Goal: Task Accomplishment & Management: Use online tool/utility

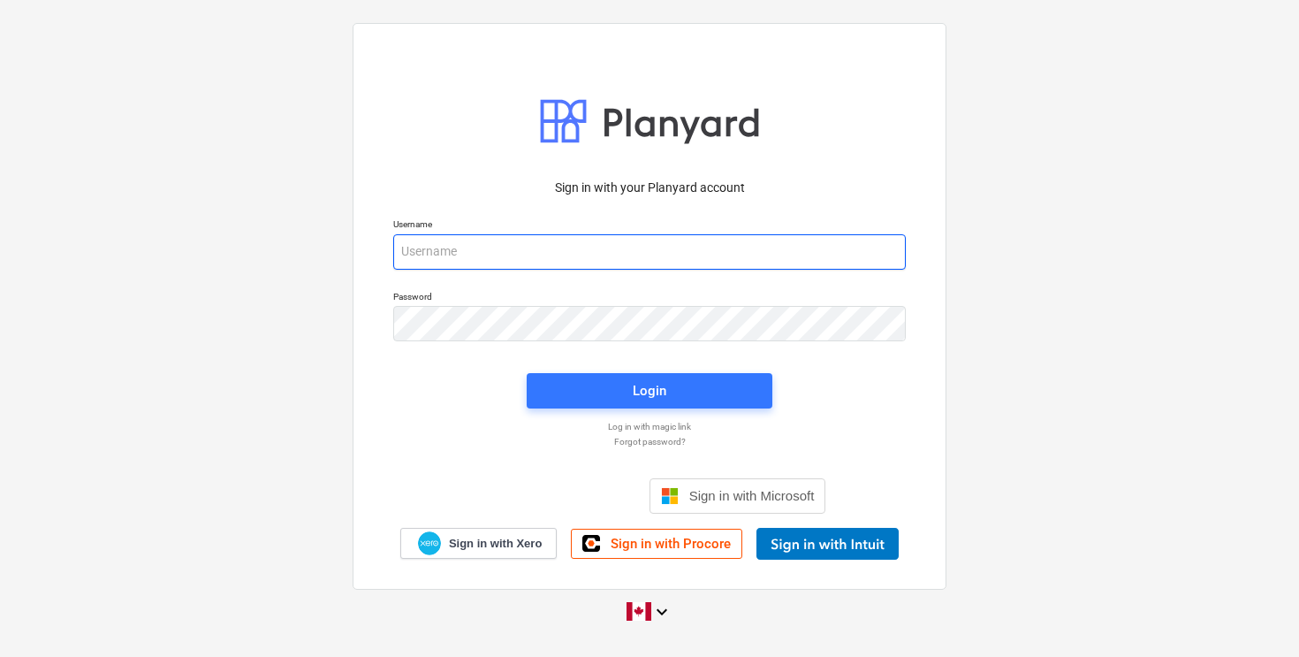
type input "[EMAIL_ADDRESS][DOMAIN_NAME]"
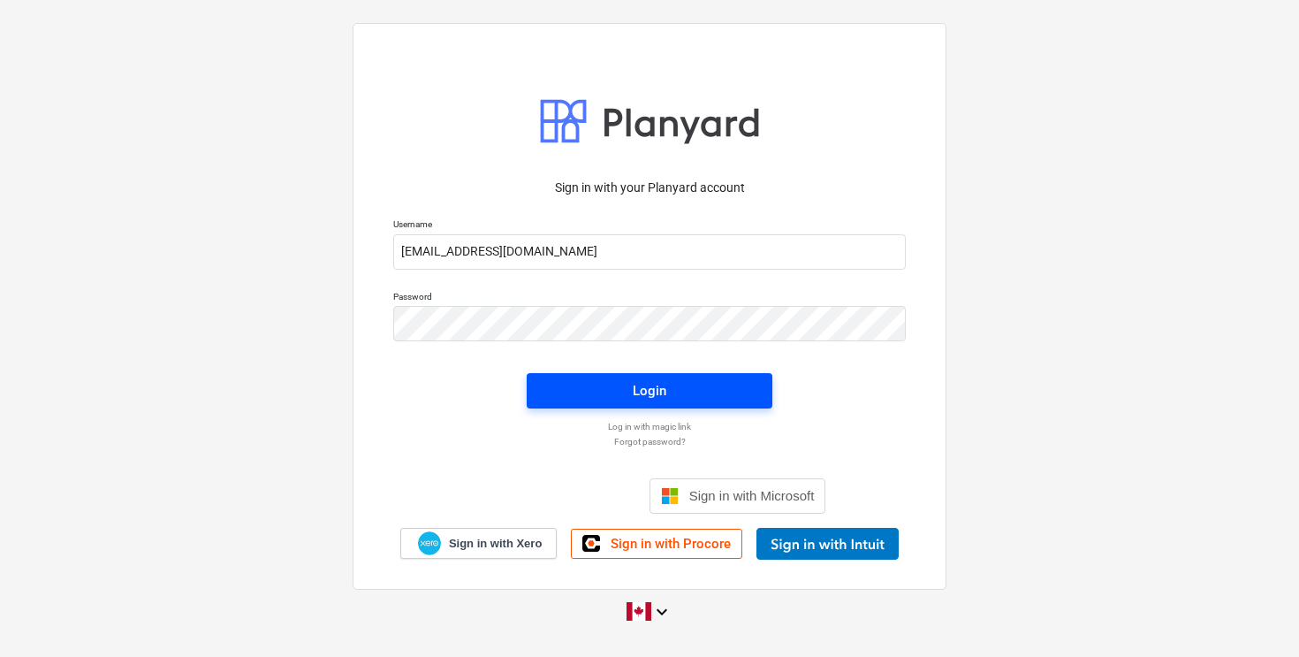
click at [651, 393] on div "Login" at bounding box center [650, 390] width 34 height 23
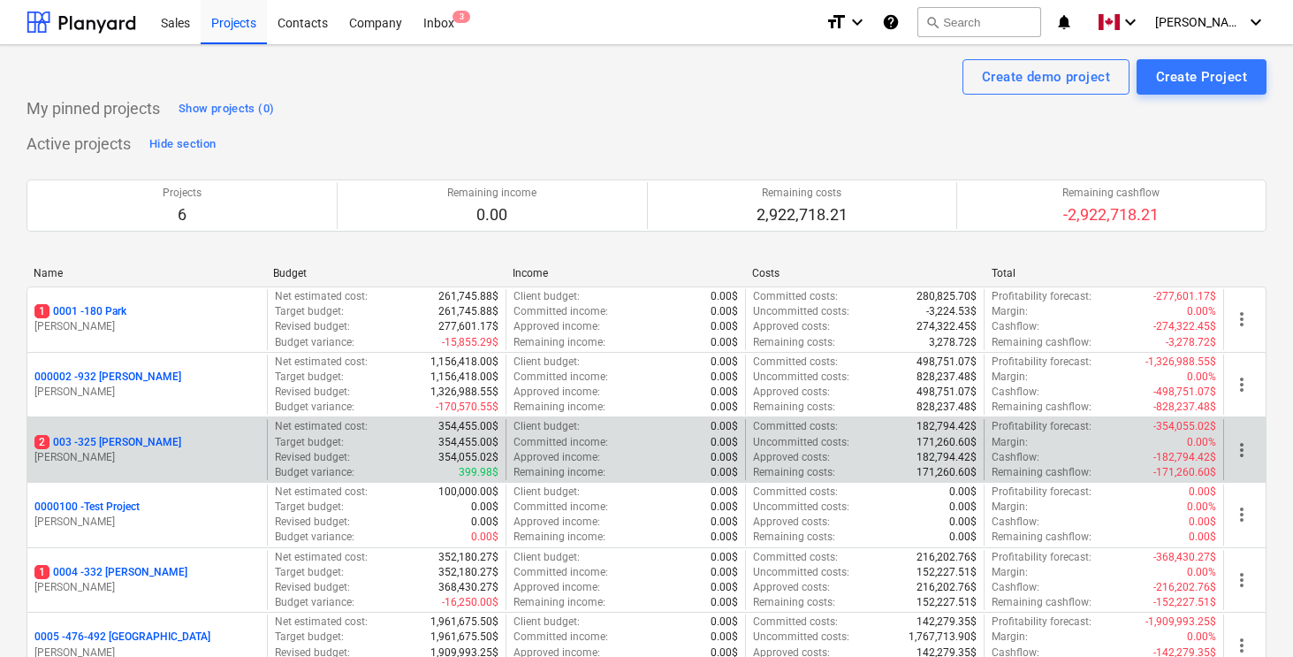
click at [114, 442] on p "2 003 - 325 [PERSON_NAME]" at bounding box center [107, 442] width 147 height 15
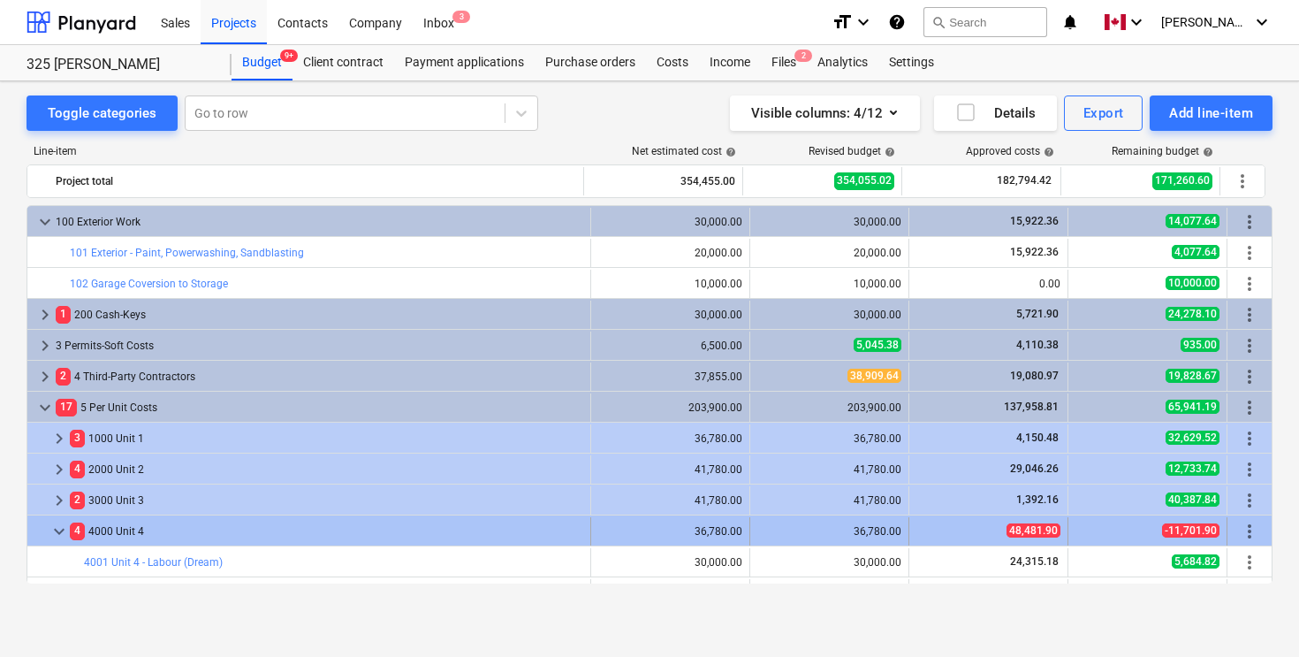
click at [123, 526] on div "4 4000 Unit 4" at bounding box center [327, 531] width 514 height 28
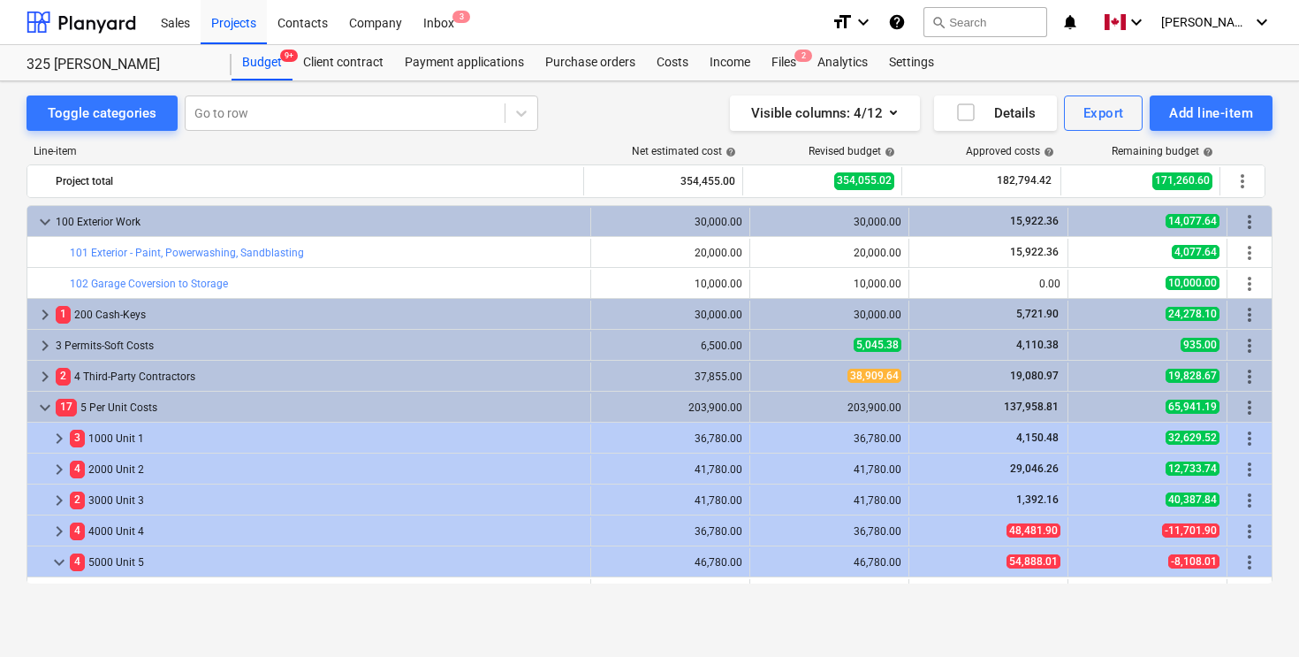
scroll to position [41, 0]
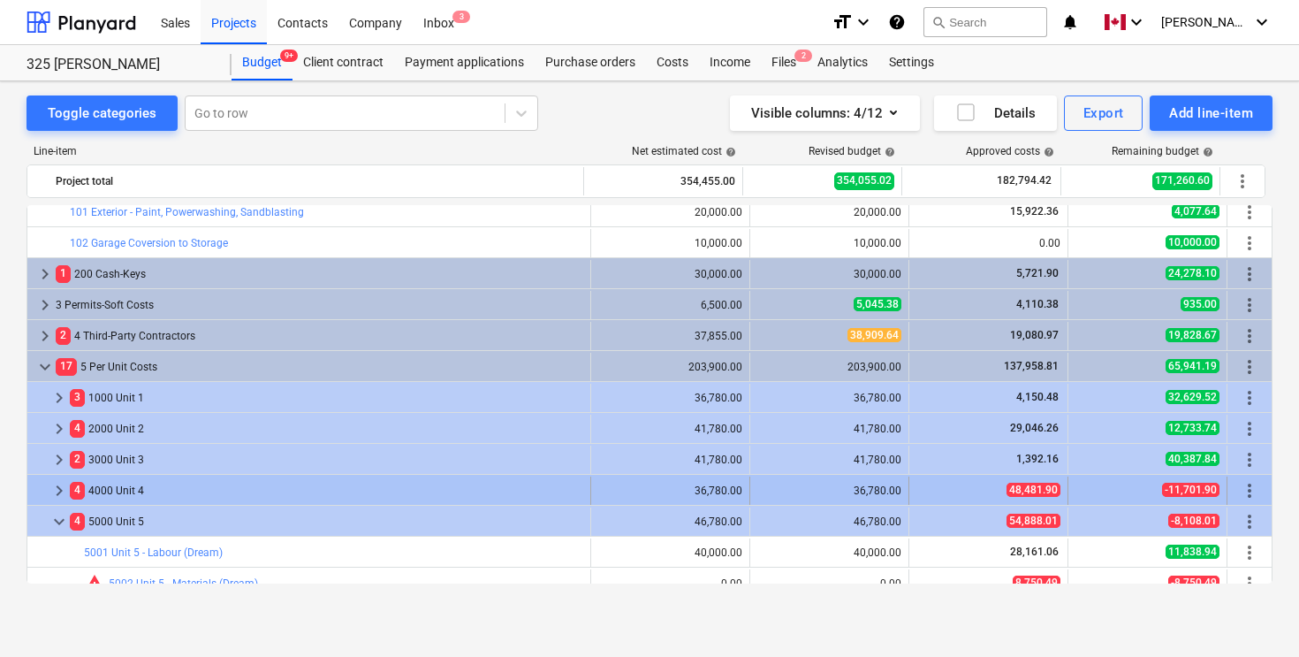
click at [122, 487] on div "4 4000 Unit 4" at bounding box center [327, 490] width 514 height 28
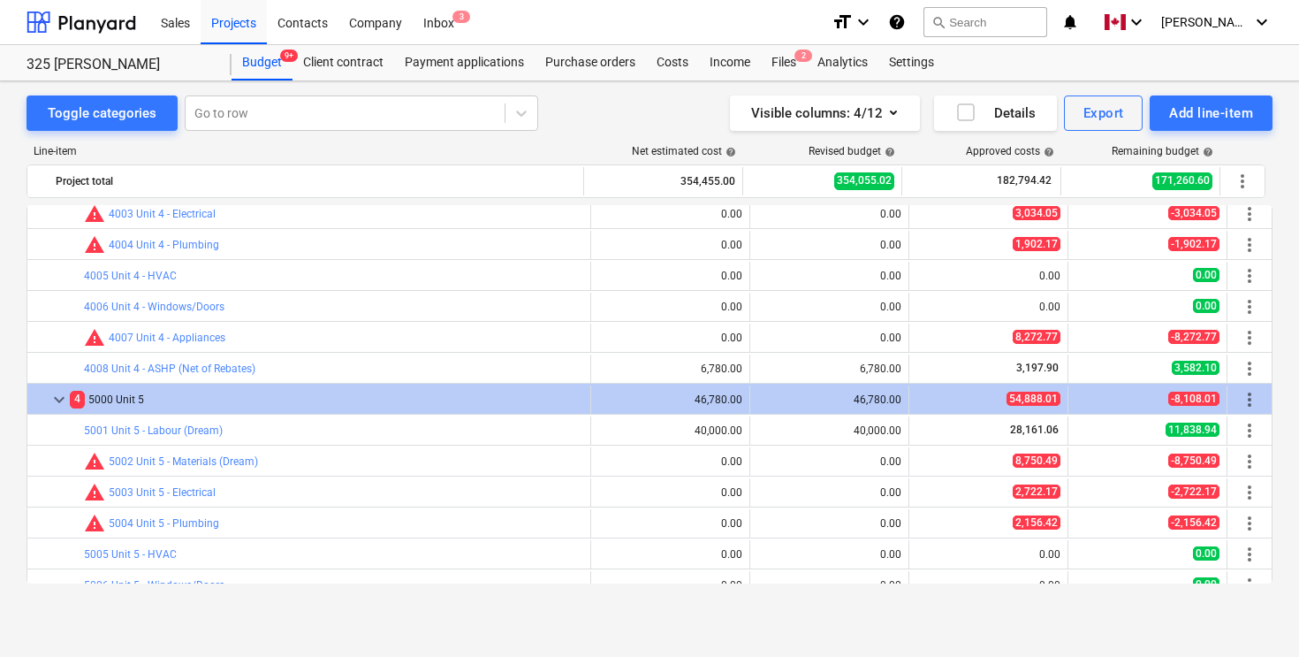
scroll to position [338, 0]
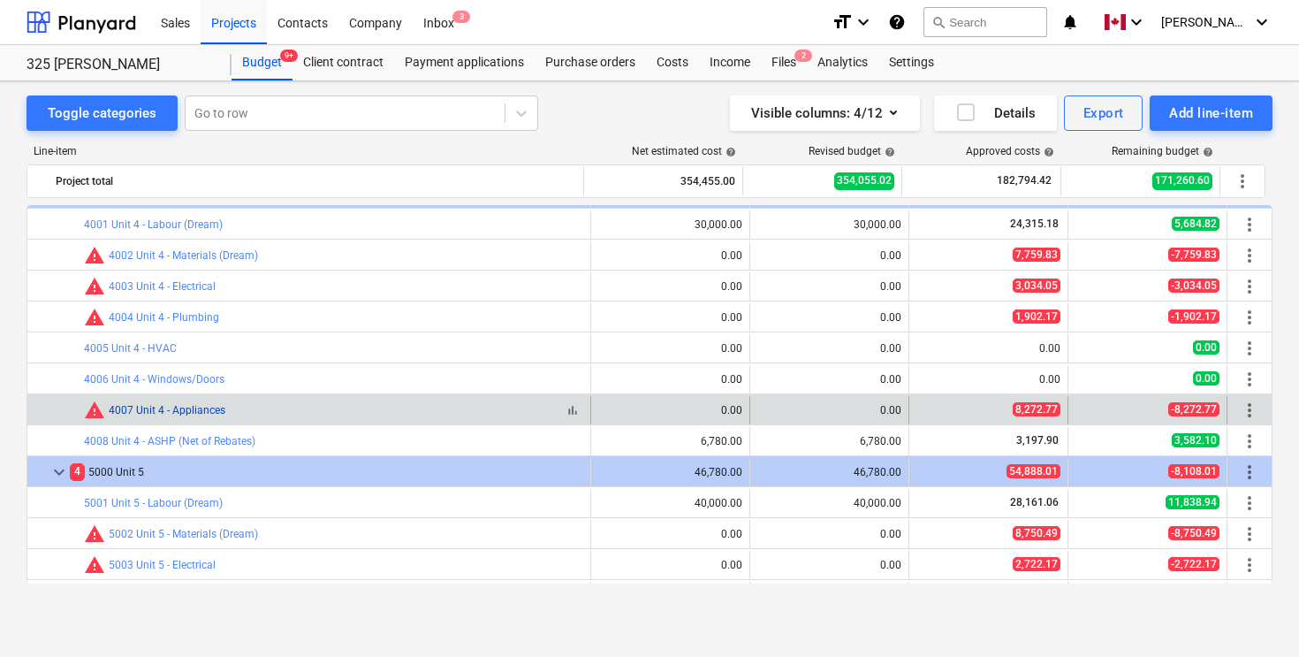
click at [194, 412] on link "4007 Unit 4 - Appliances" at bounding box center [167, 410] width 117 height 12
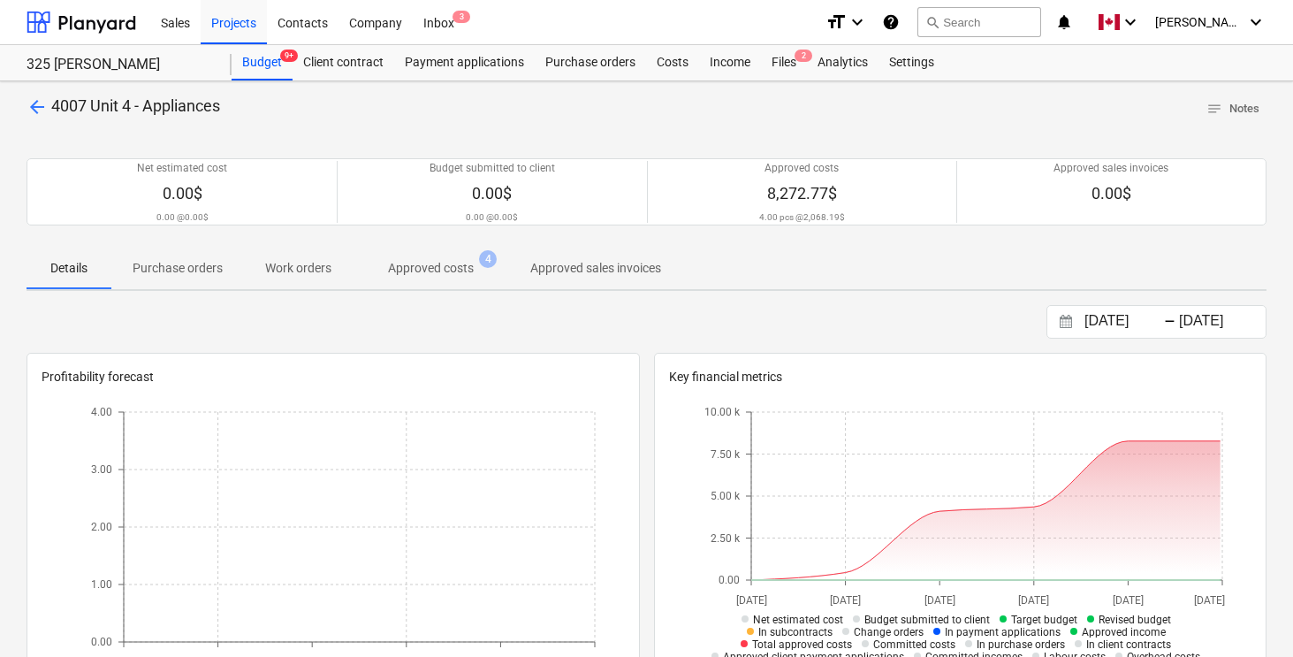
click at [436, 264] on p "Approved costs" at bounding box center [431, 268] width 86 height 19
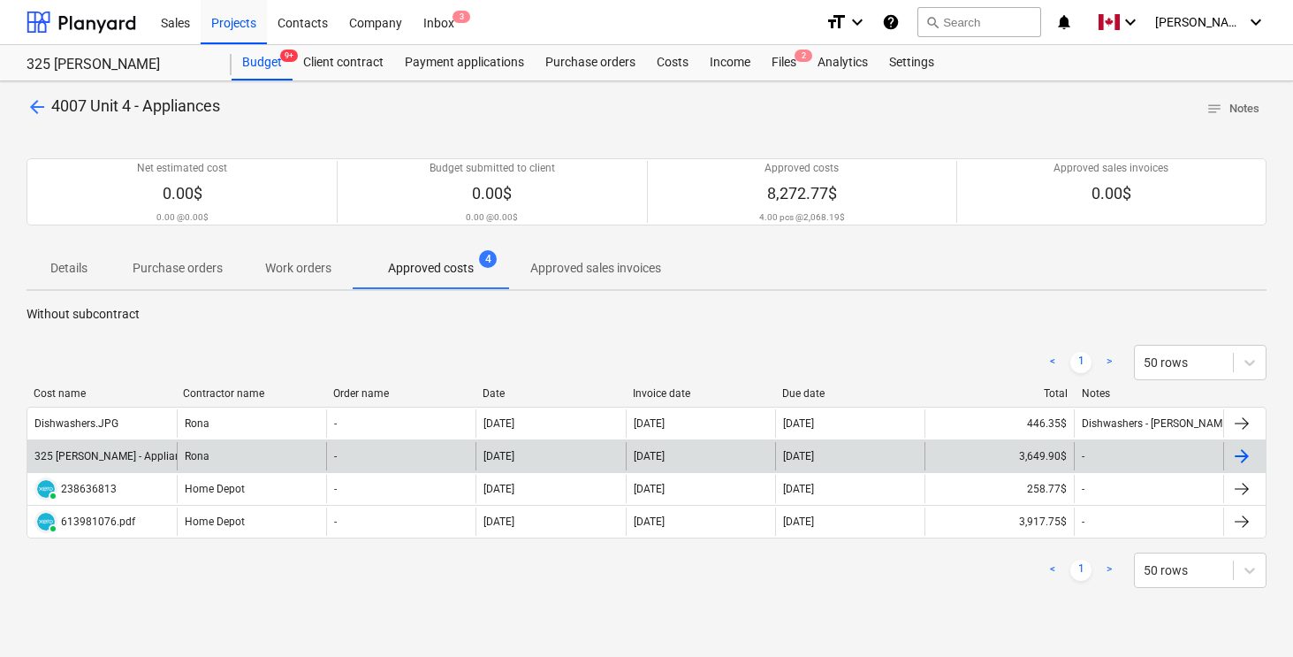
click at [1244, 458] on div at bounding box center [1241, 456] width 21 height 21
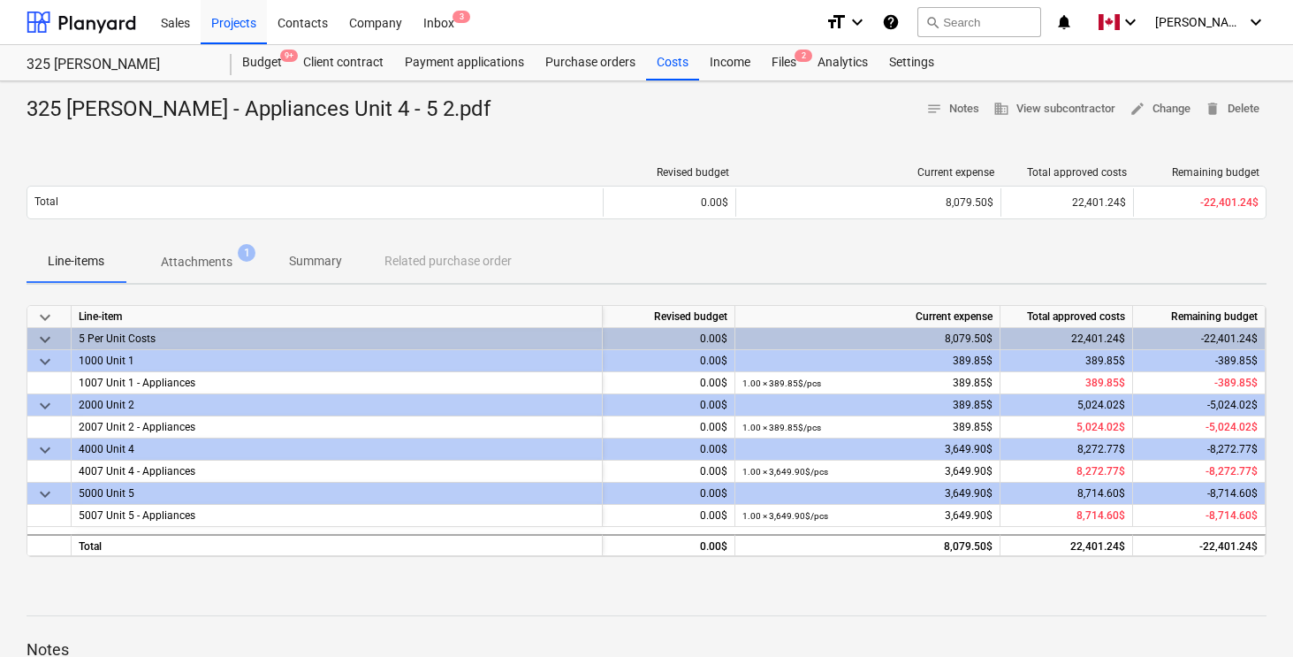
click at [193, 262] on p "Attachments" at bounding box center [197, 262] width 72 height 19
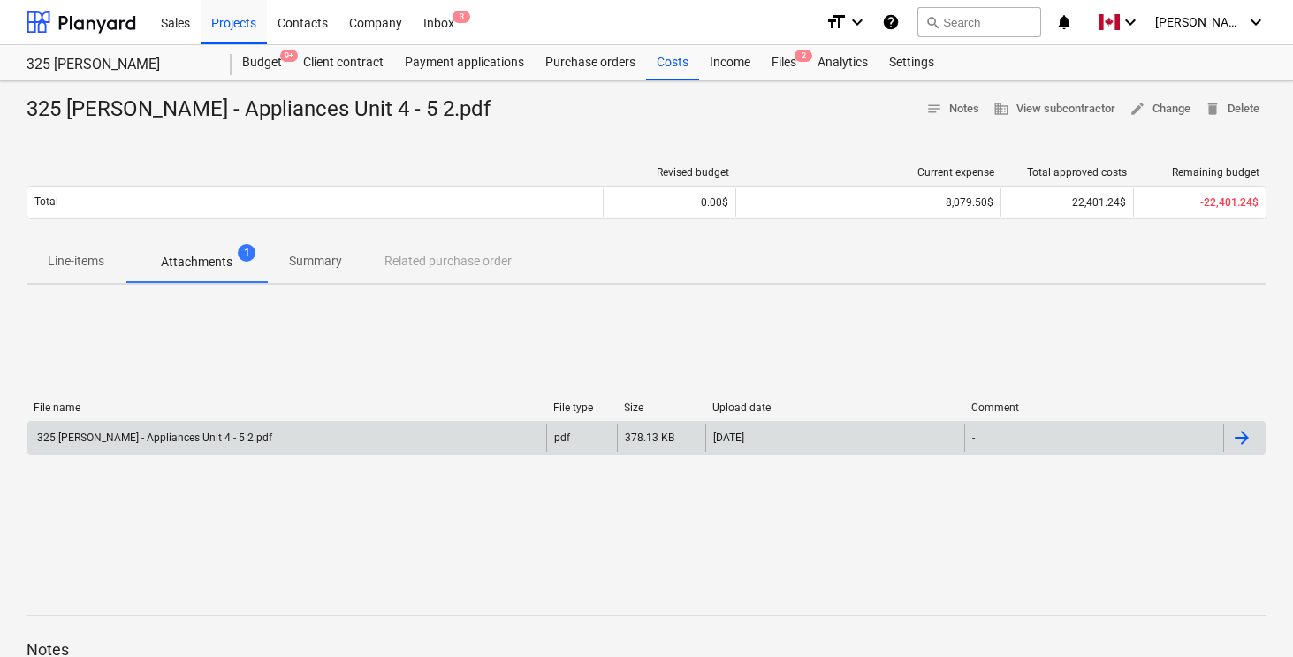
click at [1240, 432] on div at bounding box center [1241, 437] width 21 height 21
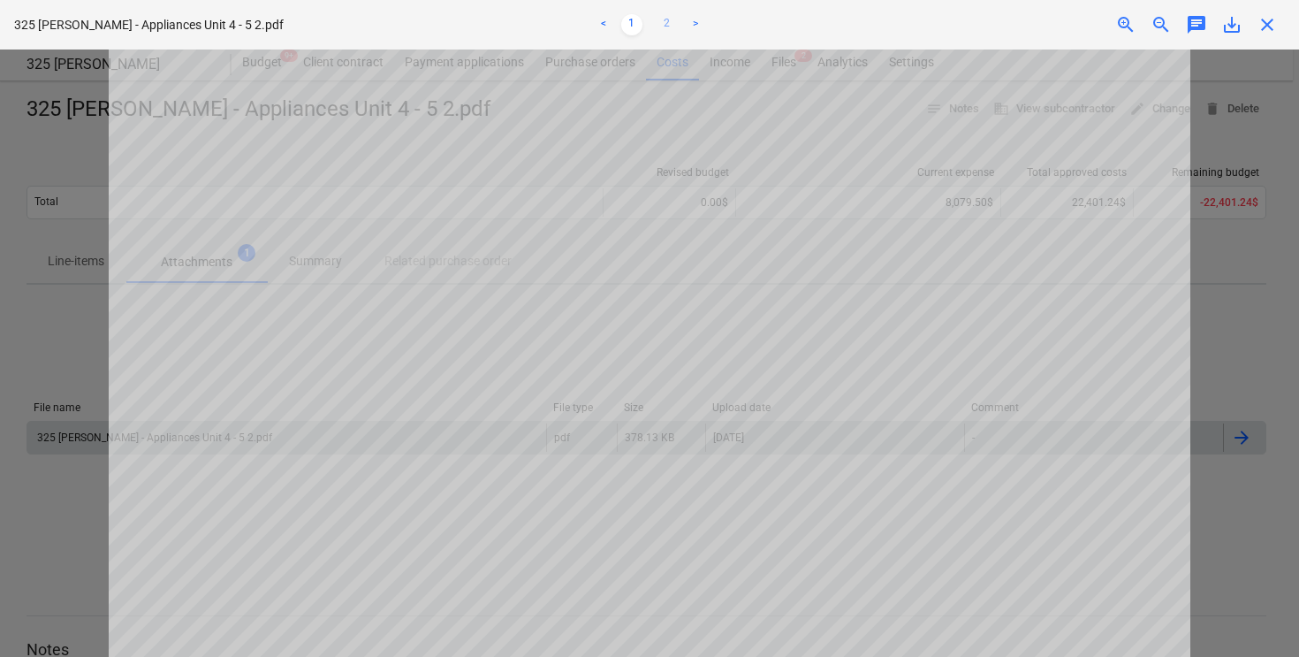
click at [666, 25] on link "2" at bounding box center [667, 24] width 21 height 21
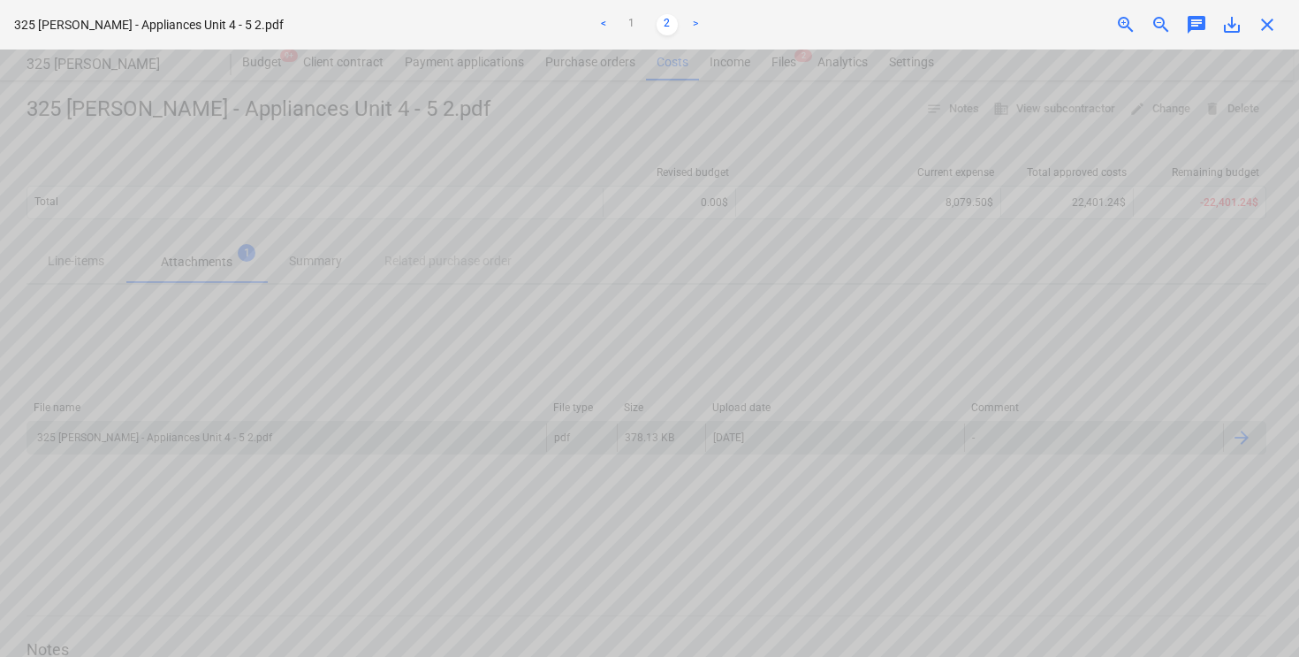
click at [1162, 19] on span "zoom_out" at bounding box center [1161, 24] width 21 height 21
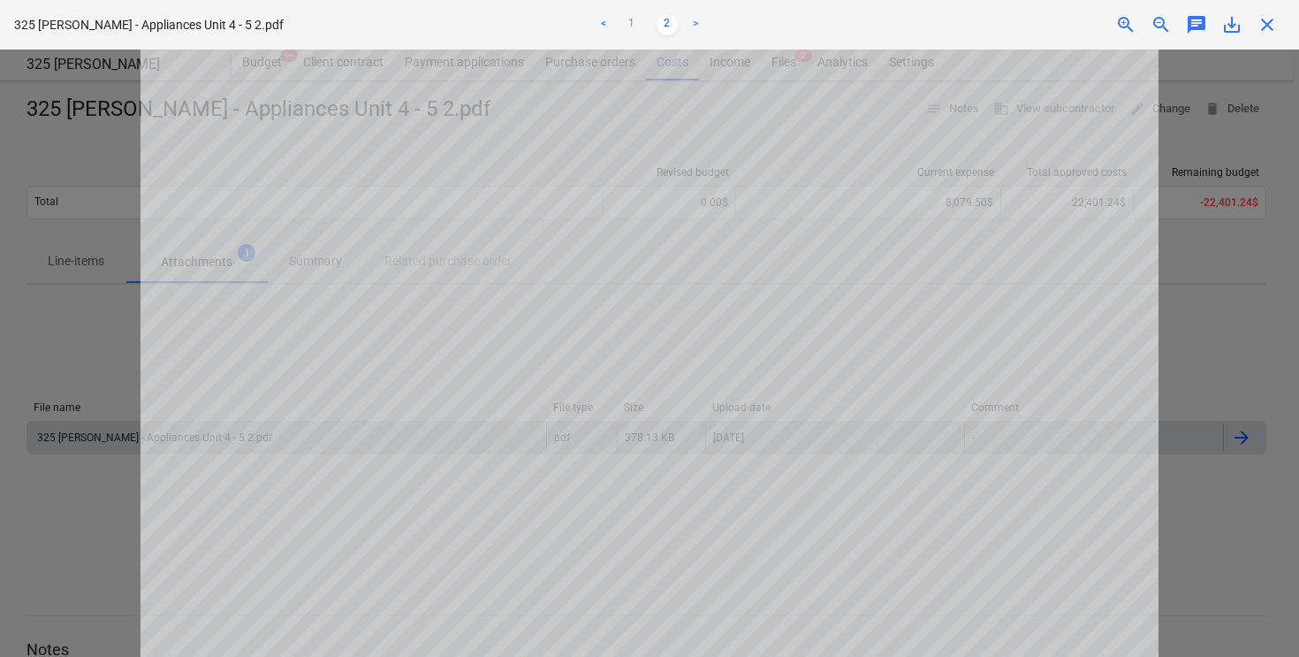
click at [1162, 19] on span "zoom_out" at bounding box center [1161, 24] width 21 height 21
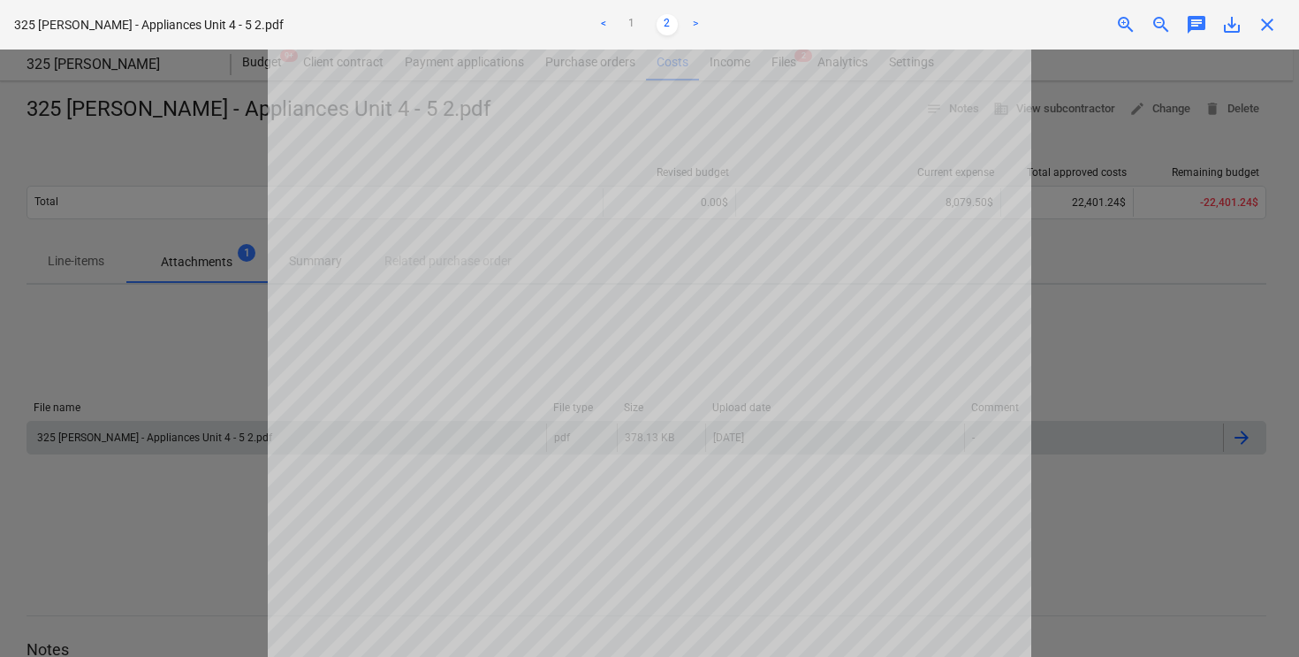
click at [1162, 19] on span "zoom_out" at bounding box center [1161, 24] width 21 height 21
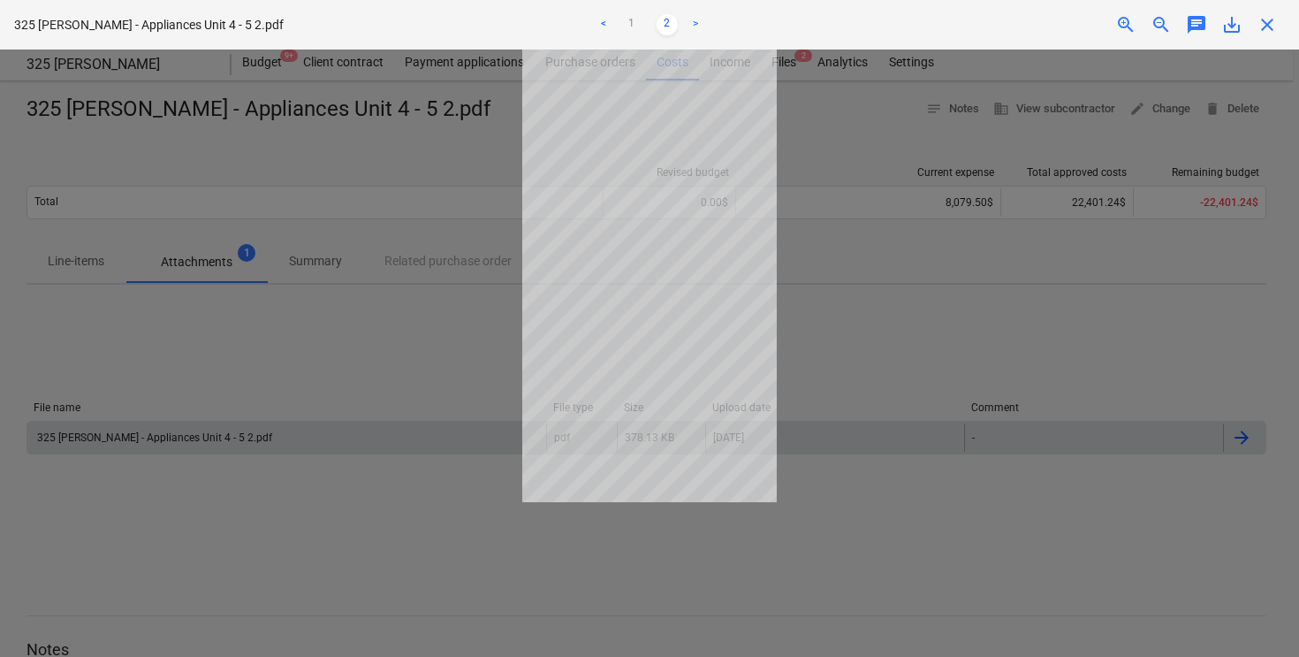
click at [1121, 20] on span "zoom_in" at bounding box center [1126, 24] width 21 height 21
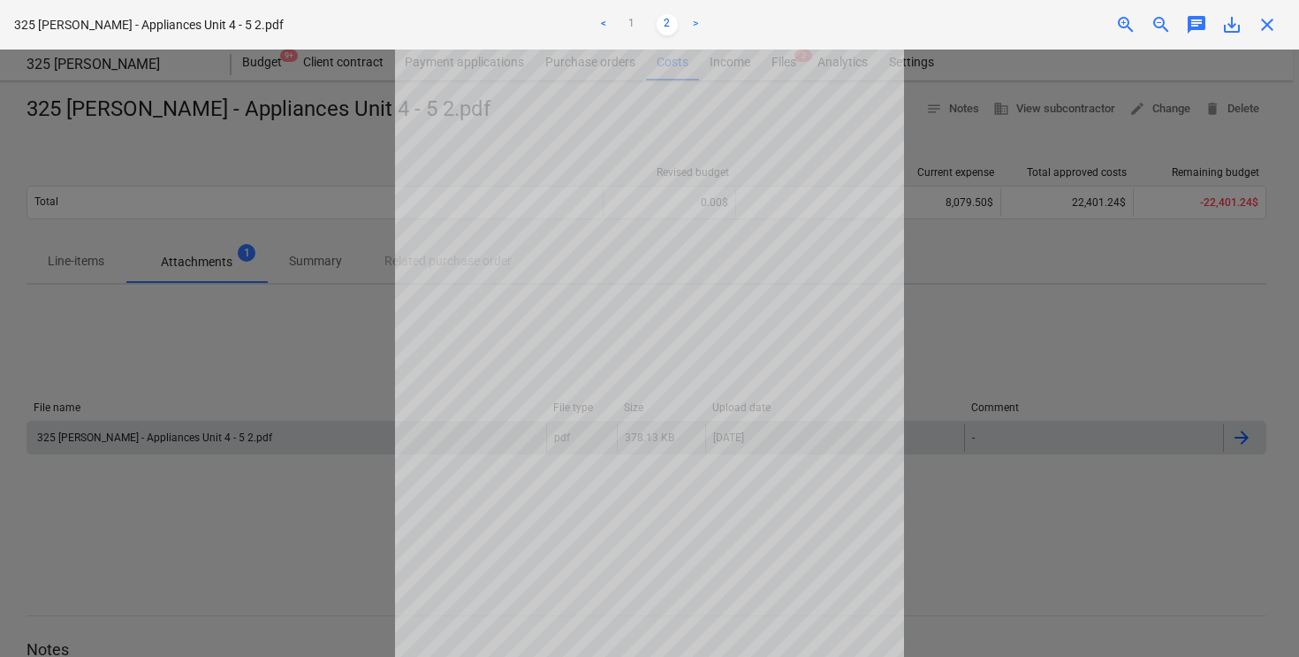
click at [1270, 26] on span "close" at bounding box center [1267, 24] width 21 height 21
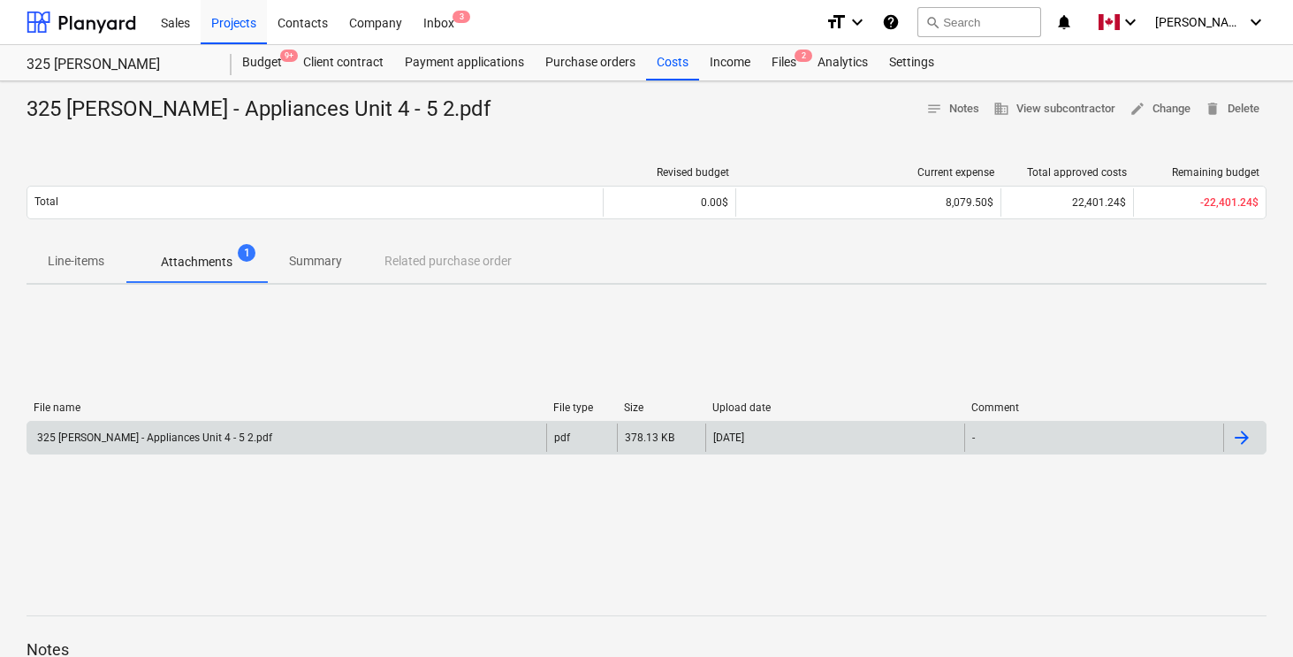
click at [1243, 437] on div at bounding box center [1241, 437] width 21 height 21
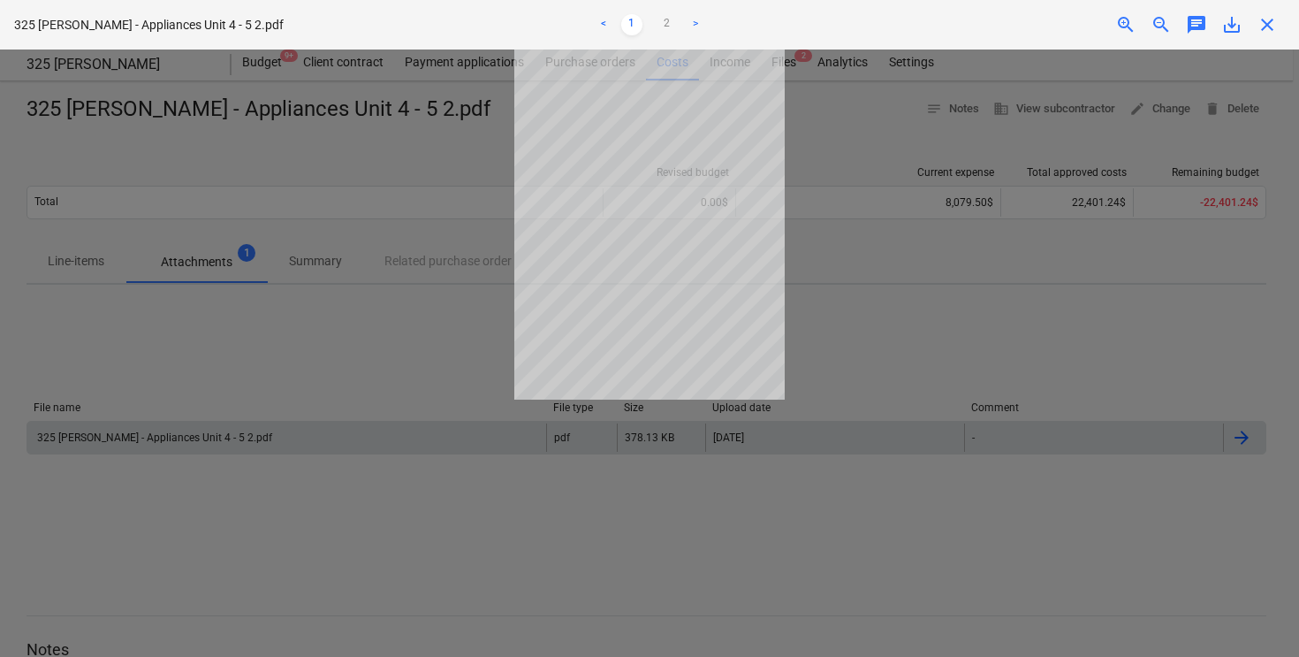
click at [1121, 21] on span "zoom_in" at bounding box center [1126, 24] width 21 height 21
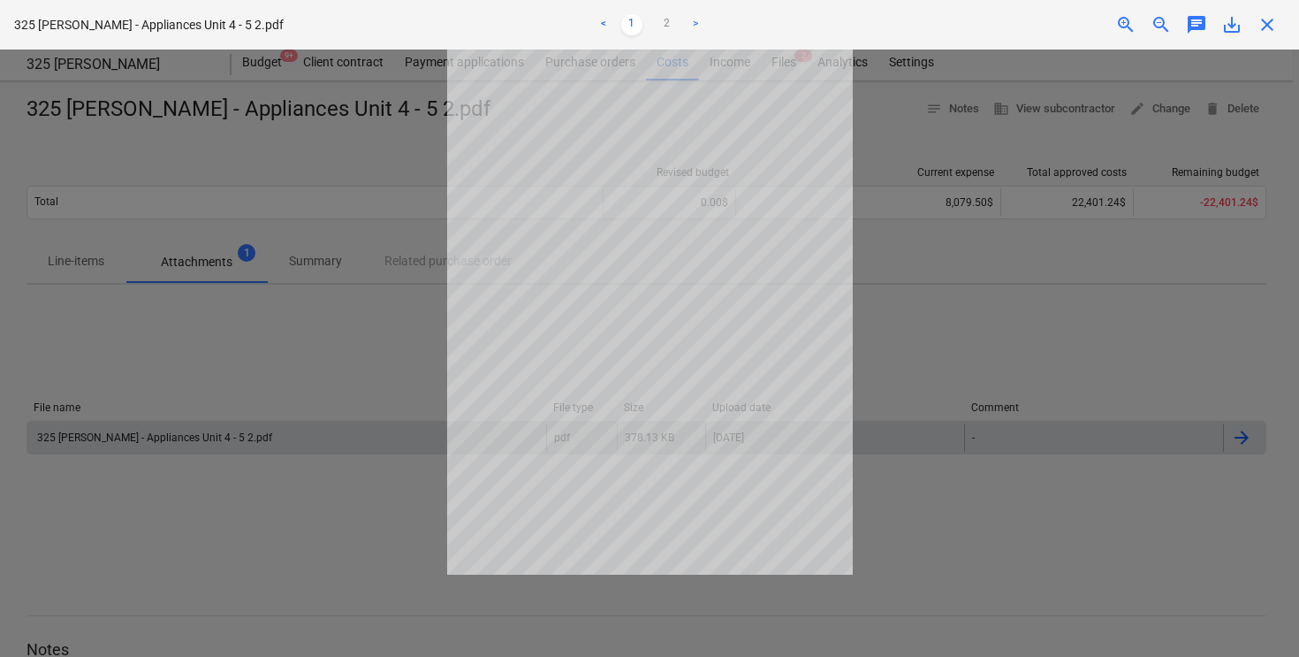
click at [1121, 21] on span "zoom_in" at bounding box center [1126, 24] width 21 height 21
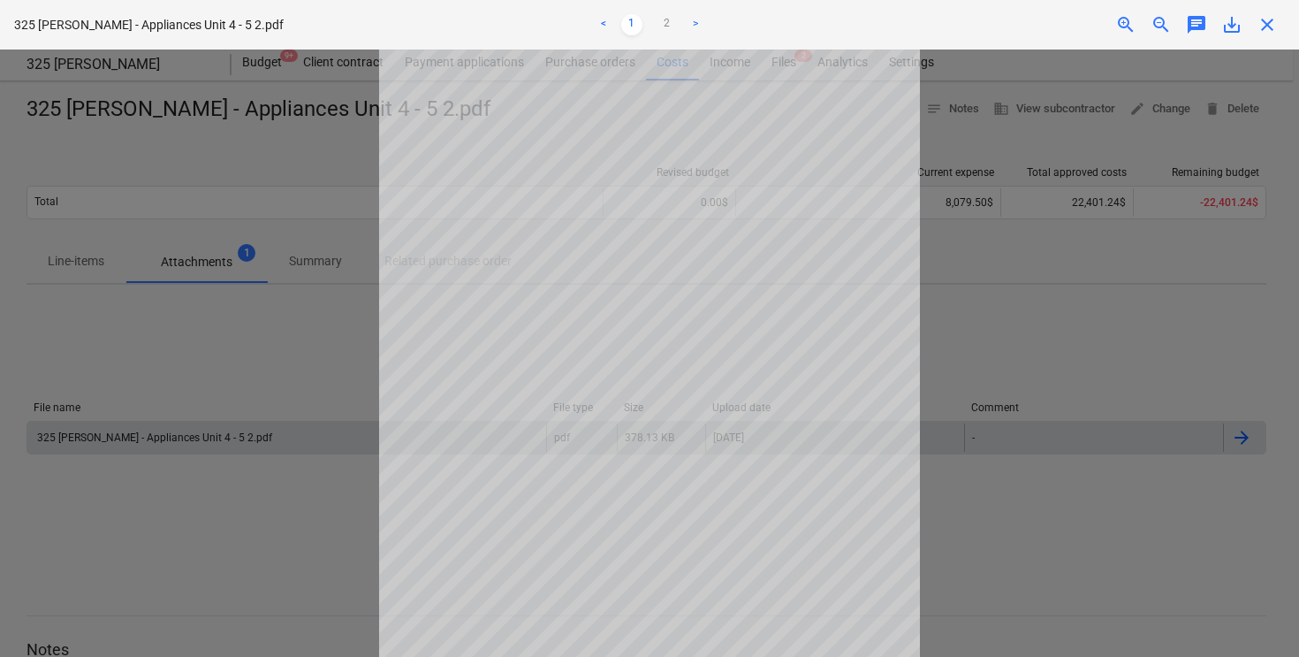
click at [1264, 23] on span "close" at bounding box center [1267, 24] width 21 height 21
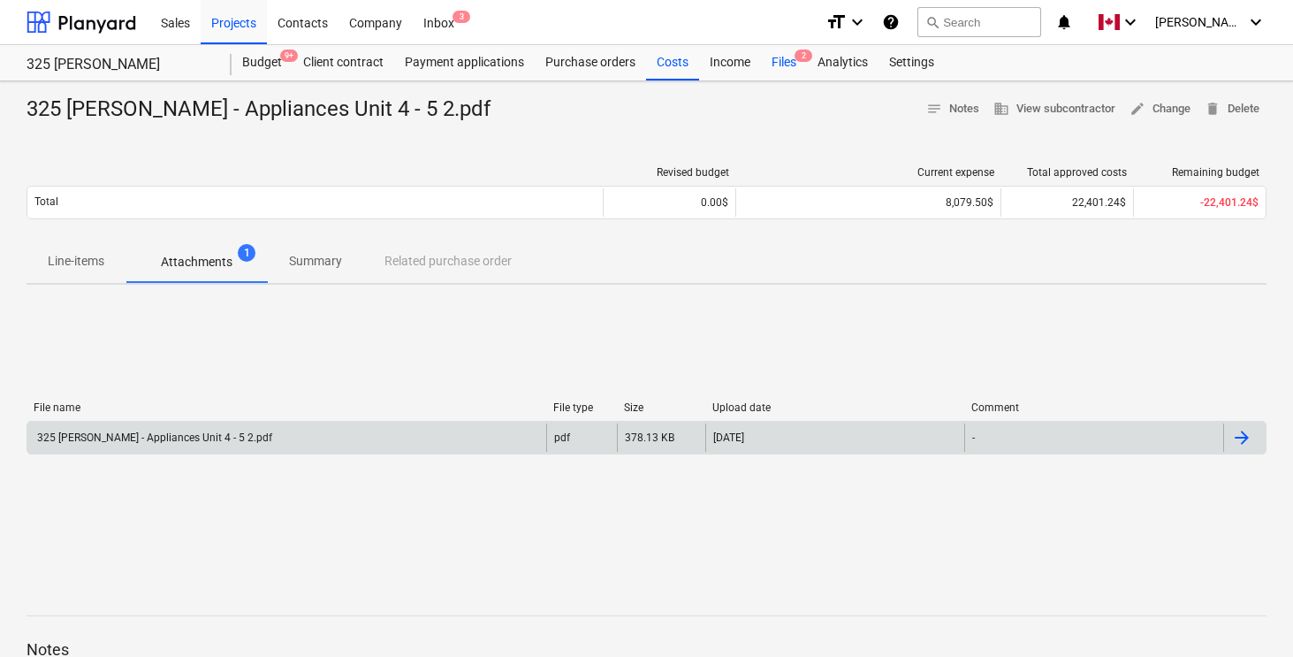
click at [786, 63] on div "Files 2" at bounding box center [784, 62] width 46 height 35
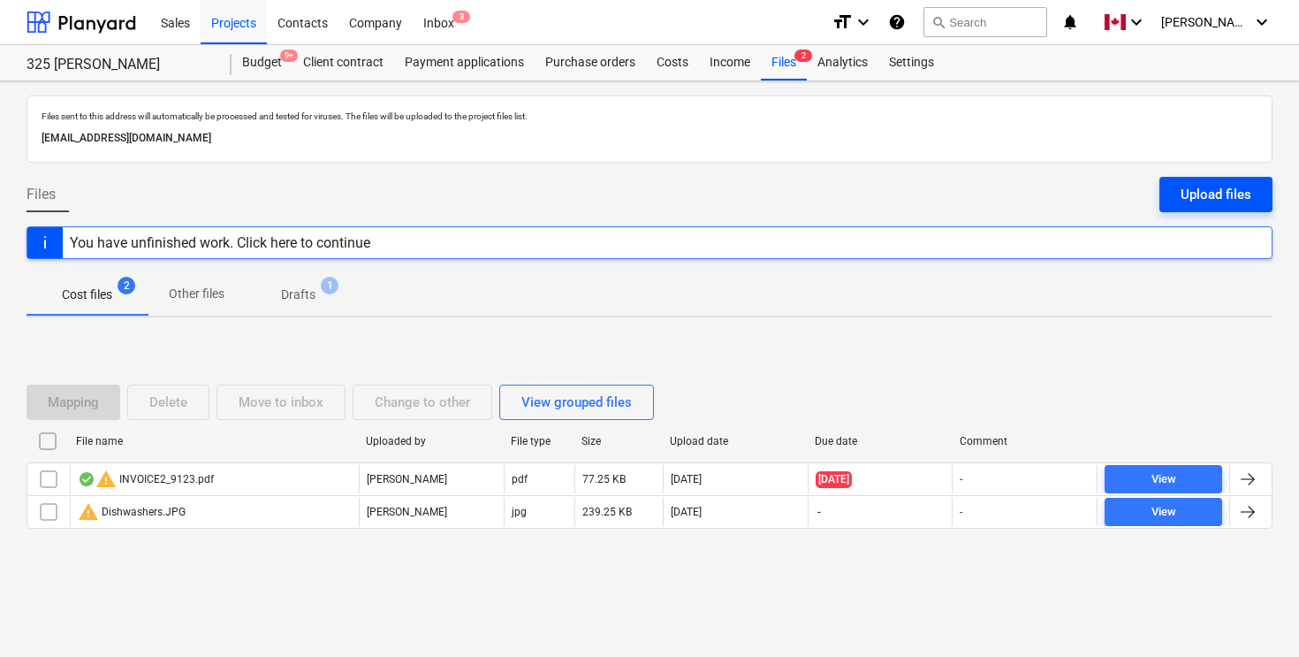
click at [1201, 194] on div "Upload files" at bounding box center [1216, 194] width 71 height 23
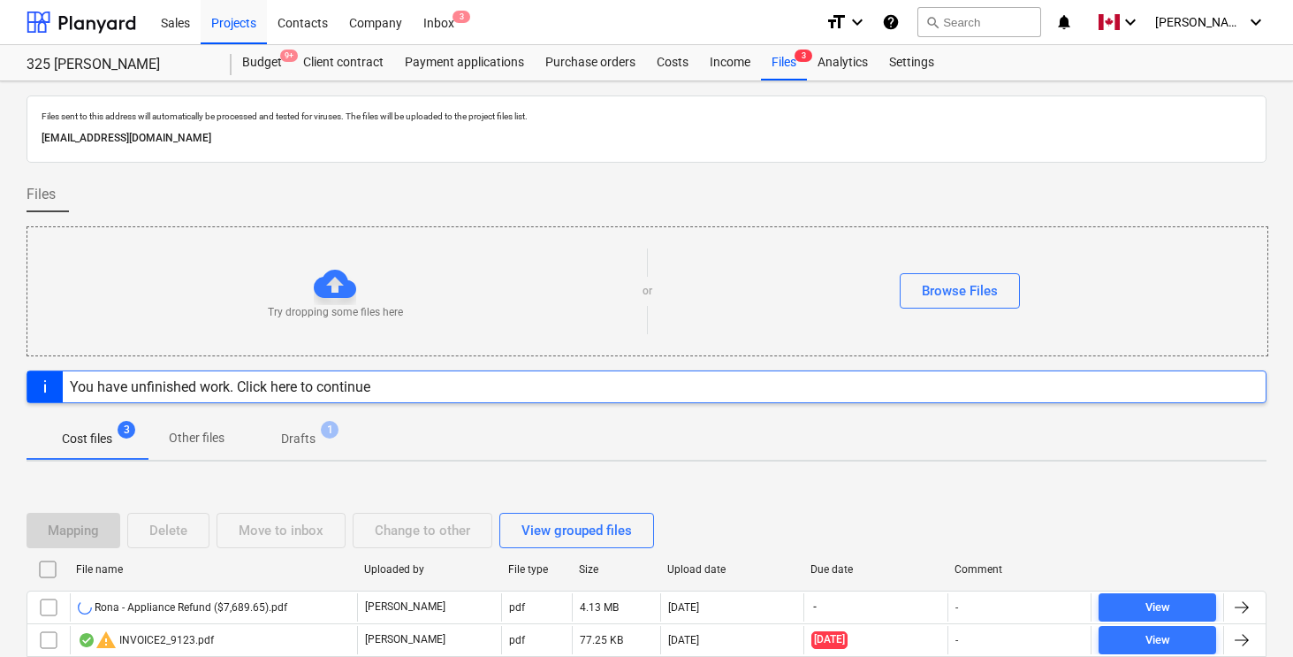
click at [1244, 430] on div "Cost files 3 Other files Drafts 1" at bounding box center [647, 438] width 1240 height 42
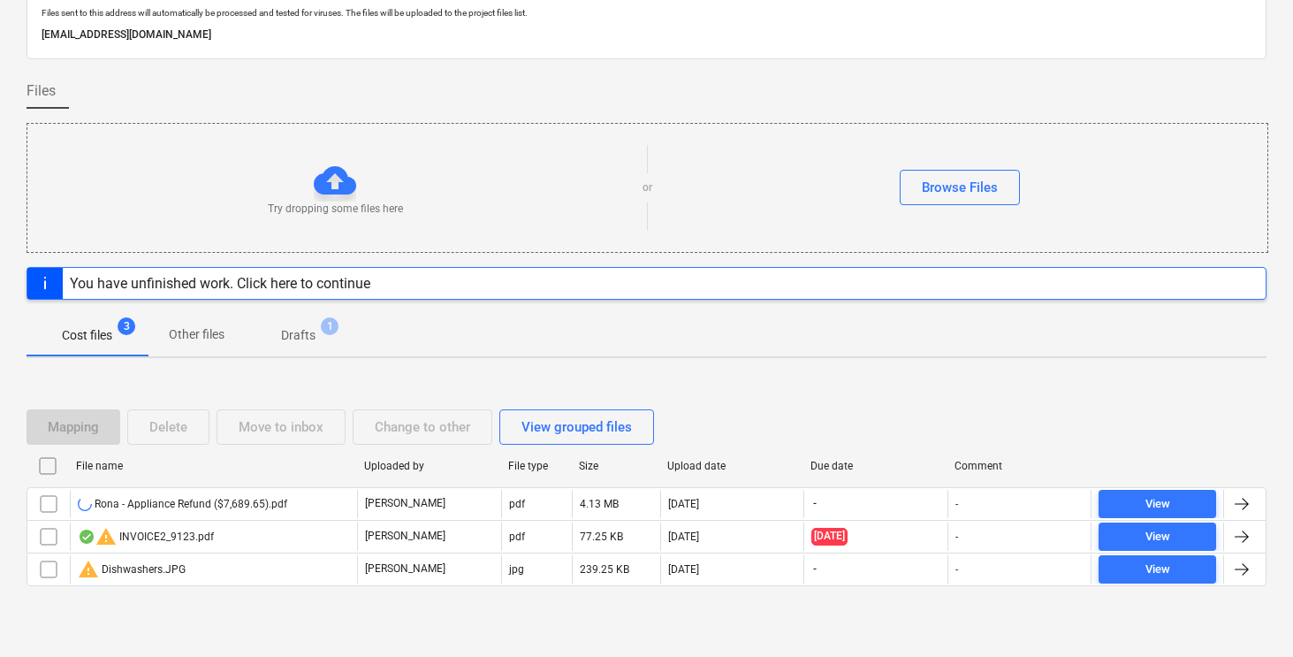
scroll to position [112, 0]
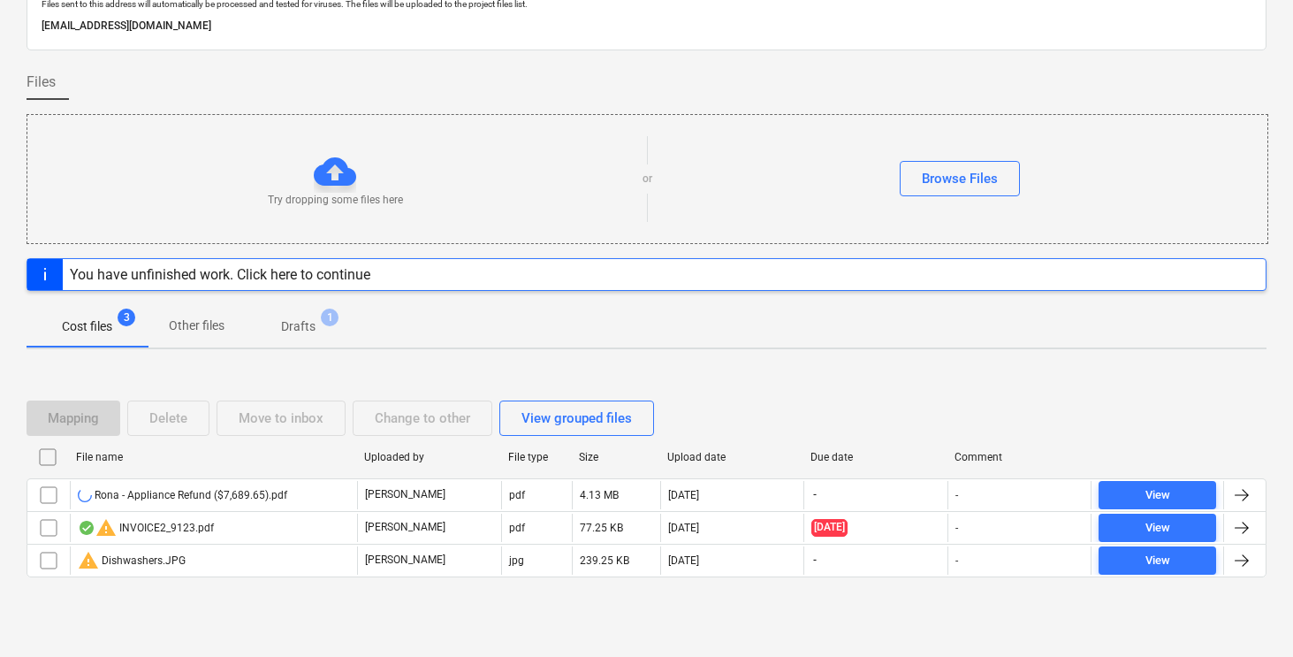
click at [1244, 430] on div "Mapping Delete Move to inbox Change to other View grouped files" at bounding box center [647, 417] width 1240 height 35
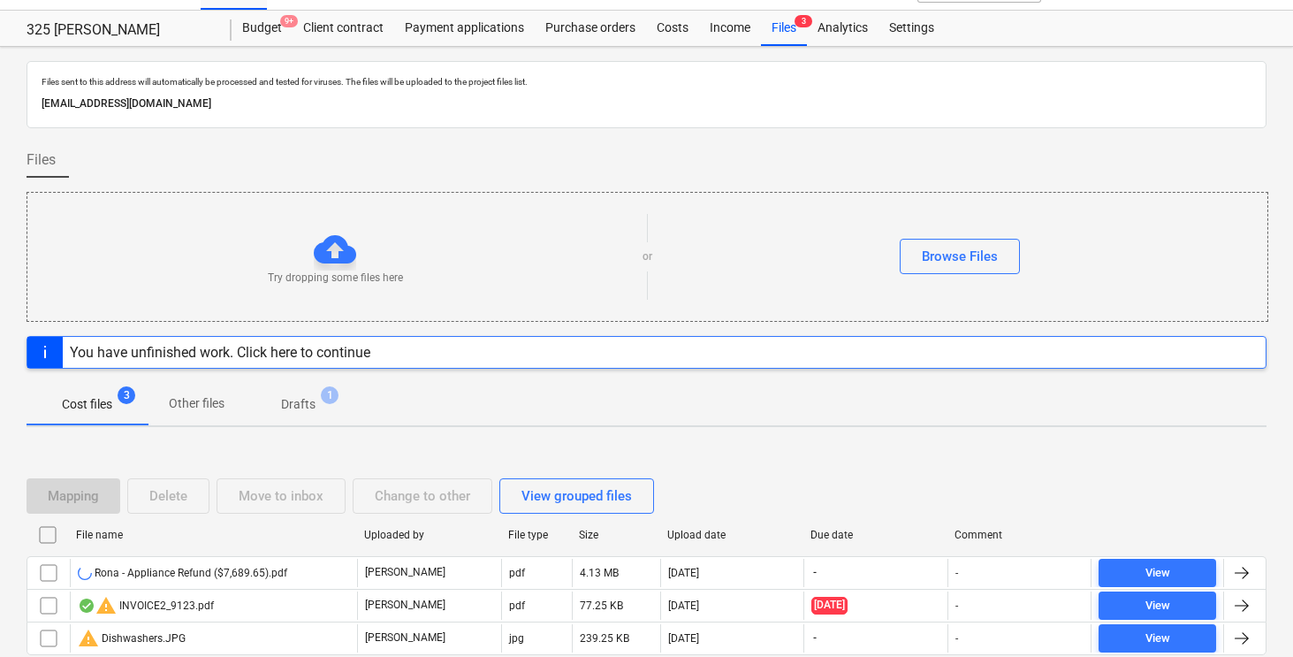
scroll to position [0, 0]
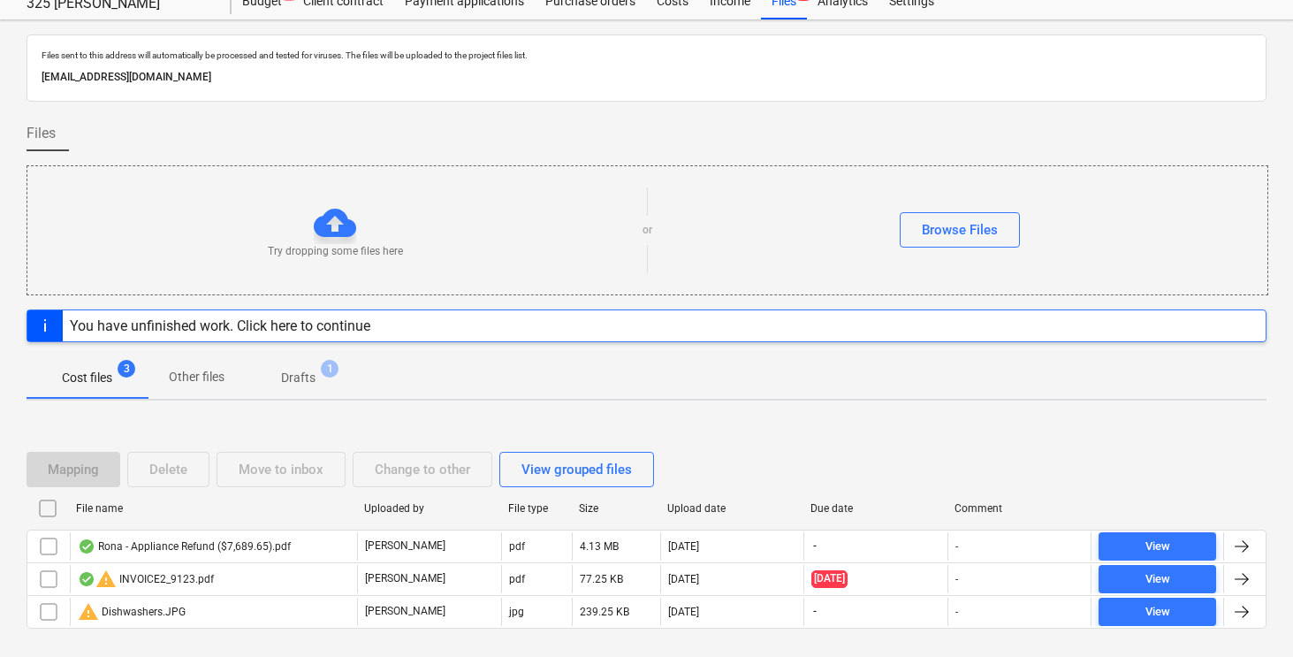
scroll to position [112, 0]
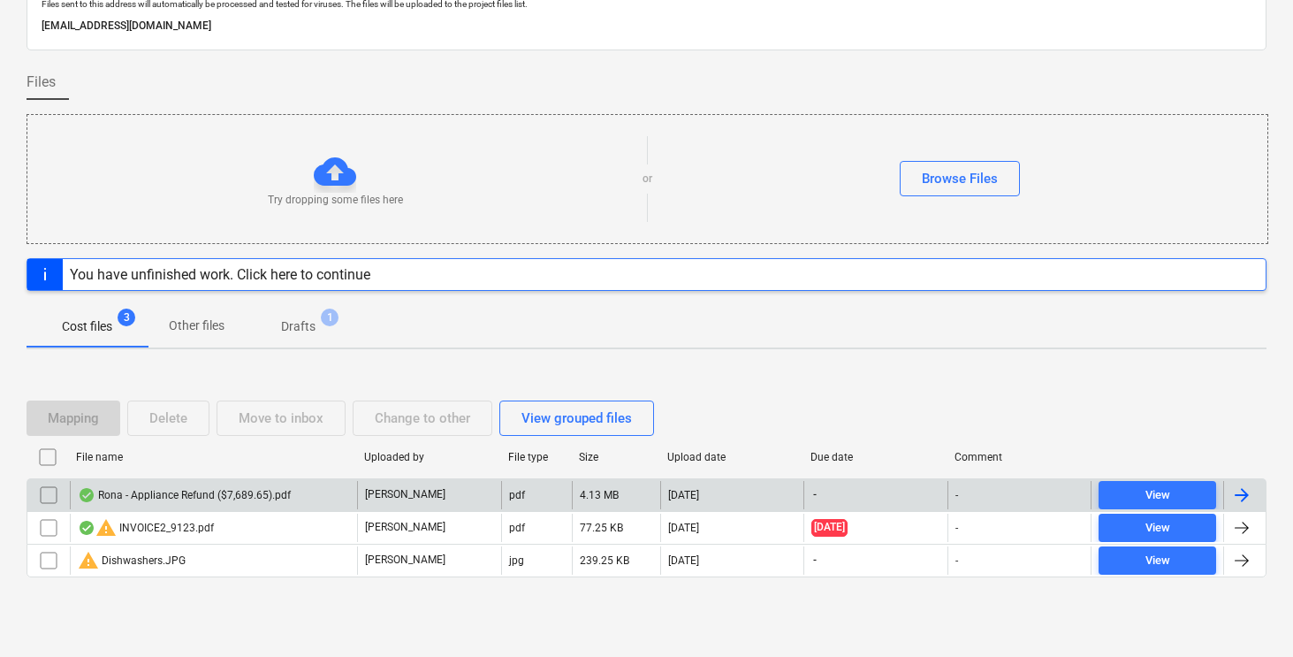
click at [1245, 495] on div at bounding box center [1241, 494] width 21 height 21
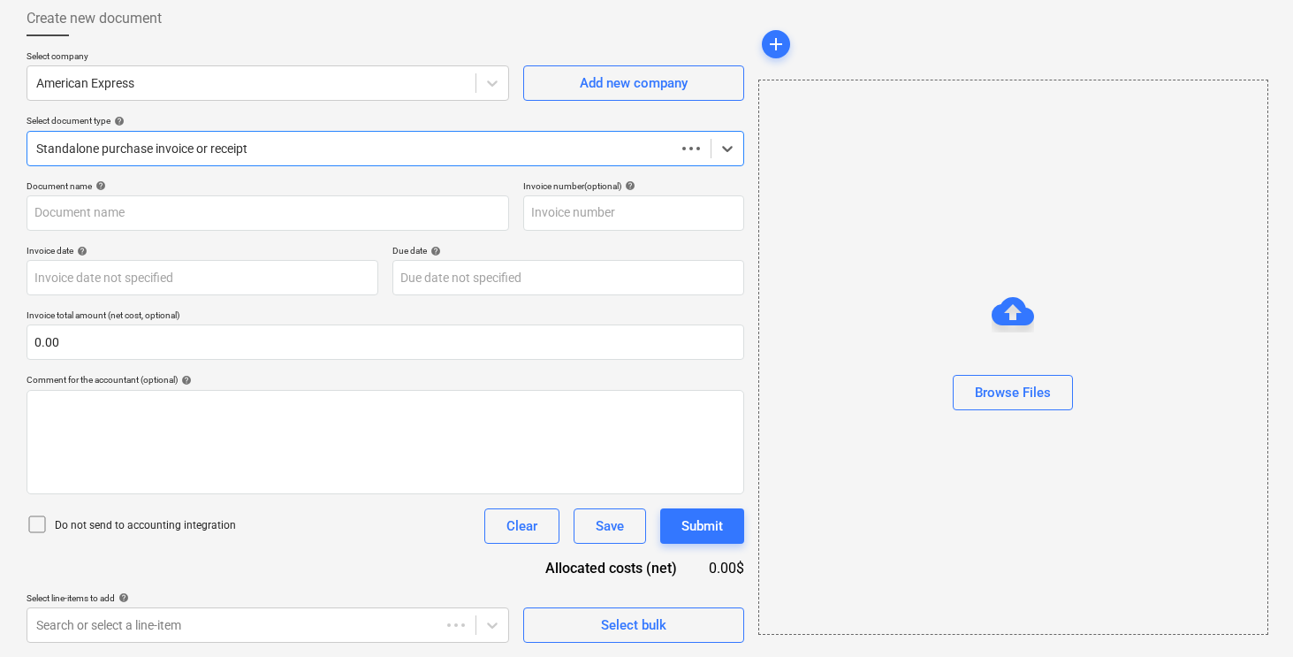
scroll to position [95, 0]
type input "Rona - Appliance Refund ($7,689.65).pdf"
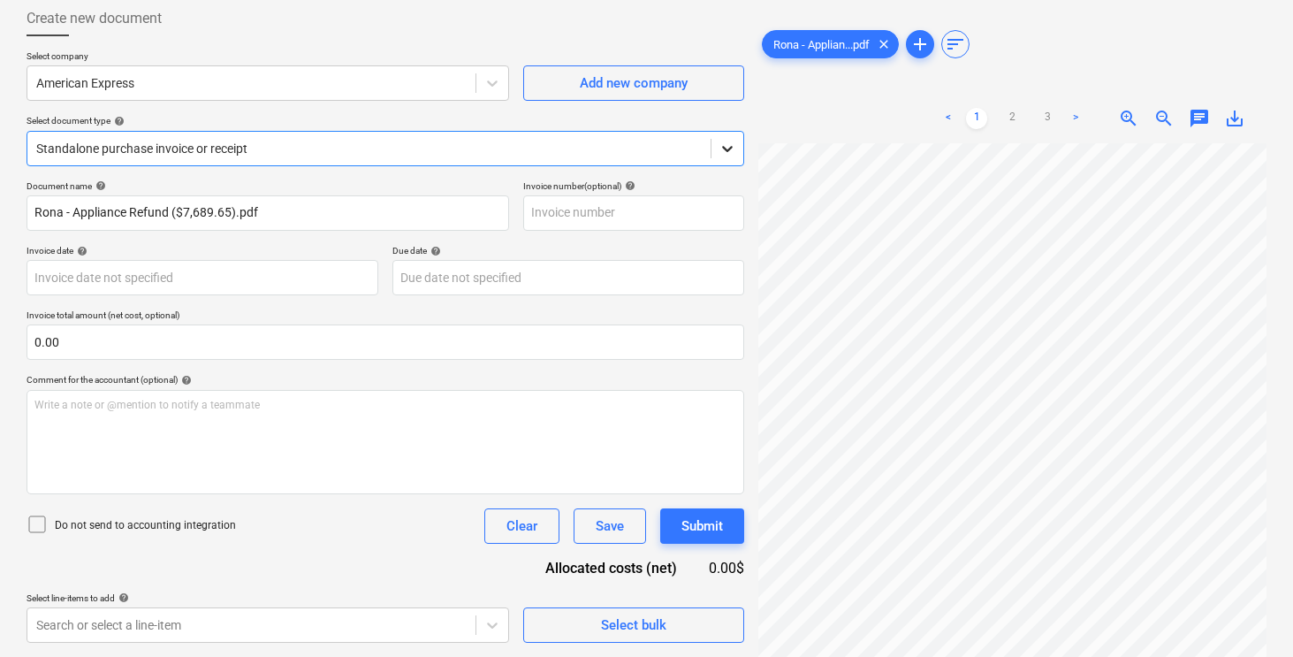
click at [729, 142] on icon at bounding box center [728, 149] width 18 height 18
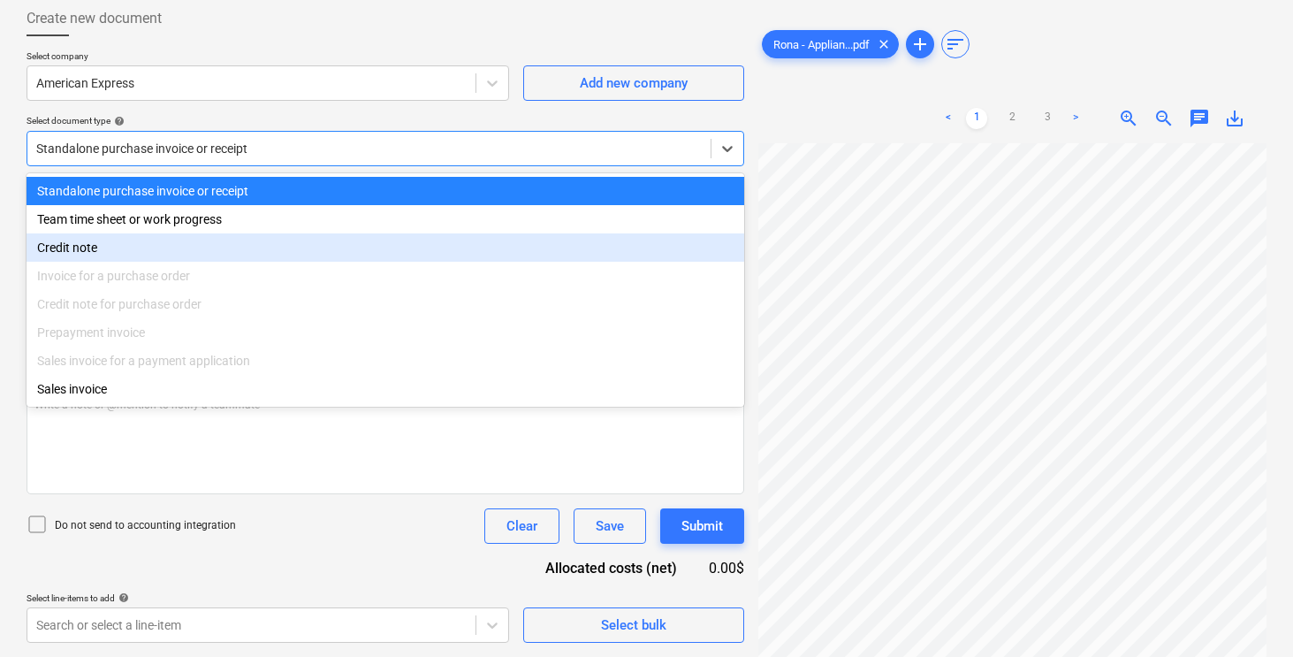
click at [80, 247] on div "Credit note" at bounding box center [386, 247] width 718 height 28
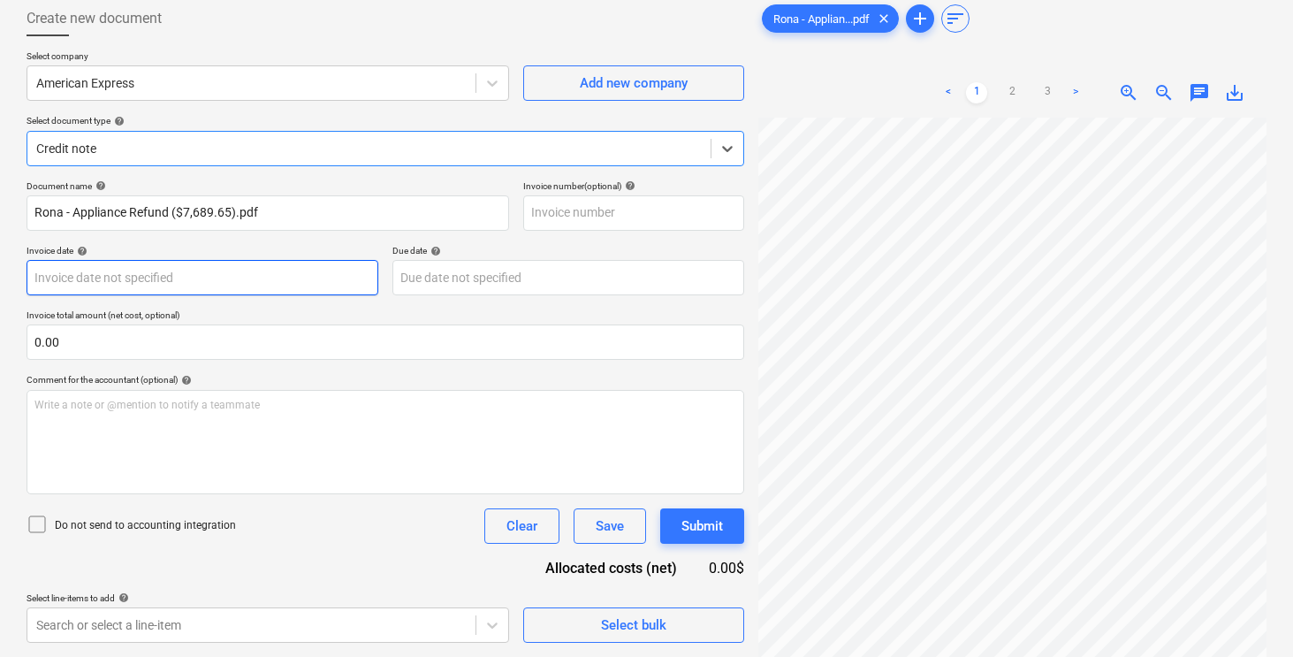
click at [165, 280] on body "Sales Projects Contacts Company Inbox 3 format_size keyboard_arrow_down help se…" at bounding box center [646, 233] width 1293 height 657
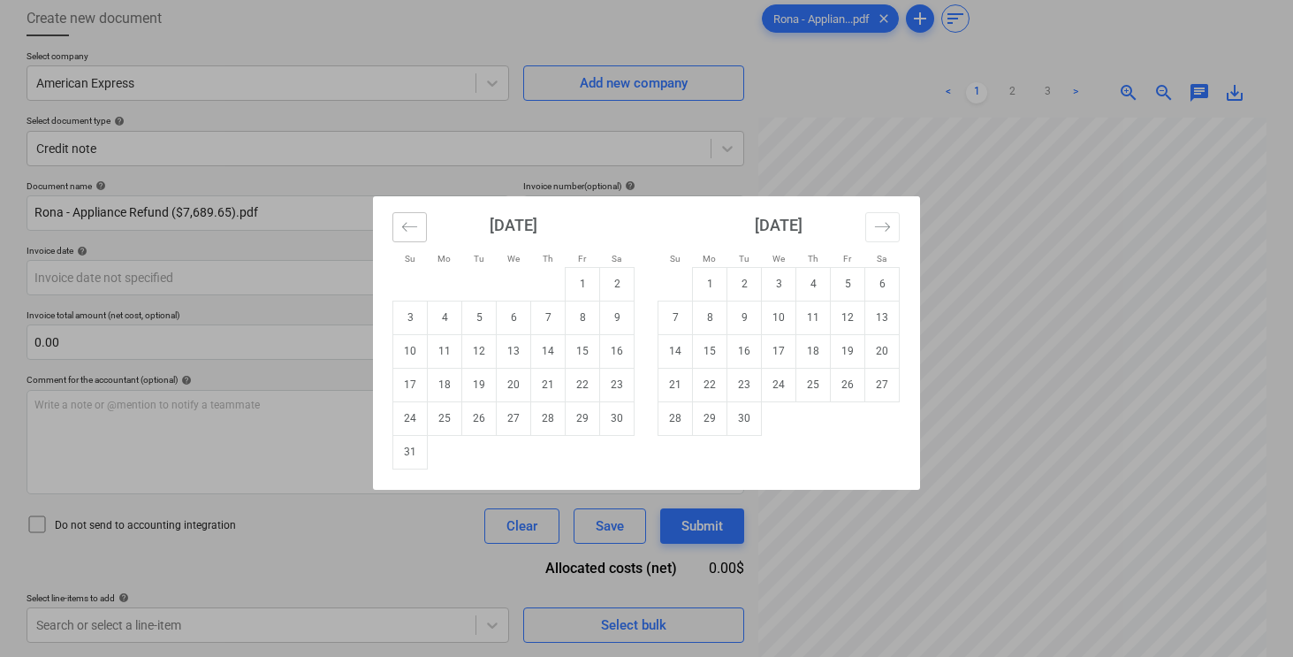
click at [403, 230] on icon "Move backward to switch to the previous month." at bounding box center [409, 226] width 17 height 17
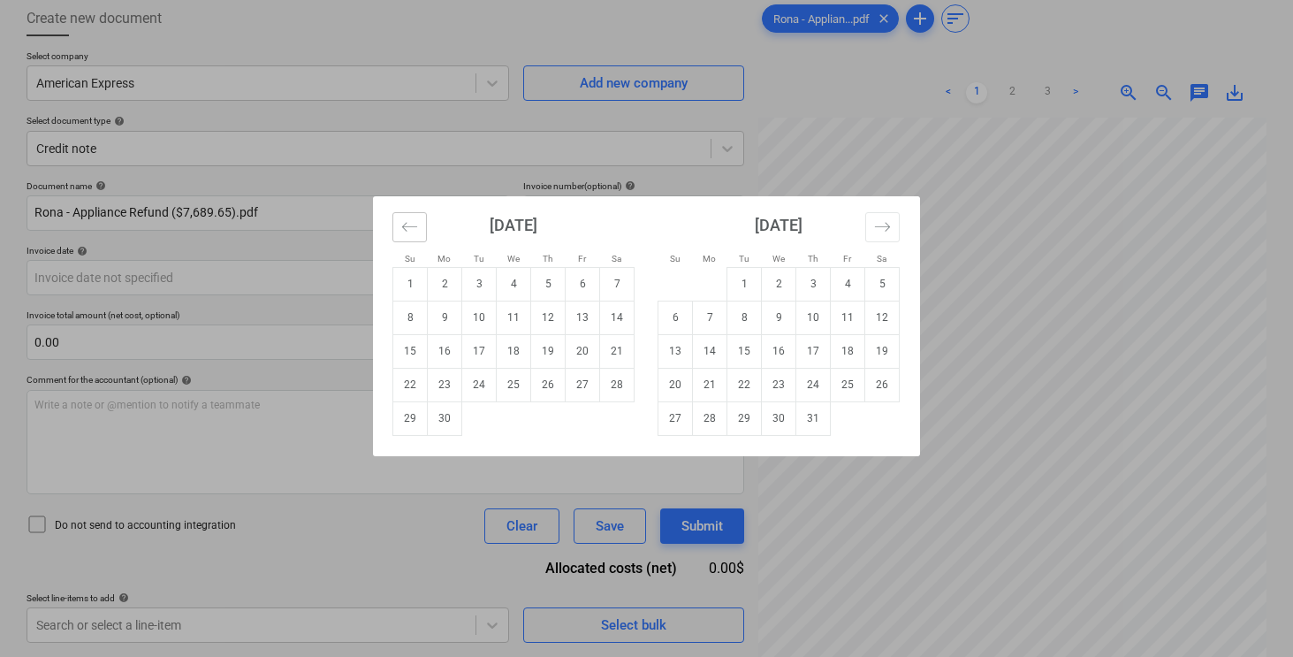
click at [403, 230] on icon "Move backward to switch to the previous month." at bounding box center [409, 226] width 17 height 17
click at [513, 423] on td "28" at bounding box center [514, 418] width 34 height 34
type input "[DATE]"
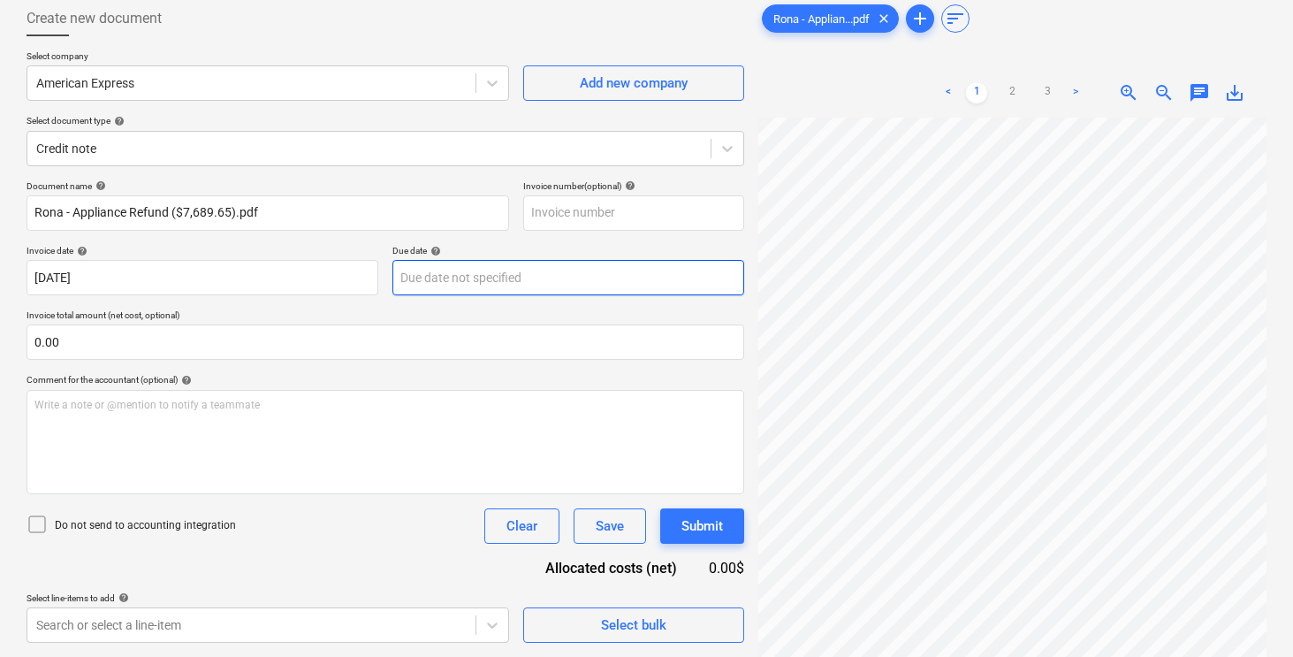
click at [431, 283] on body "Sales Projects Contacts Company Inbox 3 format_size keyboard_arrow_down help se…" at bounding box center [646, 233] width 1293 height 657
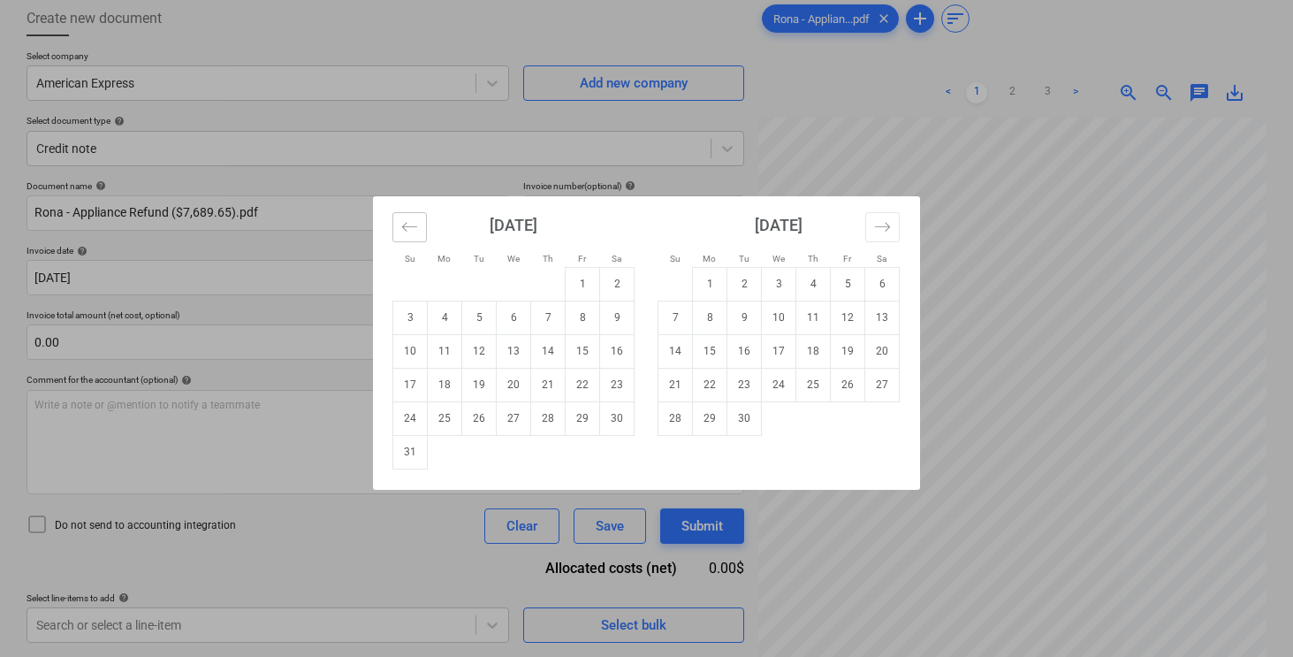
click at [407, 220] on icon "Move backward to switch to the previous month." at bounding box center [409, 226] width 17 height 17
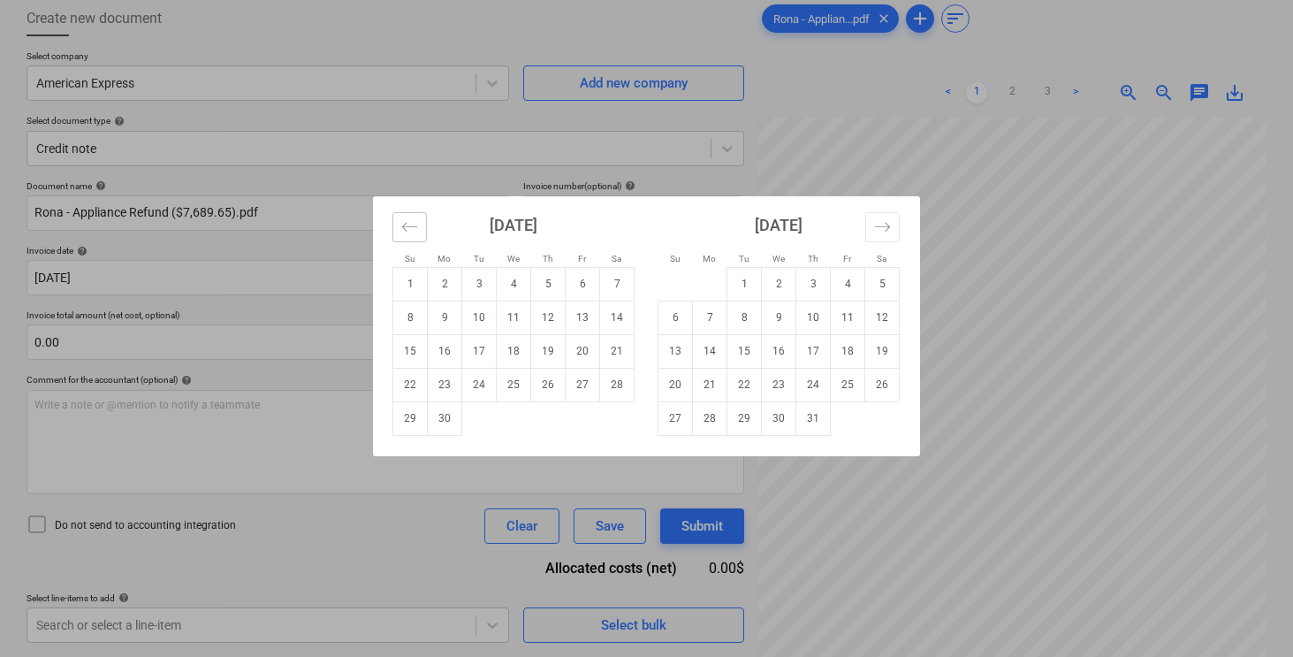
click at [407, 220] on icon "Move backward to switch to the previous month." at bounding box center [409, 226] width 17 height 17
click at [510, 415] on td "28" at bounding box center [514, 418] width 34 height 34
type input "[DATE]"
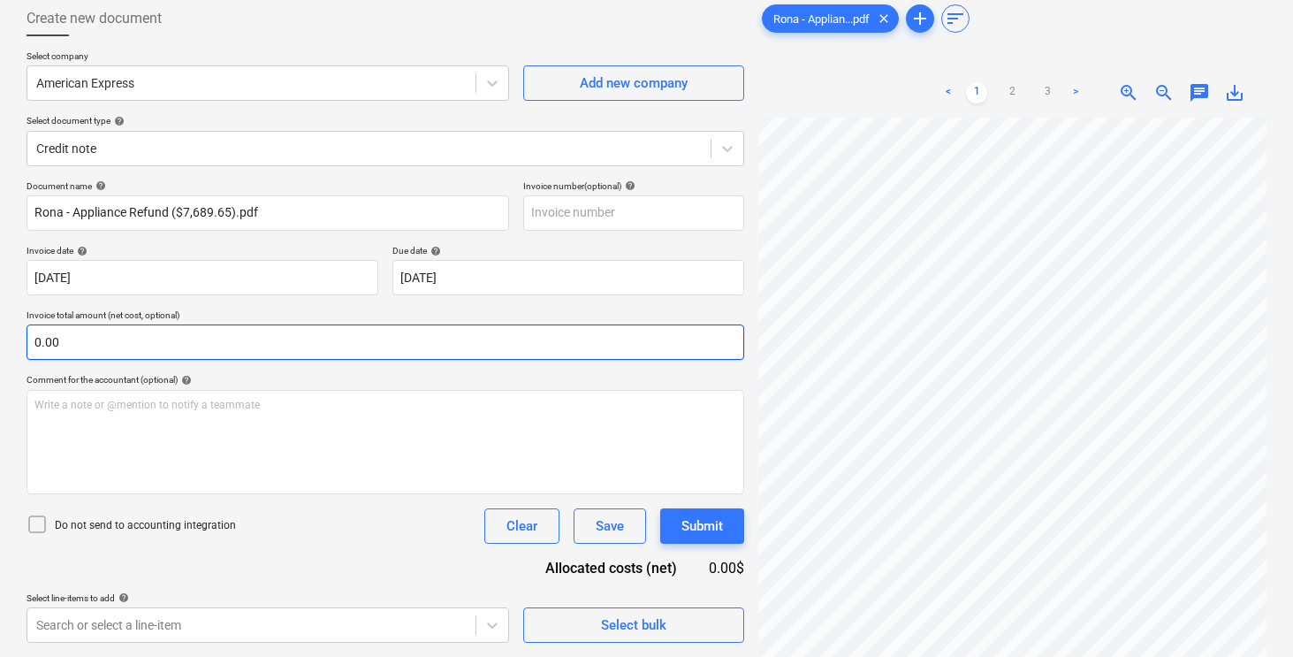
click at [429, 345] on input "0.00" at bounding box center [386, 341] width 718 height 35
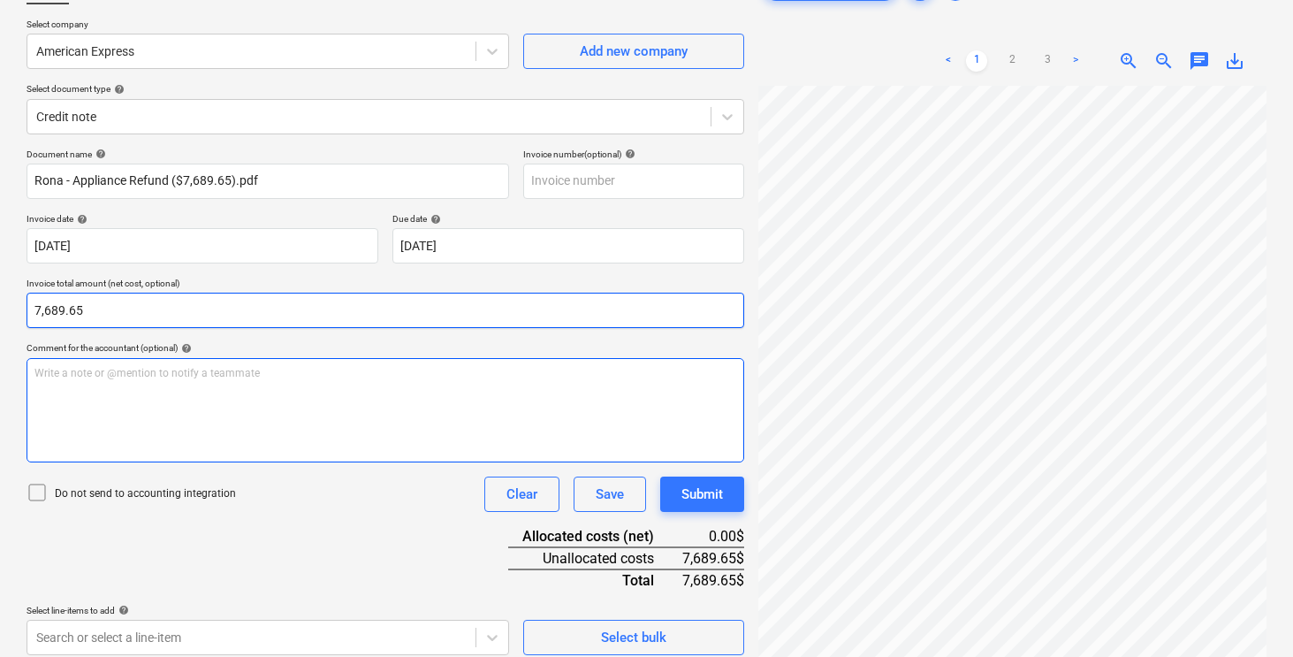
scroll to position [177, 0]
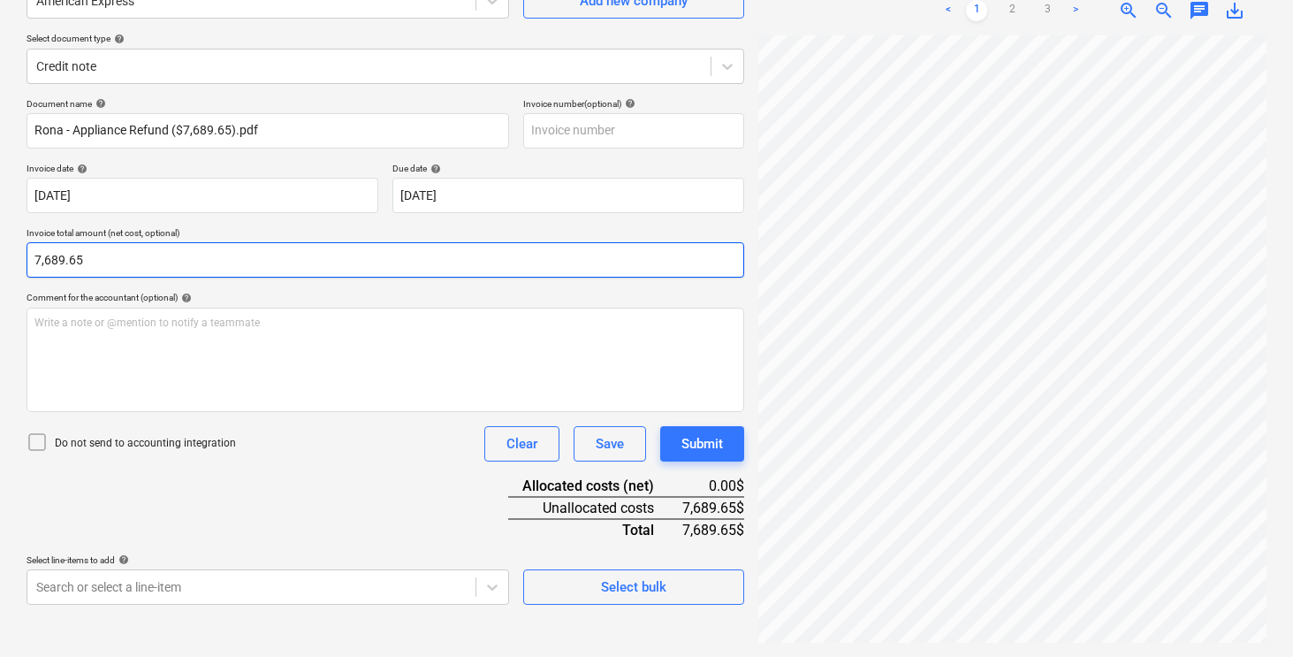
click at [33, 259] on input "7,689.65" at bounding box center [386, 259] width 718 height 35
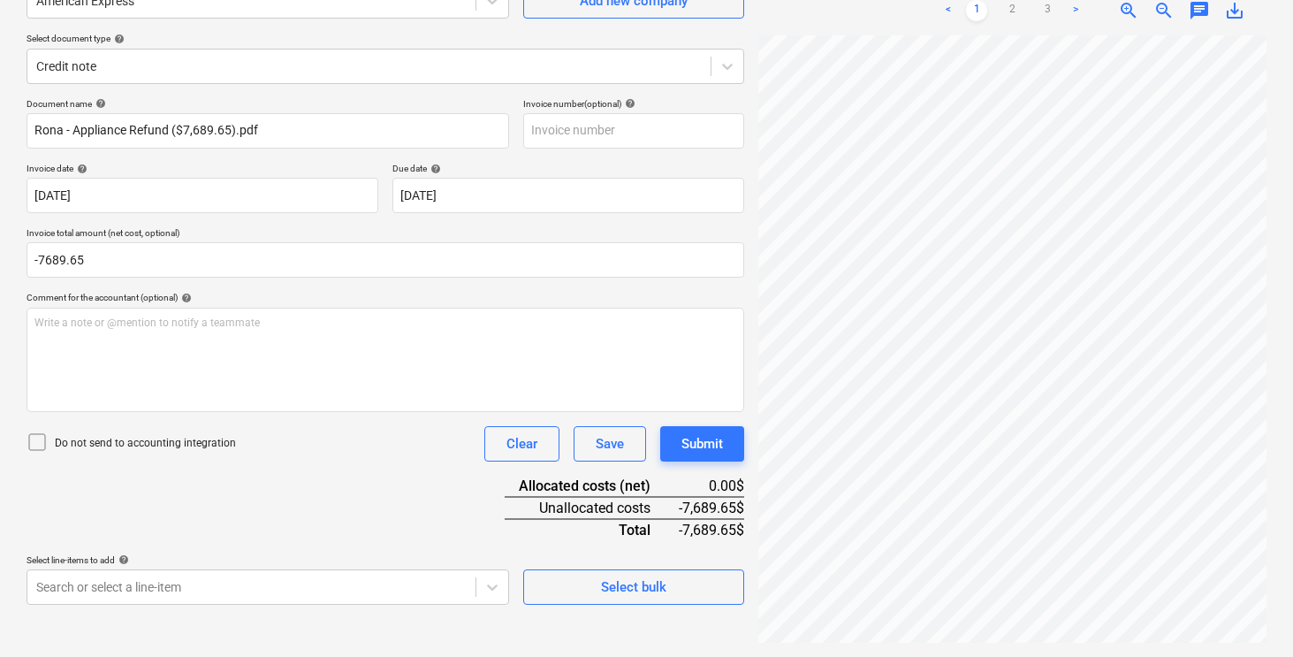
click at [271, 512] on div "Document name help [PERSON_NAME] - Appliance Refund ($7,689.65).pdf Invoice num…" at bounding box center [386, 351] width 718 height 507
type input "-7,689.65"
click at [271, 480] on body "Sales Projects Contacts Company Inbox 3 format_size keyboard_arrow_down help se…" at bounding box center [646, 151] width 1293 height 657
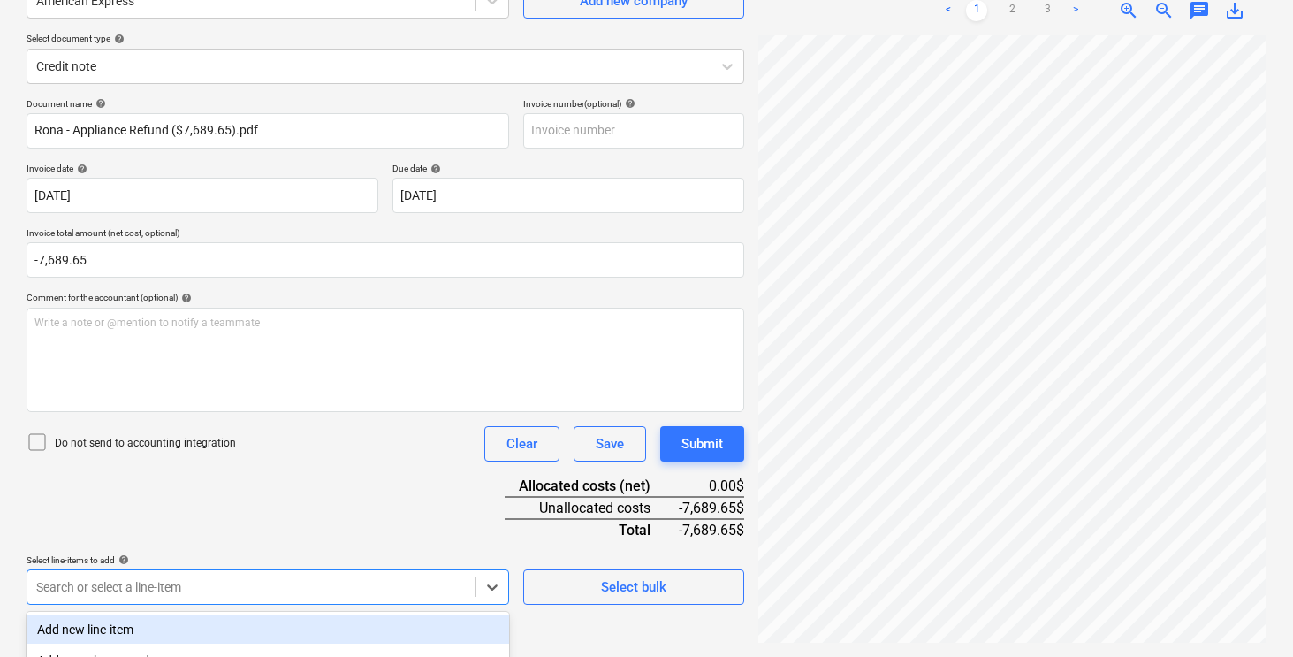
scroll to position [400, 0]
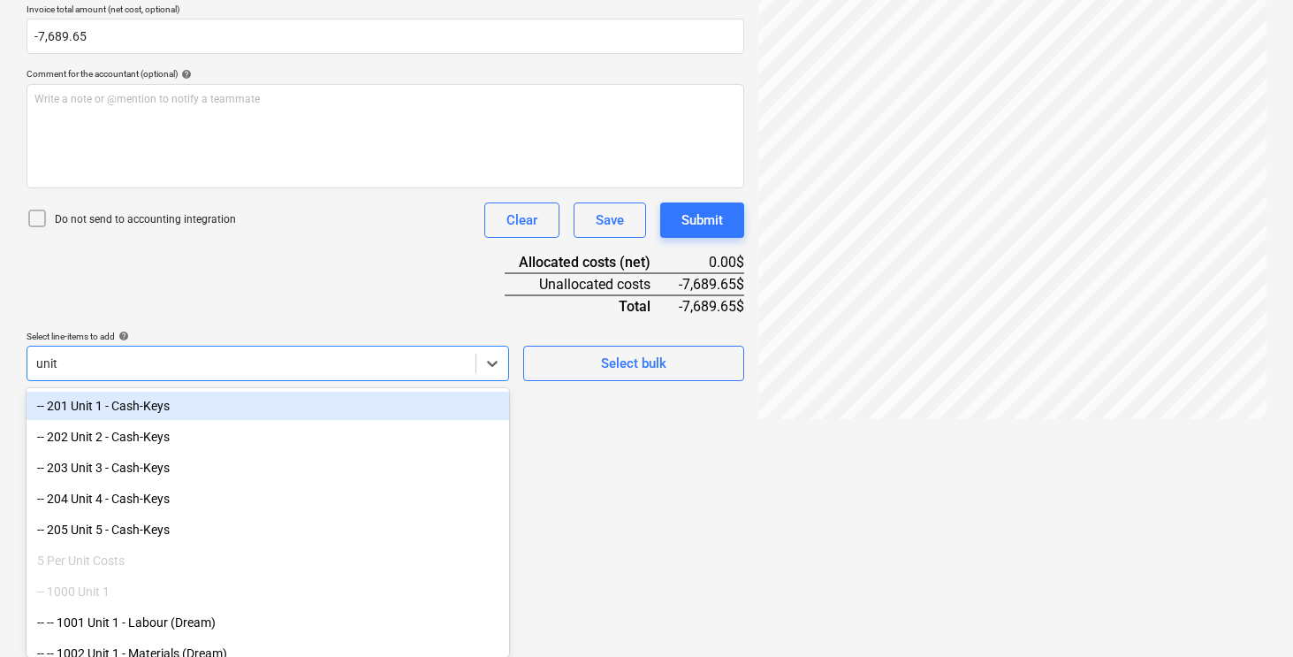
type input "unit 4"
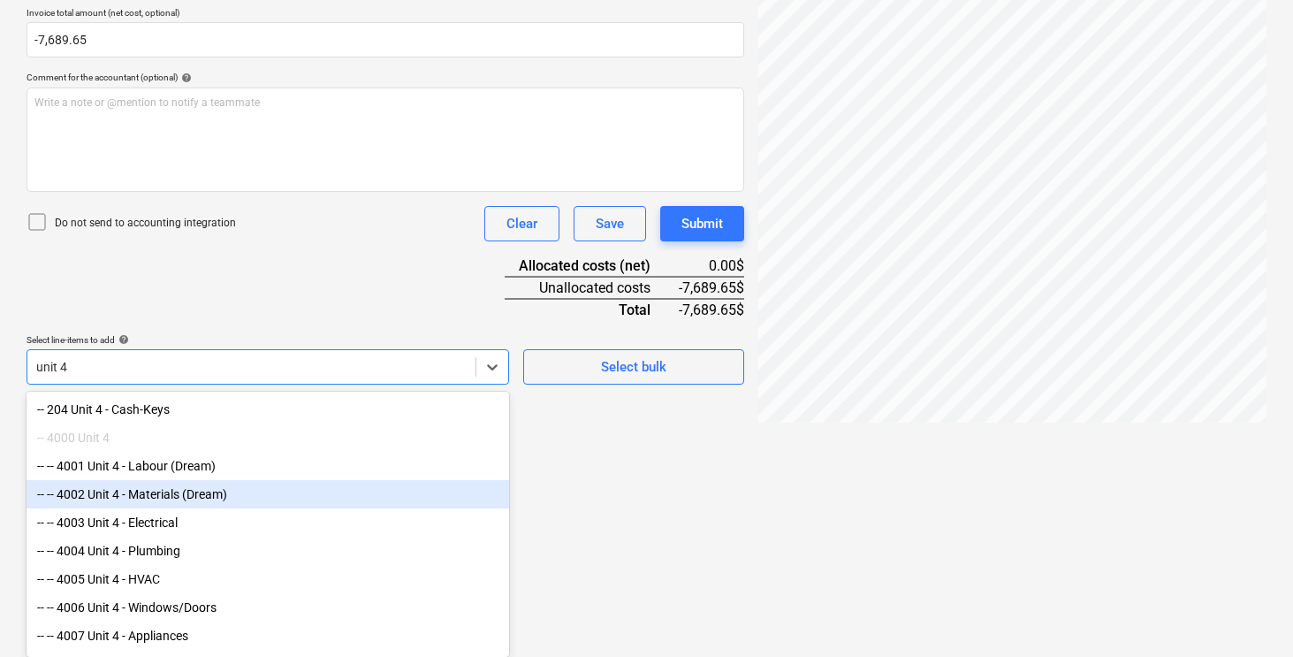
scroll to position [25, 0]
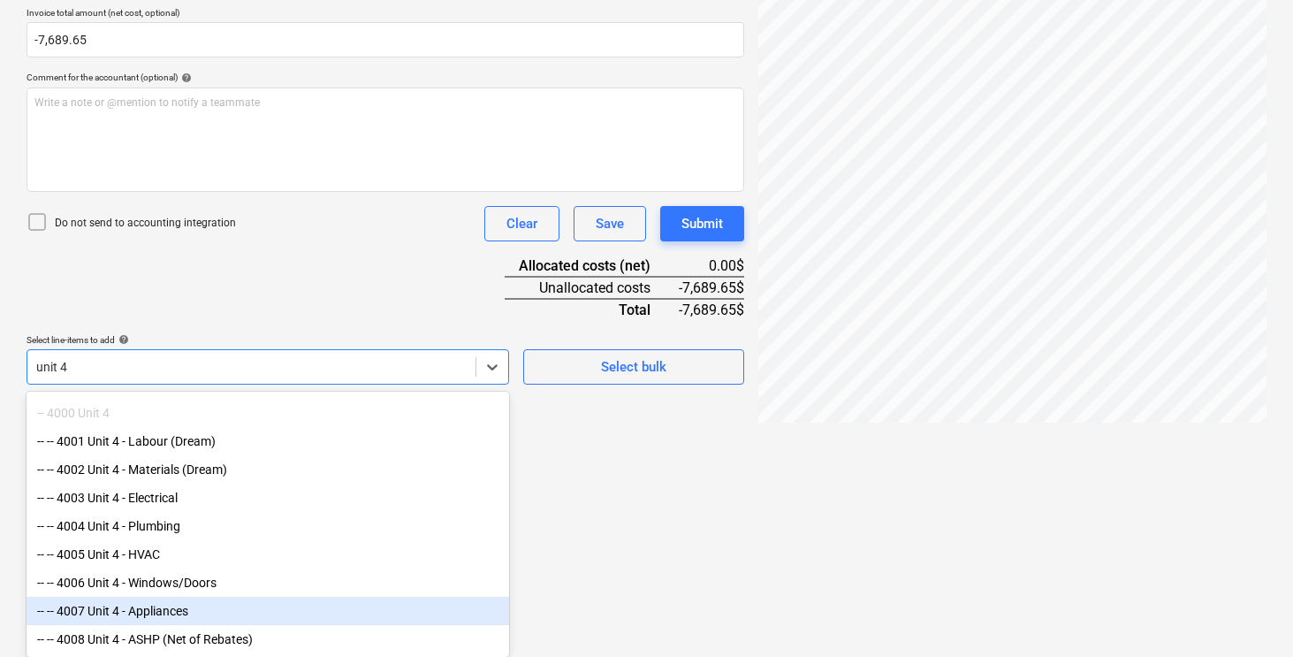
click at [173, 610] on div "-- -- 4007 Unit 4 - Appliances" at bounding box center [268, 611] width 483 height 28
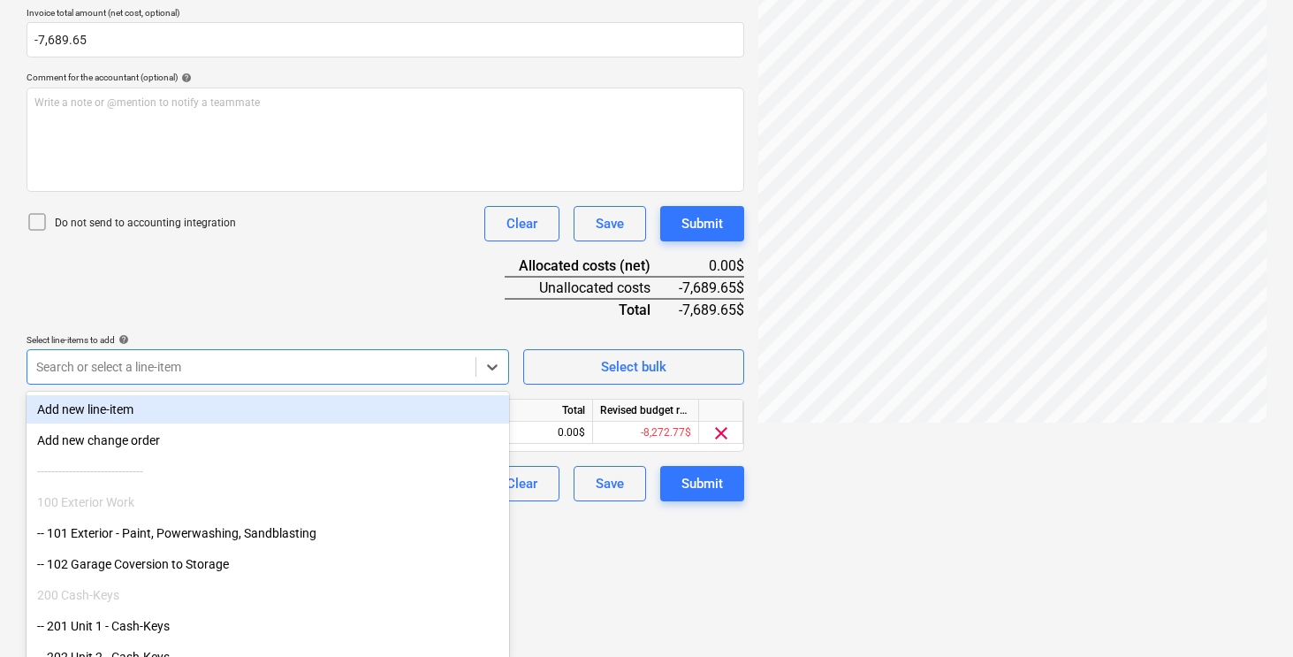
click at [295, 312] on div "Document name help [PERSON_NAME] - Appliance Refund ($7,689.65).pdf Invoice num…" at bounding box center [386, 189] width 718 height 623
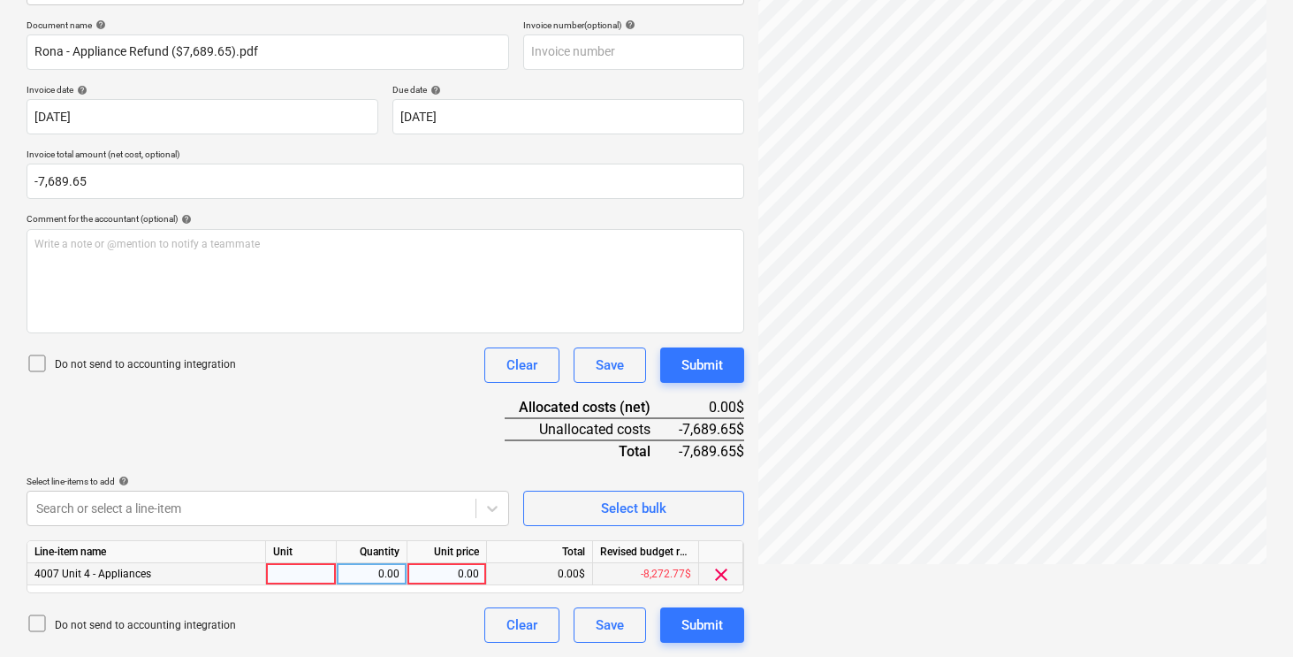
click at [296, 571] on div at bounding box center [301, 574] width 71 height 22
type input "pcs"
click at [462, 569] on div "0.00" at bounding box center [447, 574] width 65 height 22
type input "-3649.90"
click at [375, 414] on div "Document name help [PERSON_NAME] - Appliance Refund ($7,689.65).pdf Invoice num…" at bounding box center [386, 330] width 718 height 623
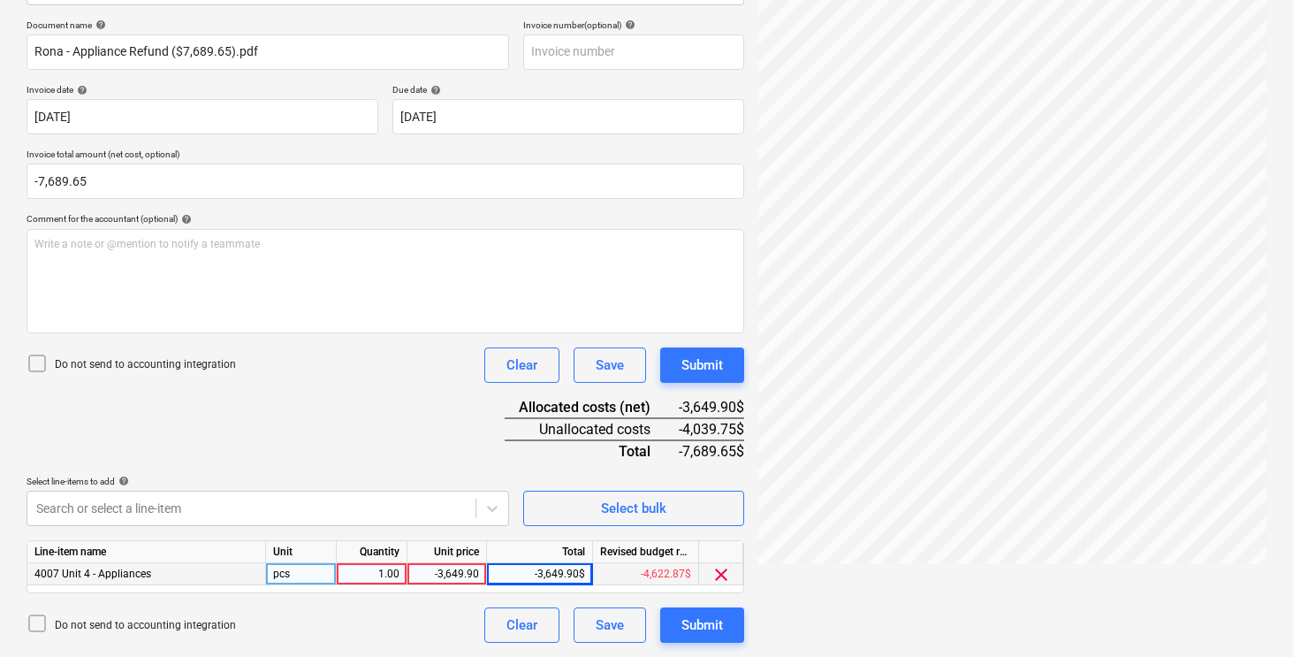
click at [377, 400] on div "Document name help [PERSON_NAME] - Appliance Refund ($7,689.65).pdf Invoice num…" at bounding box center [386, 330] width 718 height 623
click at [154, 401] on body "Sales Projects Contacts Company Inbox 3 format_size keyboard_arrow_down help se…" at bounding box center [646, 73] width 1293 height 657
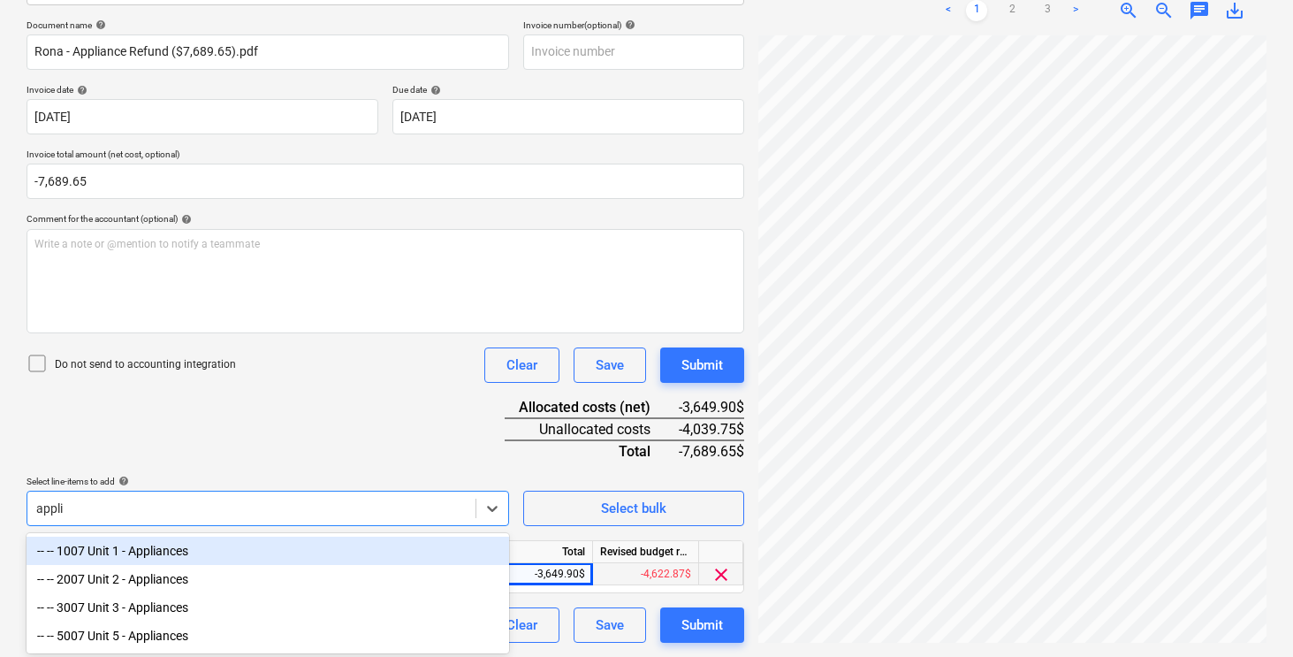
type input "applia"
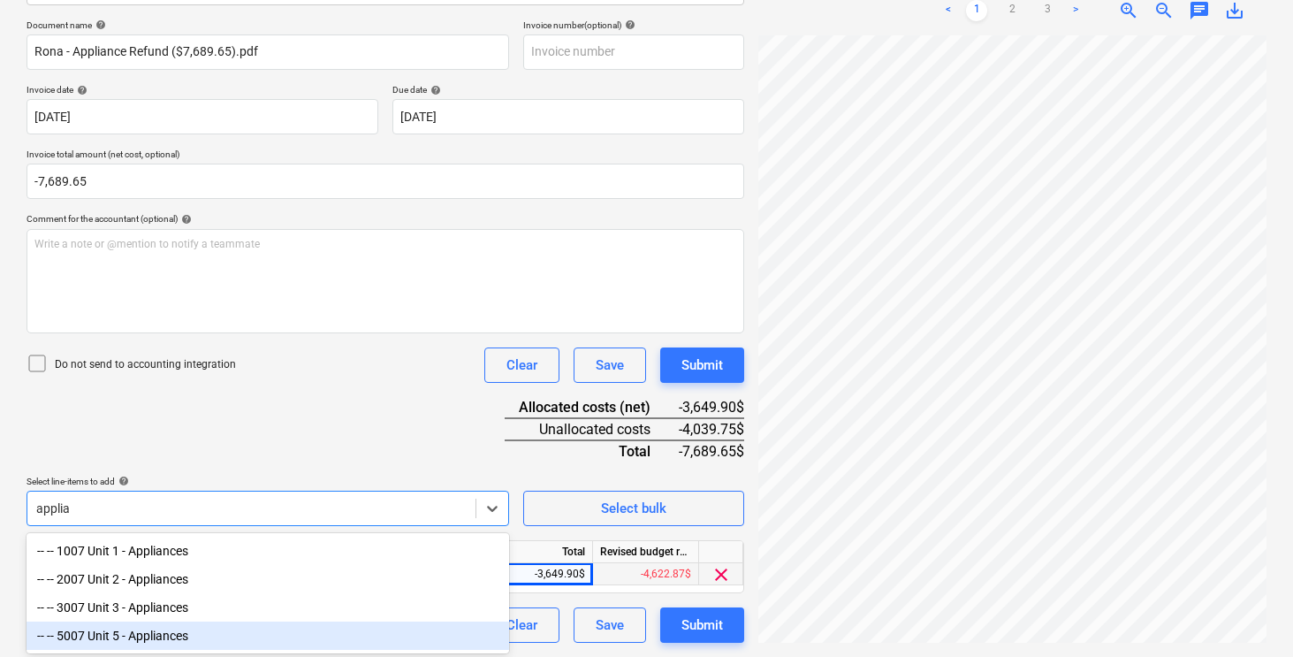
click at [108, 636] on div "-- -- 5007 Unit 5 - Appliances" at bounding box center [268, 635] width 483 height 28
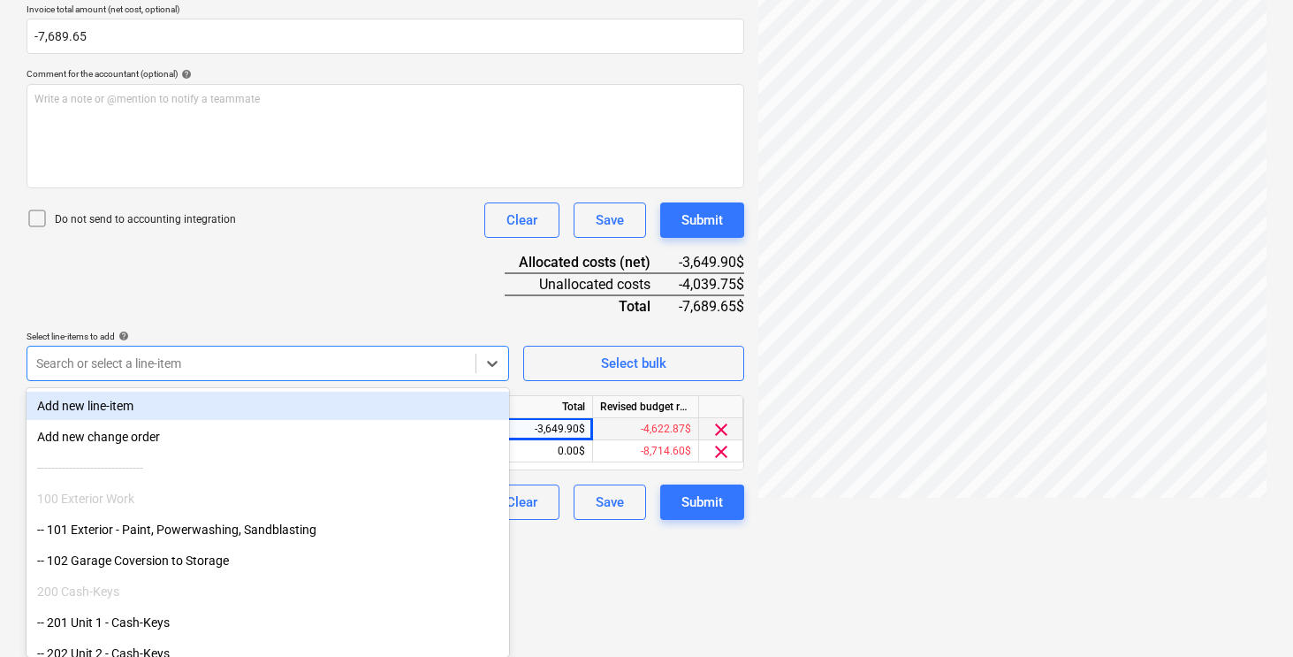
click at [301, 304] on div "Document name help [PERSON_NAME] - Appliance Refund ($7,689.65).pdf Invoice num…" at bounding box center [386, 196] width 718 height 645
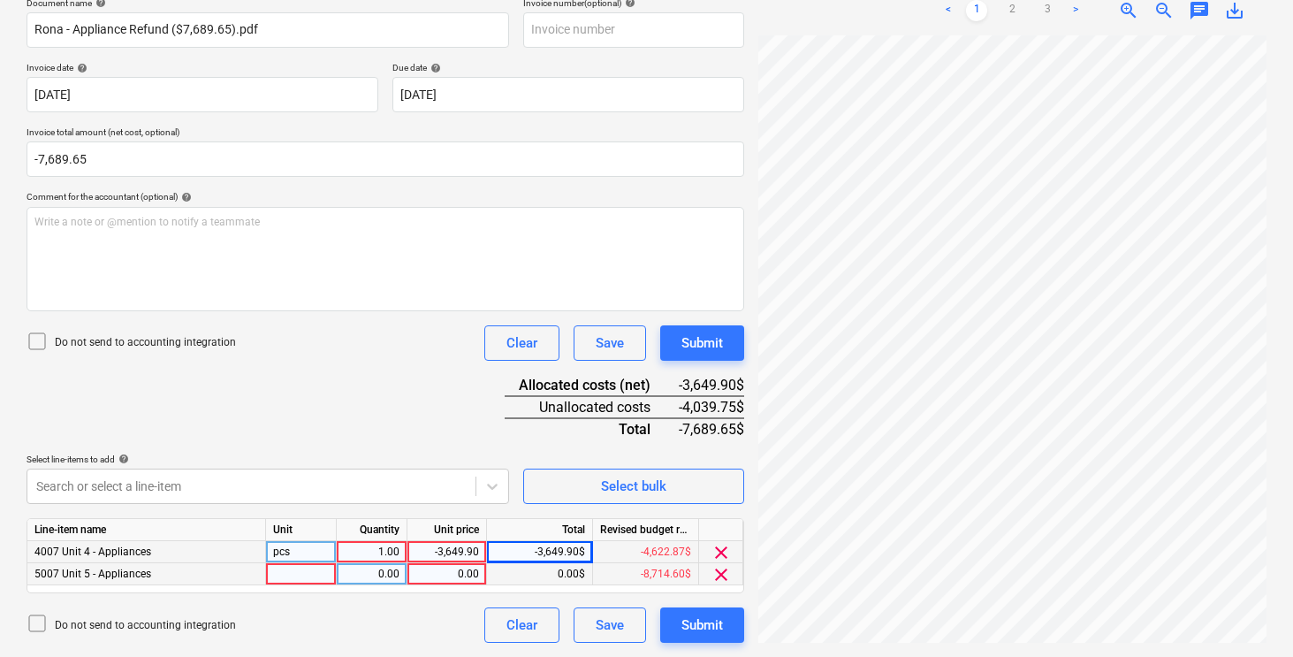
click at [301, 573] on div at bounding box center [301, 574] width 71 height 22
type input "pcs"
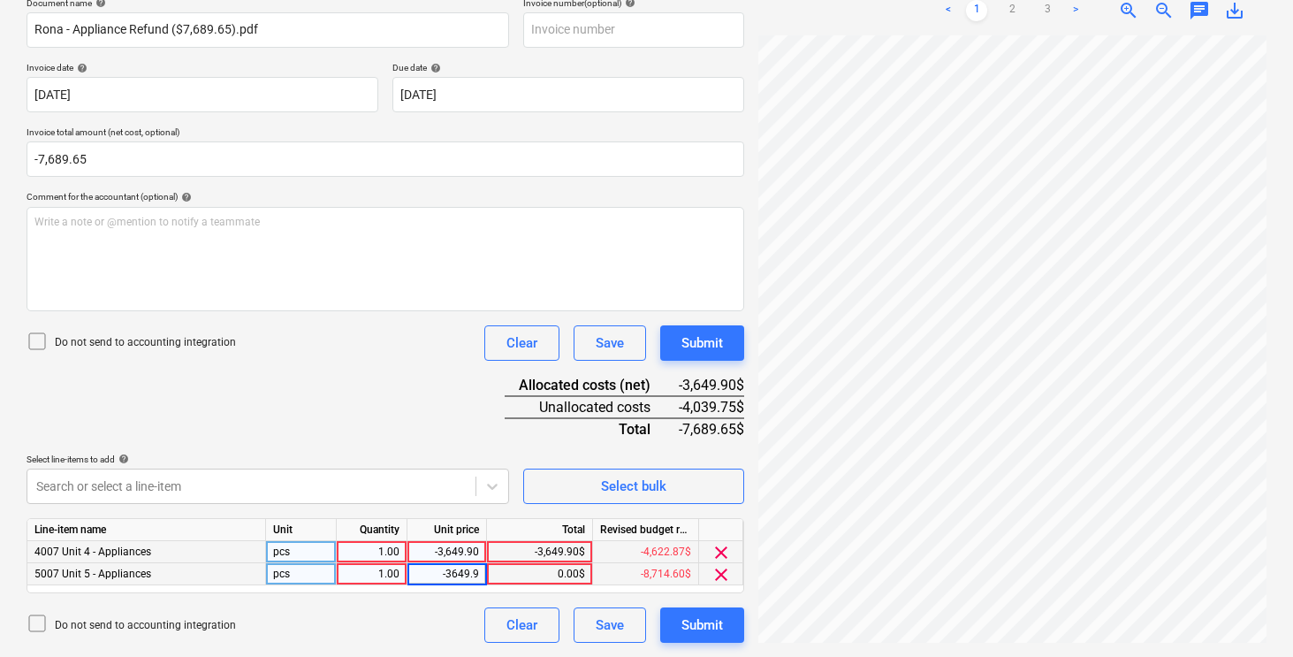
type input "-3649.90"
click at [232, 379] on body "Sales Projects Contacts Company Inbox 3 format_size keyboard_arrow_down help se…" at bounding box center [646, 50] width 1293 height 657
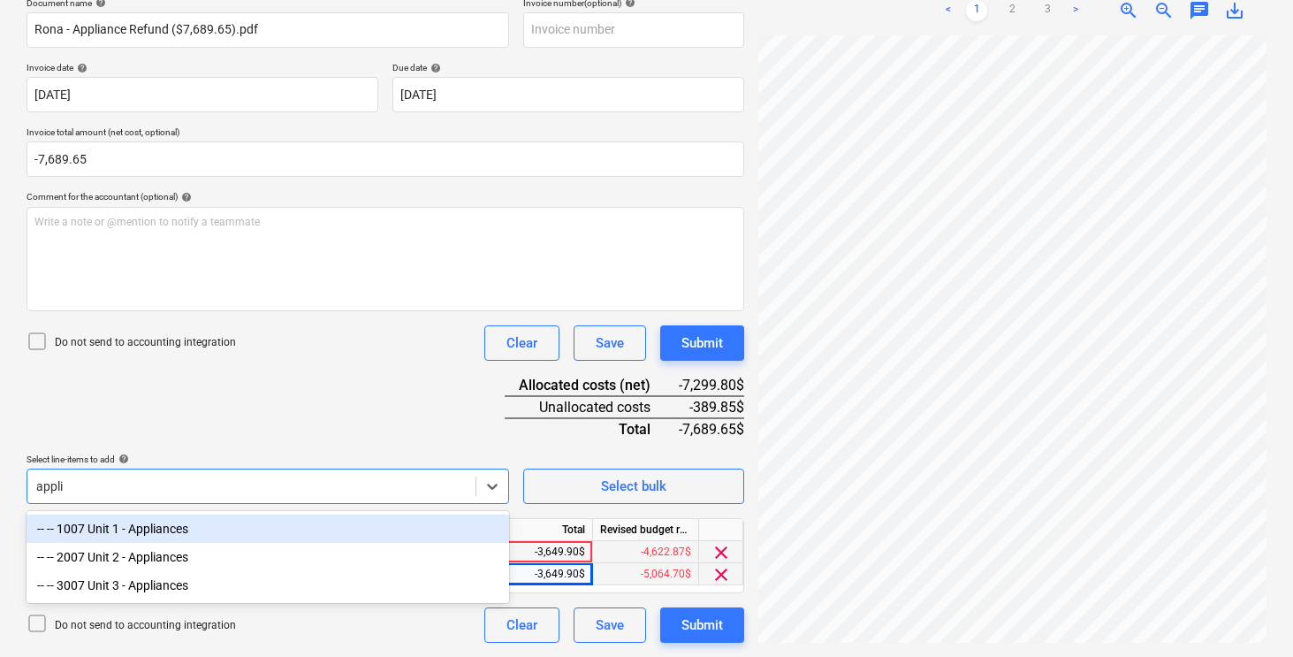
type input "applia"
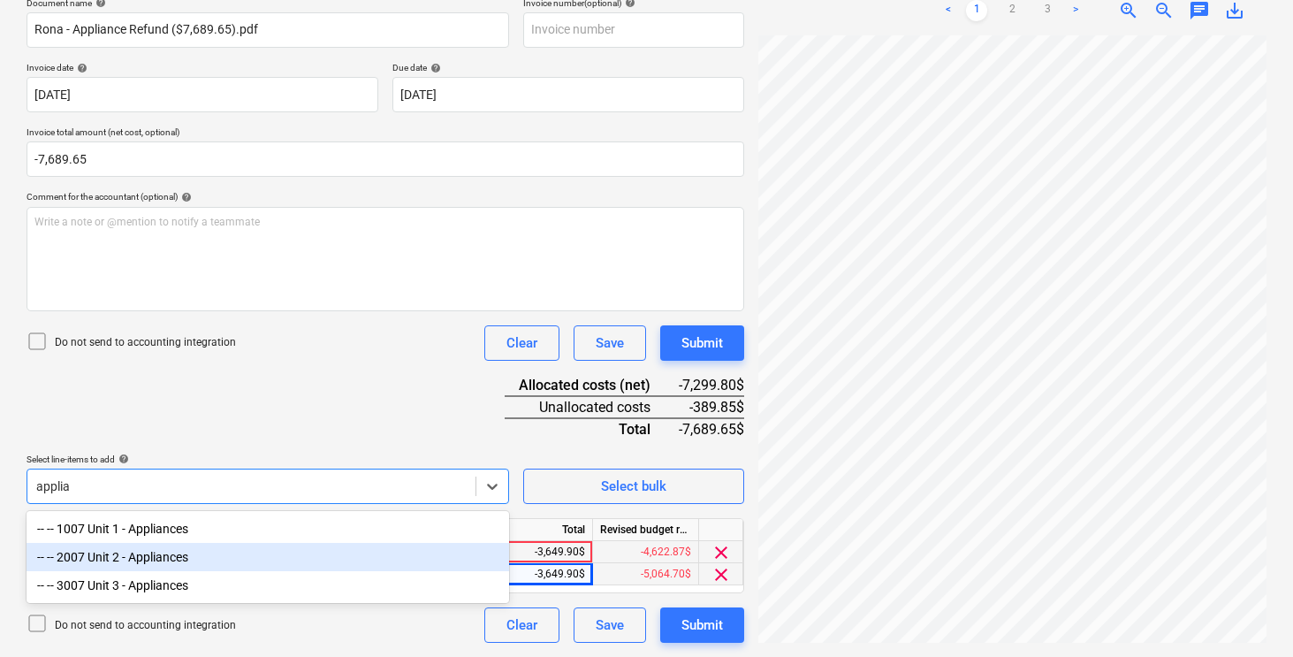
click at [200, 548] on div "-- -- 2007 Unit 2 - Appliances" at bounding box center [268, 557] width 483 height 28
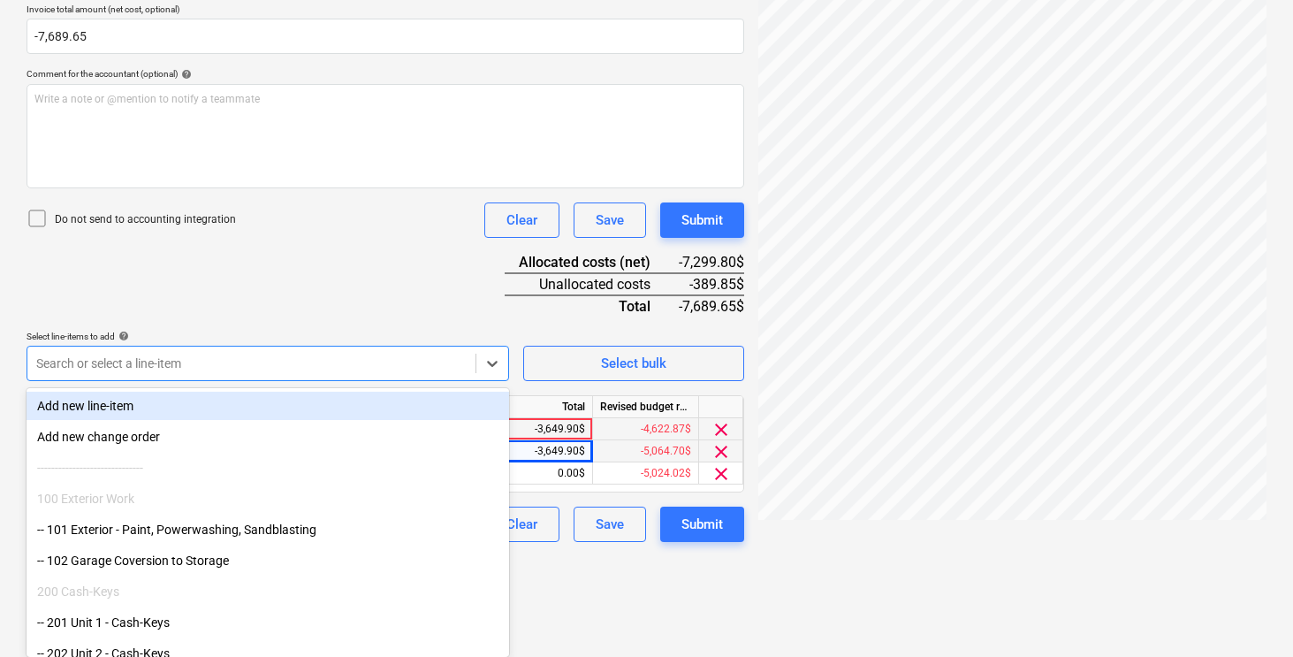
click at [287, 327] on div "Document name help [PERSON_NAME] - Appliance Refund ($7,689.65).pdf Invoice num…" at bounding box center [386, 207] width 718 height 667
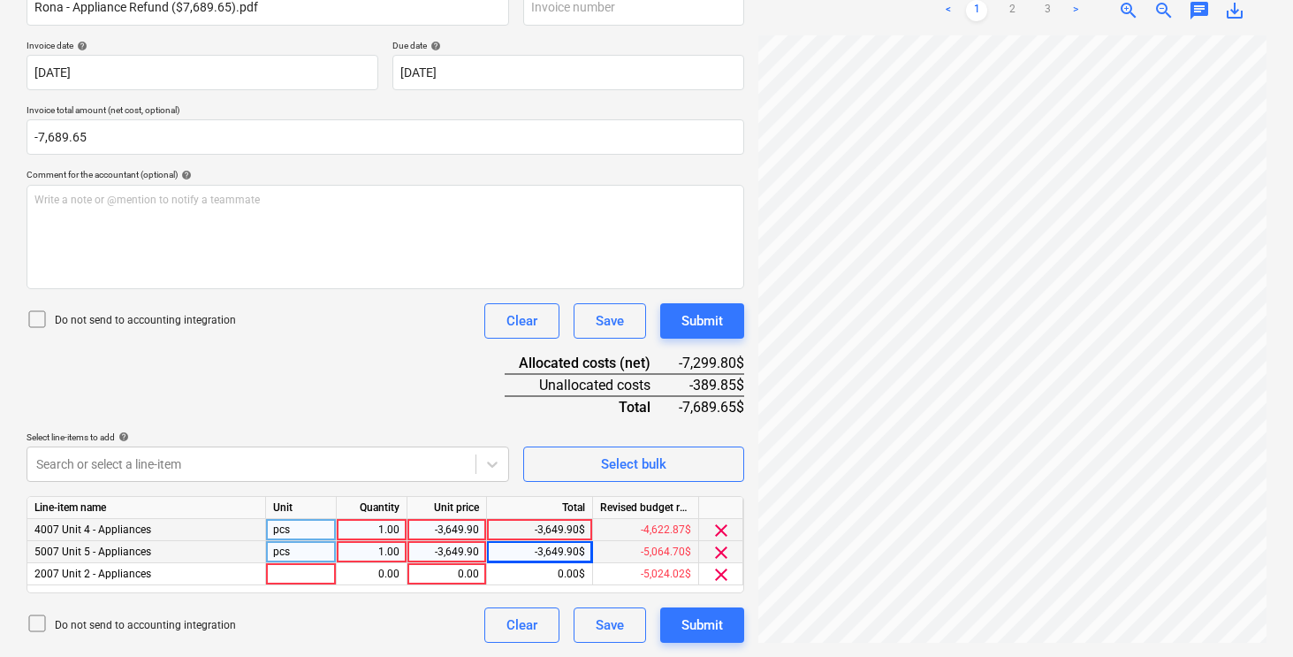
scroll to position [300, 0]
click at [293, 575] on div at bounding box center [301, 574] width 71 height 22
type input "pcs"
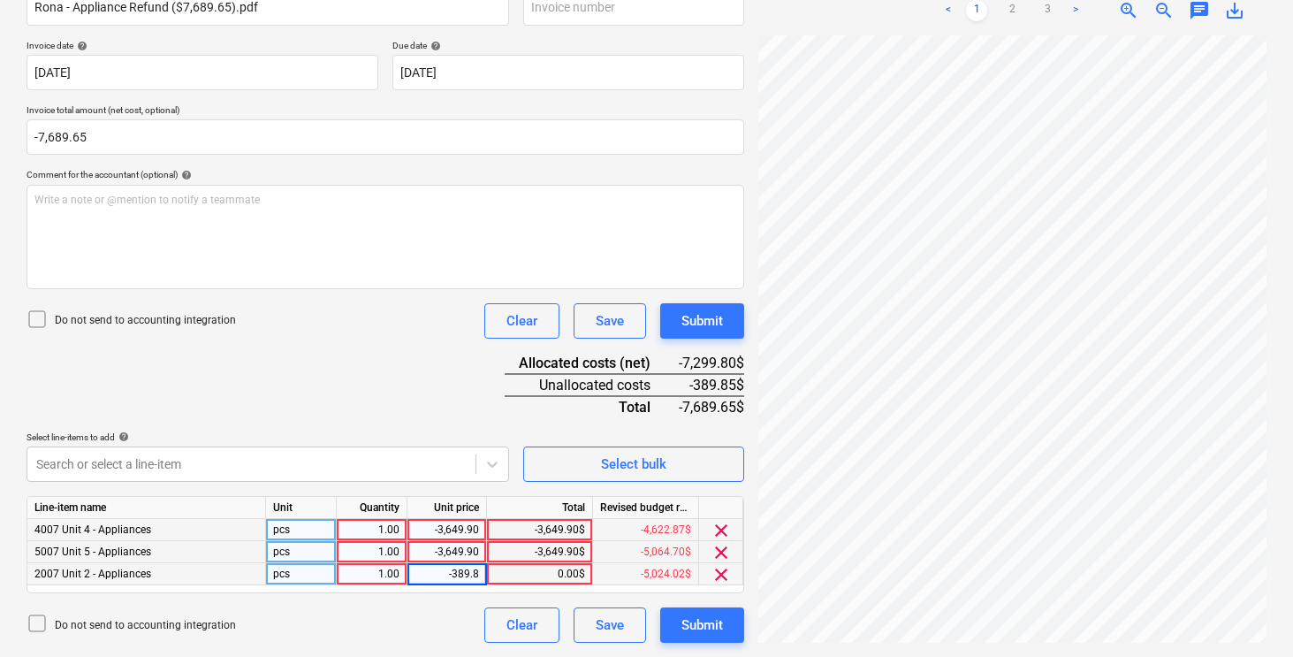
type input "-389.85"
click at [401, 404] on div "Document name help [PERSON_NAME] - Appliance Refund ($7,689.65).pdf Invoice num…" at bounding box center [386, 308] width 718 height 667
click at [419, 405] on div "Document name help [PERSON_NAME] - Appliance Refund ($7,689.65).pdf Invoice num…" at bounding box center [386, 308] width 718 height 667
click at [707, 625] on div "Submit" at bounding box center [703, 625] width 42 height 23
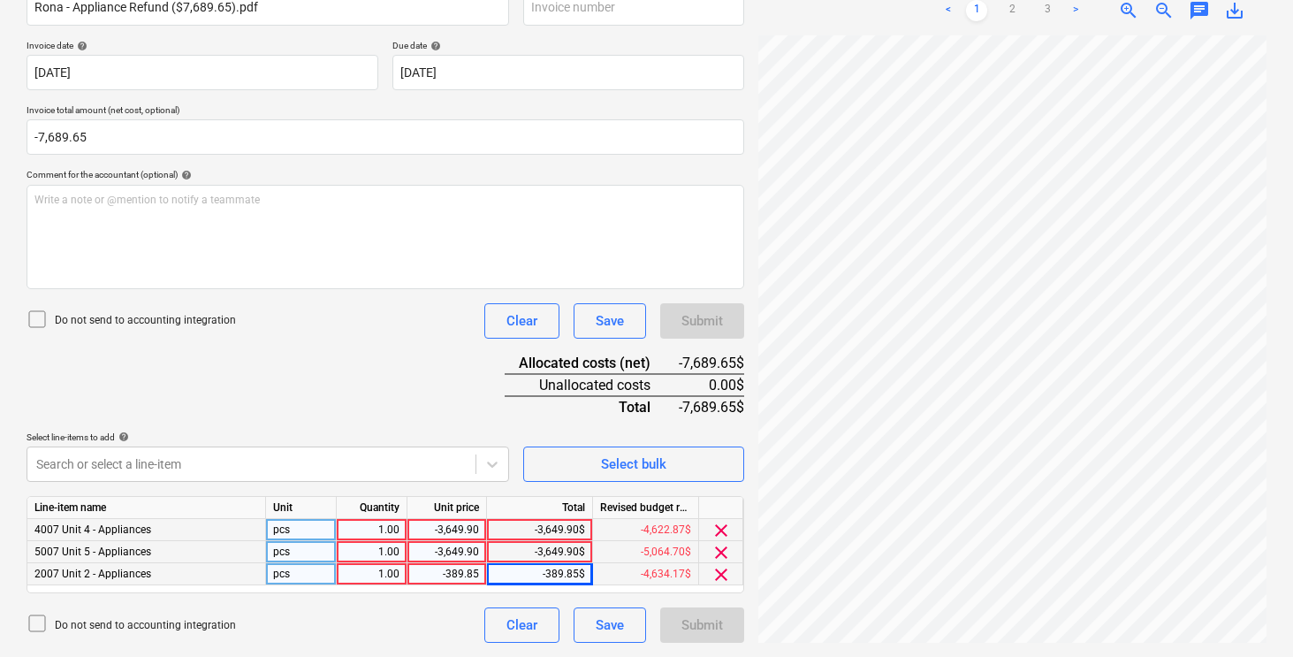
click at [364, 537] on div "1.00" at bounding box center [372, 530] width 56 height 22
type input "-1"
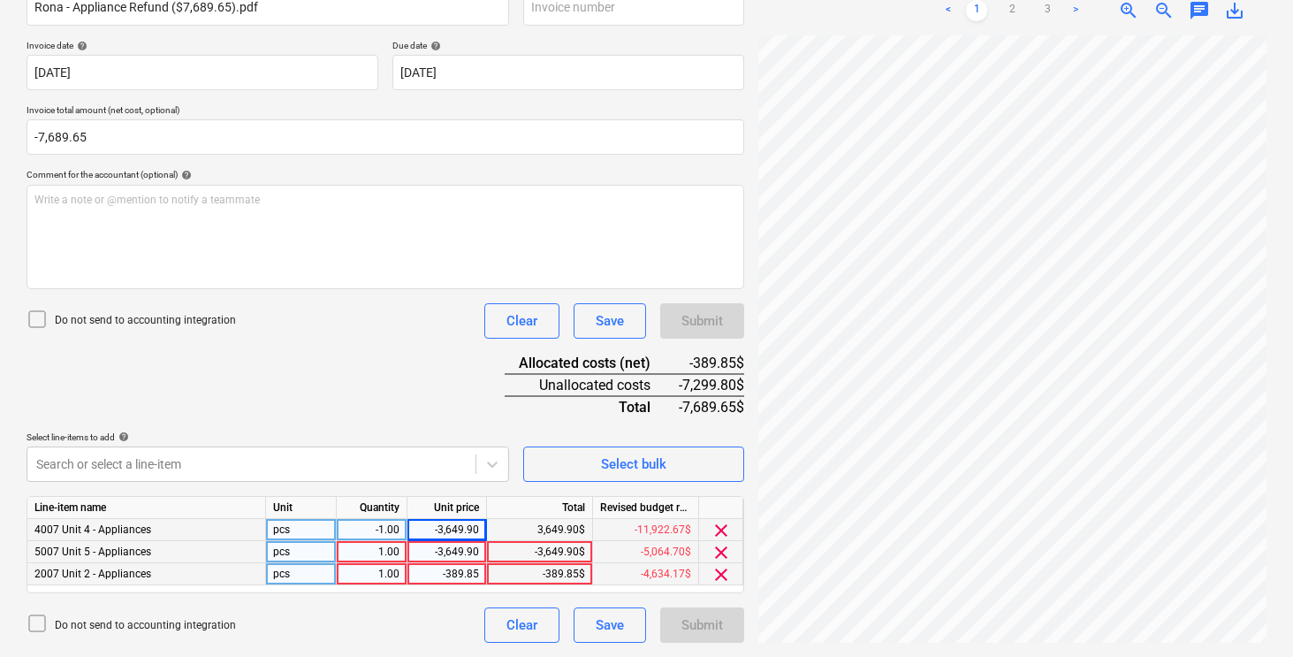
click at [426, 526] on div "-3,649.90" at bounding box center [447, 530] width 65 height 22
click at [391, 547] on div "1.00" at bounding box center [372, 552] width 56 height 22
type input "-1"
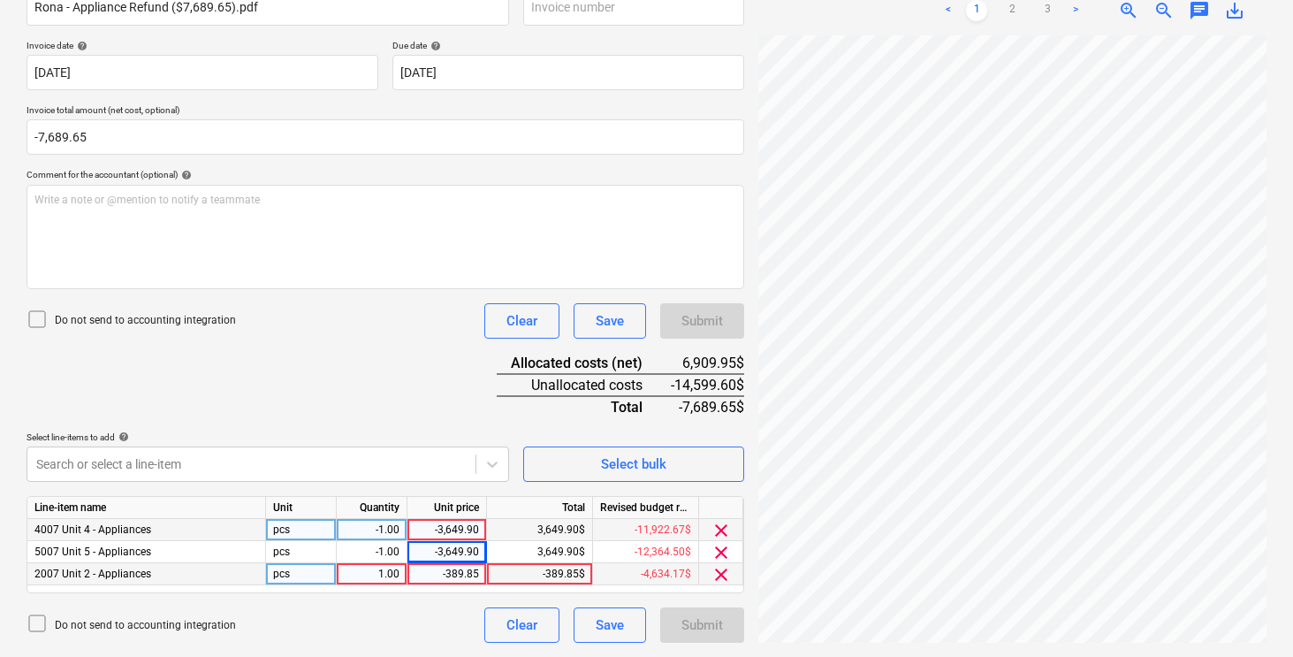
click at [376, 568] on div "1.00" at bounding box center [372, 574] width 56 height 22
click at [378, 571] on input "1" at bounding box center [372, 573] width 70 height 21
type input "-1"
click at [426, 370] on div "Document name help [PERSON_NAME] - Appliance Refund ($7,689.65).pdf Invoice num…" at bounding box center [386, 308] width 718 height 667
click at [407, 372] on div "Document name help [PERSON_NAME] - Appliance Refund ($7,689.65).pdf Invoice num…" at bounding box center [386, 308] width 718 height 667
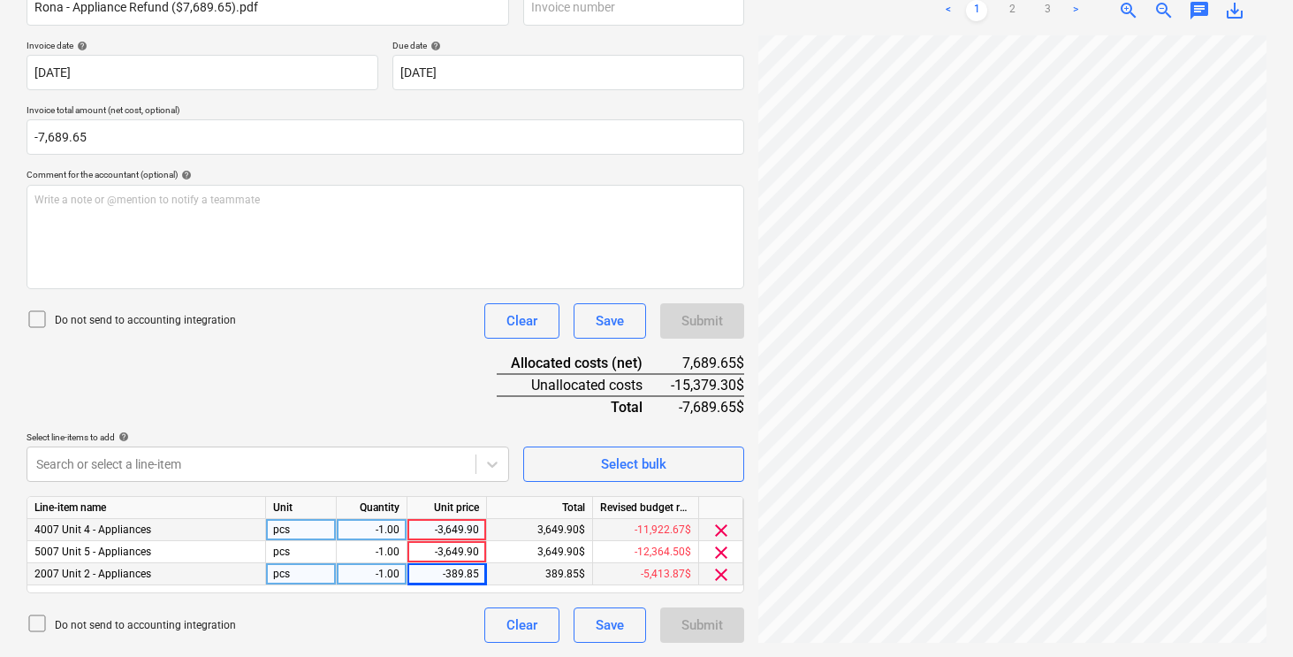
click at [433, 524] on div "-3,649.90" at bounding box center [447, 530] width 65 height 22
click at [442, 527] on input "-3649.9" at bounding box center [447, 529] width 79 height 21
type input "3649.9"
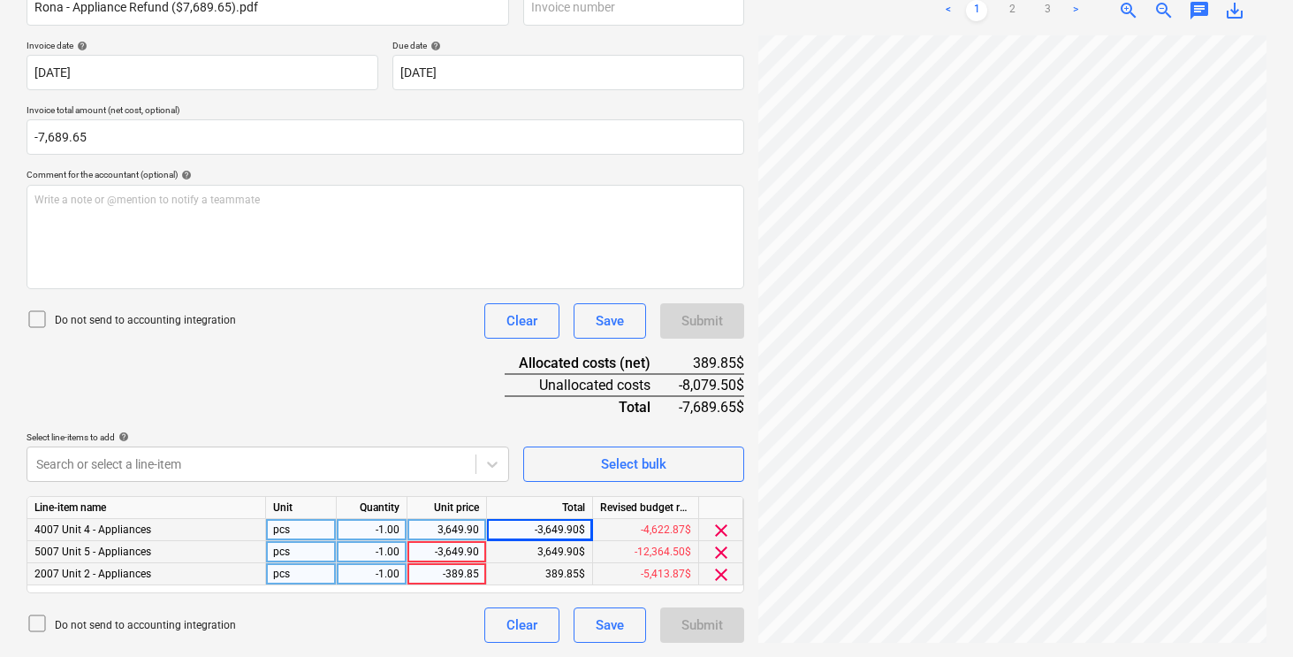
click at [387, 552] on div "-1.00" at bounding box center [372, 552] width 56 height 22
click at [437, 551] on div "-3,649.90" at bounding box center [447, 552] width 65 height 22
click at [455, 559] on input "-3649.9" at bounding box center [447, 551] width 79 height 21
type input "3649.9"
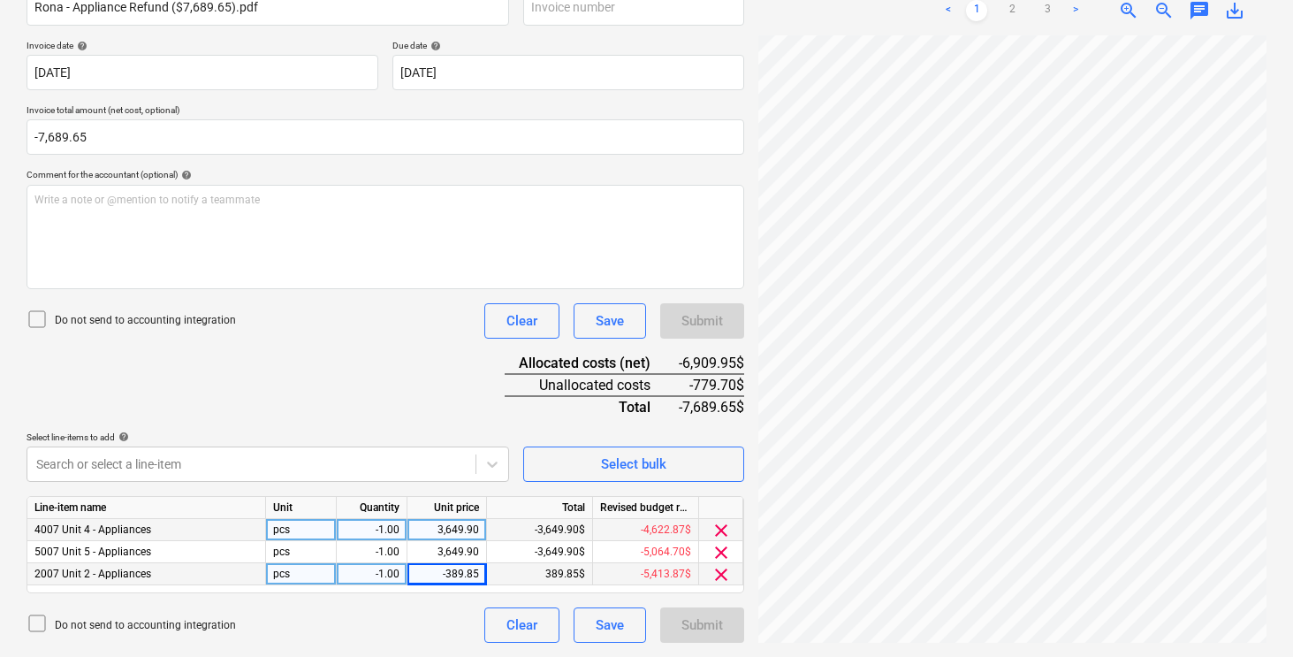
click at [446, 573] on div "-389.85" at bounding box center [447, 574] width 65 height 22
type input "389.85"
click at [443, 410] on div "Document name help [PERSON_NAME] - Appliance Refund ($7,689.65).pdf Invoice num…" at bounding box center [386, 308] width 718 height 667
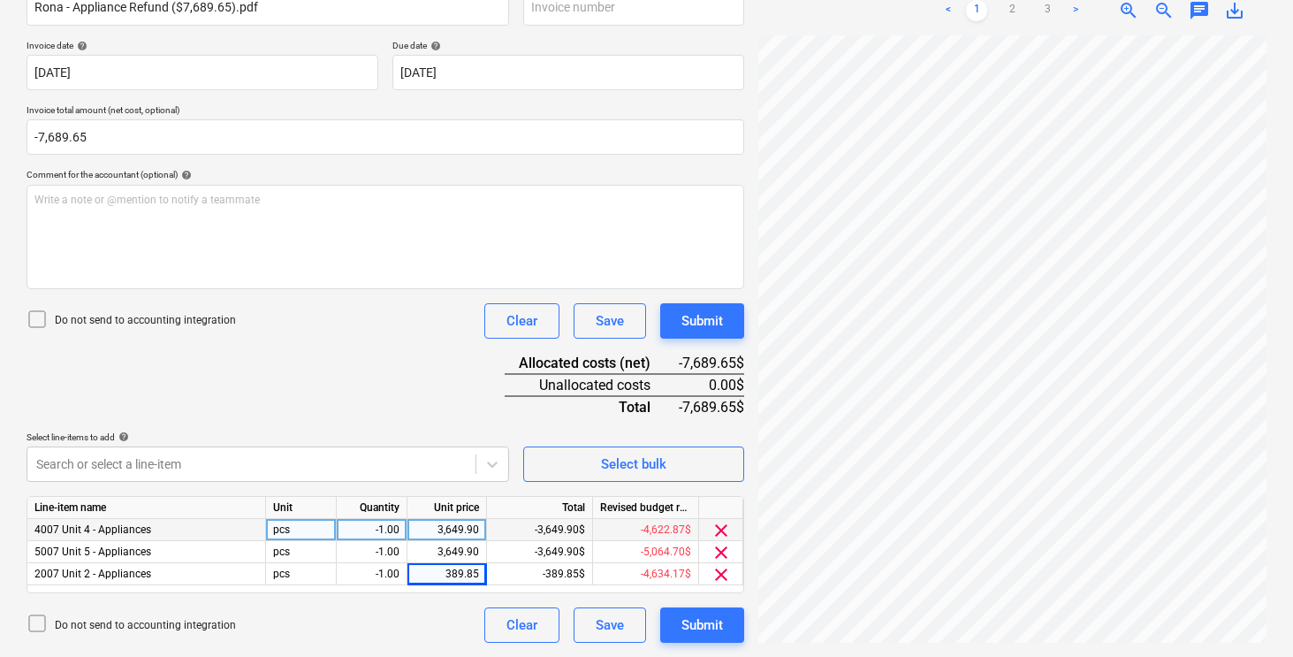
click at [443, 410] on div "Document name help [PERSON_NAME] - Appliance Refund ($7,689.65).pdf Invoice num…" at bounding box center [386, 308] width 718 height 667
click at [423, 402] on div "Document name help [PERSON_NAME] - Appliance Refund ($7,689.65).pdf Invoice num…" at bounding box center [386, 308] width 718 height 667
click at [696, 614] on div "Submit" at bounding box center [703, 625] width 42 height 23
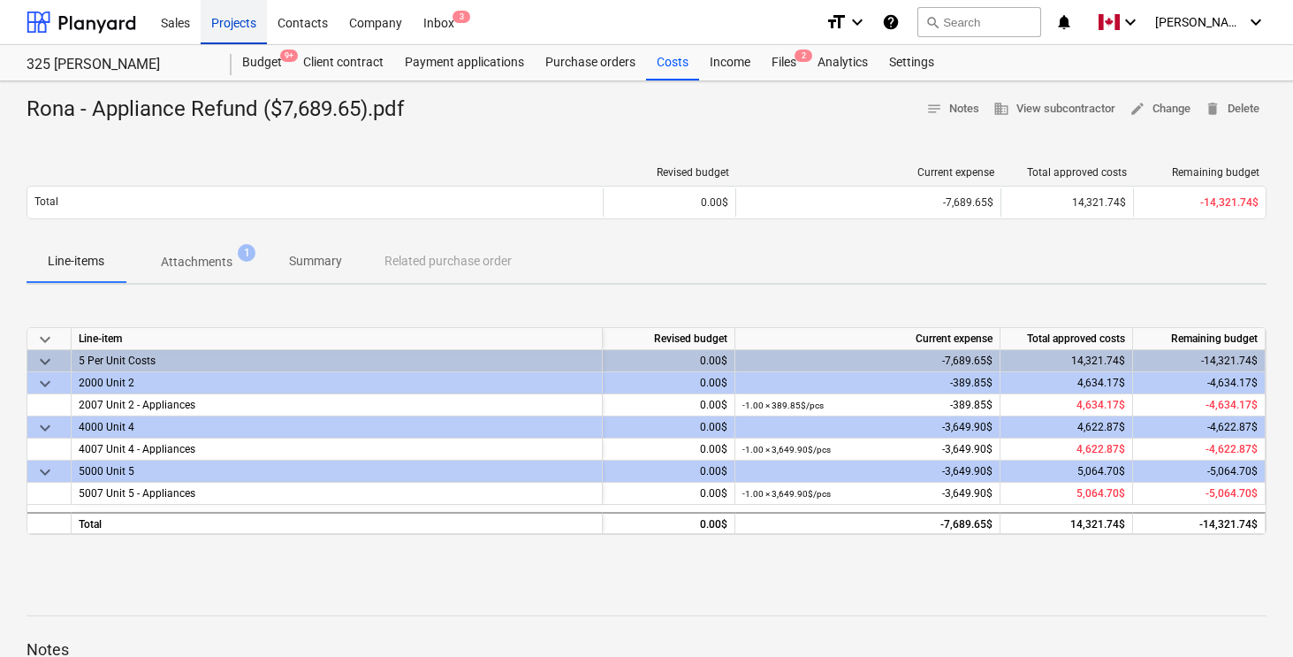
click at [229, 24] on div "Projects" at bounding box center [234, 21] width 66 height 45
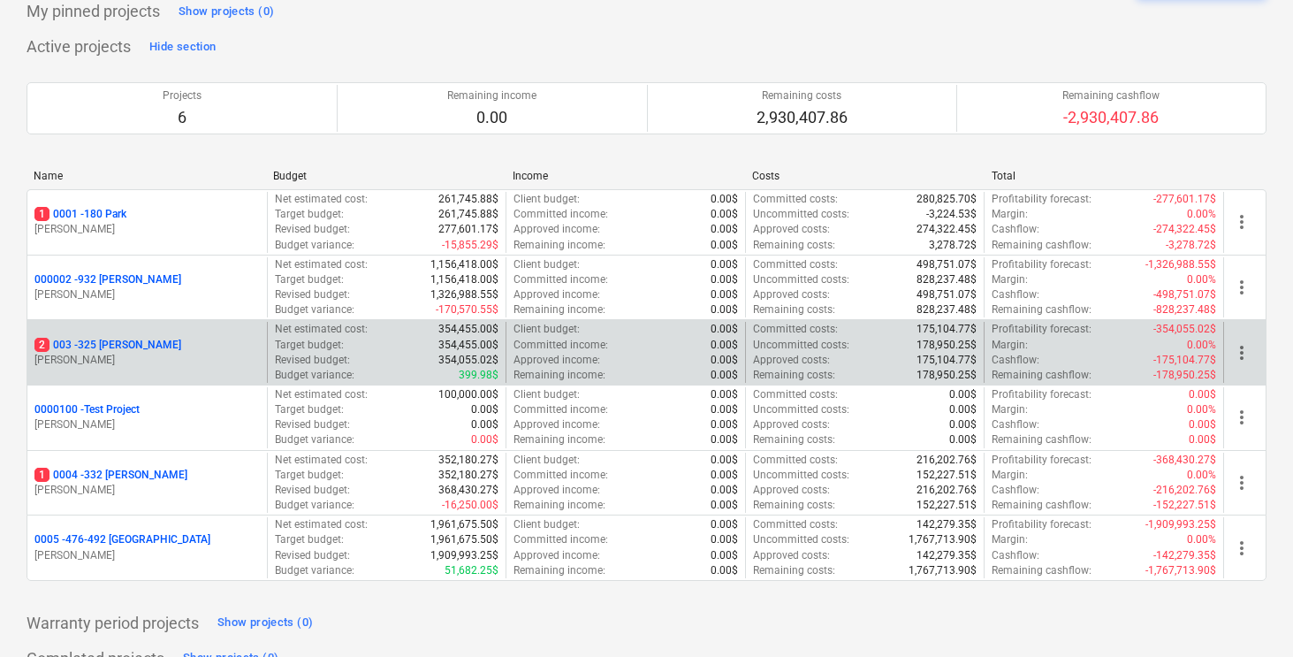
scroll to position [139, 0]
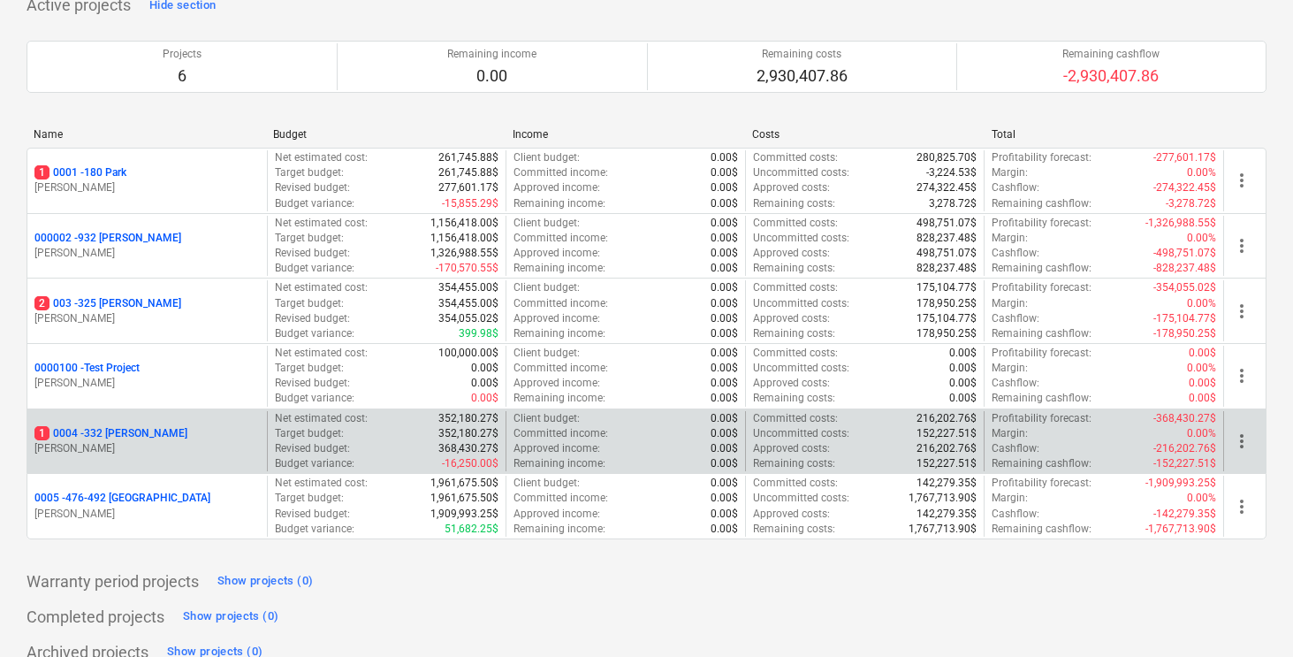
click at [121, 433] on p "1 0004 - 332 [PERSON_NAME]" at bounding box center [110, 433] width 153 height 15
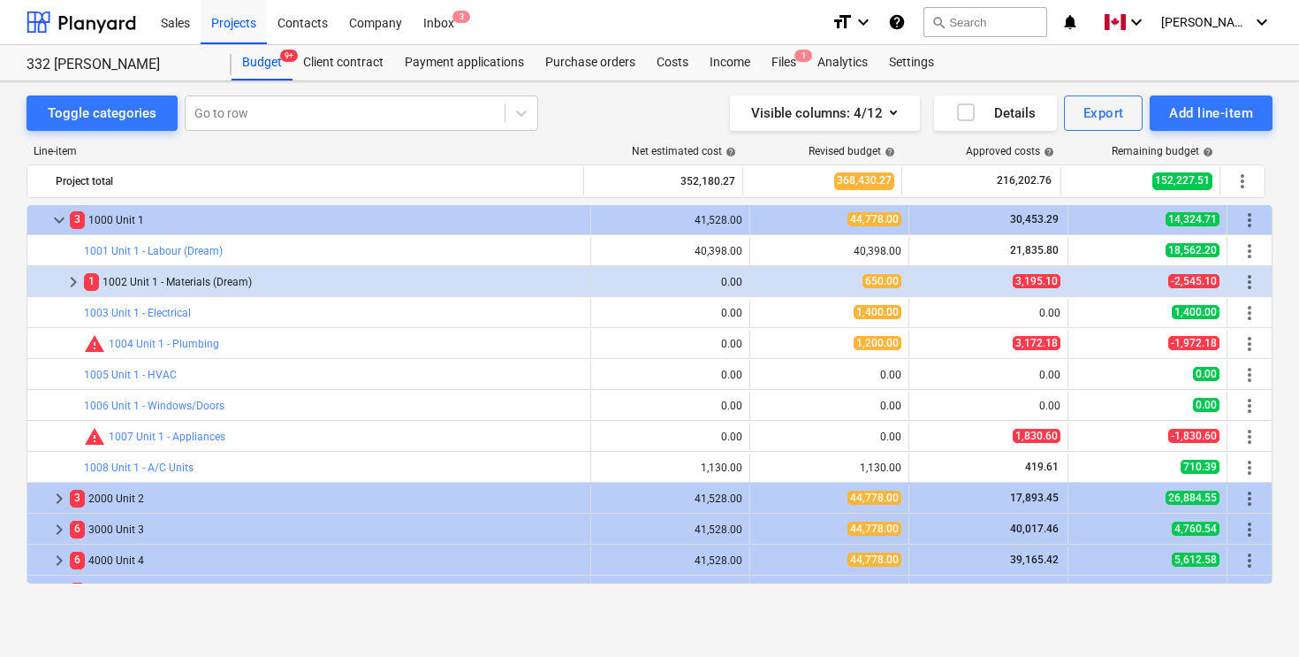
scroll to position [210, 0]
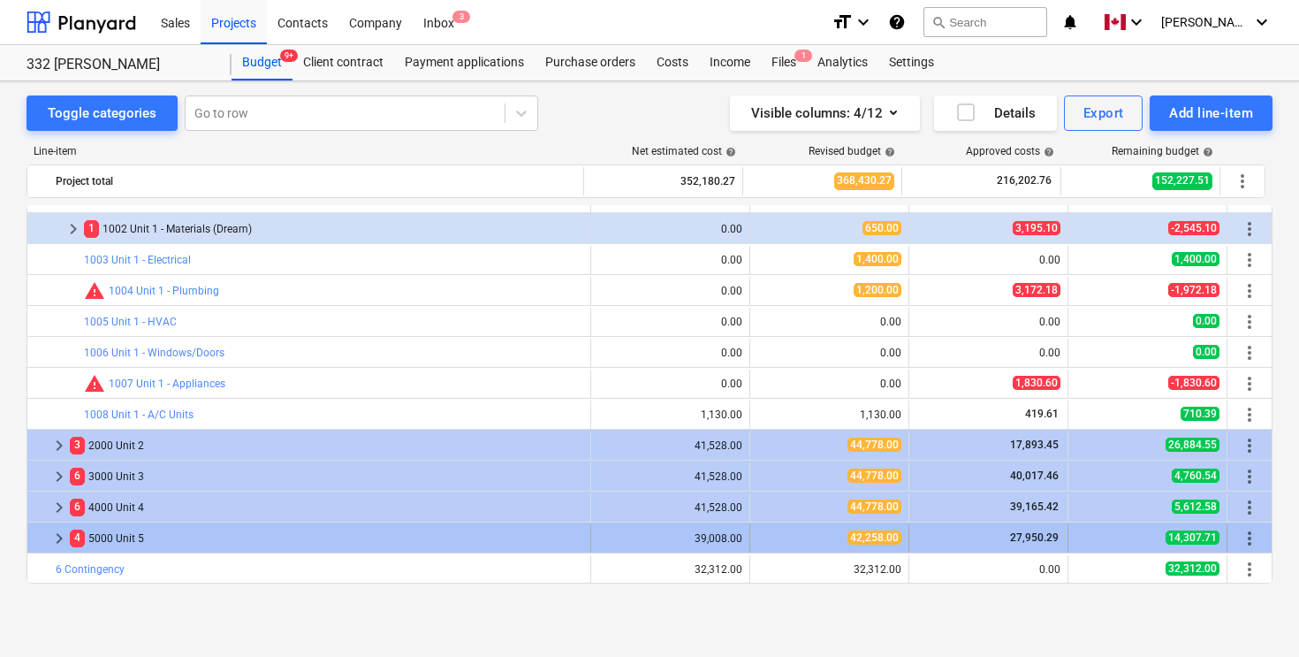
click at [52, 543] on span "keyboard_arrow_right" at bounding box center [59, 538] width 21 height 21
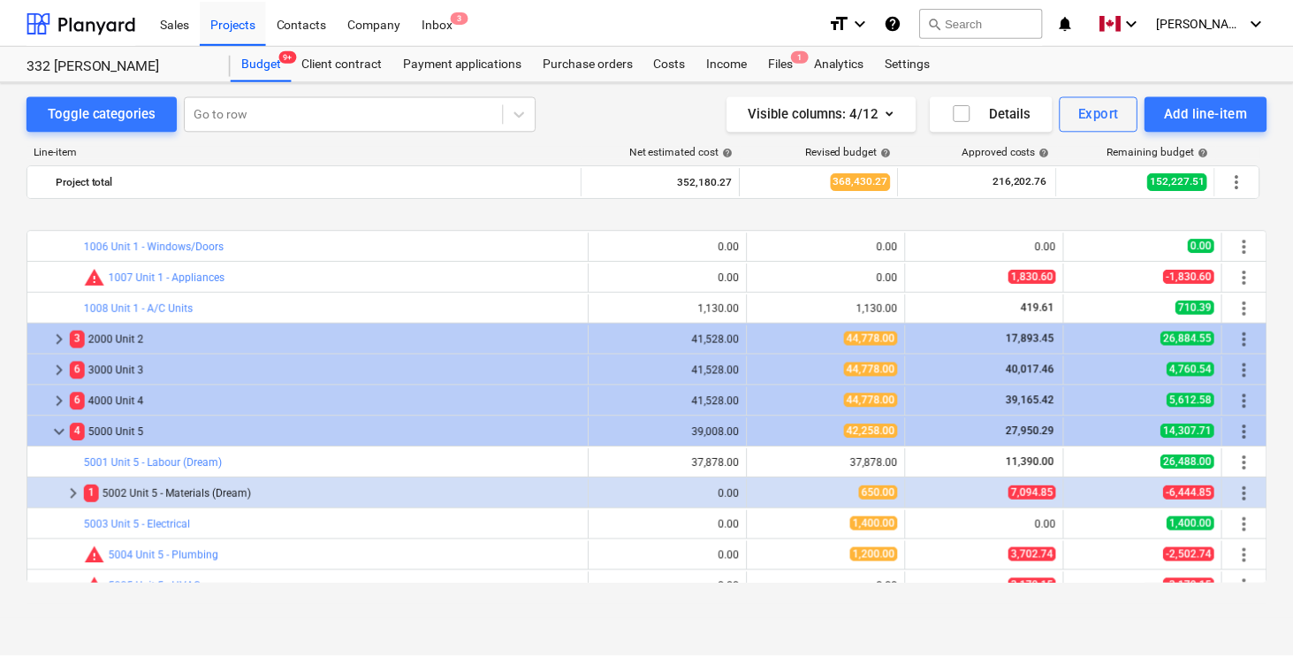
scroll to position [457, 0]
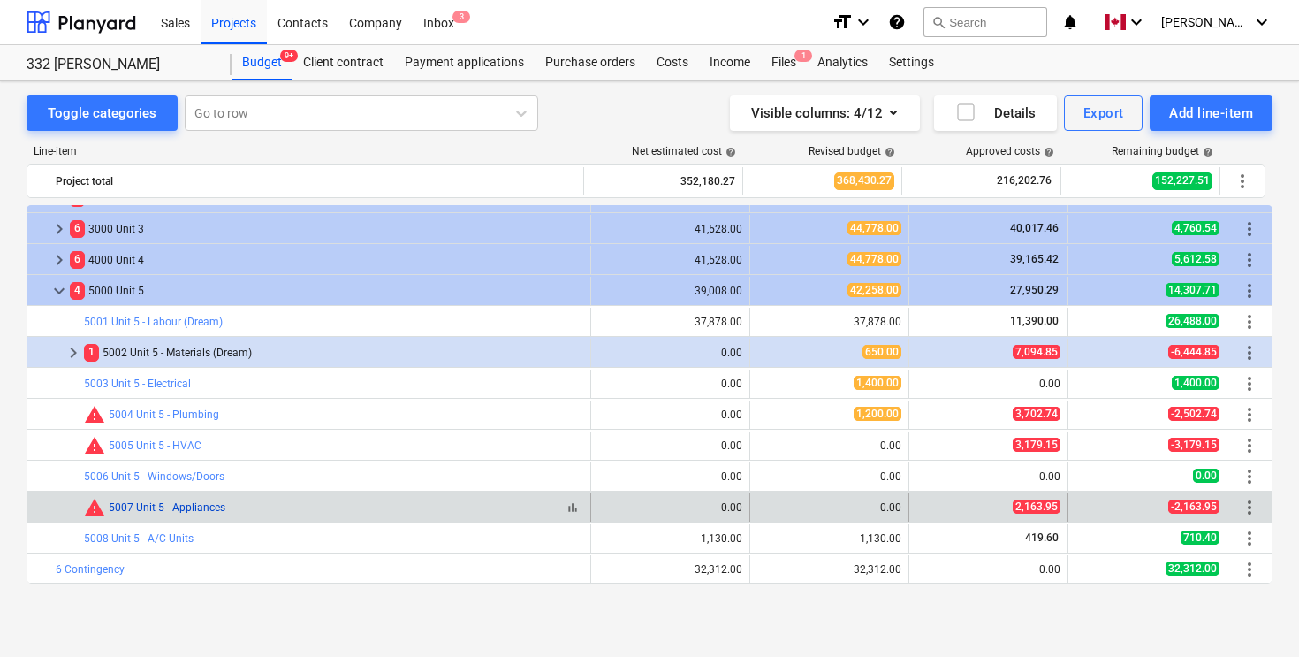
click at [173, 504] on link "5007 Unit 5 - Appliances" at bounding box center [167, 507] width 117 height 12
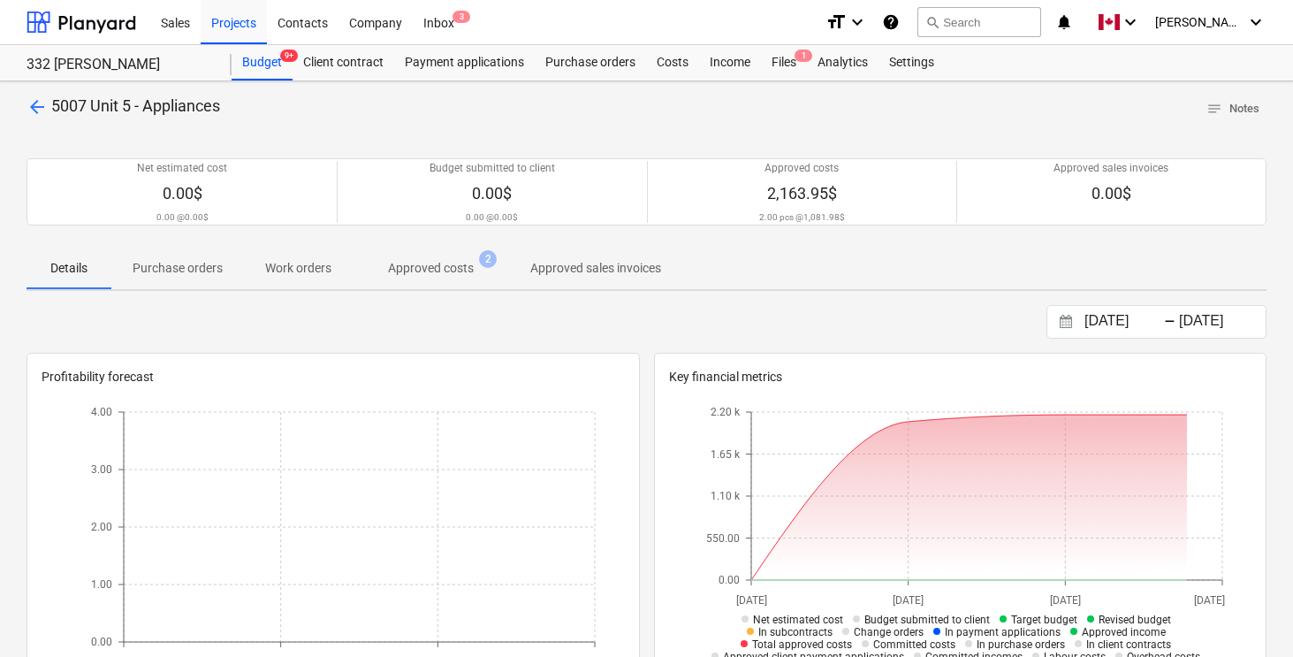
click at [438, 255] on span "Approved costs 2" at bounding box center [431, 268] width 156 height 32
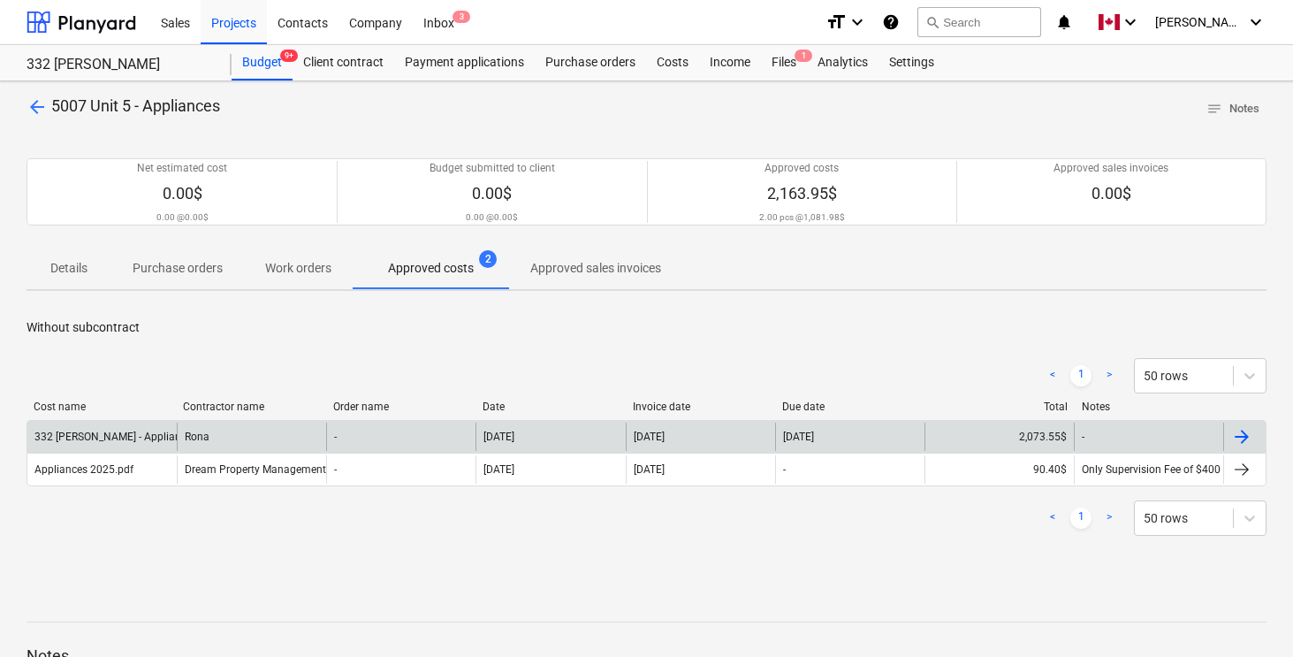
click at [1239, 428] on div at bounding box center [1241, 436] width 21 height 21
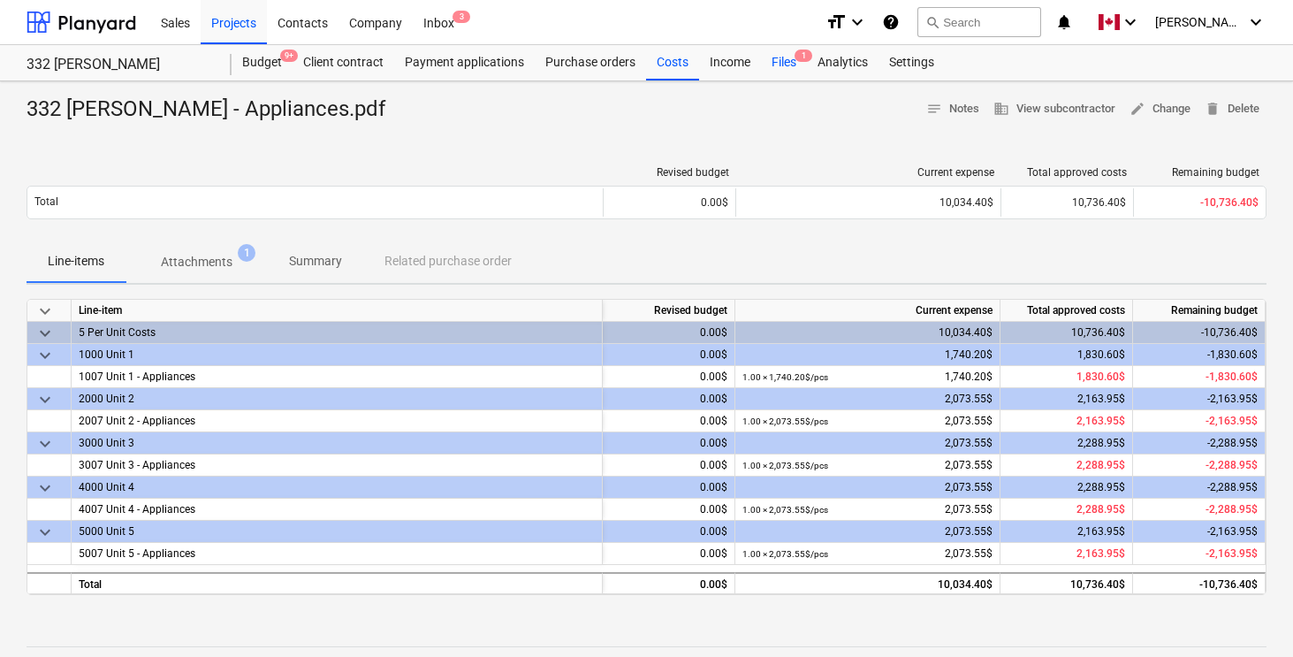
click at [782, 57] on div "Files 1" at bounding box center [784, 62] width 46 height 35
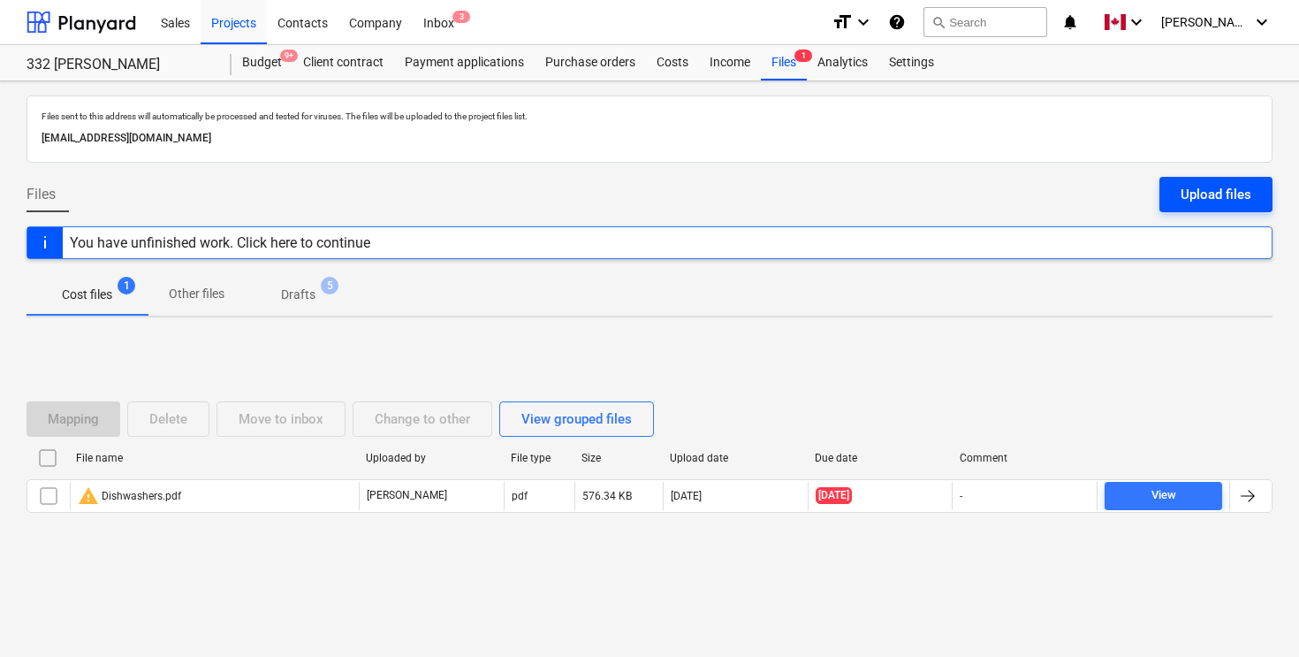
click at [1211, 186] on div "Upload files" at bounding box center [1216, 194] width 71 height 23
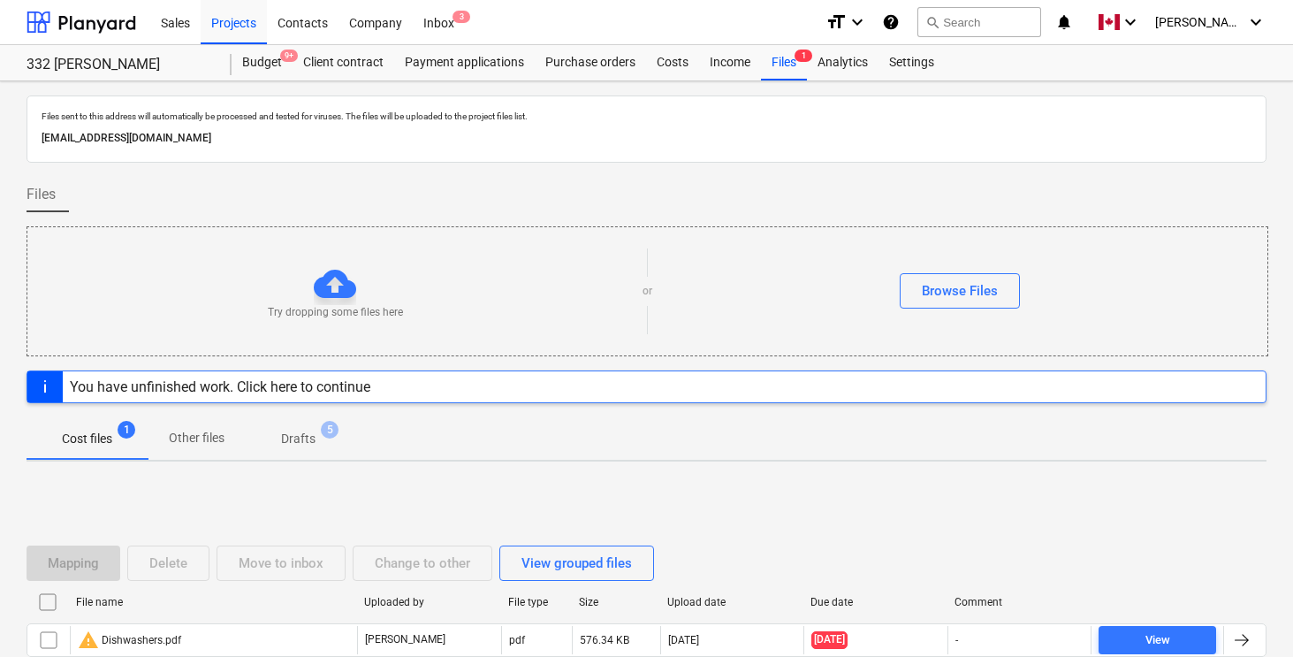
scroll to position [1, 0]
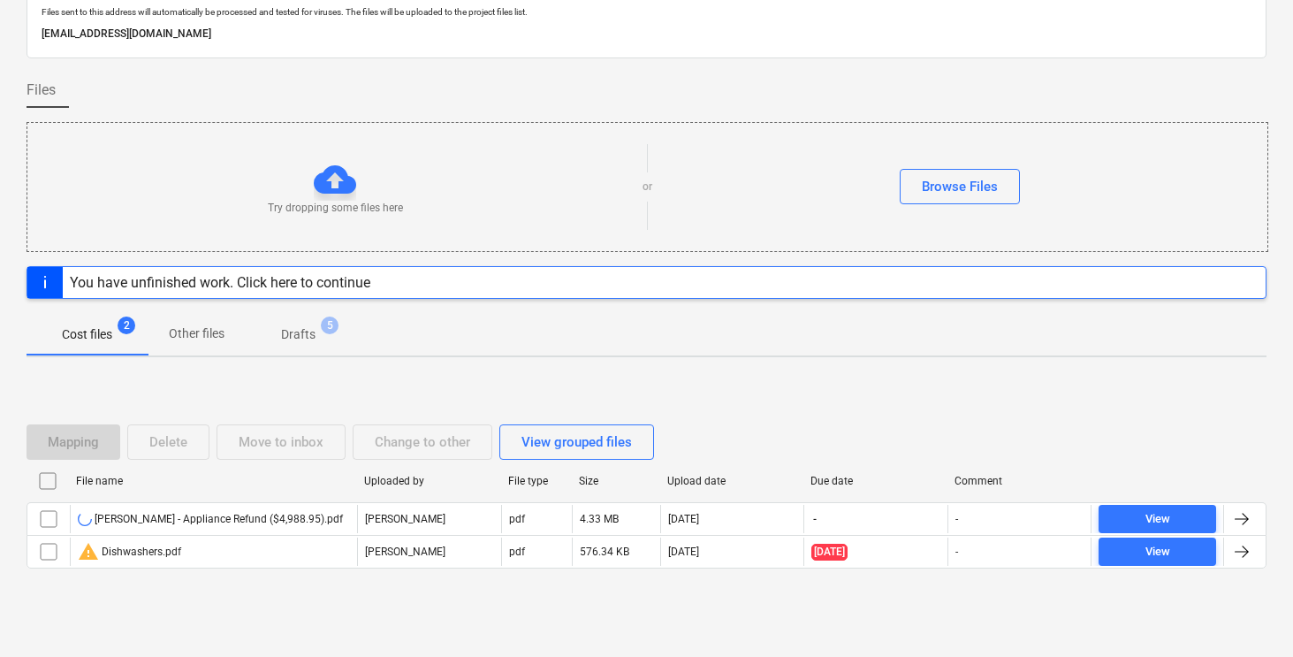
scroll to position [112, 0]
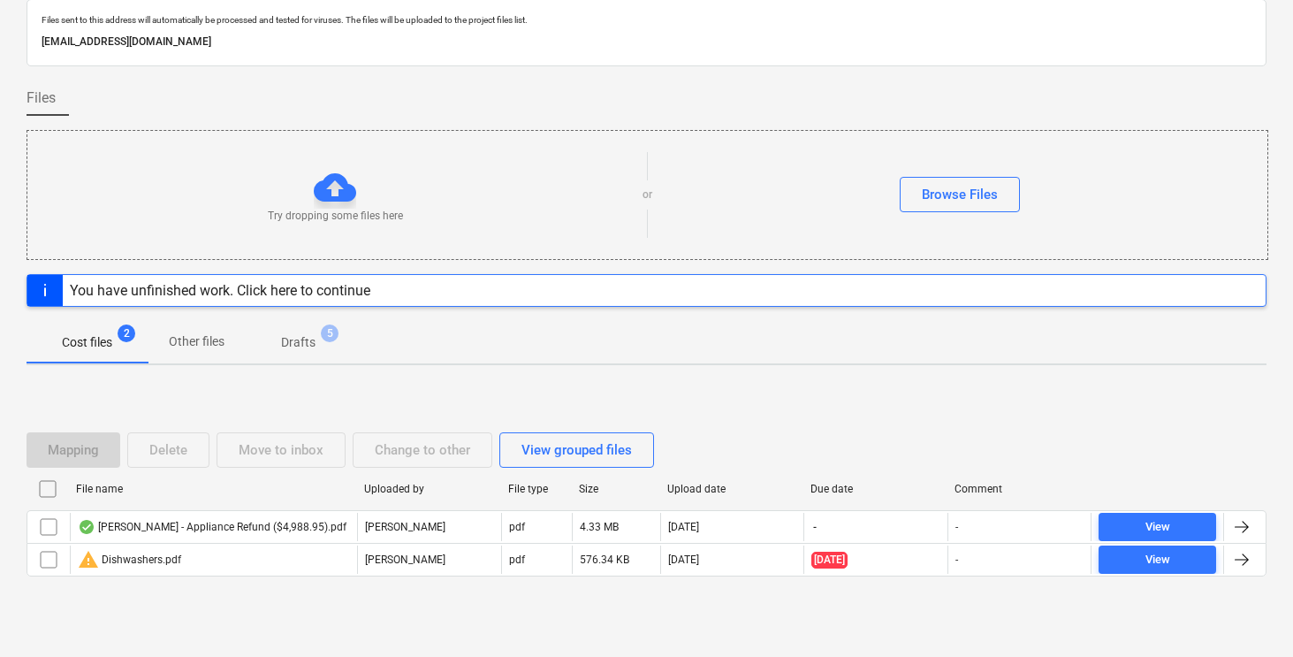
scroll to position [112, 0]
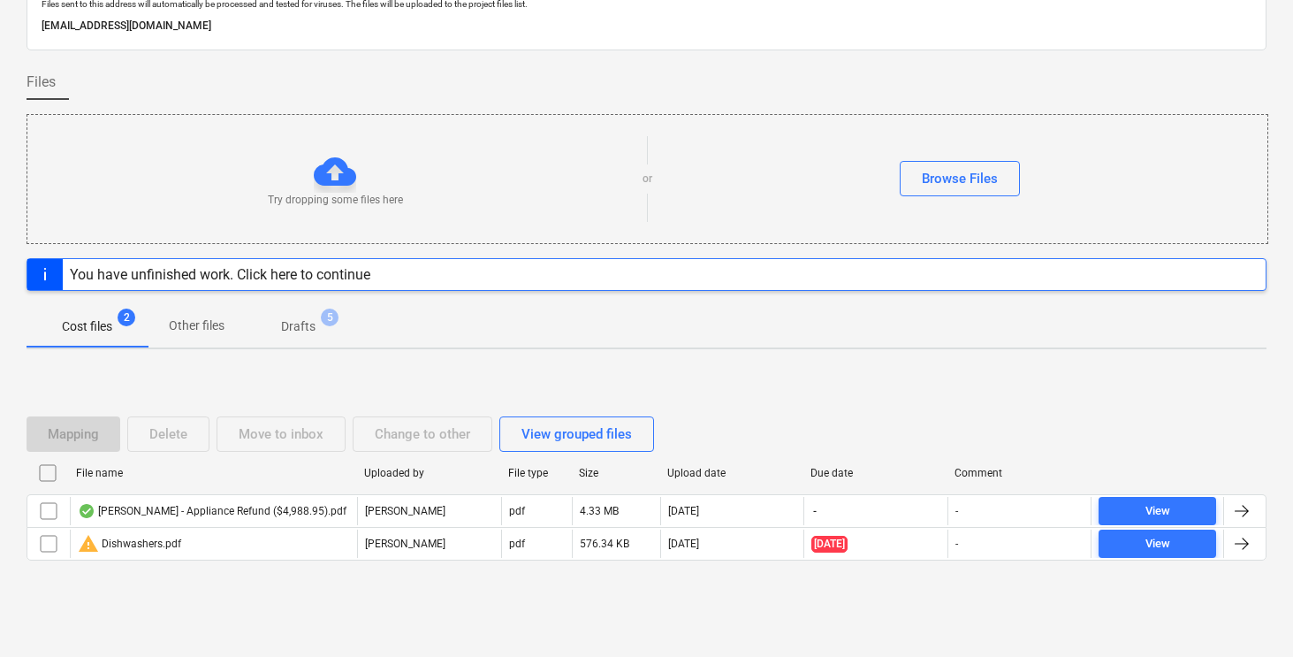
click at [1048, 386] on div "Mapping Delete Move to inbox Change to other View grouped files File name Uploa…" at bounding box center [647, 495] width 1240 height 265
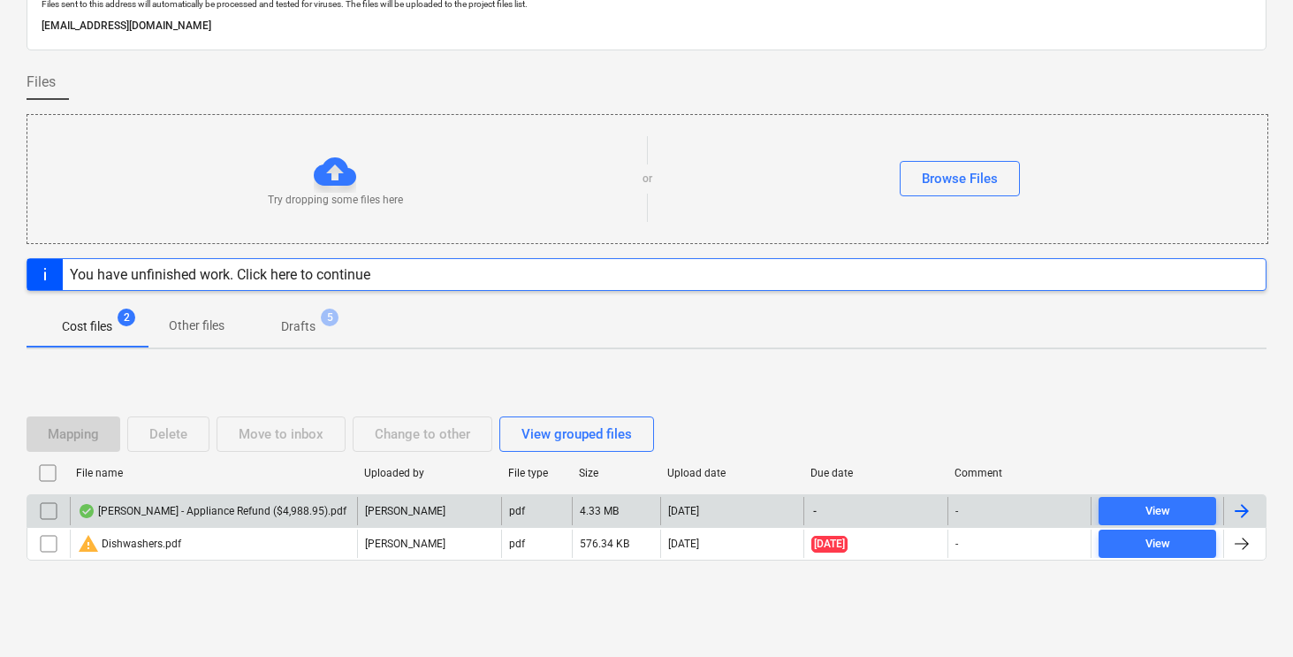
click at [1246, 501] on div at bounding box center [1241, 510] width 21 height 21
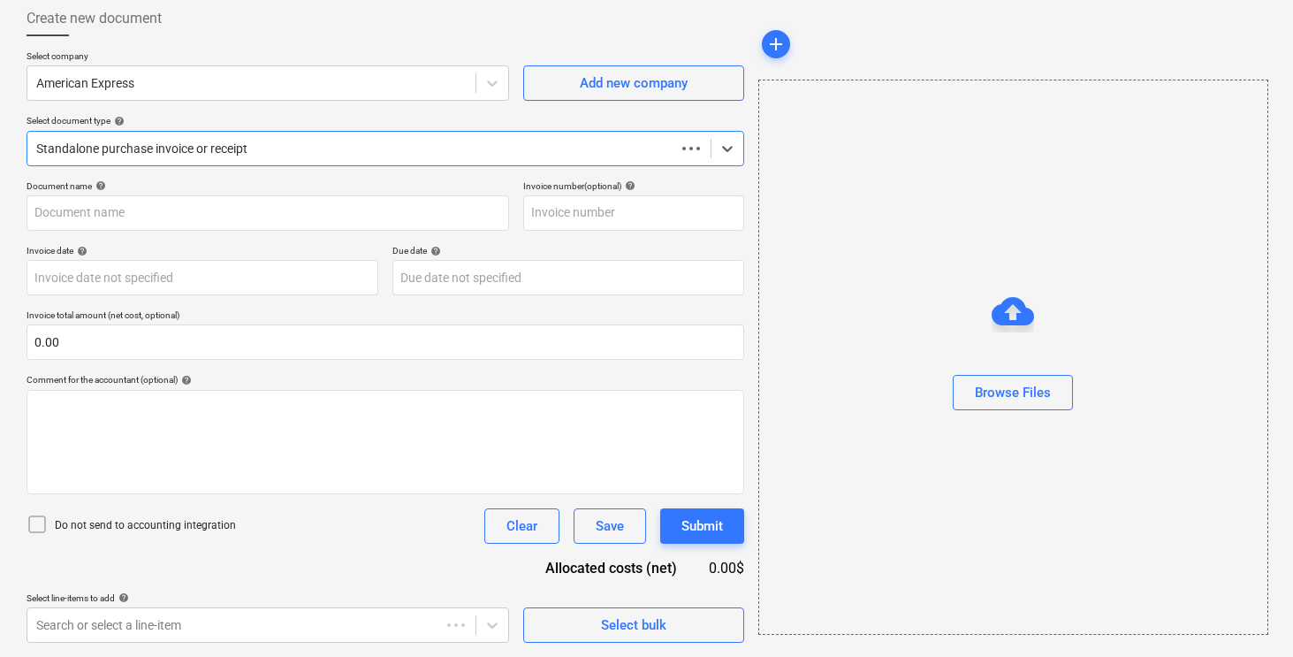
scroll to position [95, 0]
type input "[PERSON_NAME] - Appliance Refund ($4,988.95).pdf"
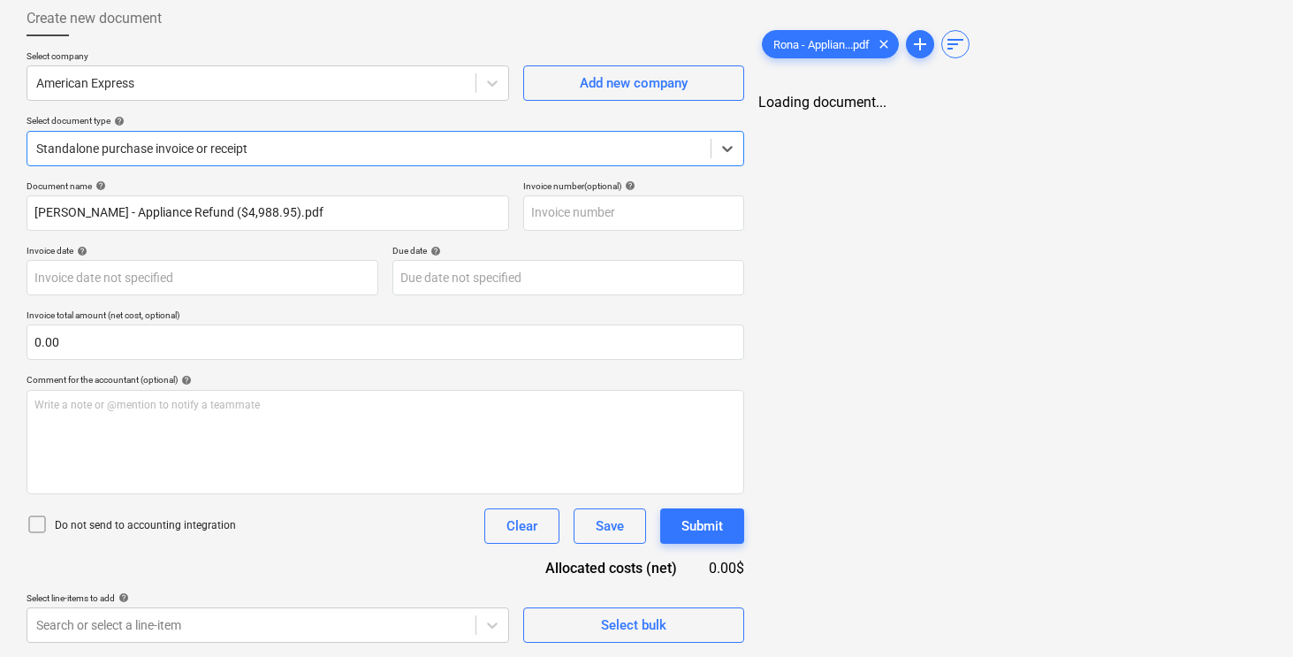
click at [386, 34] on div "Create new document" at bounding box center [386, 18] width 718 height 35
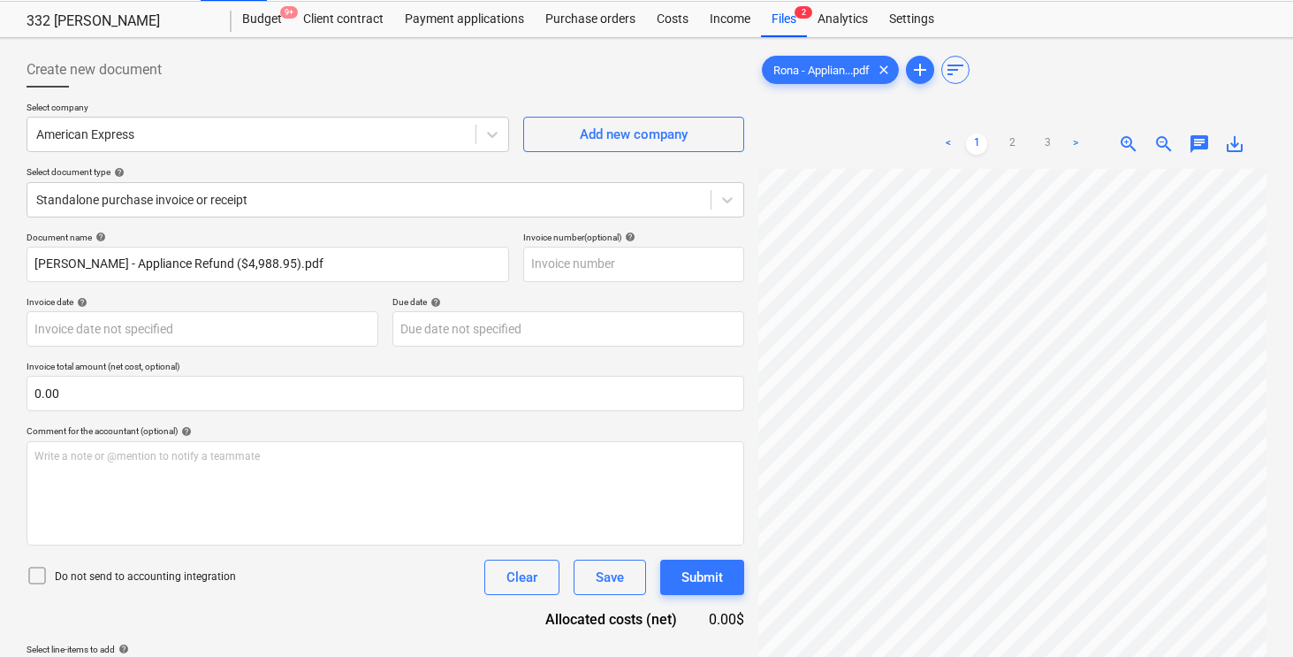
scroll to position [0, 0]
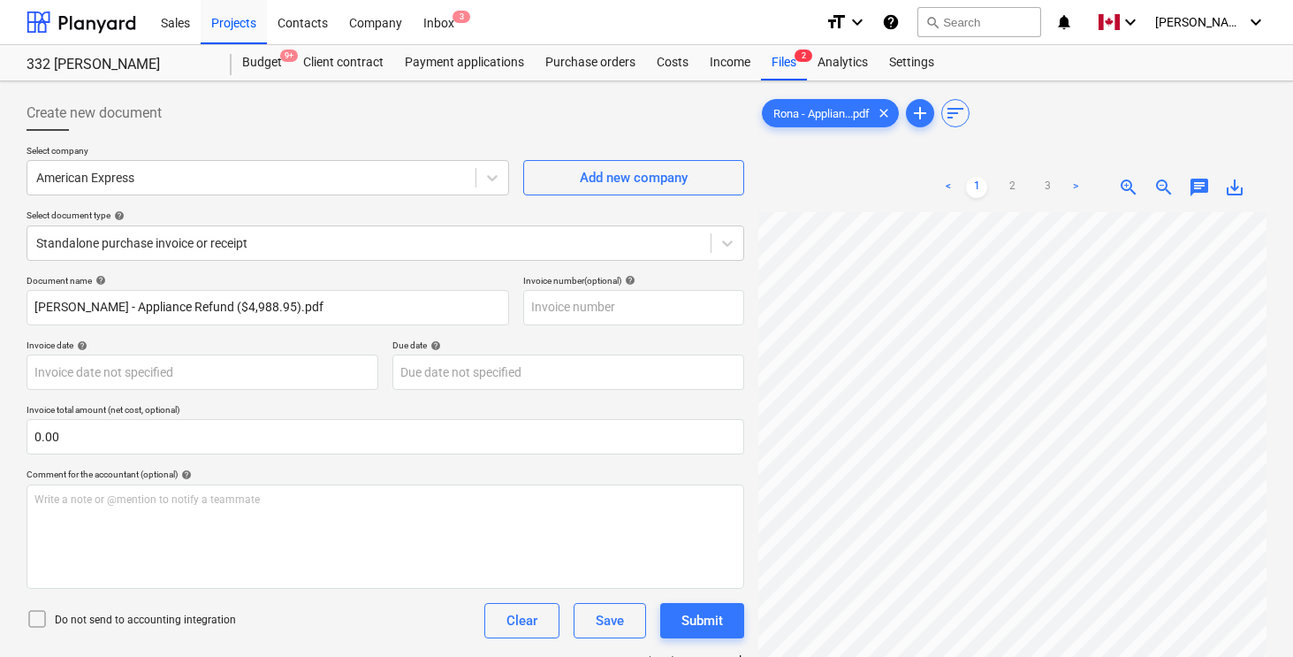
click at [377, 95] on div "Create new document" at bounding box center [386, 112] width 718 height 35
click at [417, 109] on div "Create new document" at bounding box center [386, 112] width 718 height 35
click at [224, 367] on body "Sales Projects Contacts Company Inbox 3 format_size keyboard_arrow_down help se…" at bounding box center [646, 328] width 1293 height 657
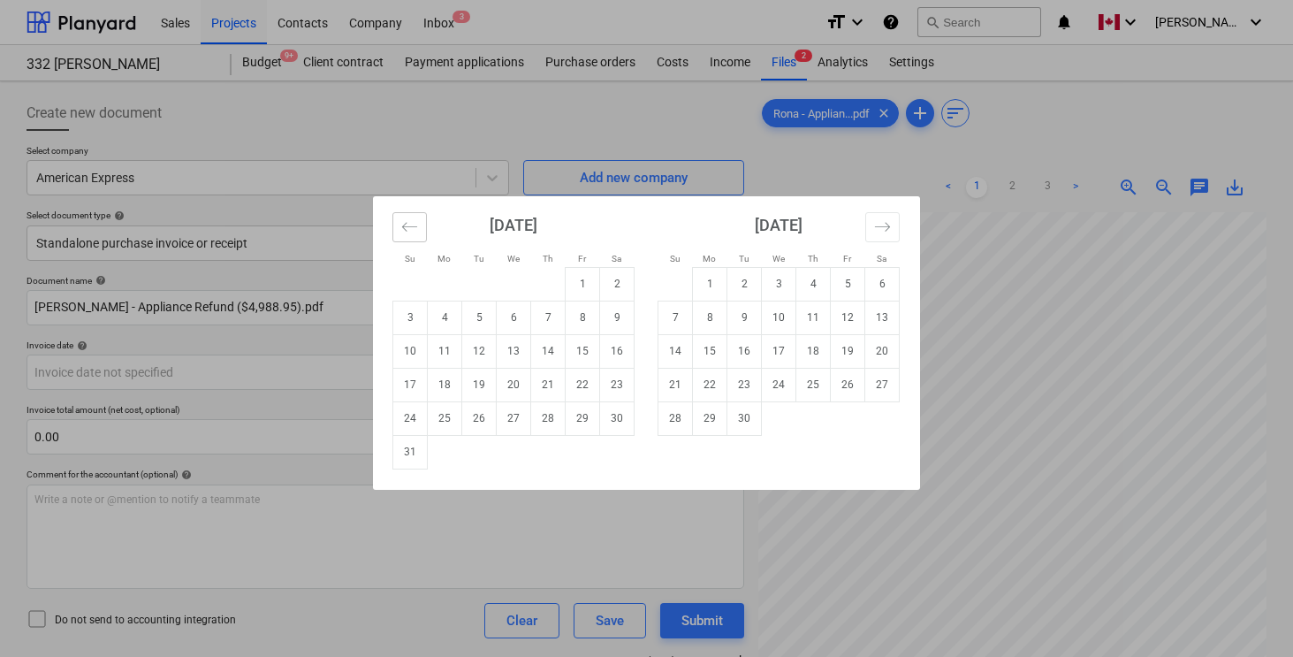
click at [407, 222] on icon "Move backward to switch to the previous month." at bounding box center [409, 226] width 17 height 17
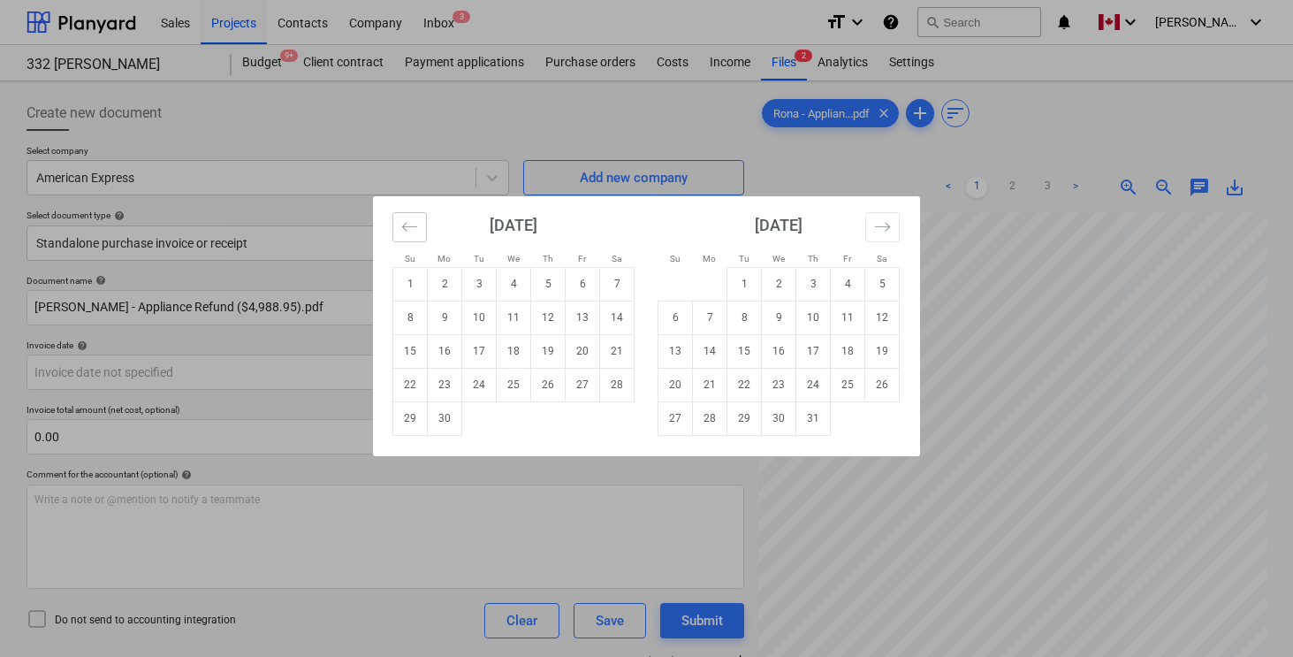
click at [407, 222] on icon "Move backward to switch to the previous month." at bounding box center [409, 226] width 17 height 17
click at [522, 417] on td "28" at bounding box center [514, 418] width 34 height 34
type input "[DATE]"
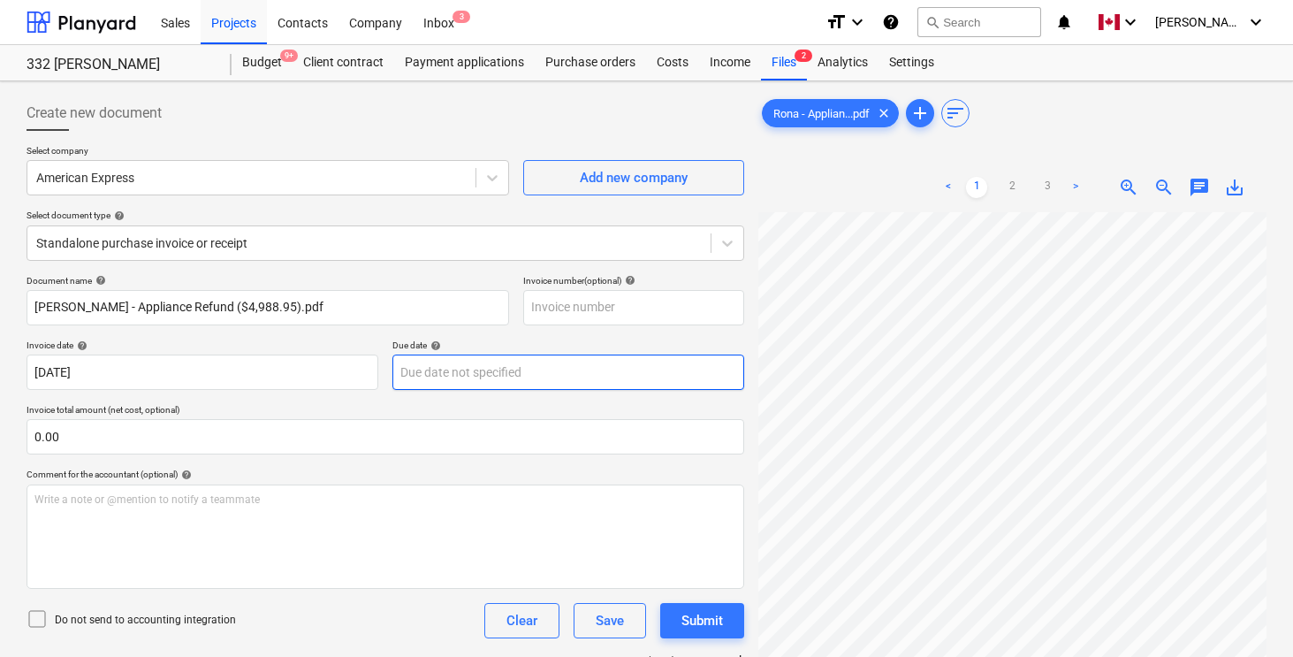
click at [476, 382] on body "Sales Projects Contacts Company Inbox 3 format_size keyboard_arrow_down help se…" at bounding box center [646, 328] width 1293 height 657
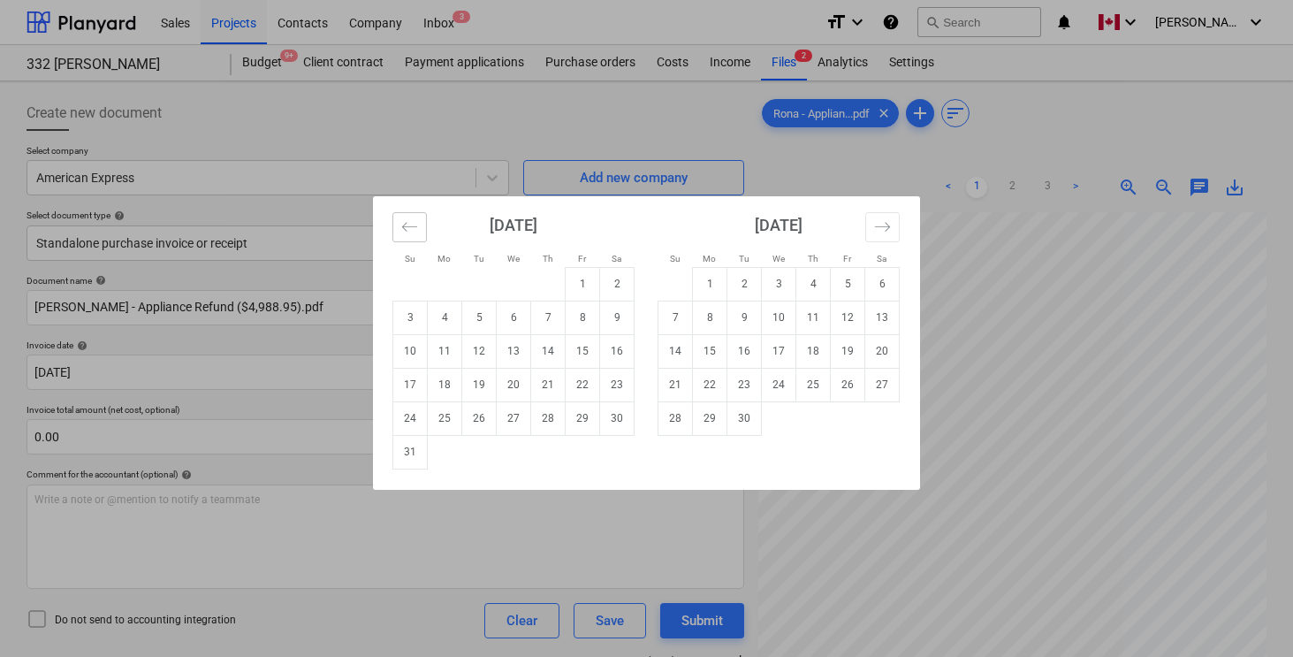
click at [405, 223] on icon "Move backward to switch to the previous month." at bounding box center [409, 226] width 17 height 17
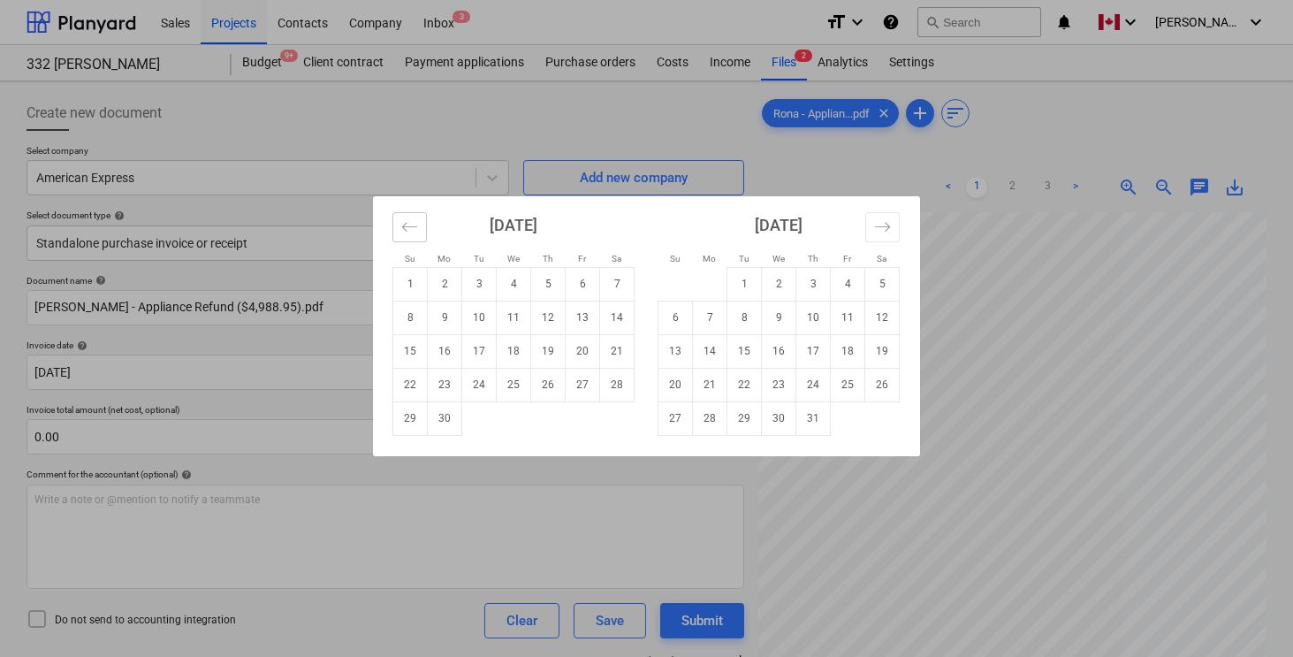
click at [405, 223] on icon "Move backward to switch to the previous month." at bounding box center [409, 226] width 17 height 17
click at [512, 416] on td "28" at bounding box center [514, 418] width 34 height 34
type input "[DATE]"
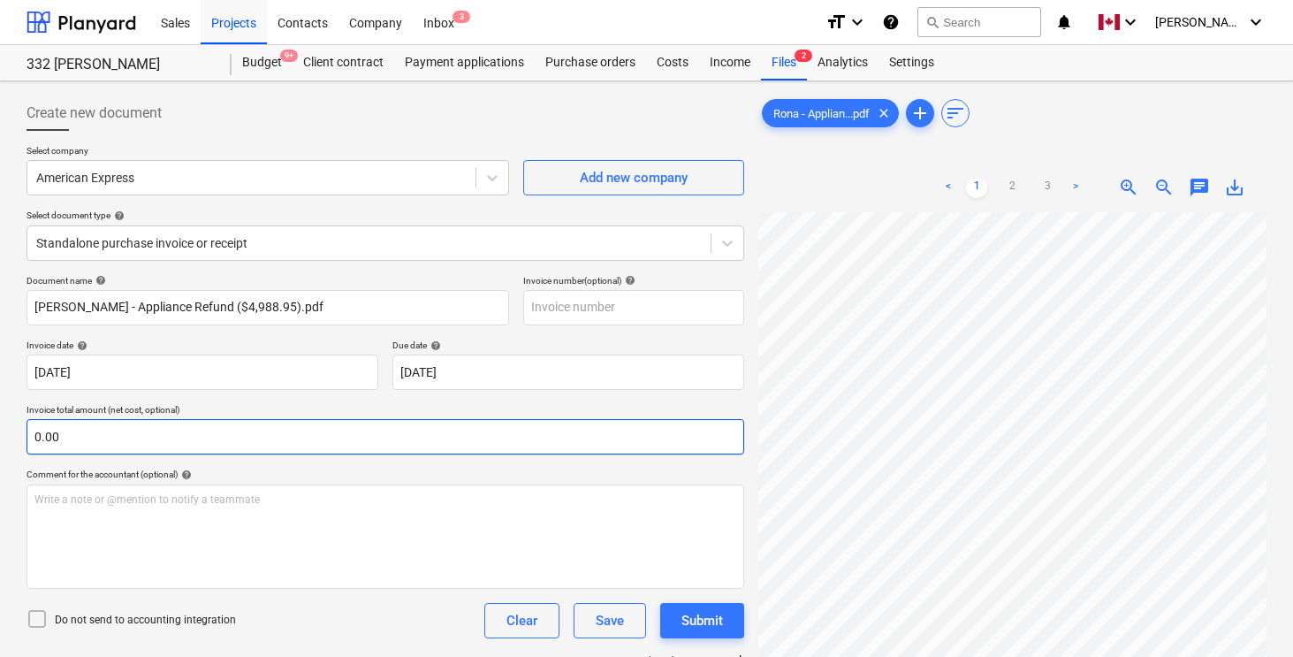
click at [489, 438] on input "0.00" at bounding box center [386, 436] width 718 height 35
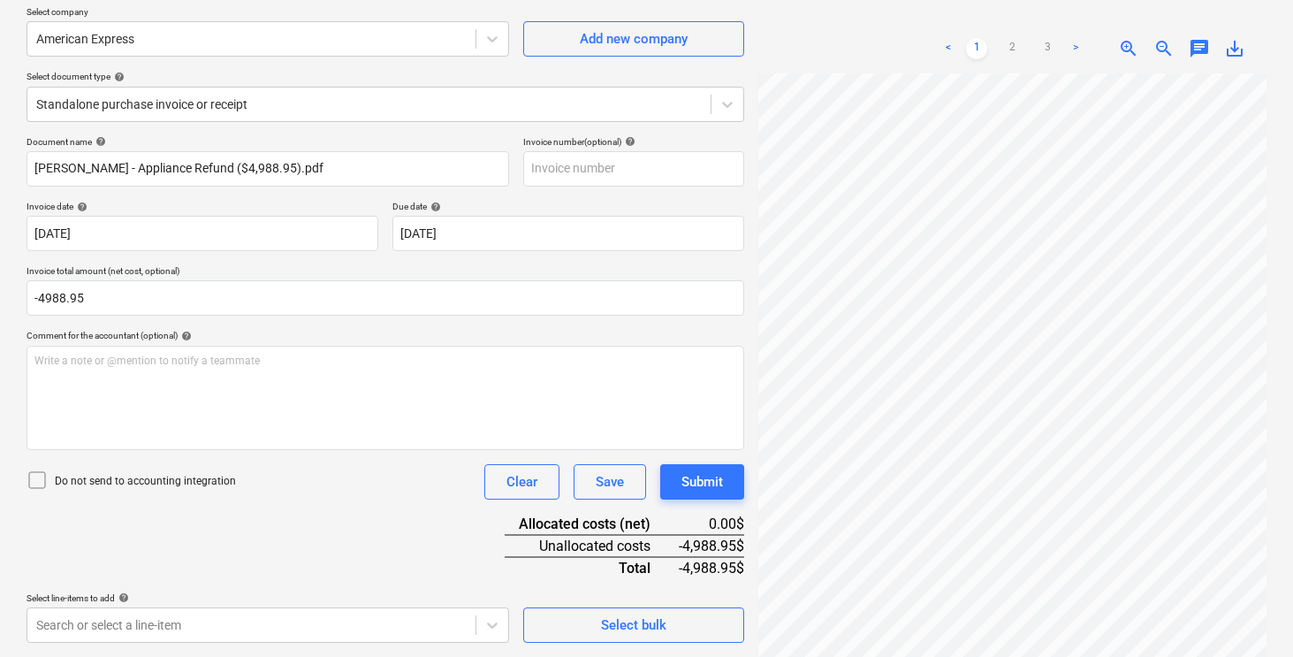
click at [400, 497] on div "Do not send to accounting integration Clear Save Submit" at bounding box center [386, 481] width 718 height 35
type input "-4,988.95"
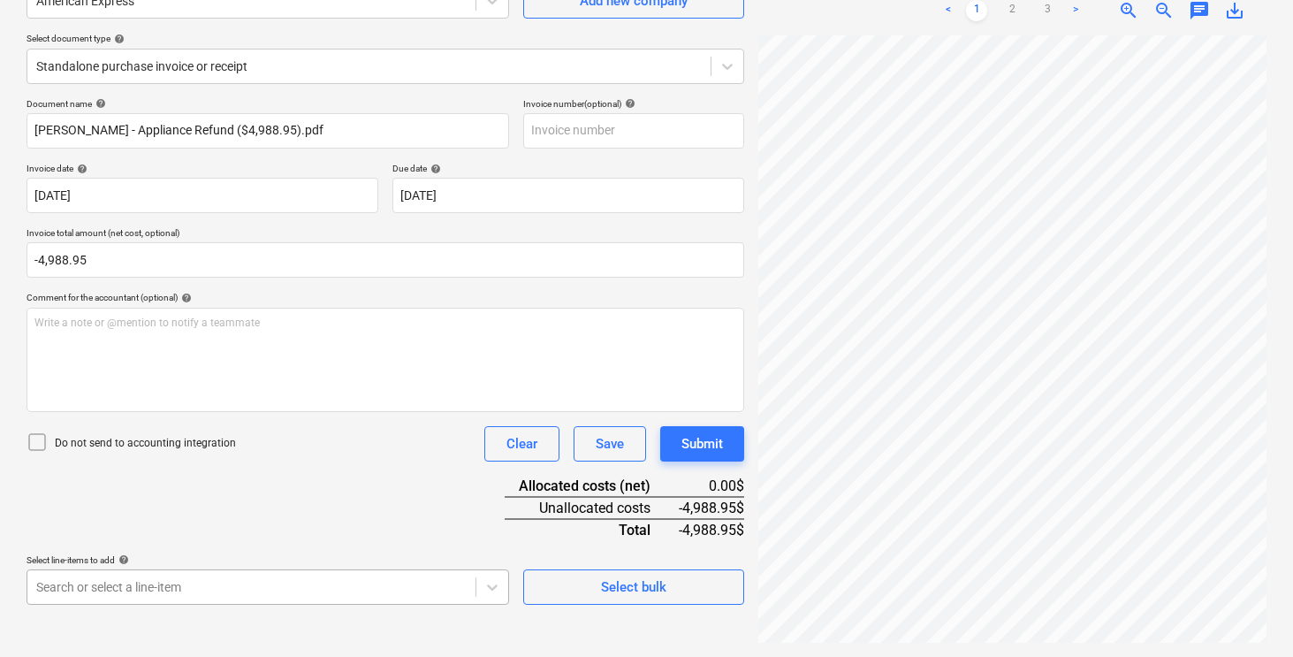
click at [330, 480] on body "Sales Projects Contacts Company Inbox 3 format_size keyboard_arrow_down help se…" at bounding box center [646, 151] width 1293 height 657
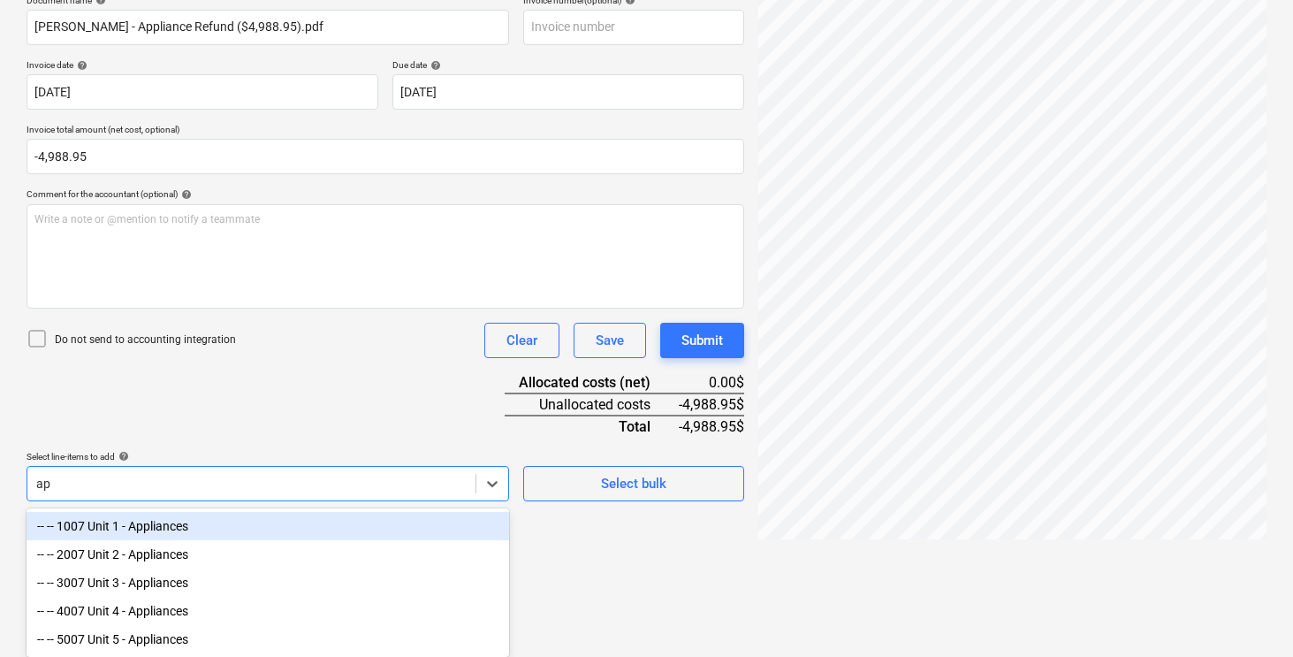
scroll to position [280, 0]
type input "applia"
click at [187, 520] on div "-- -- 1007 Unit 1 - Appliances" at bounding box center [268, 526] width 483 height 28
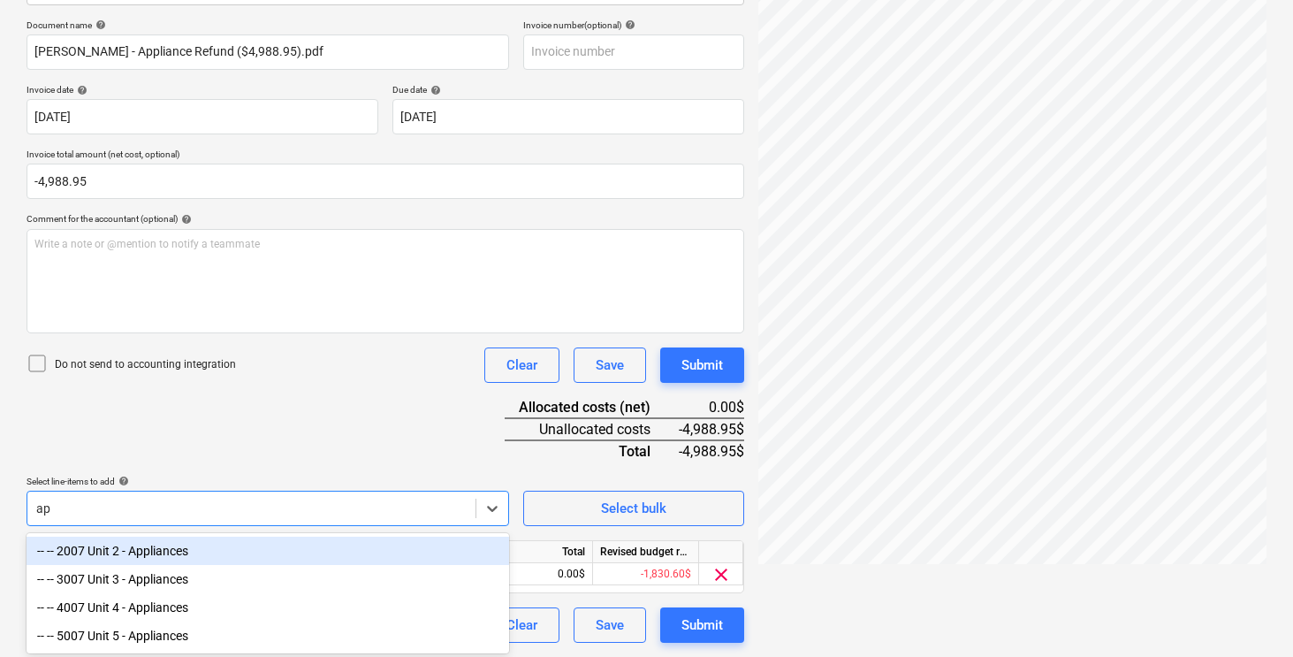
scroll to position [255, 0]
type input "appliances"
click at [150, 547] on div "-- -- 2007 Unit 2 - Appliances" at bounding box center [268, 551] width 483 height 28
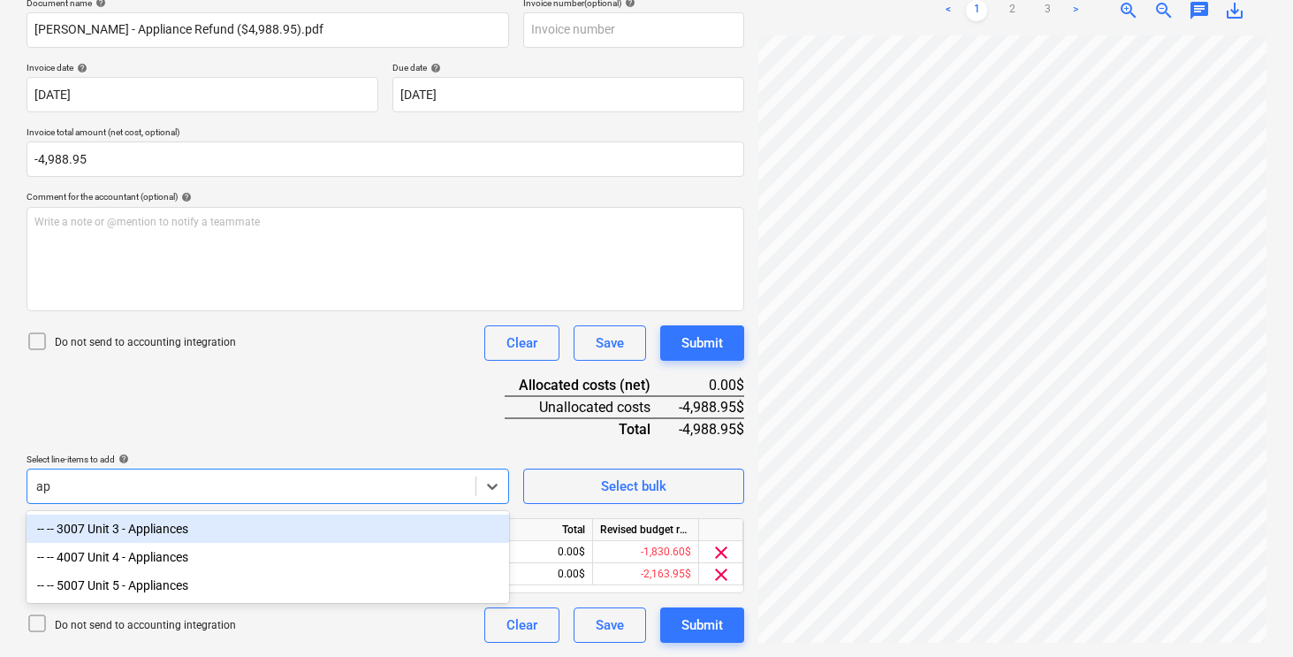
scroll to position [278, 0]
type input "appliances"
click at [171, 524] on div "-- -- 3007 Unit 3 - Appliances" at bounding box center [268, 528] width 483 height 28
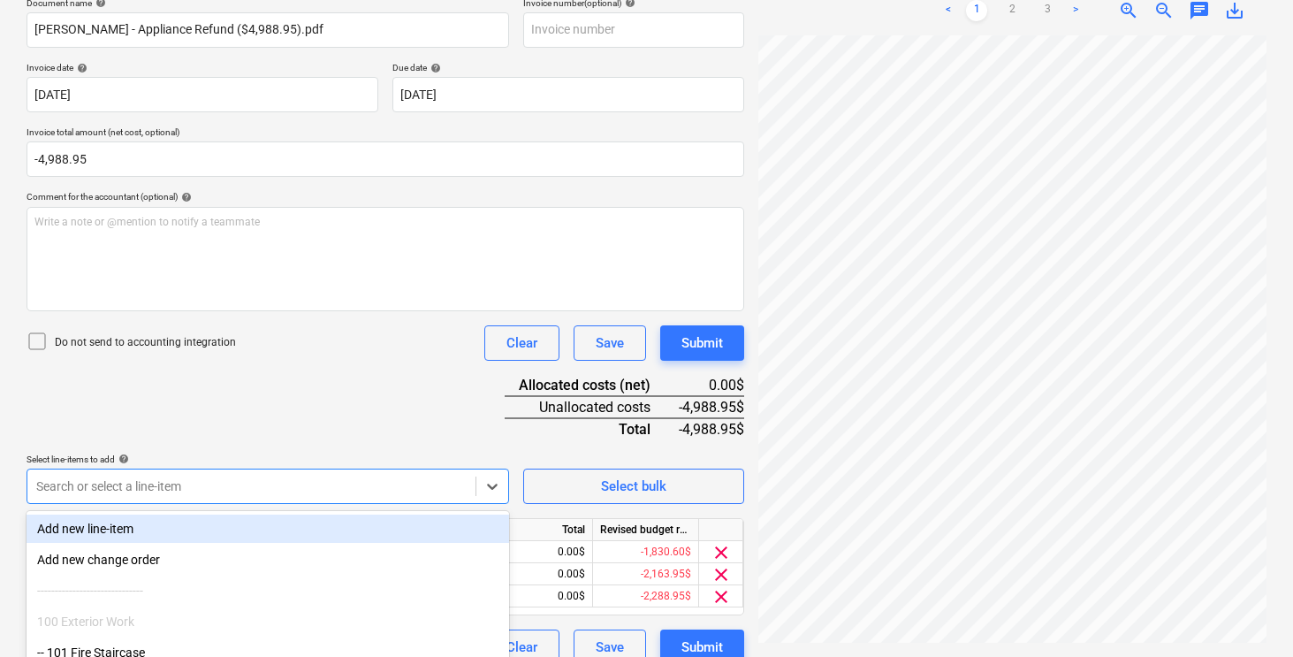
scroll to position [280, 0]
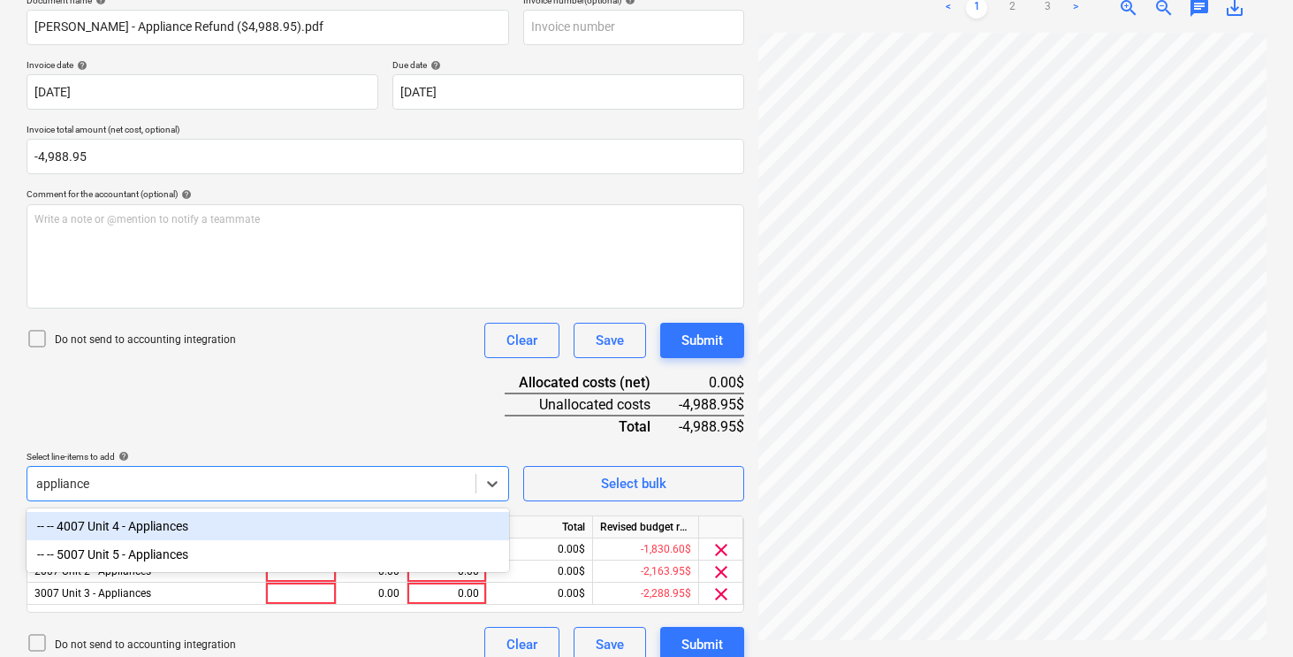
type input "appliances"
click at [157, 533] on div "-- -- 4007 Unit 4 - Appliances" at bounding box center [268, 526] width 483 height 28
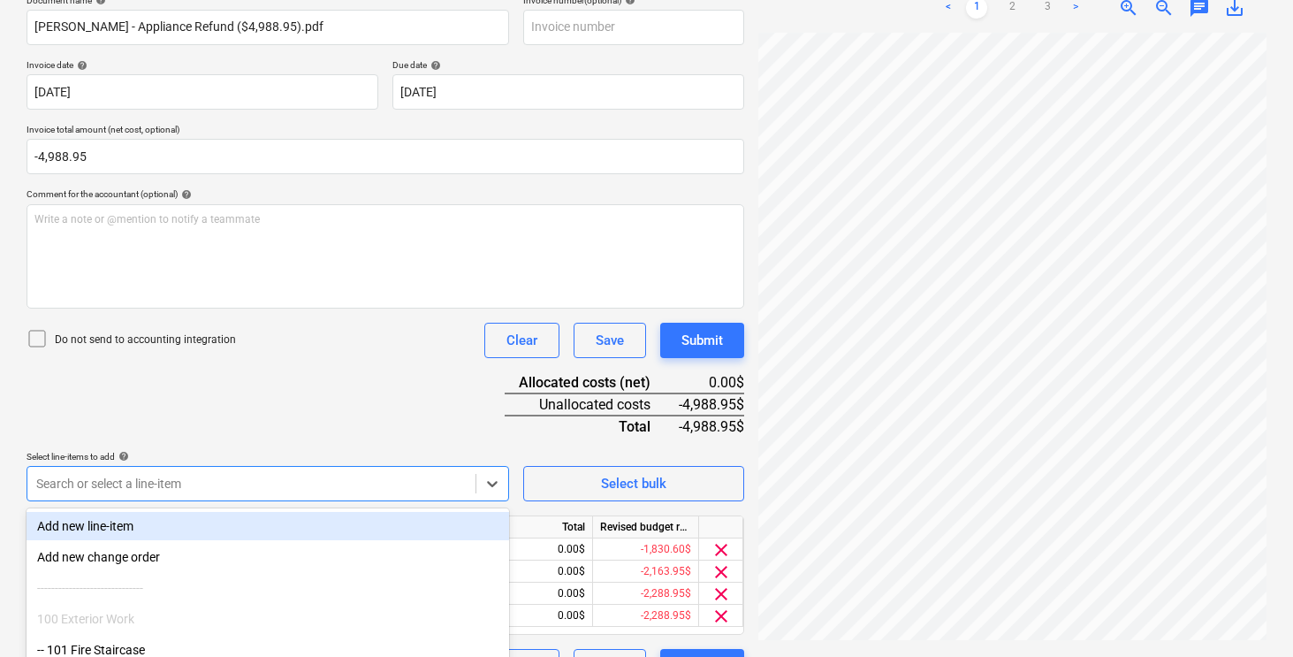
click at [254, 400] on div "Document name help [PERSON_NAME] - Appliance Refund ($4,988.95).pdf Invoice num…" at bounding box center [386, 340] width 718 height 690
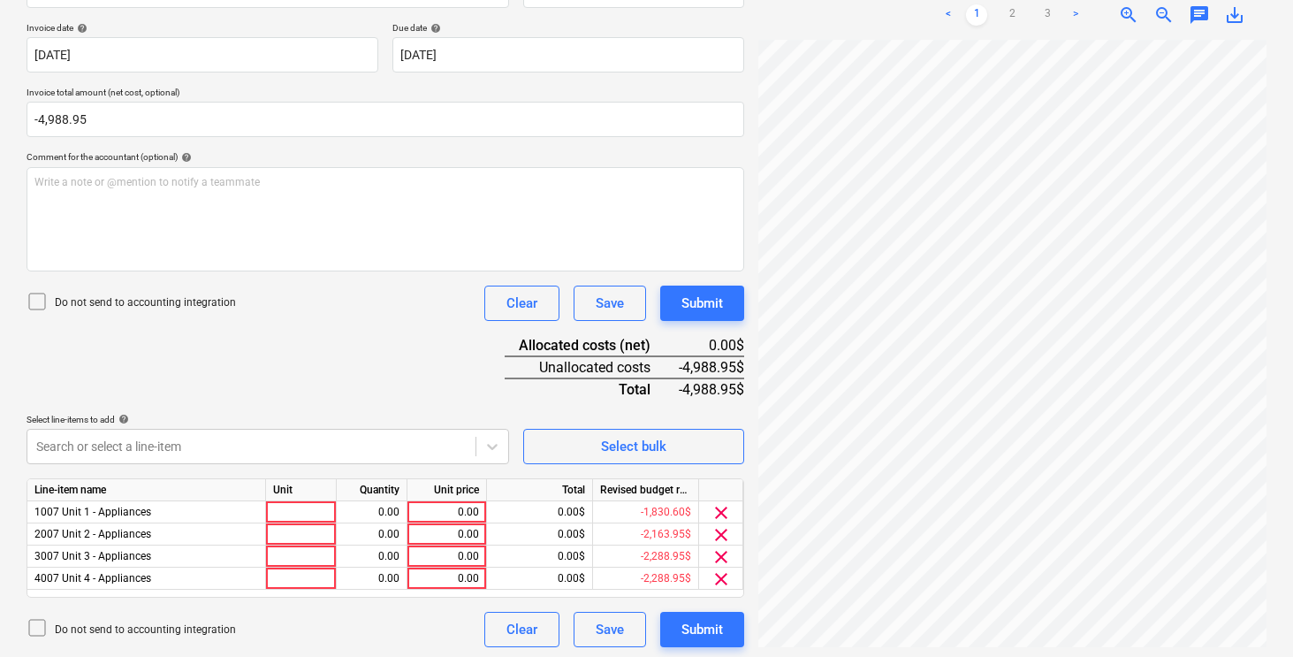
scroll to position [322, 0]
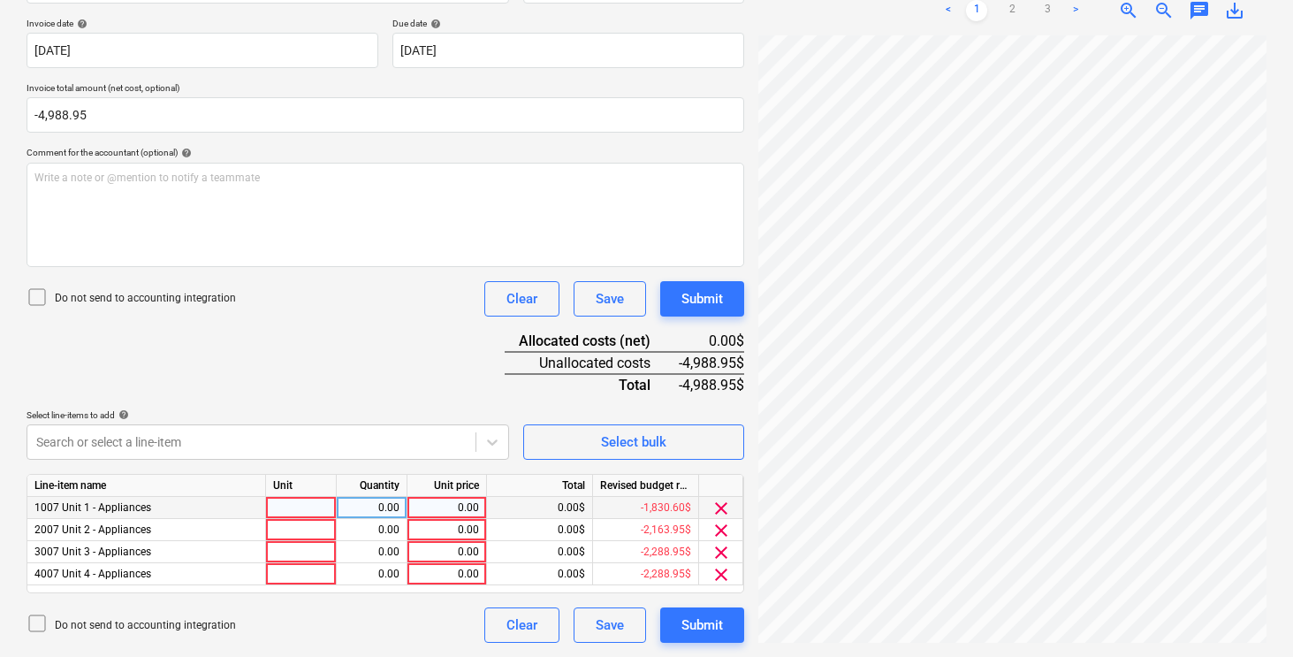
click at [298, 507] on div at bounding box center [301, 508] width 71 height 22
type input "pcs"
type input "-1"
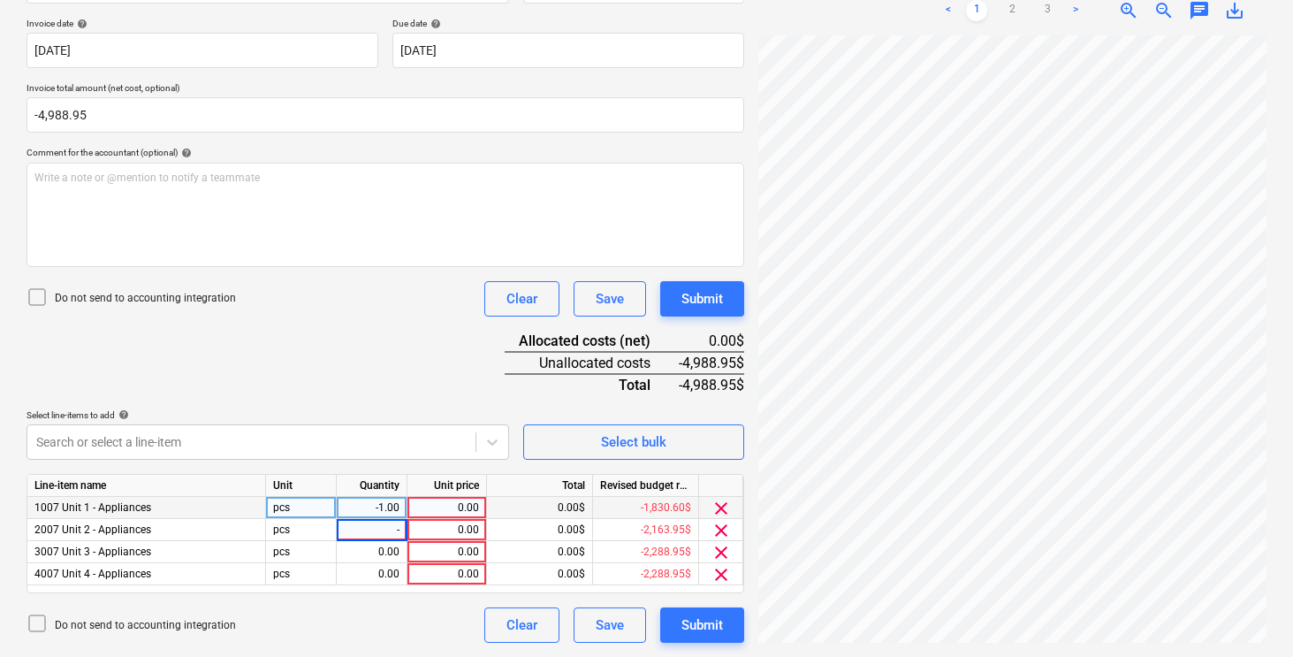
type input "-1"
click at [447, 498] on div "0.00" at bounding box center [447, 508] width 65 height 22
type input "1740.20"
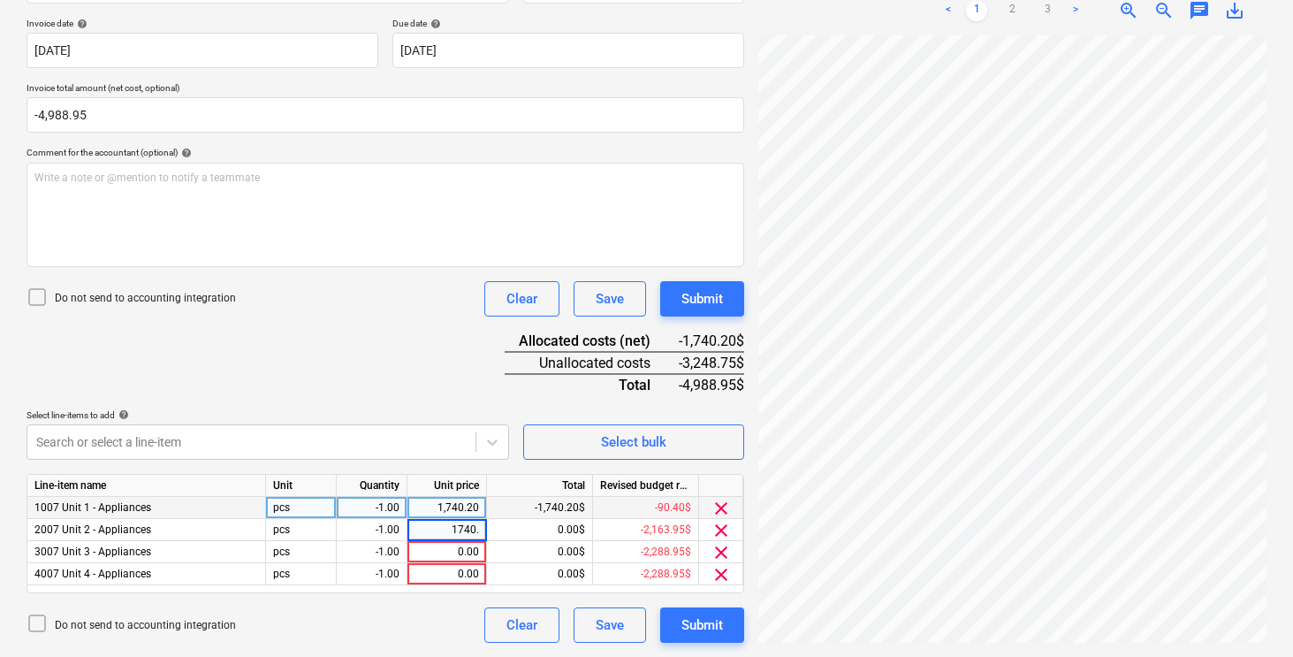
type input "1740.2"
click at [474, 551] on div "0.00" at bounding box center [447, 552] width 65 height 22
type input "1175.20"
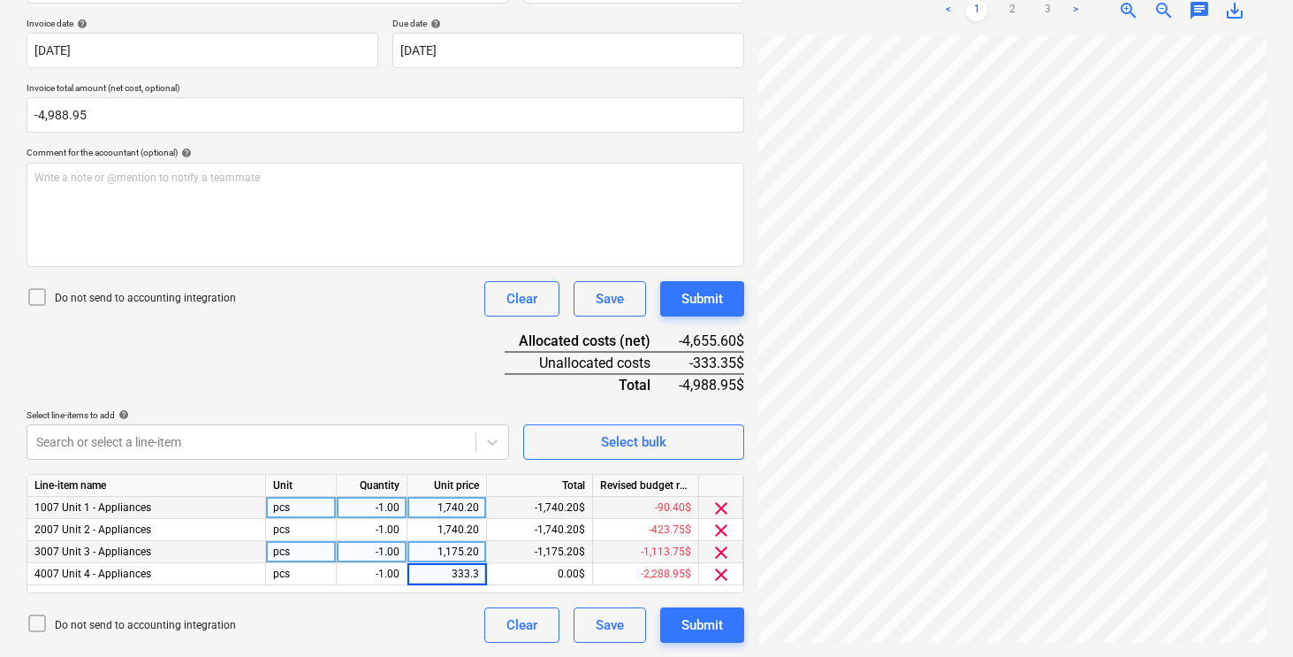
type input "333.35"
click at [387, 363] on div "Document name help [PERSON_NAME] - Appliance Refund ($4,988.95).pdf Invoice num…" at bounding box center [386, 298] width 718 height 690
click at [697, 624] on div "Submit" at bounding box center [703, 625] width 42 height 23
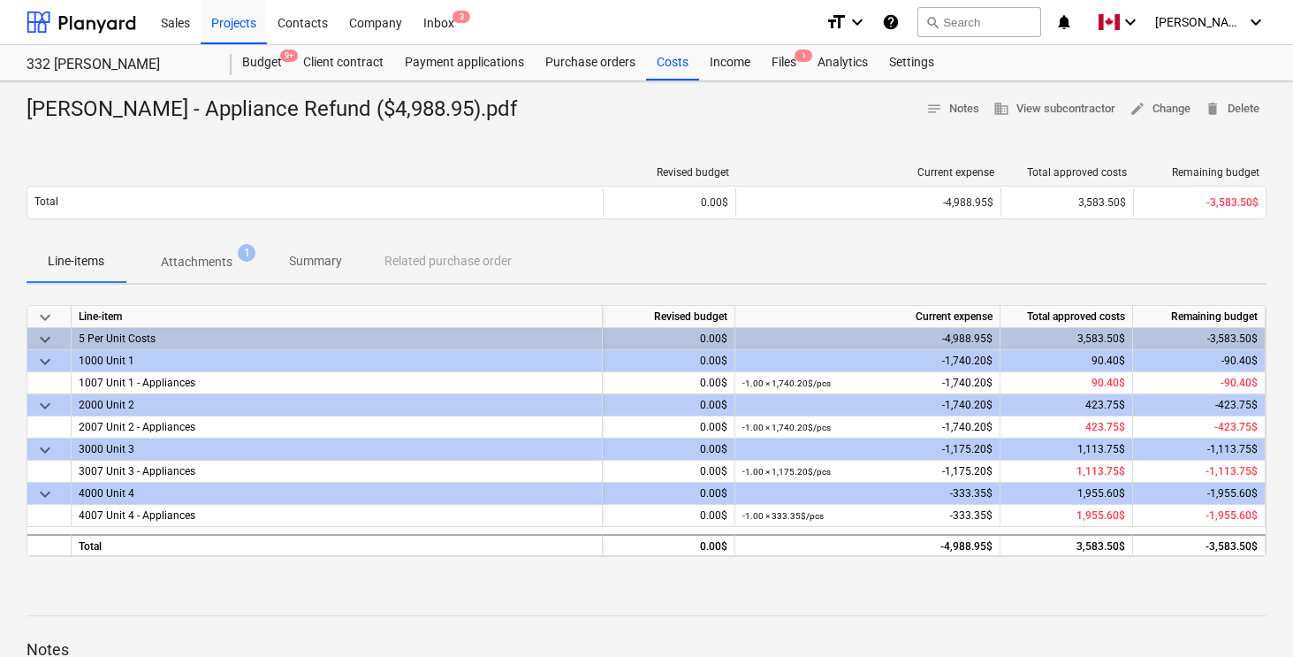
click at [321, 255] on p "Summary" at bounding box center [315, 261] width 53 height 19
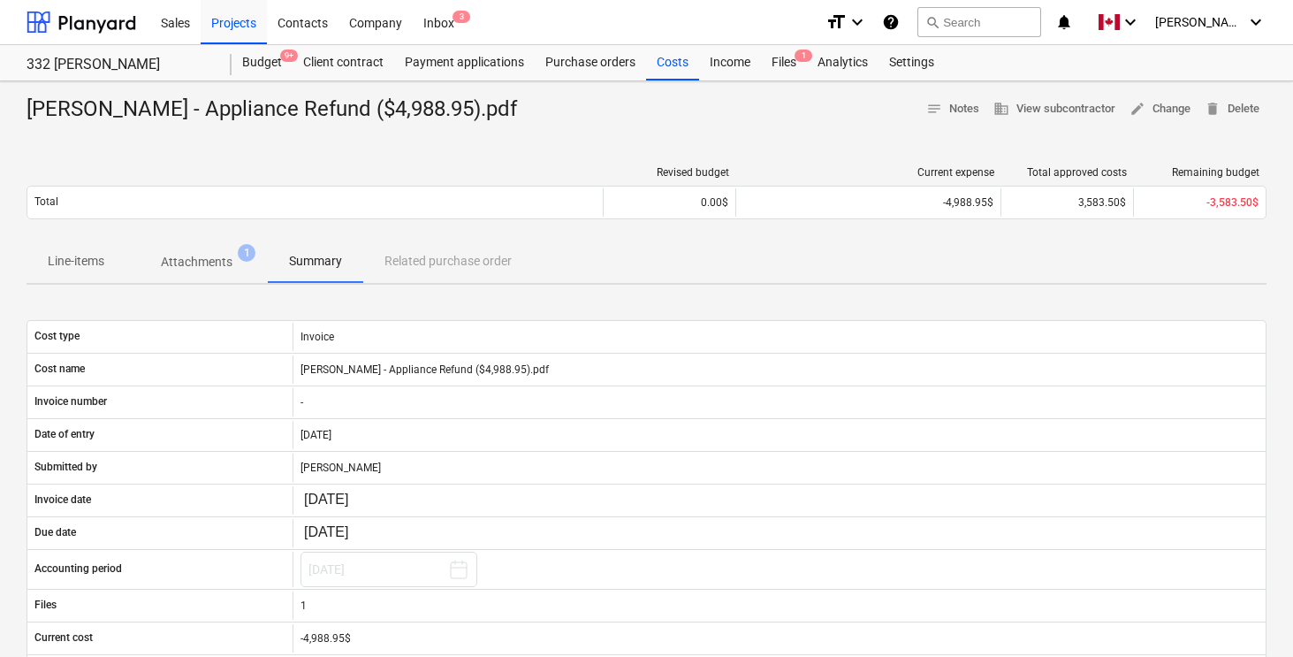
click at [205, 261] on p "Attachments" at bounding box center [197, 262] width 72 height 19
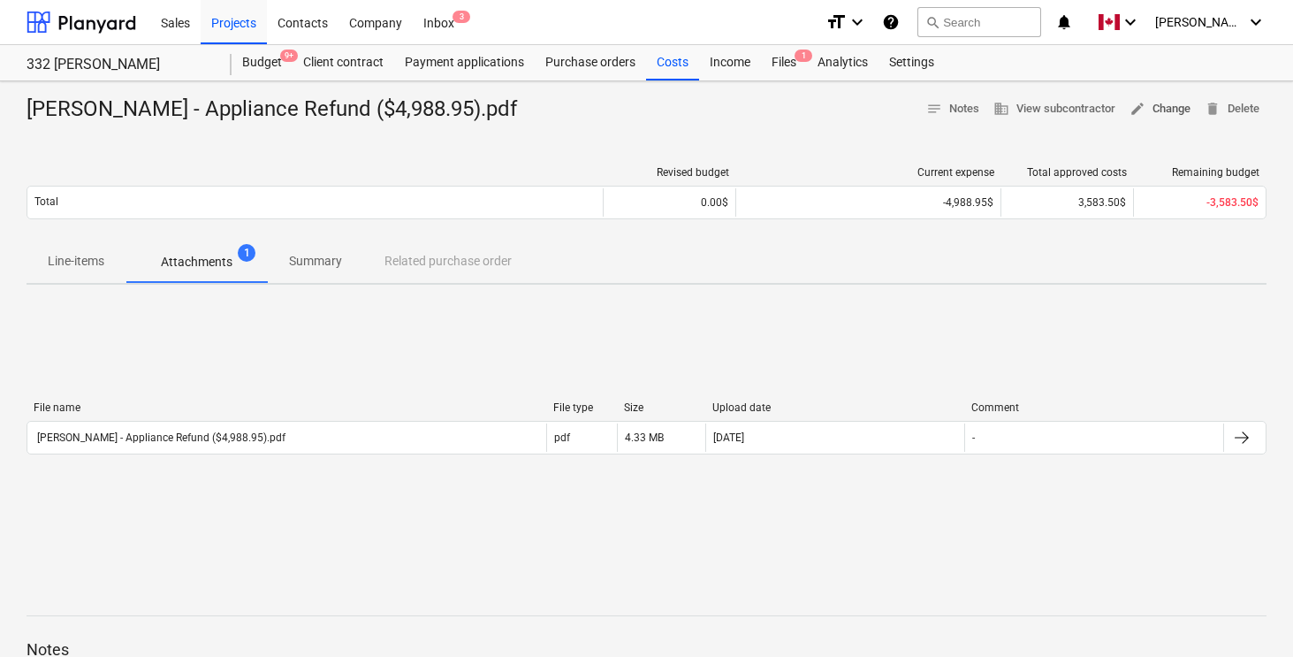
click at [1174, 109] on span "edit Change" at bounding box center [1160, 109] width 61 height 20
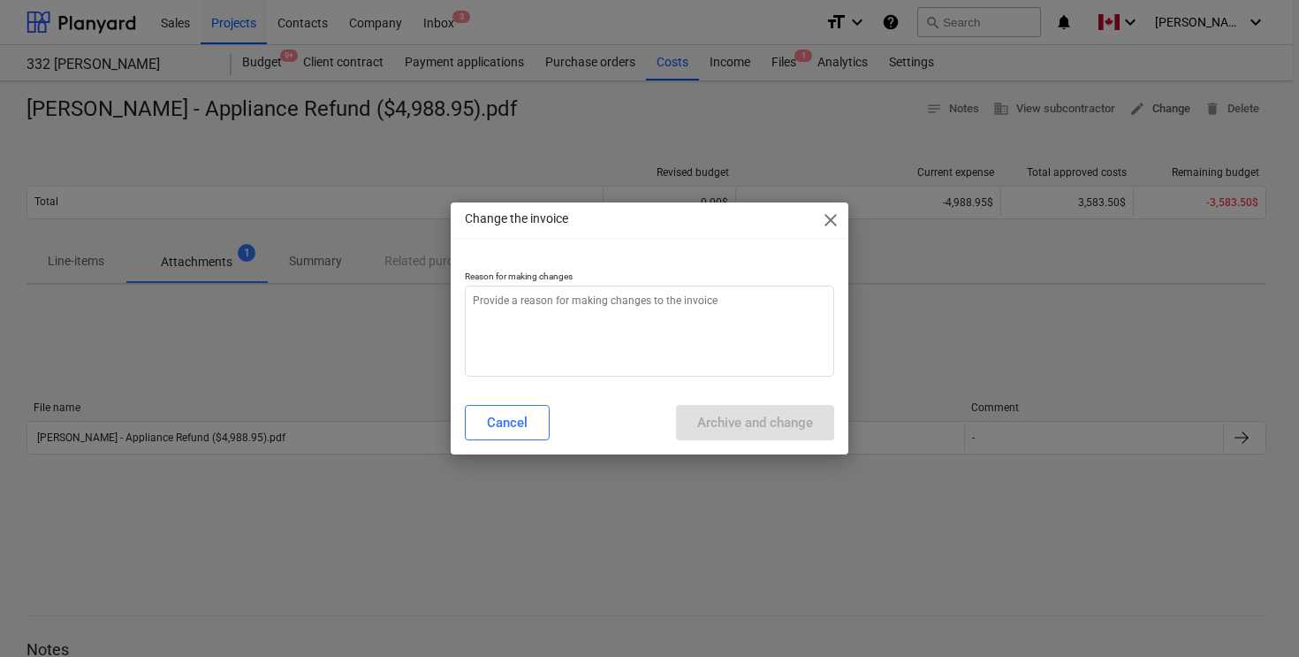
type textarea "x"
click at [572, 313] on textarea at bounding box center [650, 331] width 370 height 91
type textarea "."
type textarea "x"
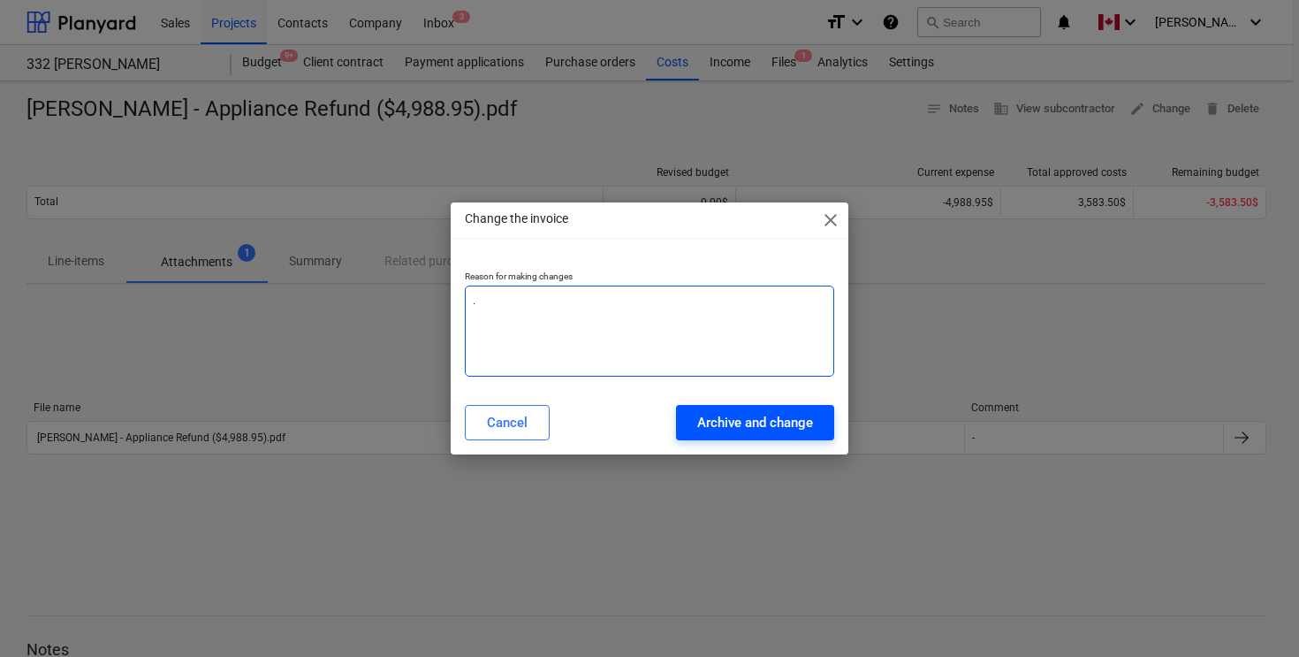
type textarea "."
click at [751, 424] on div "Archive and change" at bounding box center [755, 422] width 116 height 23
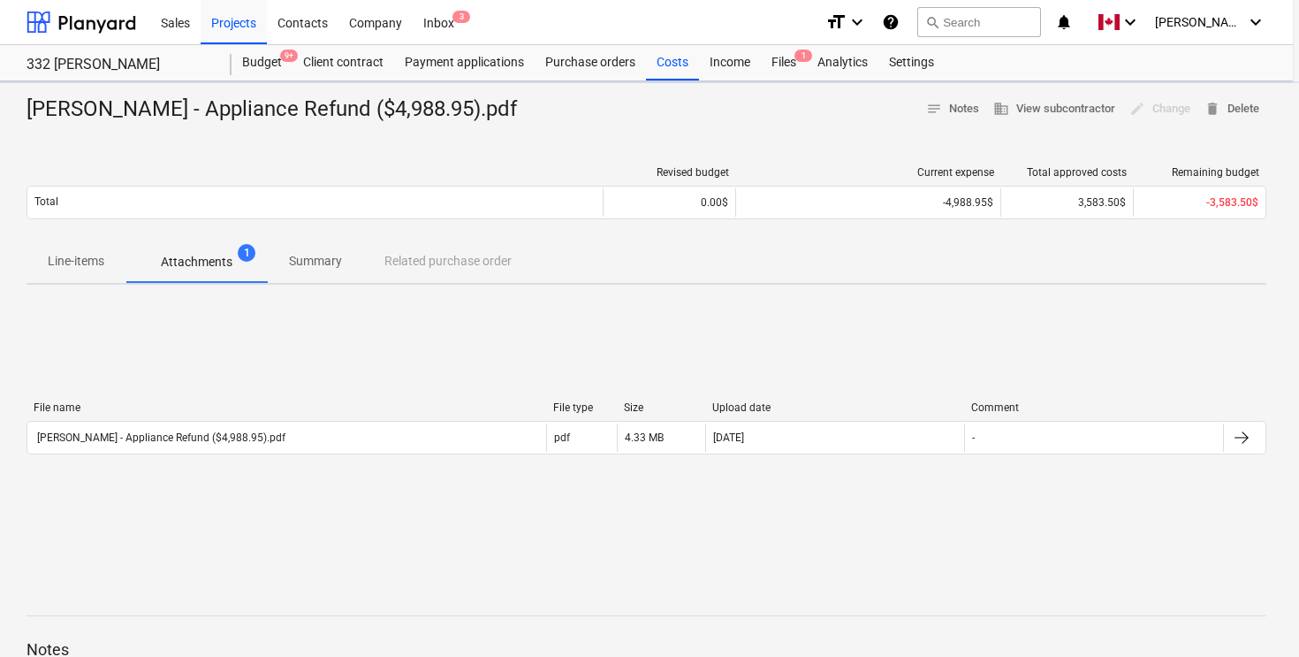
type textarea "x"
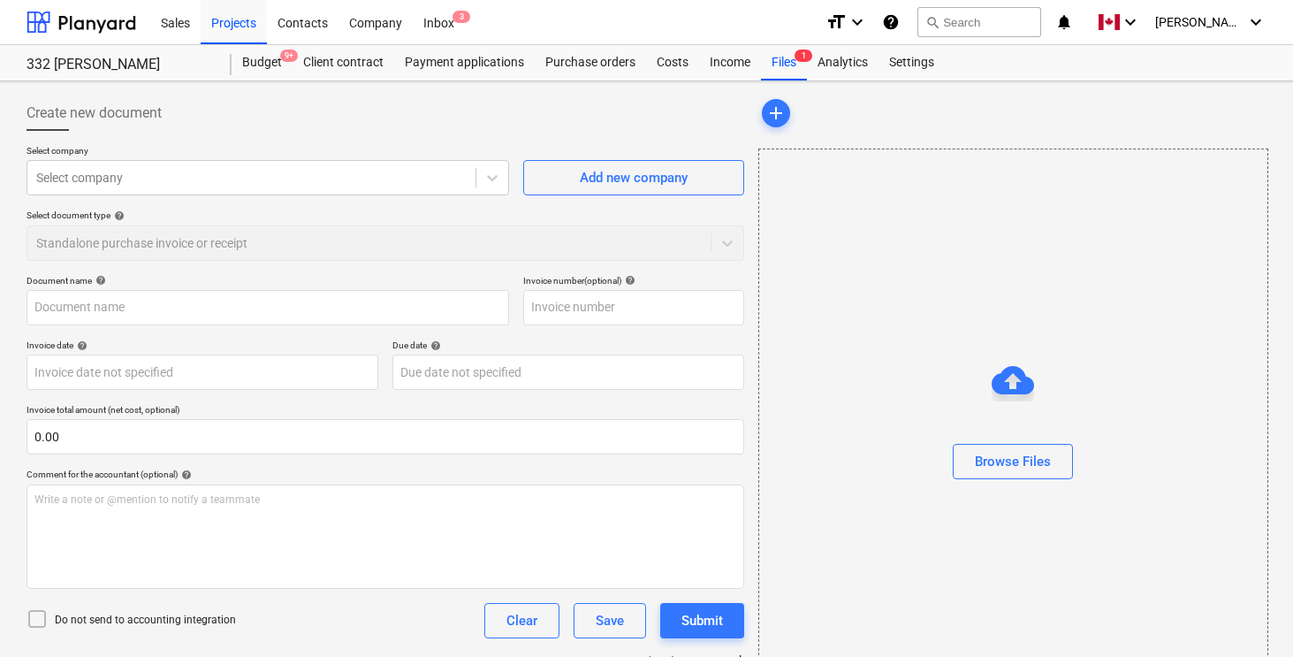
type input "[PERSON_NAME] - Appliance Refund ($4,988.95).pdf"
type input "[DATE]"
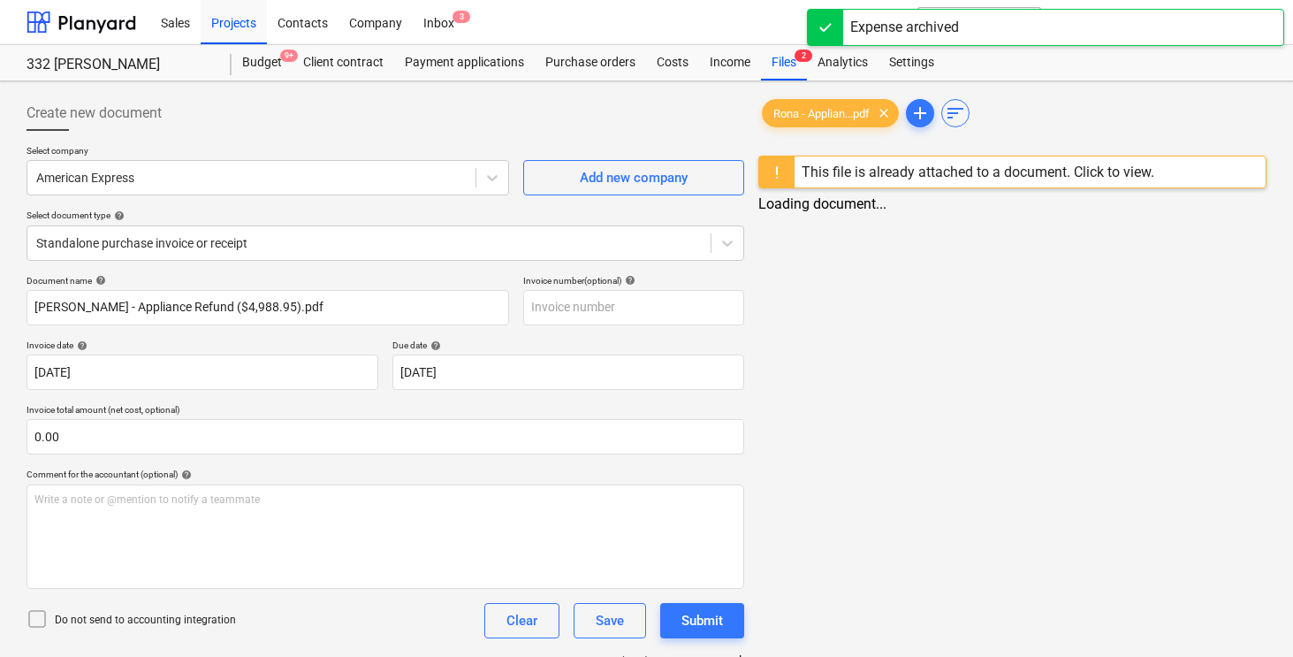
click at [355, 260] on div "Select company American Express Add new company Select document type help Stand…" at bounding box center [386, 210] width 718 height 130
click at [339, 251] on div "Standalone purchase invoice or receipt" at bounding box center [368, 243] width 683 height 25
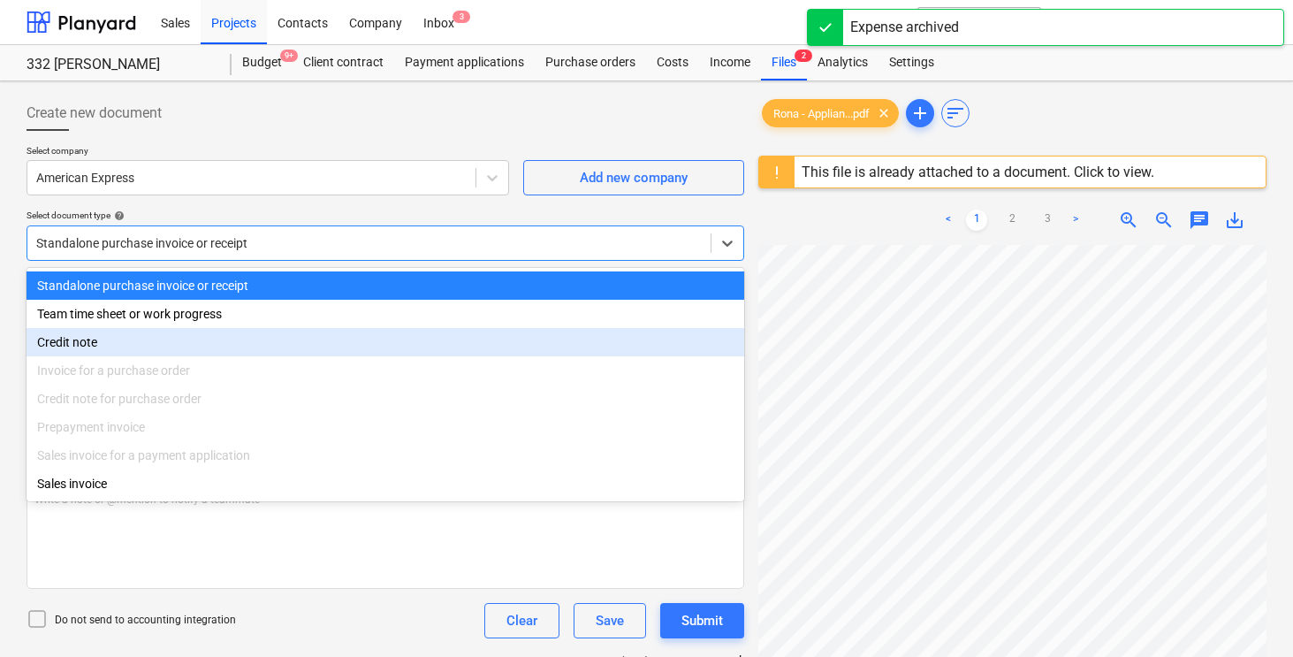
click at [203, 341] on div "Credit note" at bounding box center [386, 342] width 718 height 28
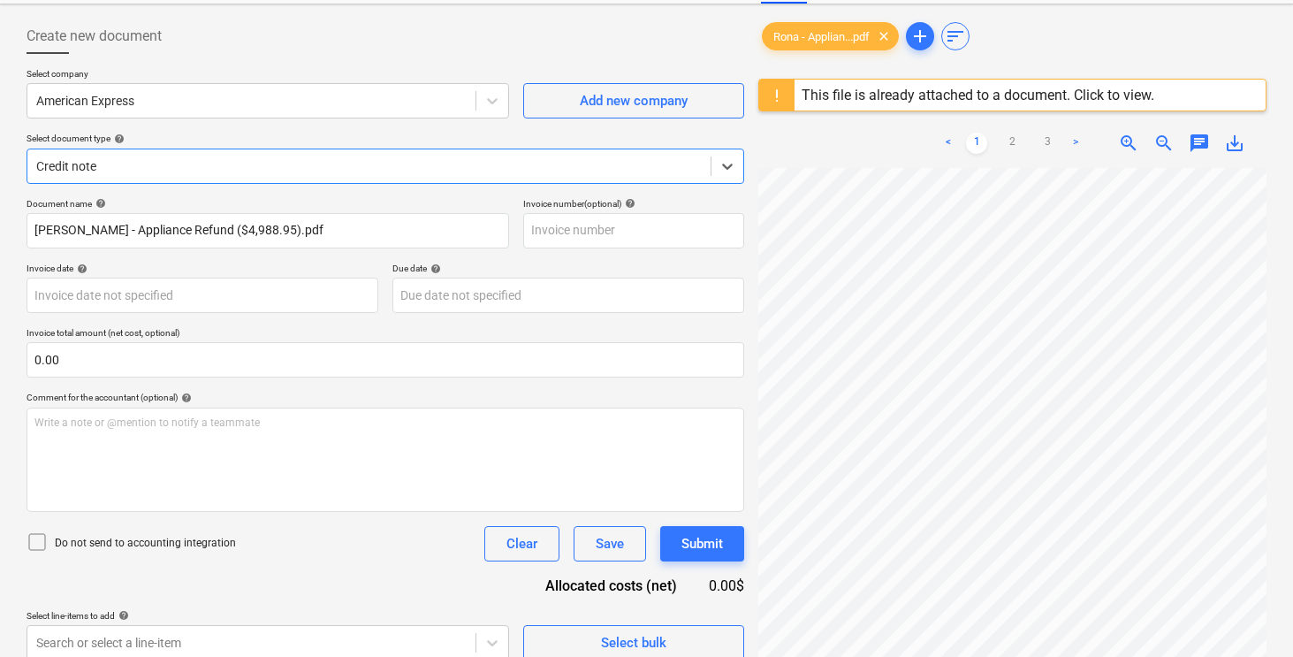
scroll to position [210, 0]
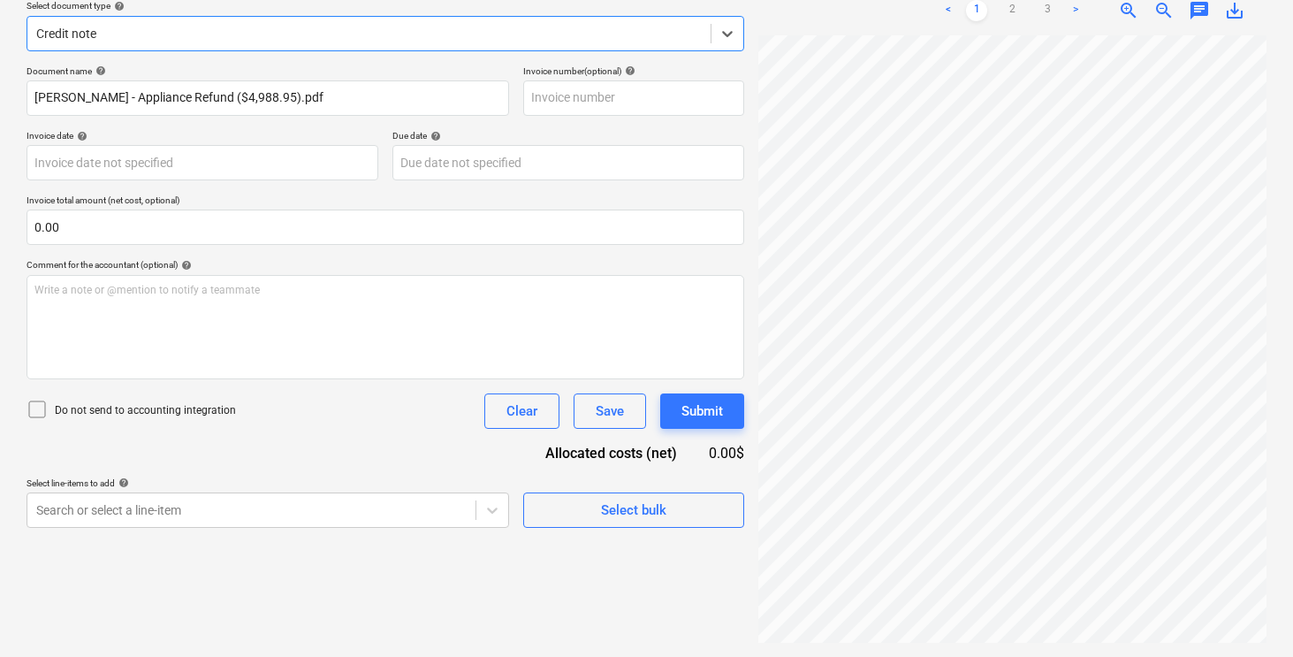
click at [395, 446] on div "Document name help [PERSON_NAME] - Appliance Refund ($4,988.95).pdf Invoice num…" at bounding box center [386, 296] width 718 height 462
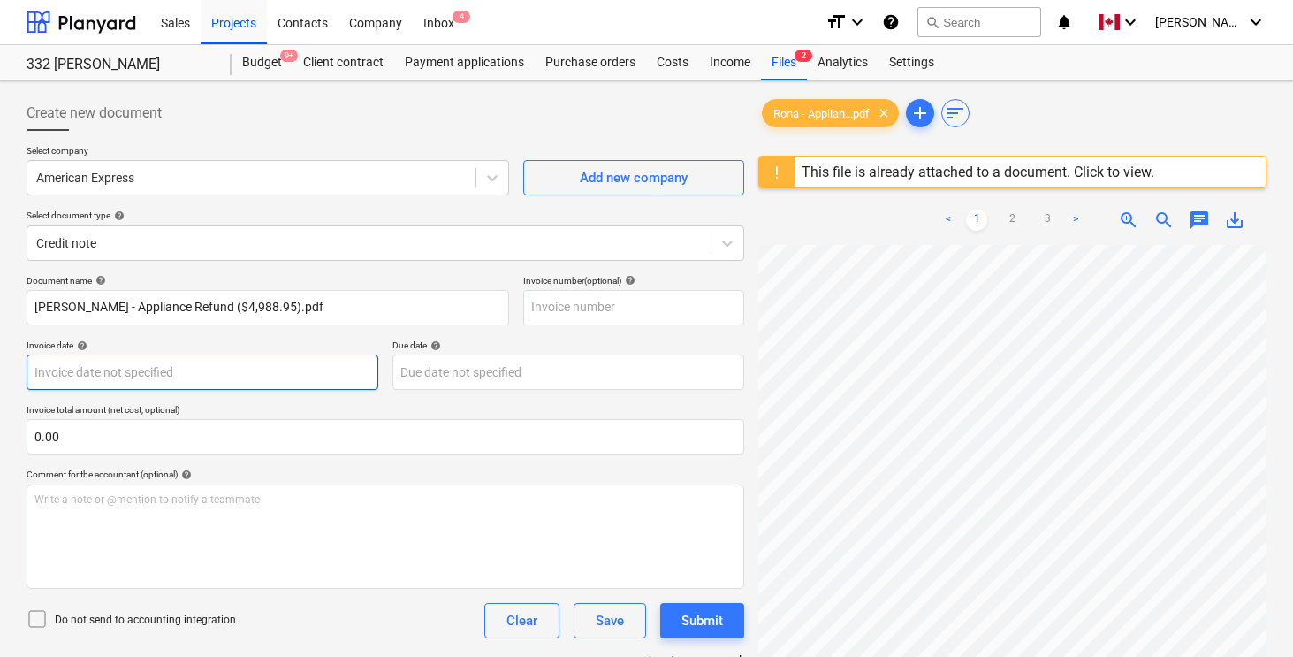
click at [194, 381] on body "Sales Projects Contacts Company Inbox 4 format_size keyboard_arrow_down help se…" at bounding box center [646, 328] width 1293 height 657
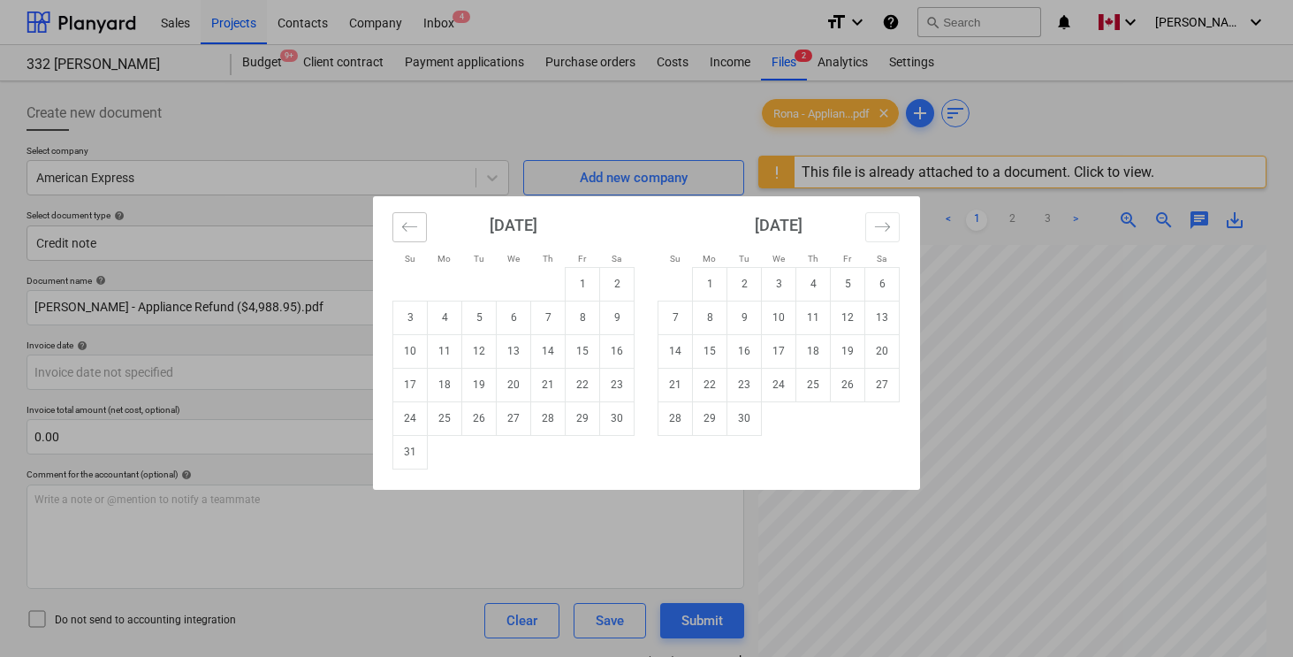
click at [412, 222] on icon "Move backward to switch to the previous month." at bounding box center [409, 226] width 17 height 17
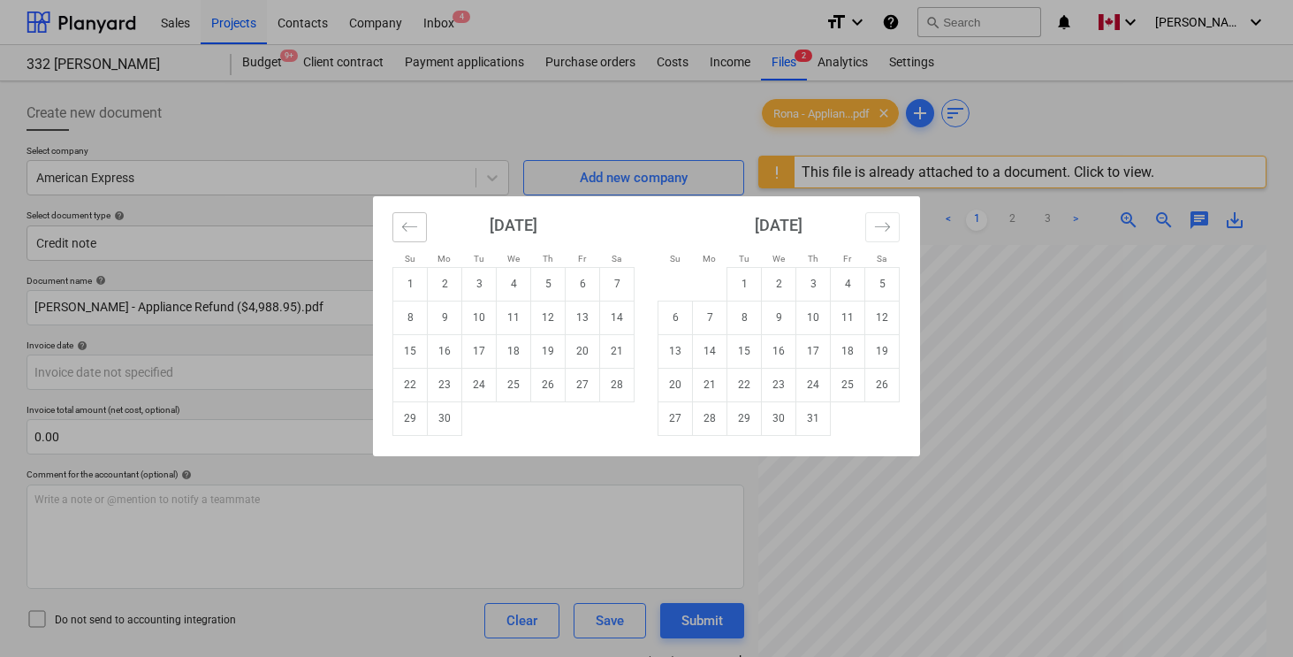
click at [412, 222] on icon "Move backward to switch to the previous month." at bounding box center [409, 226] width 17 height 17
click at [507, 416] on td "28" at bounding box center [514, 418] width 34 height 34
type input "[DATE]"
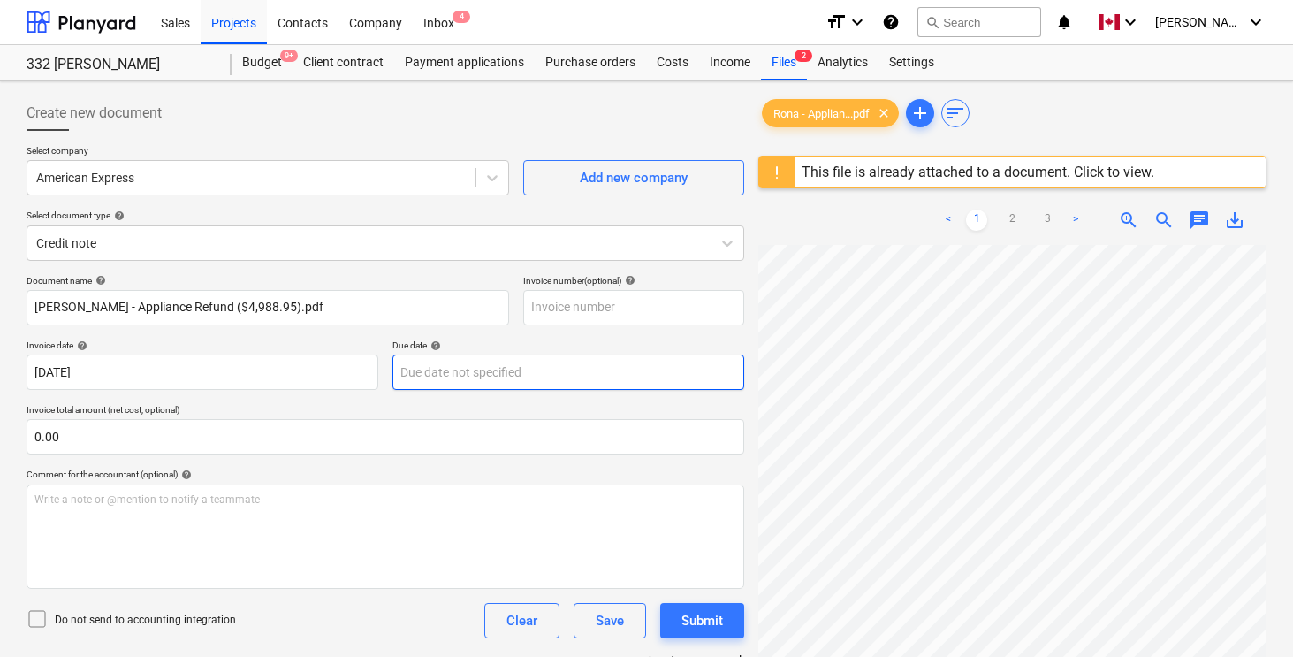
click at [486, 376] on body "Sales Projects Contacts Company Inbox 4 format_size keyboard_arrow_down help se…" at bounding box center [646, 328] width 1293 height 657
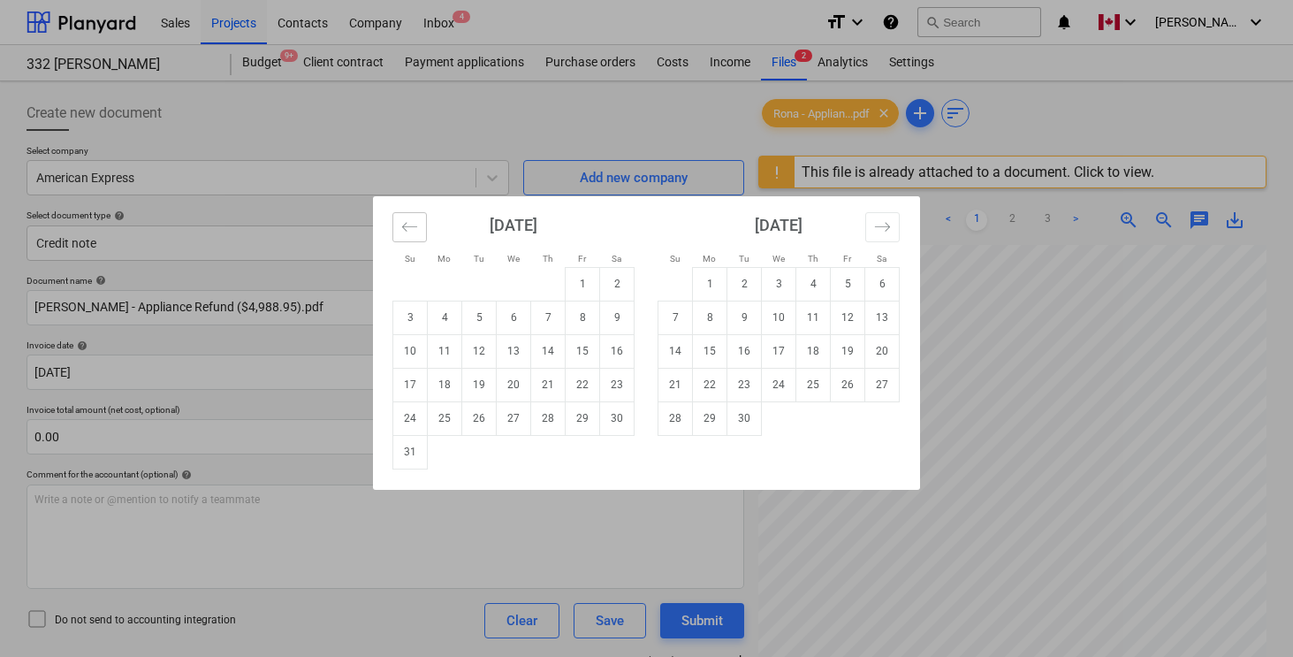
click at [412, 229] on icon "Move backward to switch to the previous month." at bounding box center [409, 226] width 17 height 17
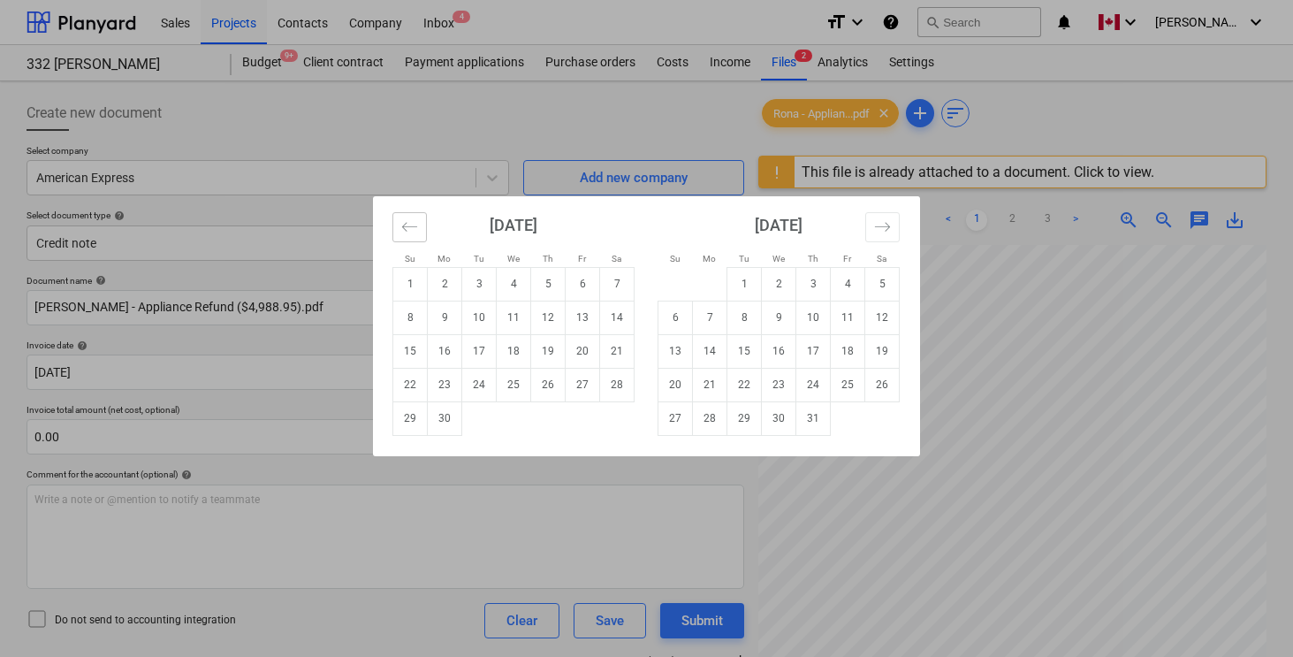
click at [412, 229] on icon "Move backward to switch to the previous month." at bounding box center [409, 226] width 17 height 17
click at [514, 419] on td "28" at bounding box center [514, 418] width 34 height 34
type input "[DATE]"
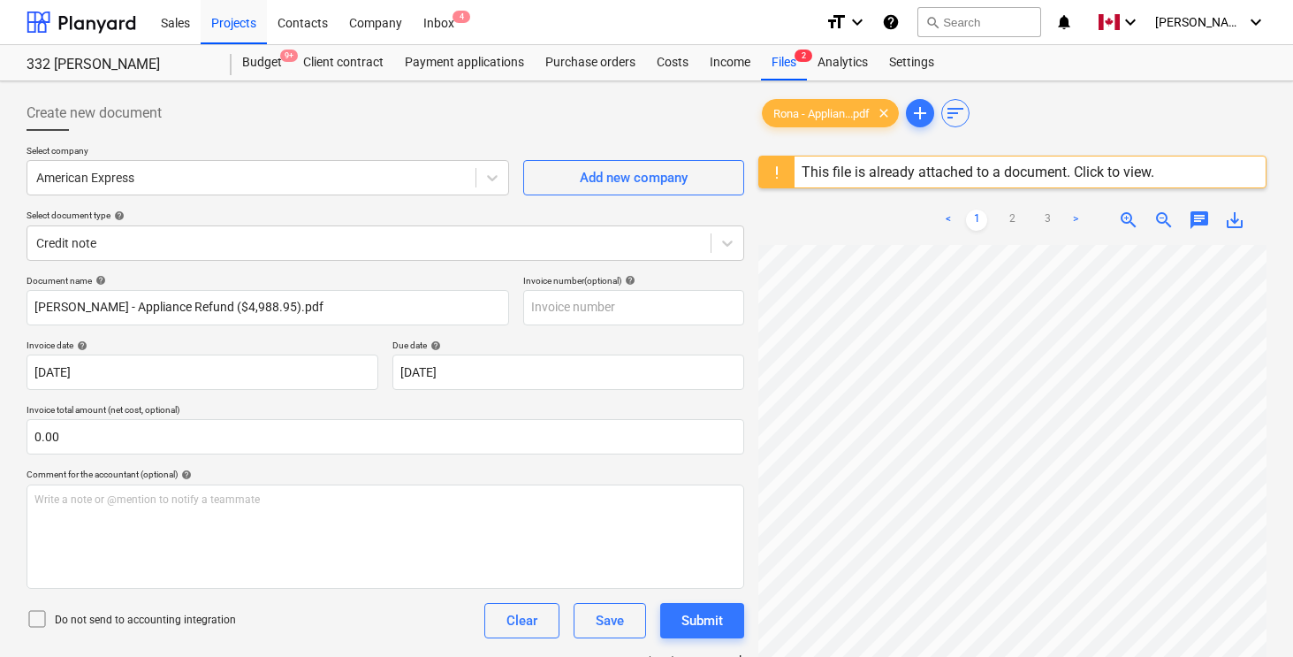
click at [359, 343] on div "Invoice date help" at bounding box center [203, 344] width 352 height 11
click at [373, 337] on div "Document name help [PERSON_NAME] - Appliance Refund ($4,988.95).pdf Invoice num…" at bounding box center [386, 506] width 718 height 462
click at [183, 170] on div at bounding box center [251, 178] width 431 height 18
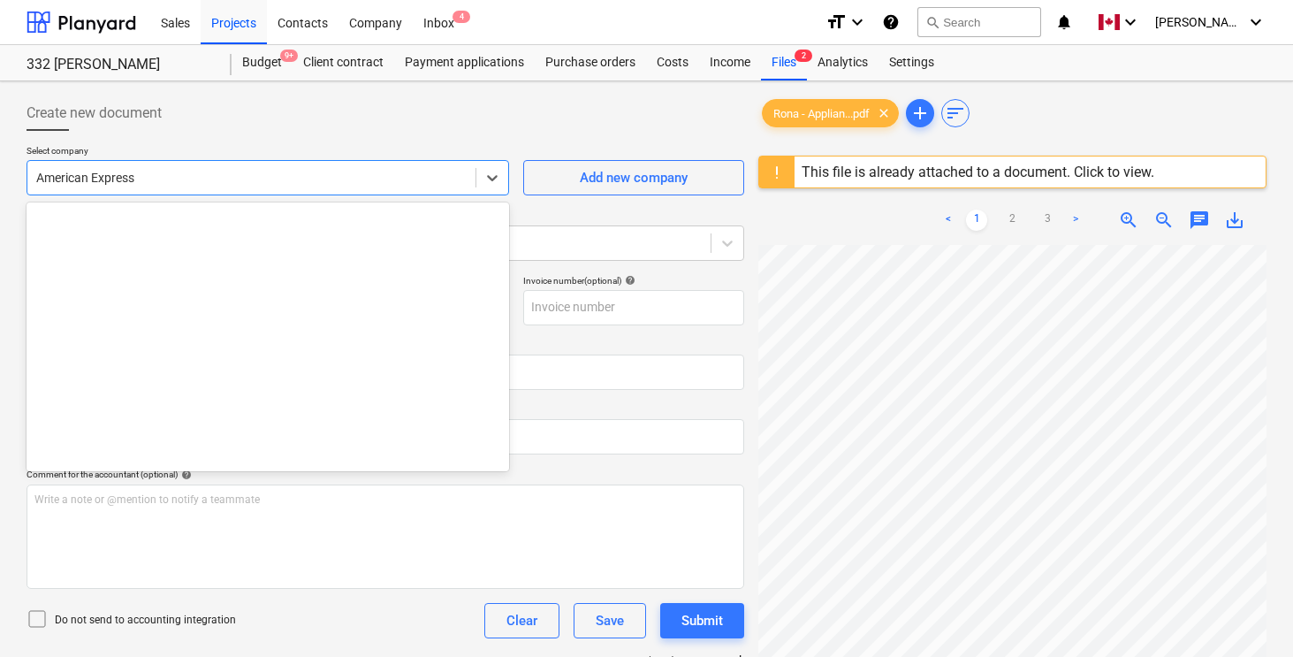
scroll to position [340, 0]
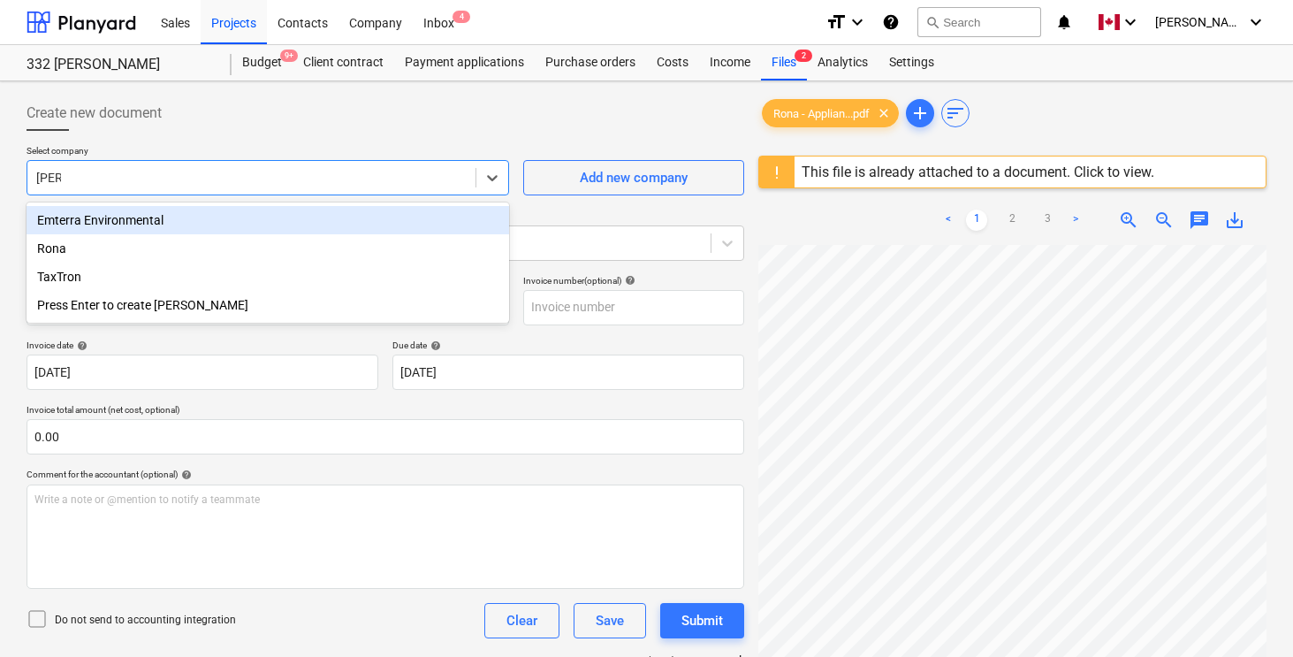
type input "Rona"
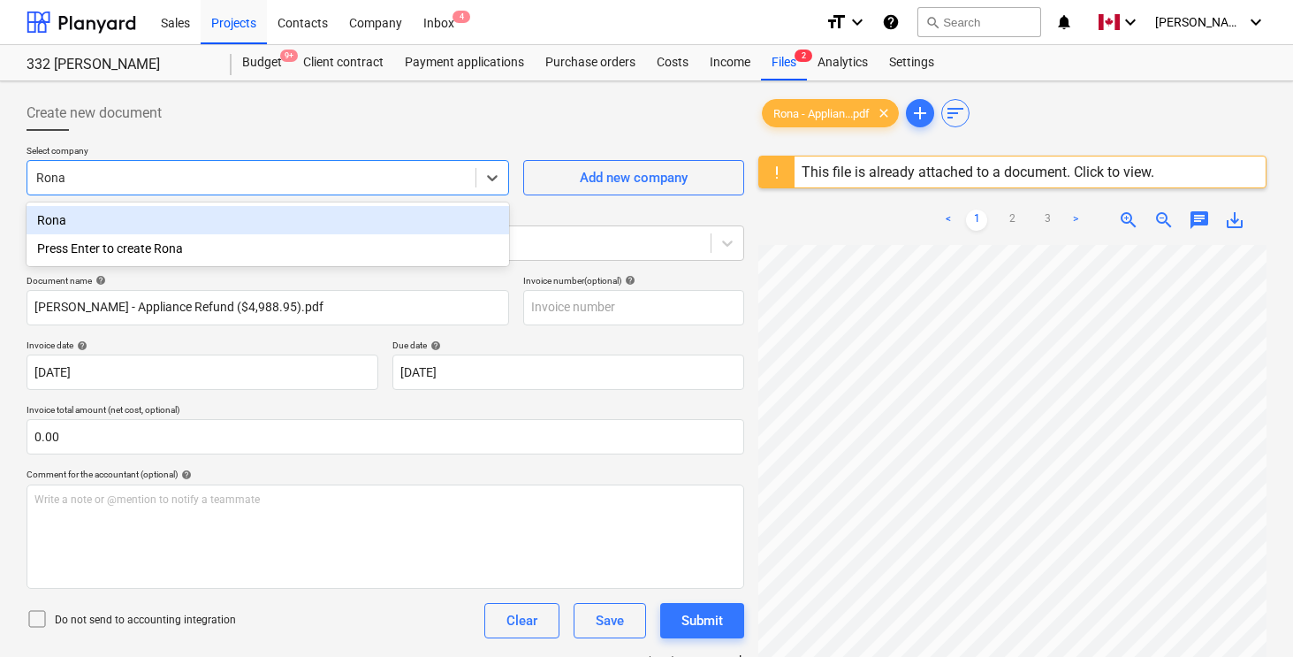
click at [53, 225] on div "Rona" at bounding box center [268, 220] width 483 height 28
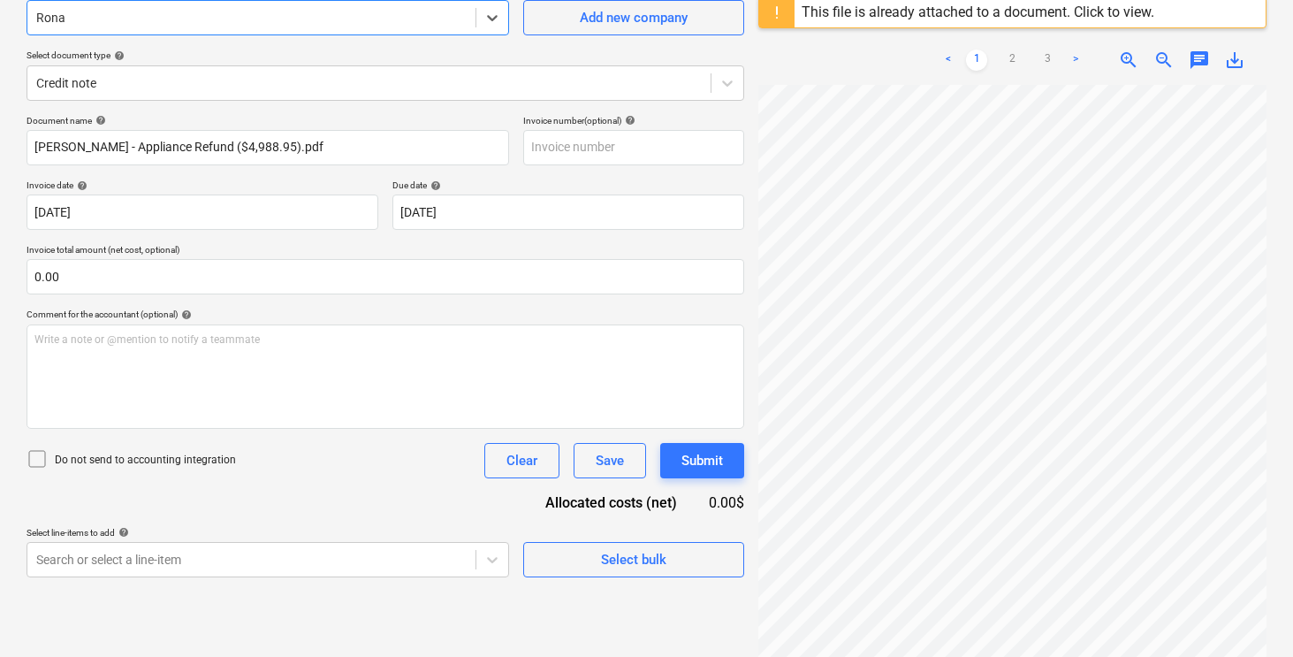
scroll to position [210, 0]
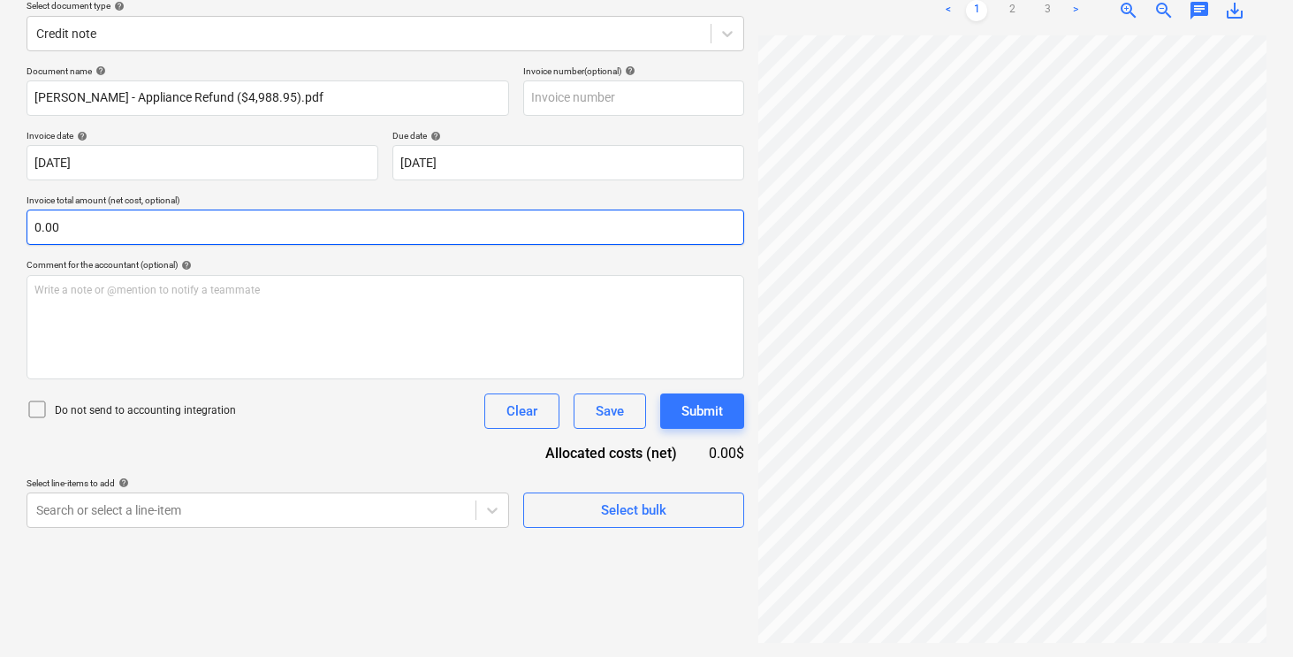
click at [243, 230] on input "0.00" at bounding box center [386, 227] width 718 height 35
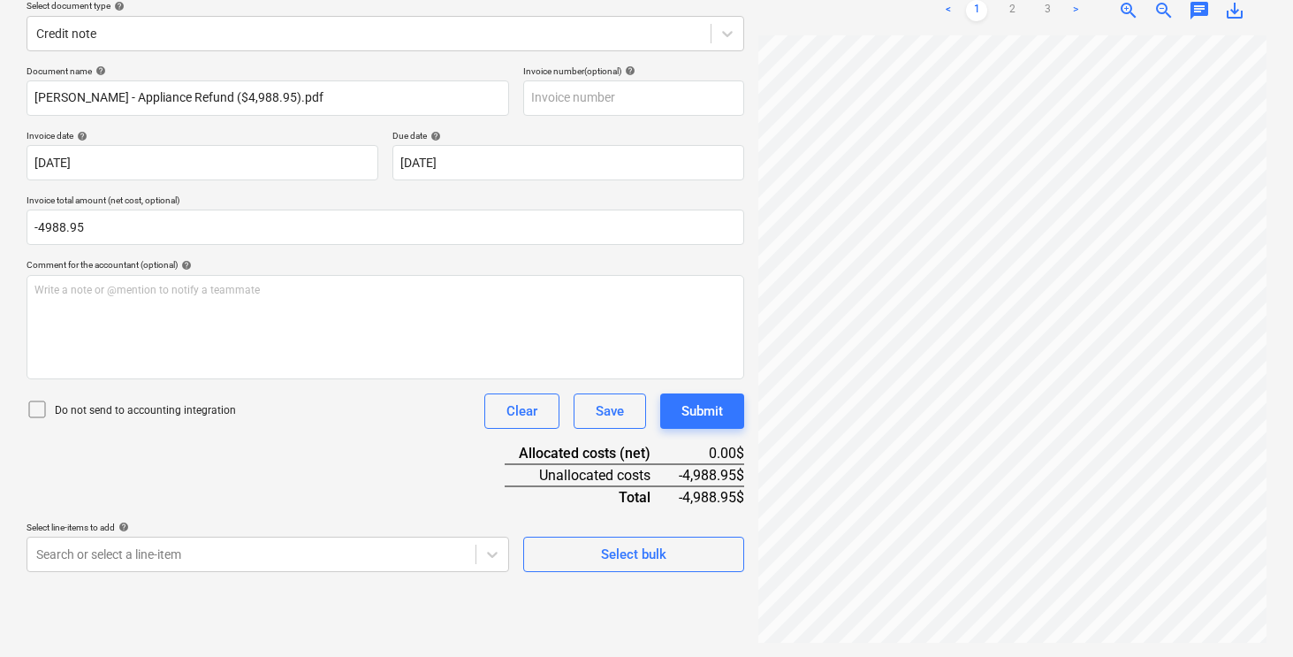
click at [283, 419] on div "Do not send to accounting integration Clear Save Submit" at bounding box center [386, 410] width 718 height 35
type input "-4,988.95"
click at [255, 447] on body "Sales Projects Contacts Company Inbox 4 format_size keyboard_arrow_down help se…" at bounding box center [646, 118] width 1293 height 657
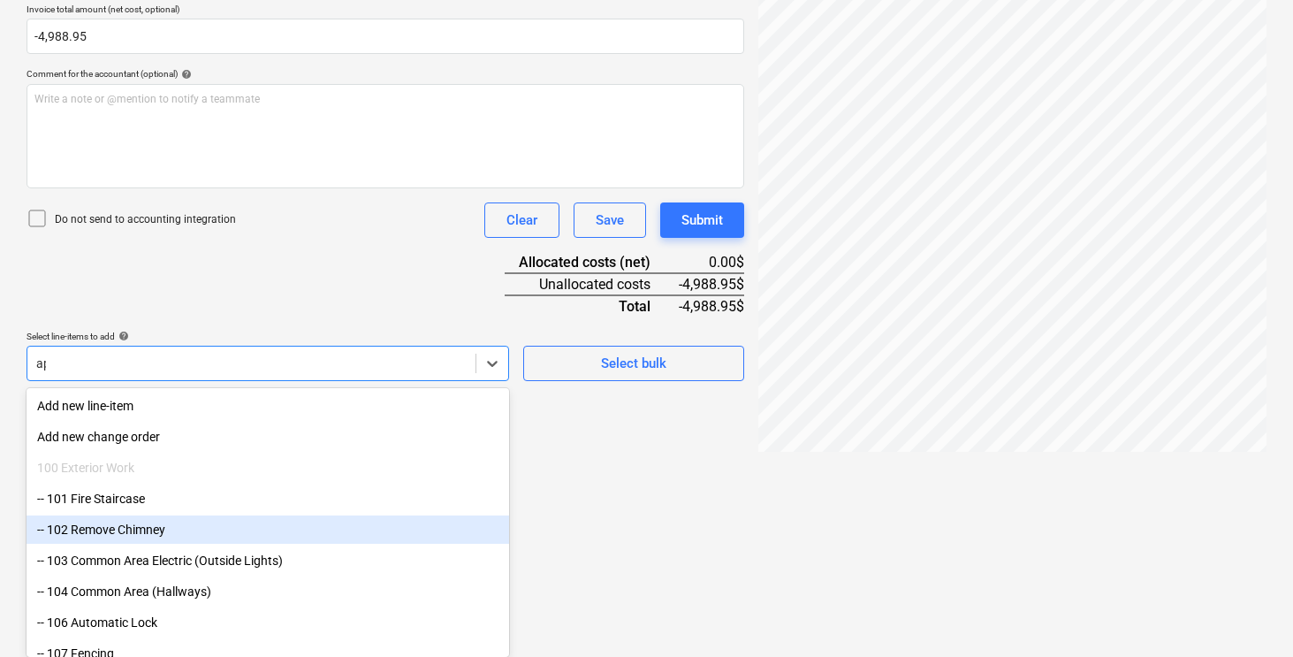
scroll to position [280, 0]
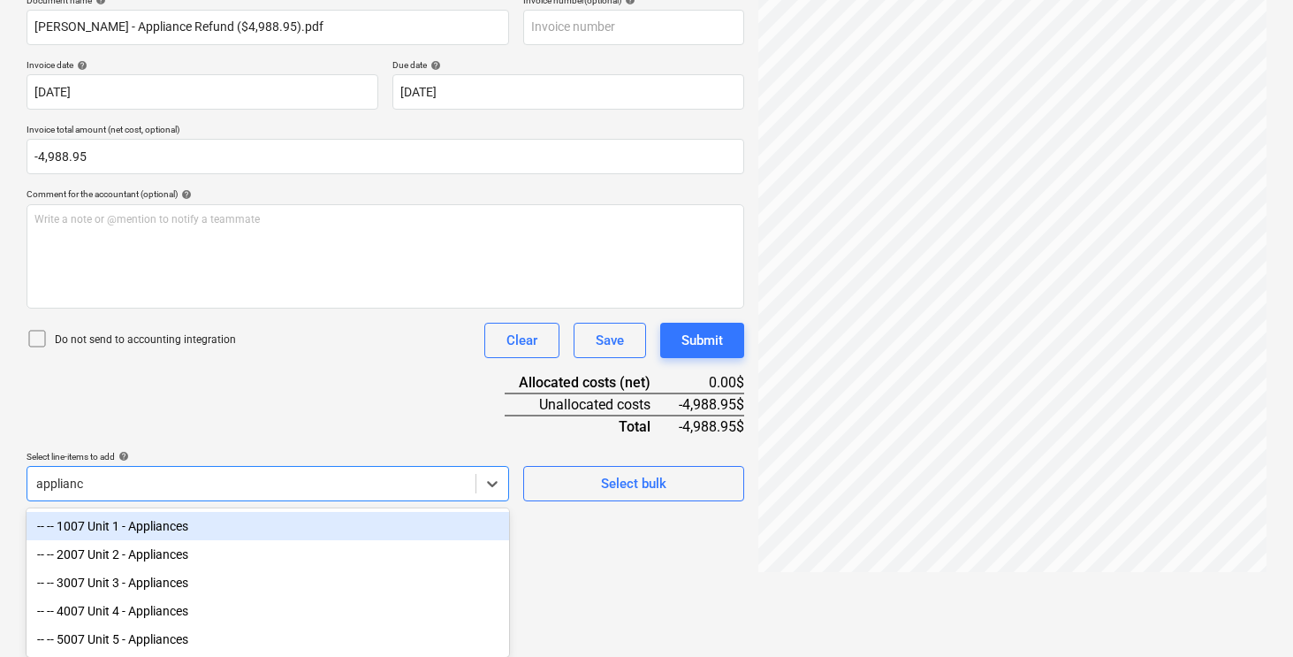
type input "appliance"
click at [184, 522] on div "-- -- 1007 Unit 1 - Appliances" at bounding box center [268, 526] width 483 height 28
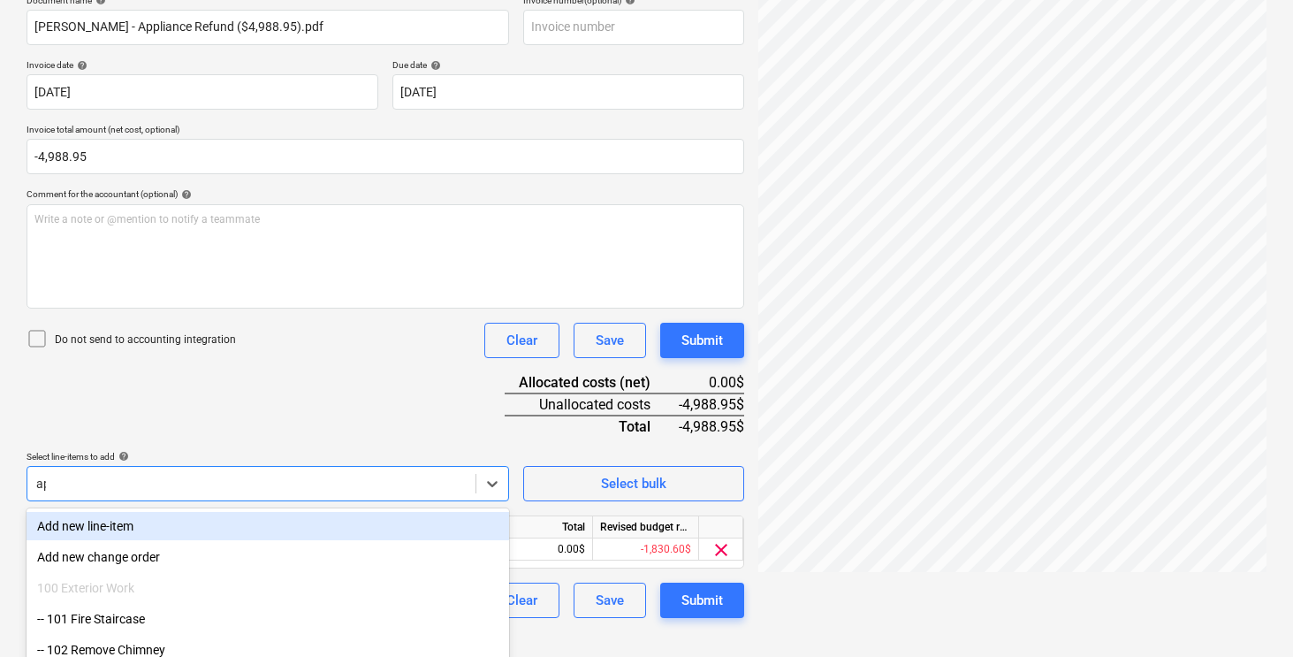
scroll to position [255, 0]
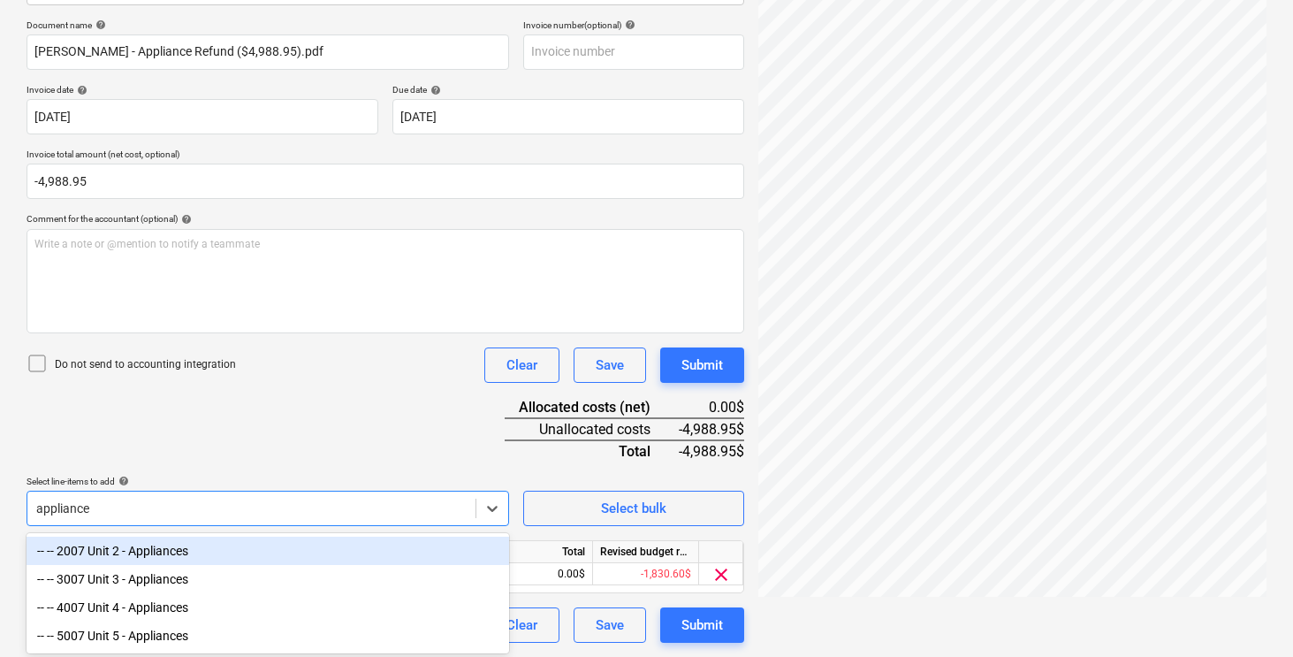
type input "appliances"
click at [162, 545] on div "-- -- 2007 Unit 2 - Appliances" at bounding box center [268, 551] width 483 height 28
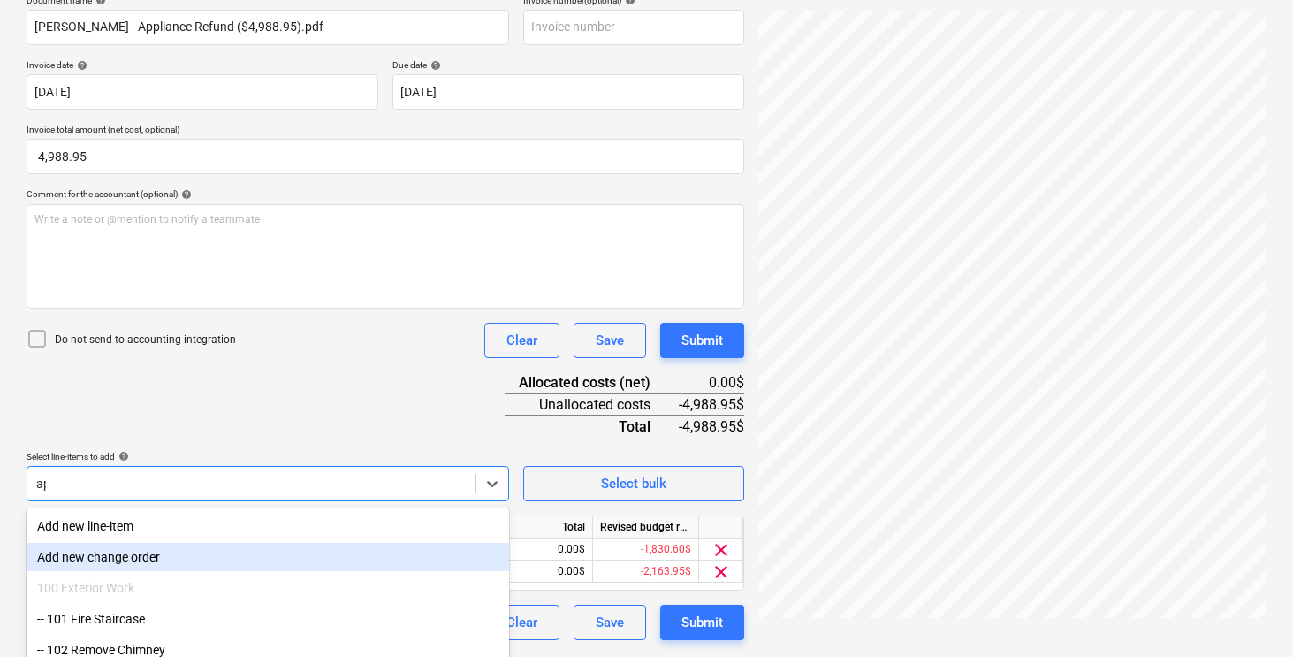
scroll to position [278, 0]
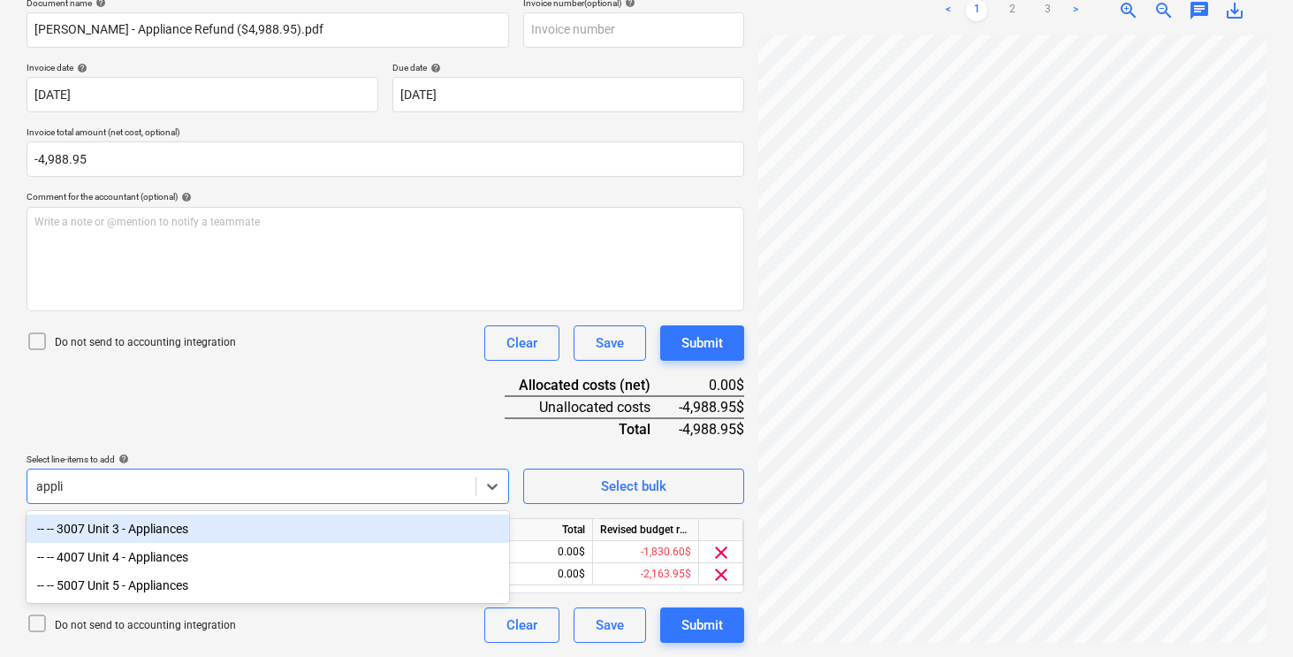
type input "applia"
click at [164, 532] on div "-- -- 3007 Unit 3 - Appliances" at bounding box center [268, 528] width 483 height 28
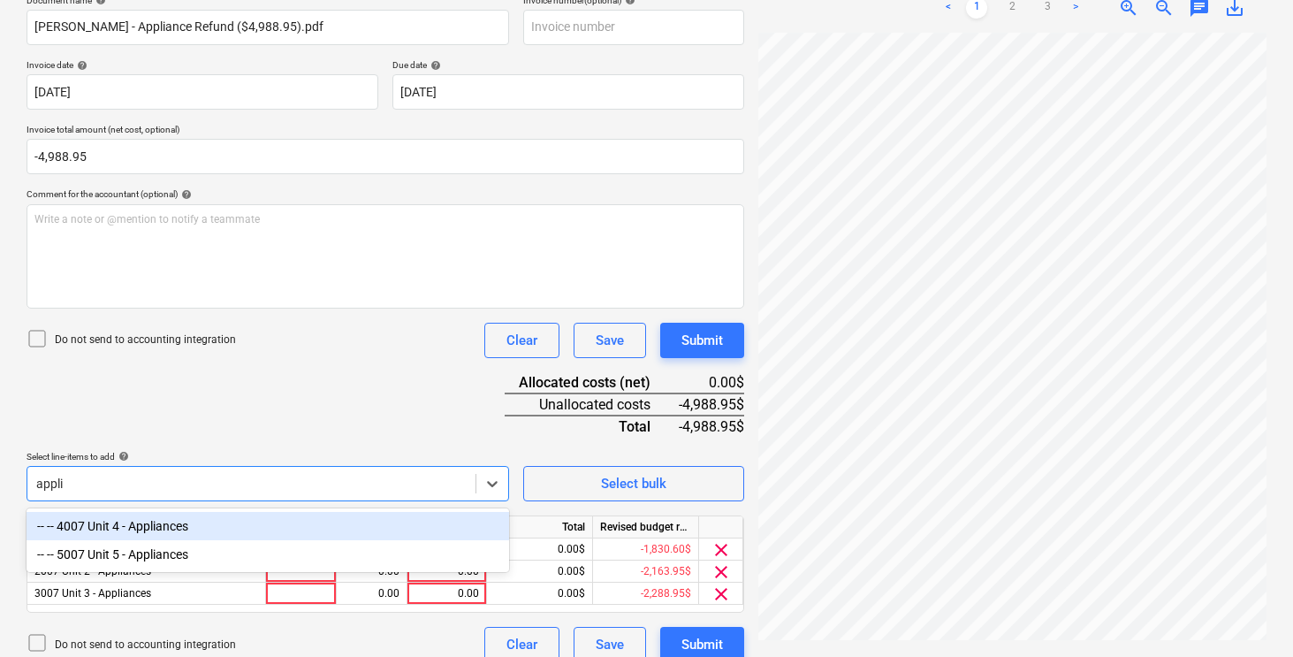
type input "applia"
click at [170, 525] on div "-- -- 4007 Unit 4 - Appliances" at bounding box center [268, 526] width 483 height 28
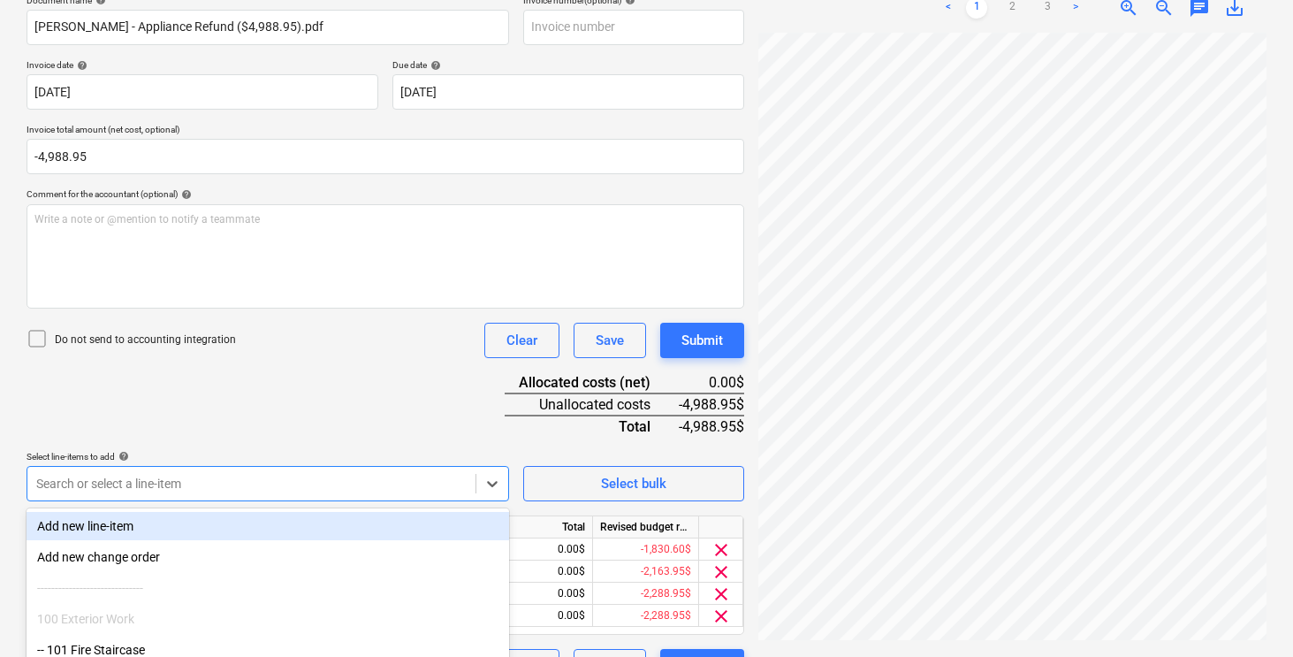
click at [270, 389] on div "Document name help [PERSON_NAME] - Appliance Refund ($4,988.95).pdf Invoice num…" at bounding box center [386, 340] width 718 height 690
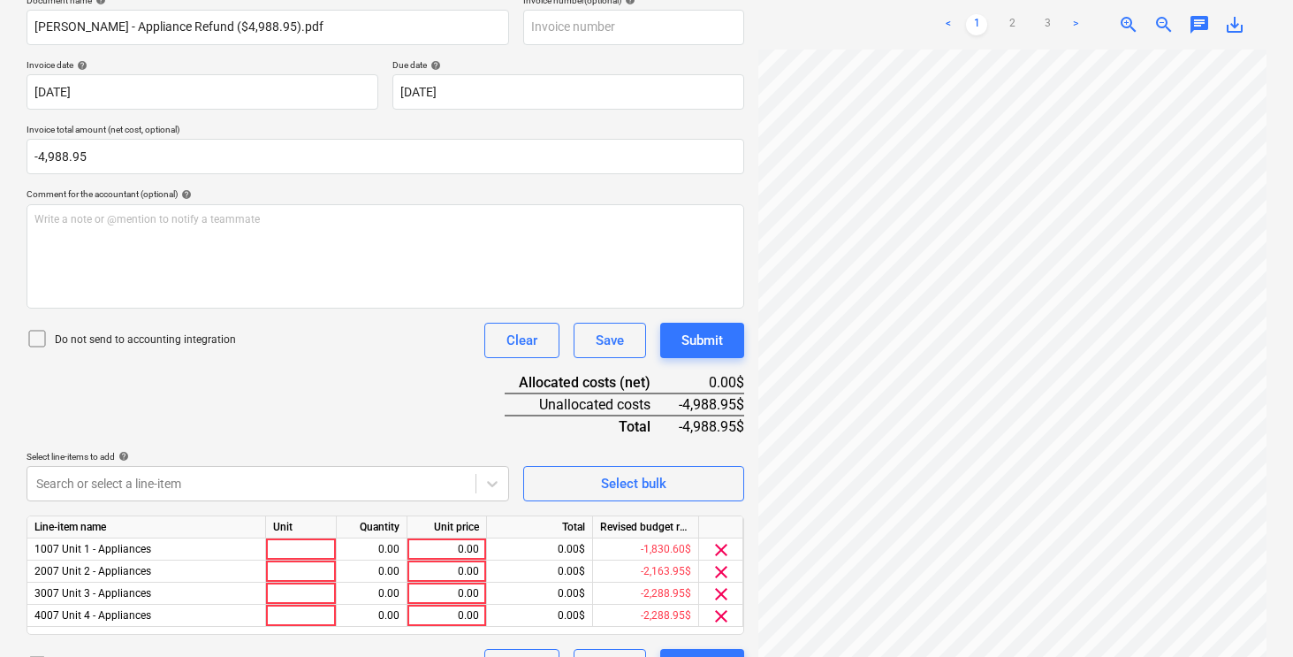
scroll to position [322, 0]
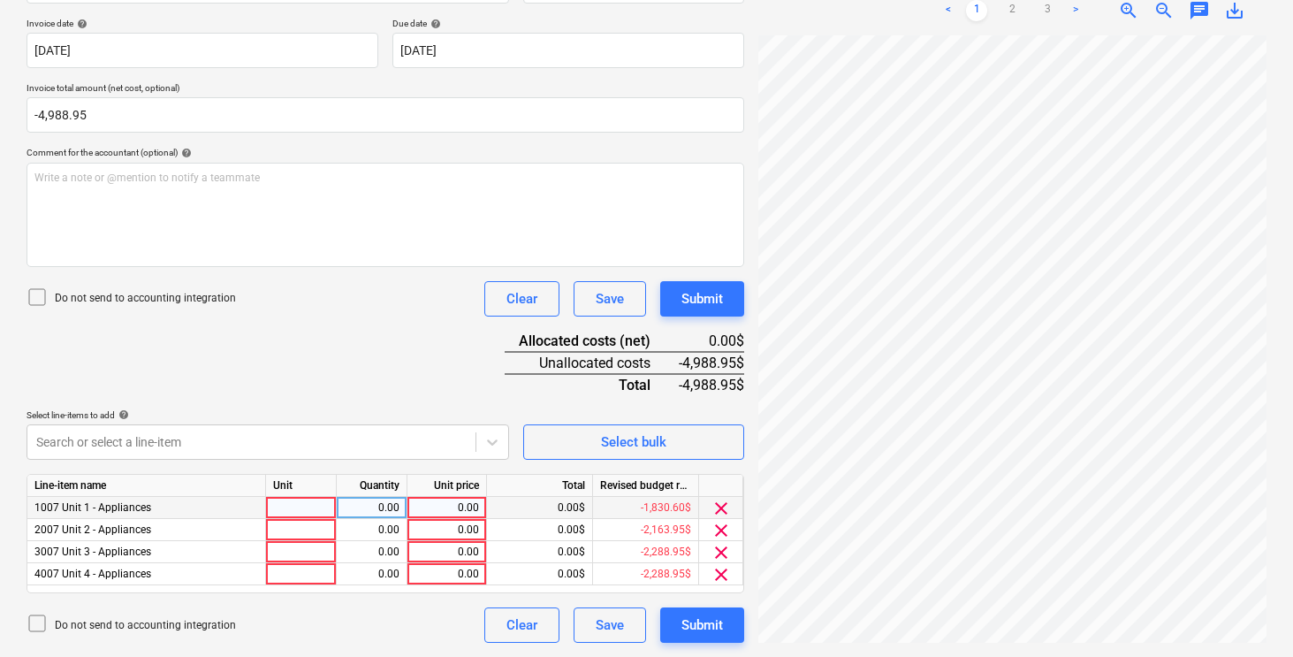
click at [300, 502] on div at bounding box center [301, 508] width 71 height 22
type input "pcs"
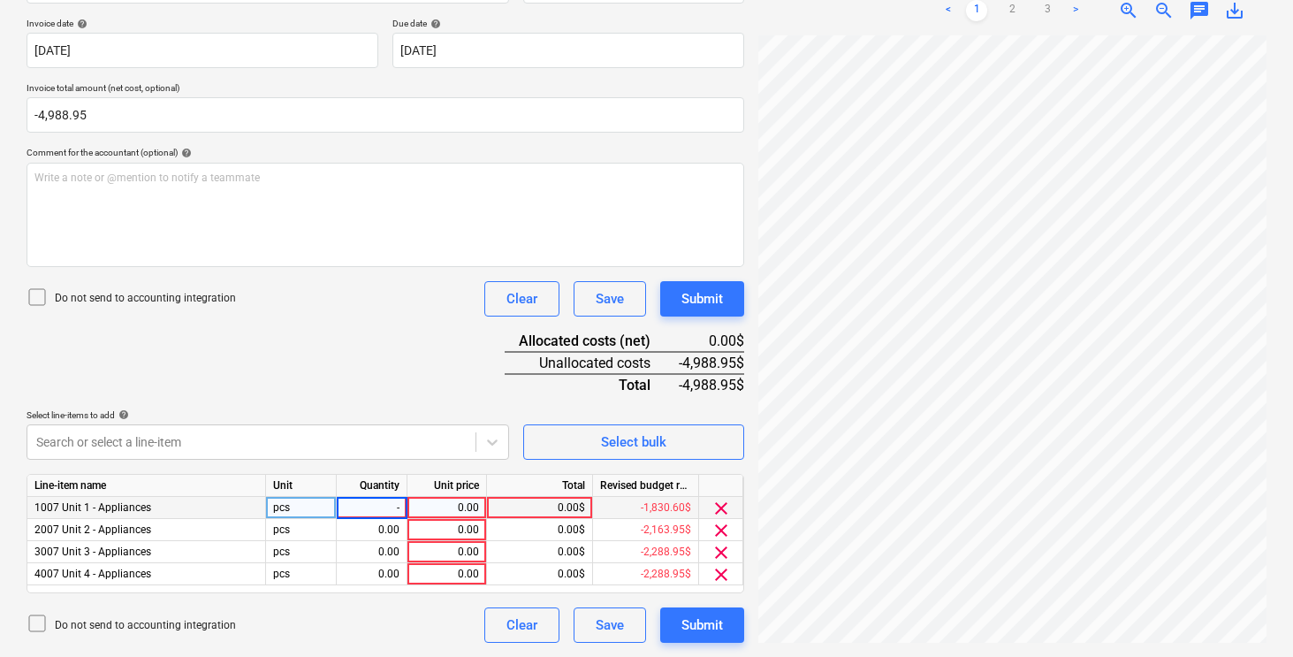
type input "-1"
click at [423, 364] on div "Document name help [PERSON_NAME] - Appliance Refund ($4,988.95).pdf Invoice num…" at bounding box center [386, 298] width 718 height 690
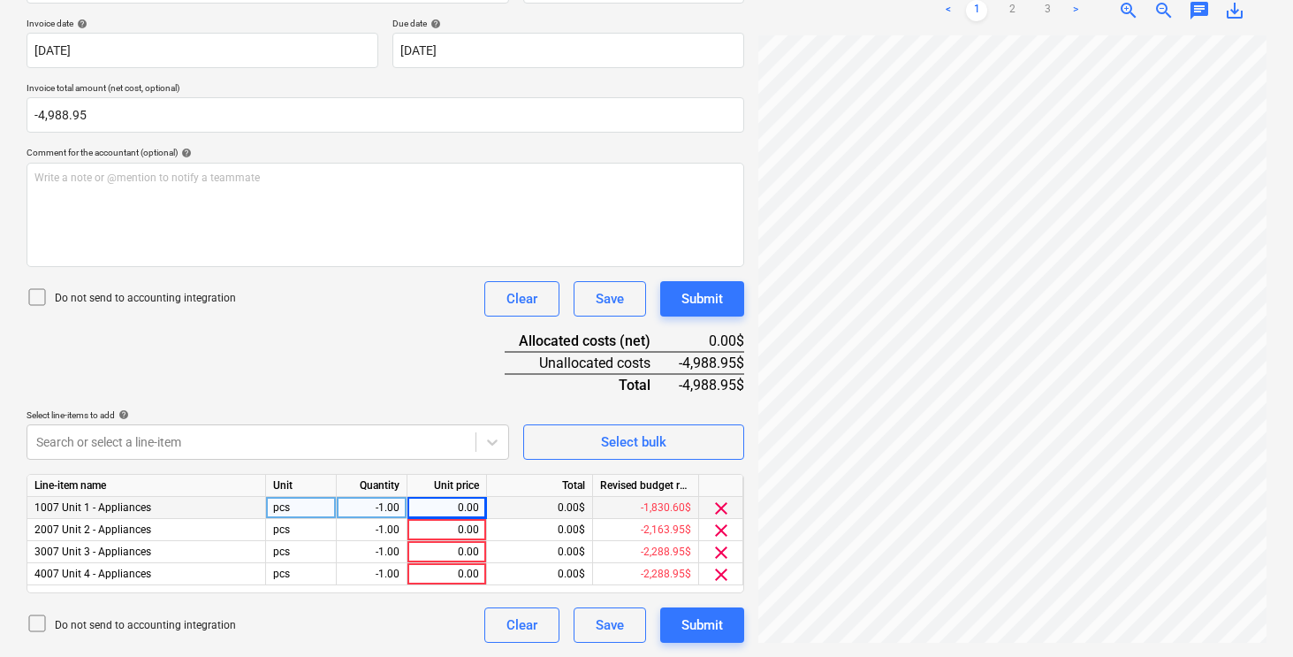
click at [439, 505] on div "0.00" at bounding box center [447, 508] width 65 height 22
type input "1740.20"
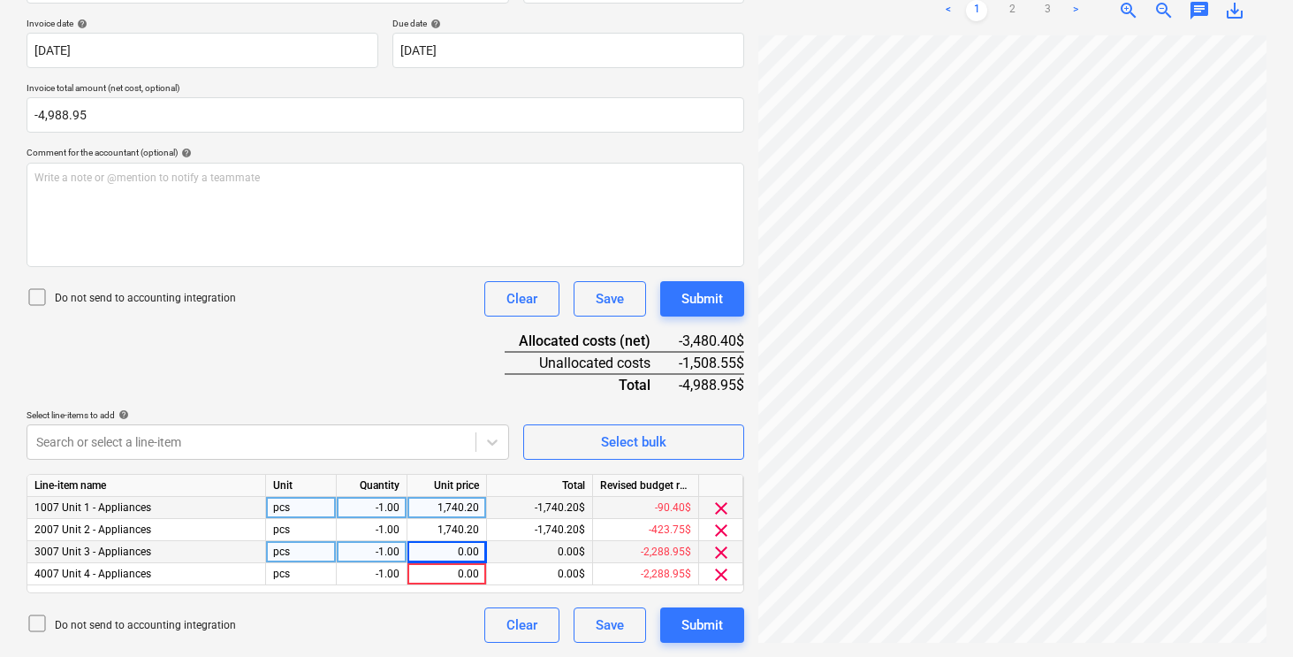
click at [473, 541] on div "0.00" at bounding box center [447, 552] width 65 height 22
type input "1175.20"
type input "333.35"
click at [408, 339] on div "Document name help [PERSON_NAME] - Appliance Refund ($4,988.95).pdf Invoice num…" at bounding box center [386, 298] width 718 height 690
click at [704, 297] on div "Submit" at bounding box center [703, 298] width 42 height 23
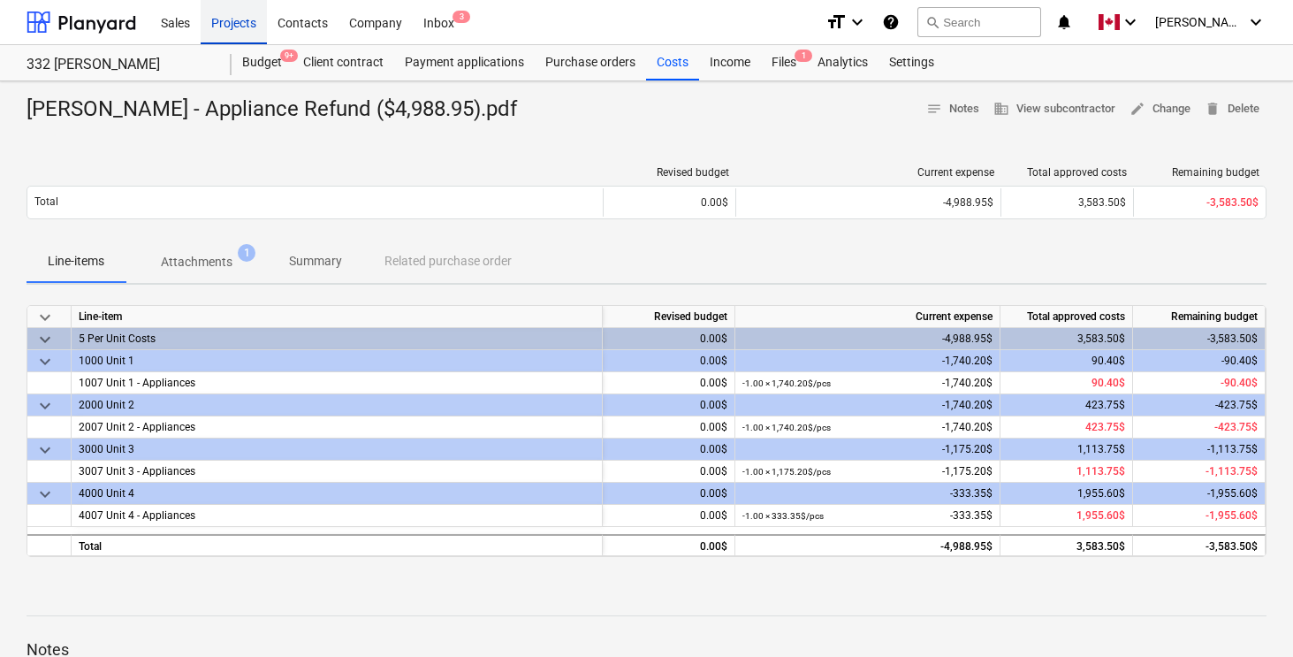
click at [258, 19] on div "Projects" at bounding box center [234, 21] width 66 height 45
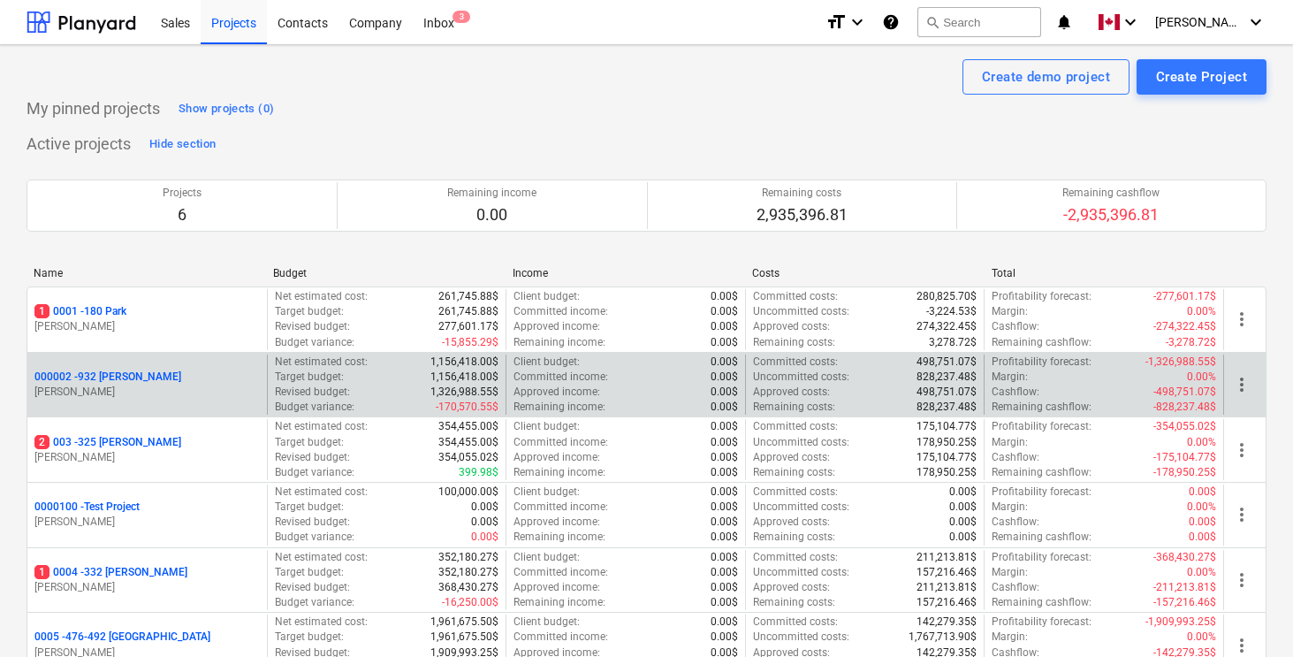
click at [115, 383] on p "000002 - 932 [PERSON_NAME]" at bounding box center [107, 377] width 147 height 15
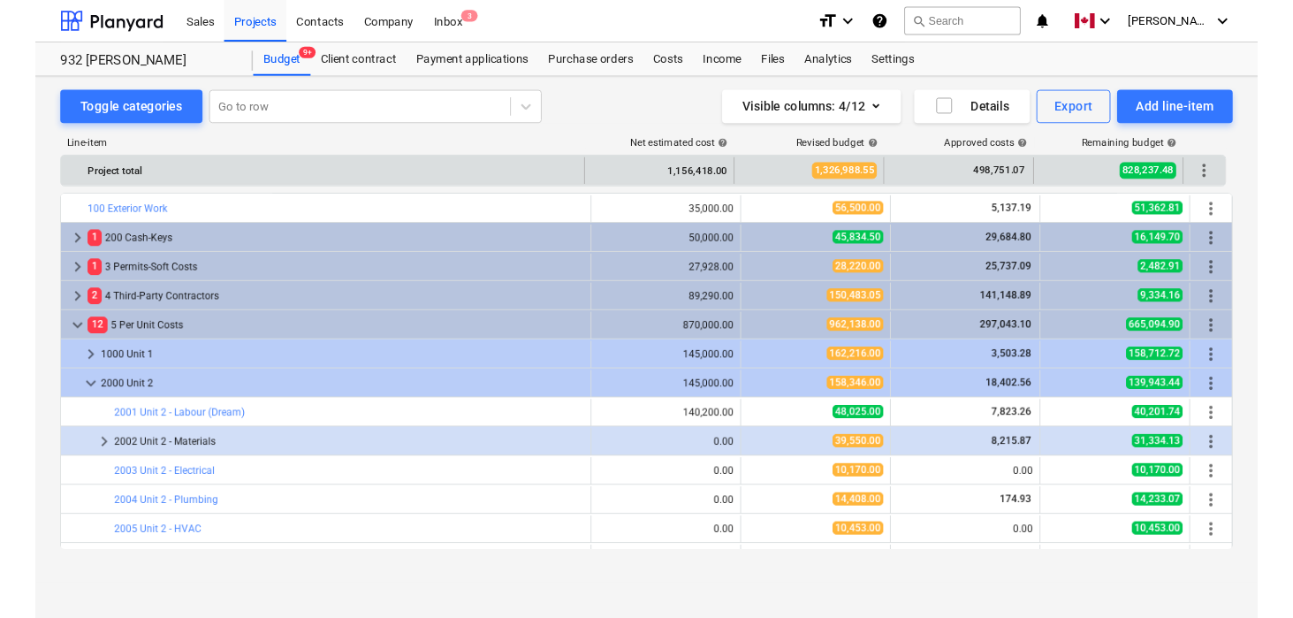
scroll to position [275, 0]
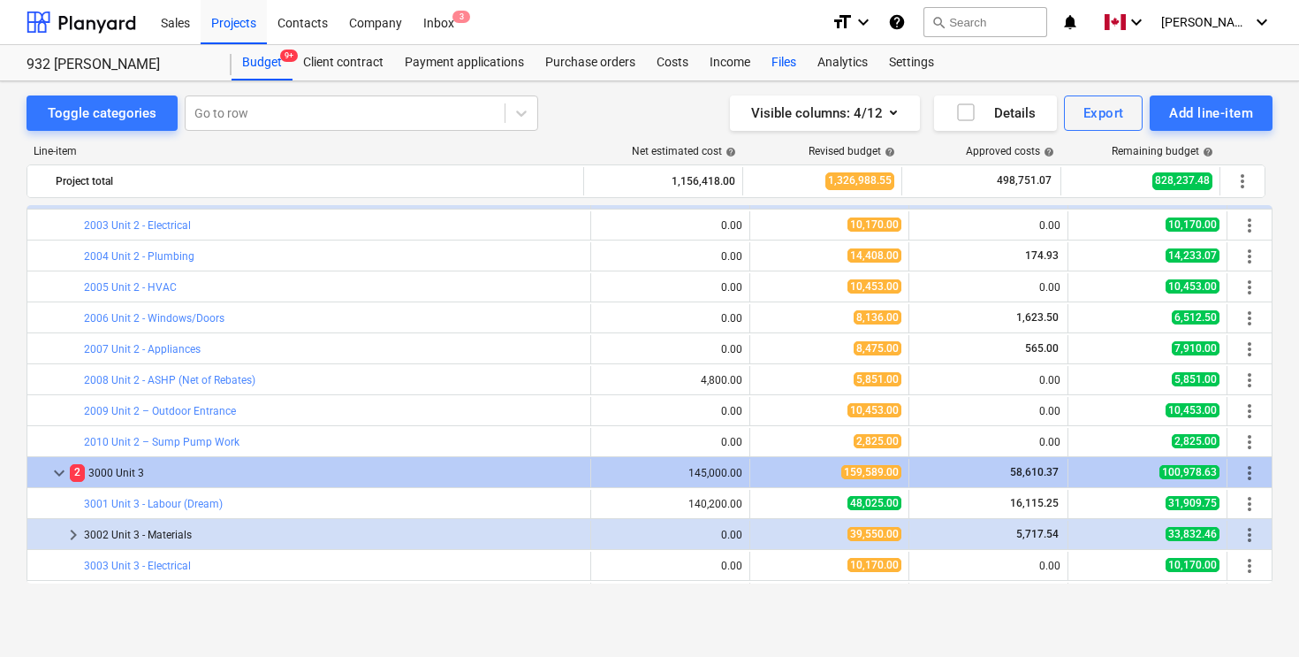
click at [784, 61] on div "Files" at bounding box center [784, 62] width 46 height 35
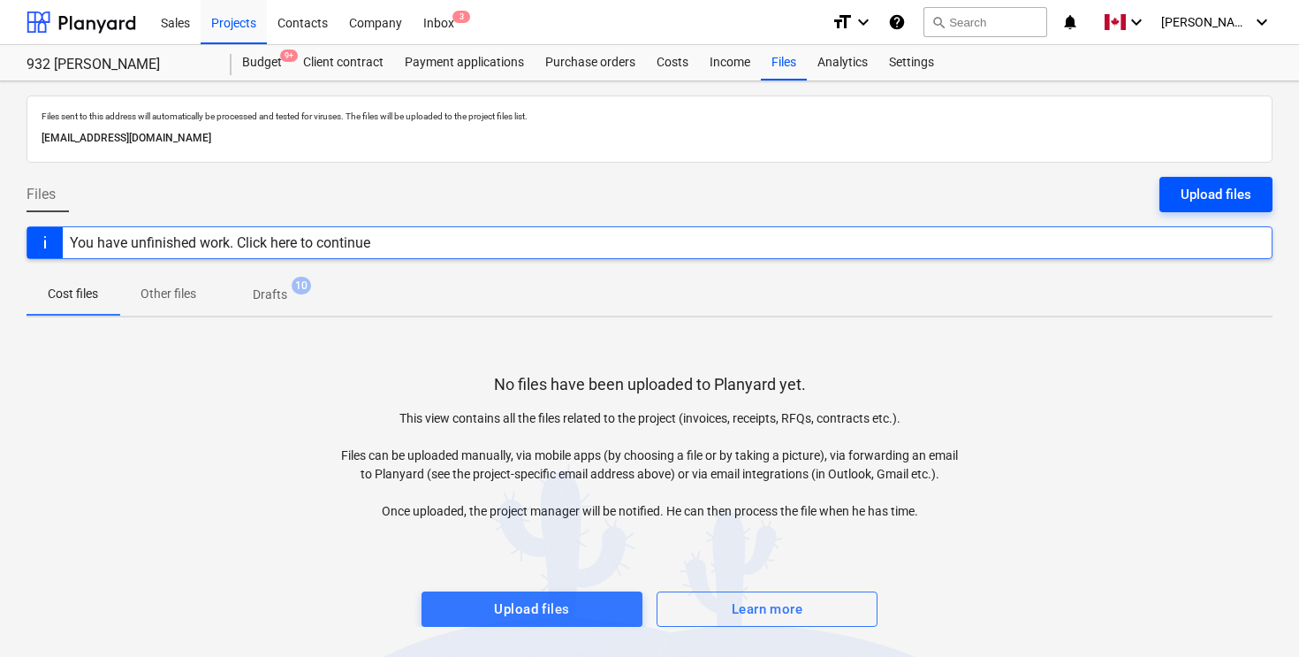
click at [1205, 192] on div "Upload files" at bounding box center [1216, 194] width 71 height 23
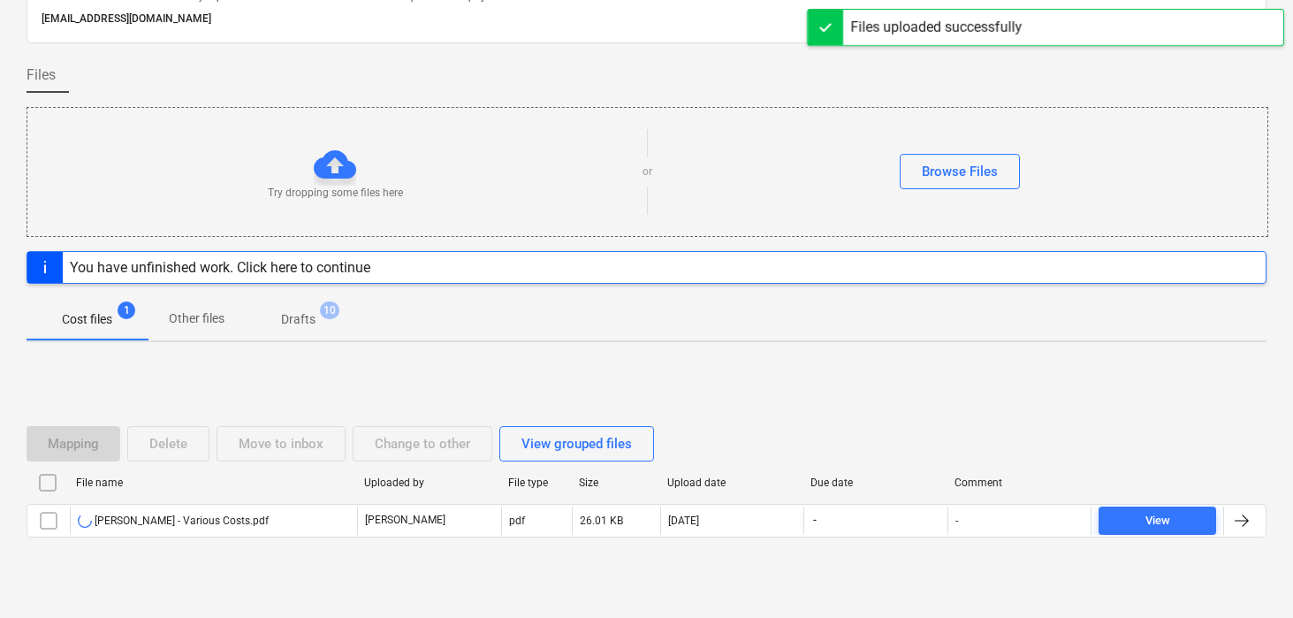
scroll to position [151, 0]
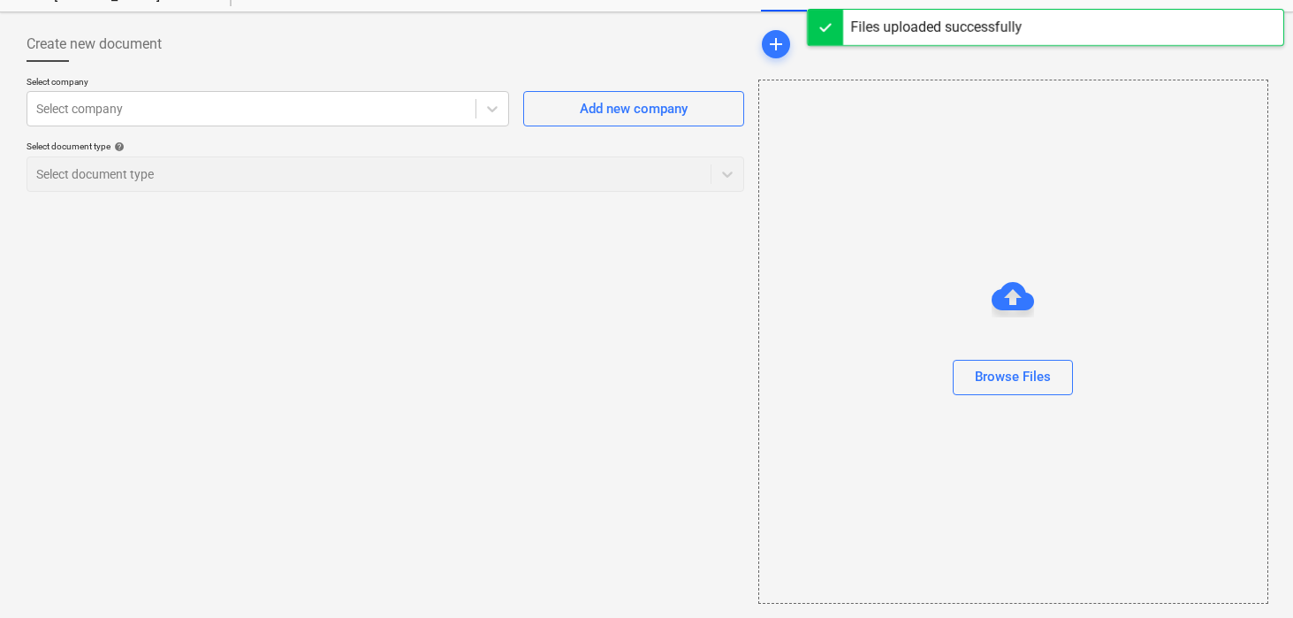
scroll to position [69, 0]
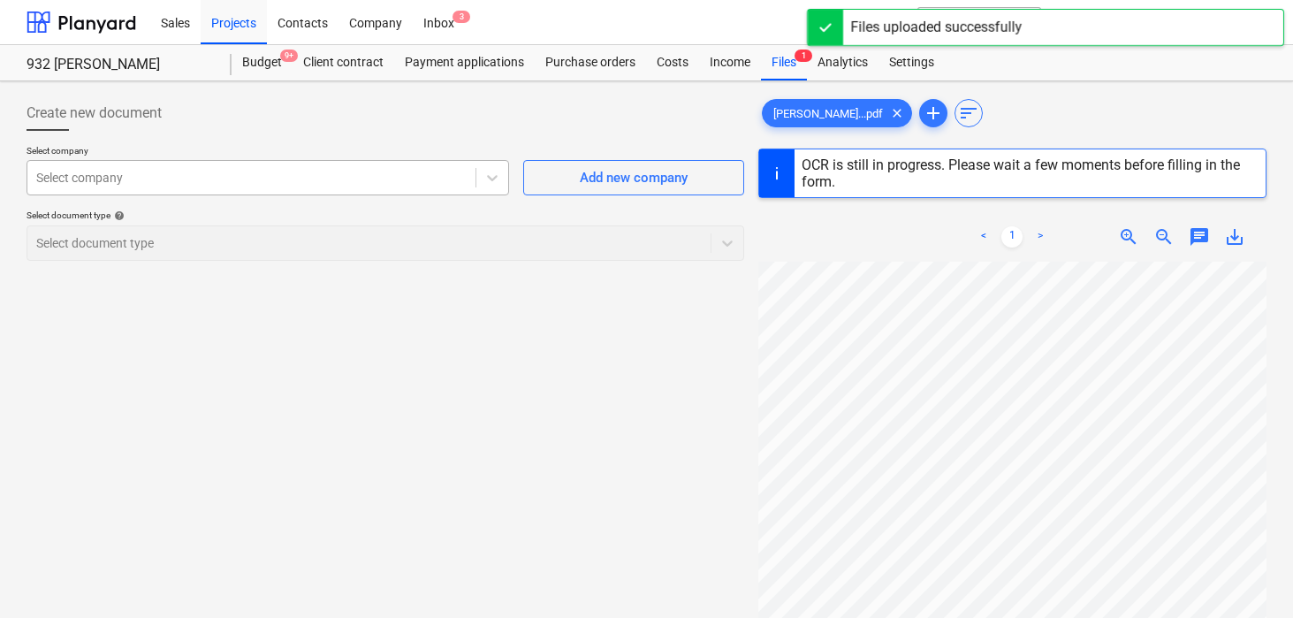
click at [418, 175] on div at bounding box center [251, 178] width 431 height 18
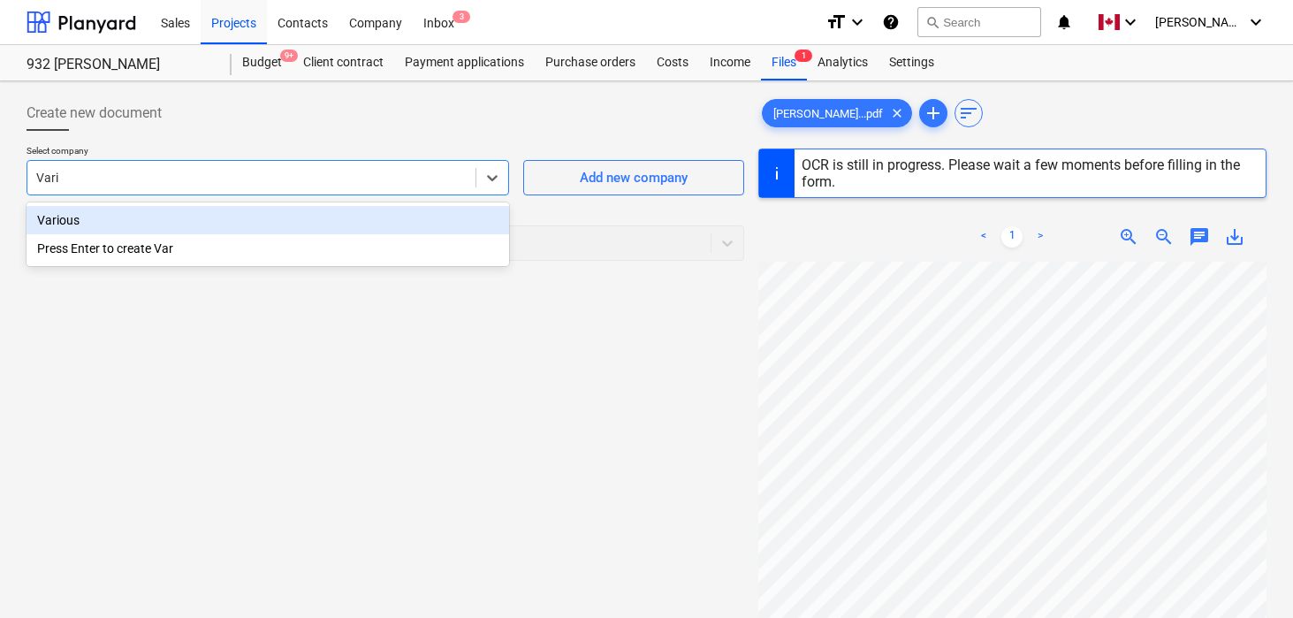
type input "Variou"
click at [52, 226] on div "Various" at bounding box center [268, 220] width 483 height 28
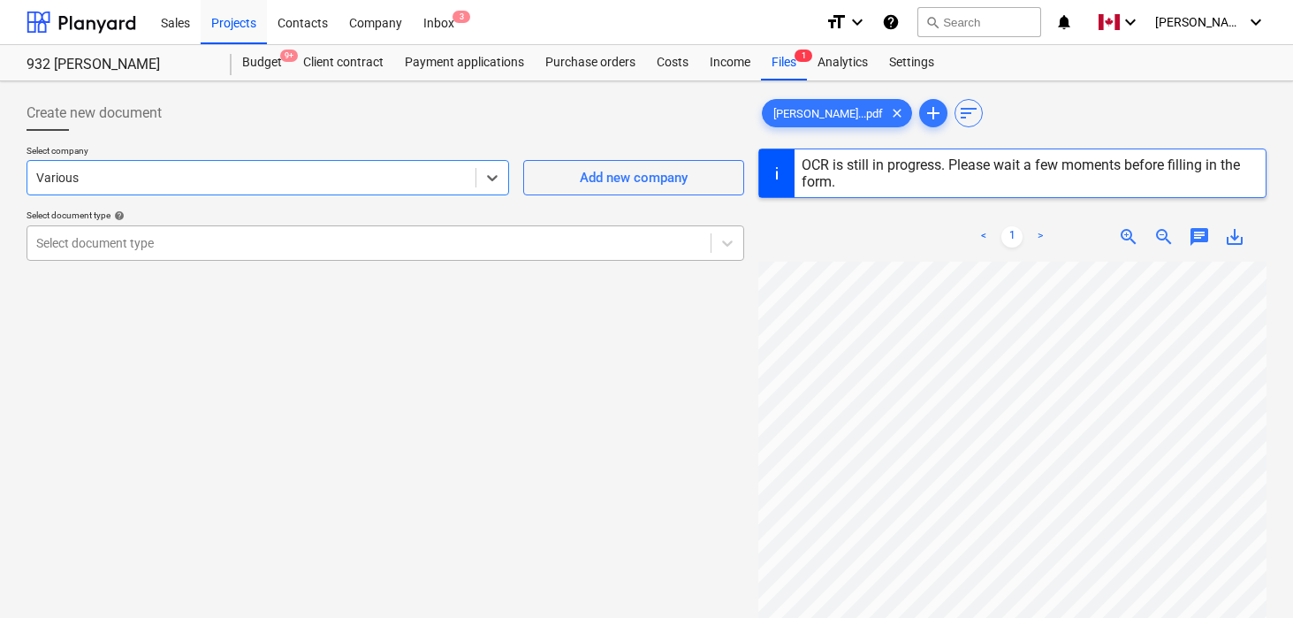
click at [79, 246] on div at bounding box center [369, 243] width 666 height 18
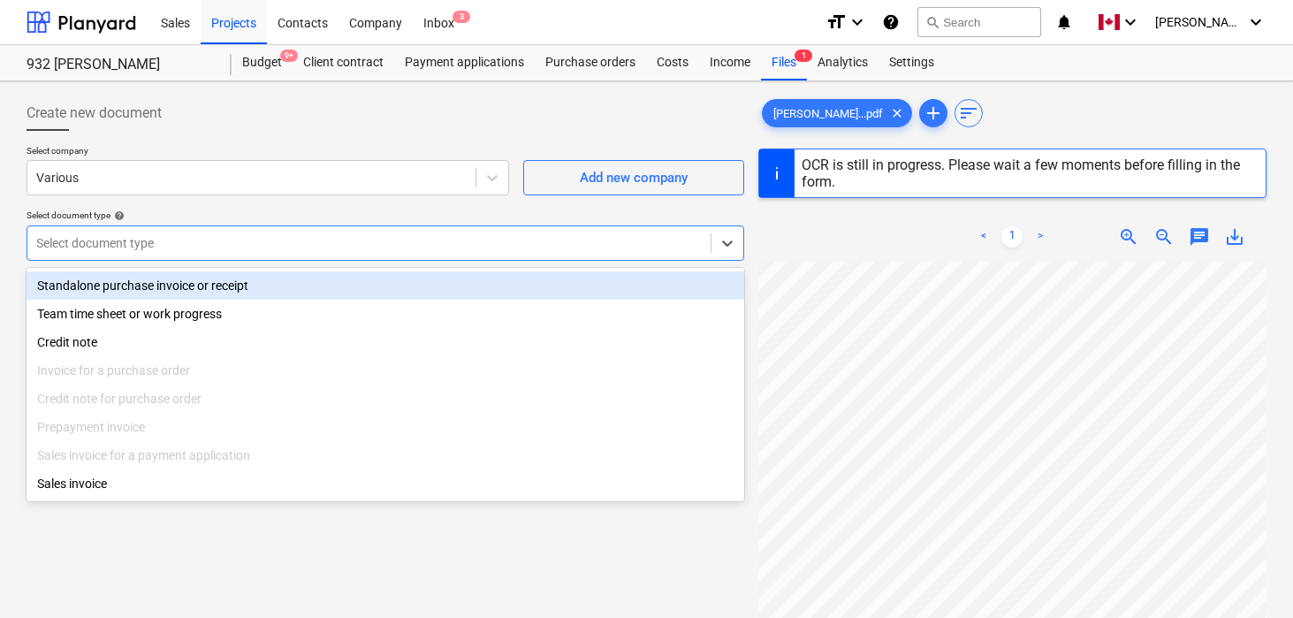
click at [82, 284] on div "Standalone purchase invoice or receipt" at bounding box center [386, 285] width 718 height 28
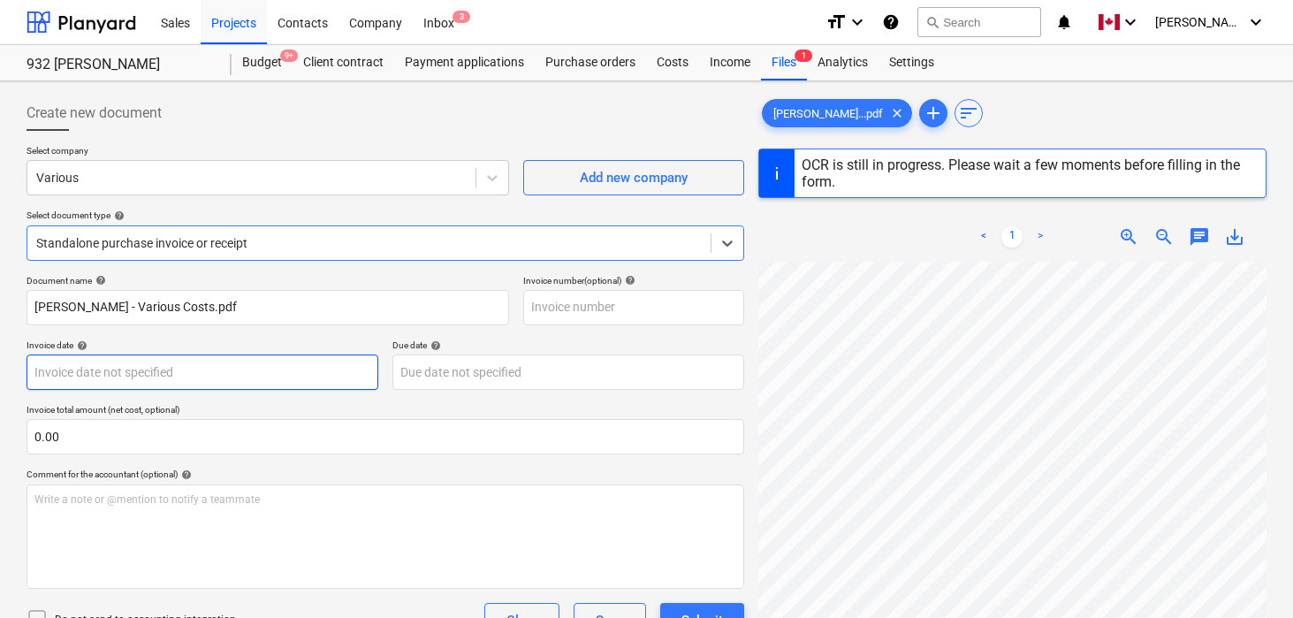
click at [99, 365] on body "Sales Projects Contacts Company Inbox 3 format_size keyboard_arrow_down help se…" at bounding box center [646, 309] width 1293 height 618
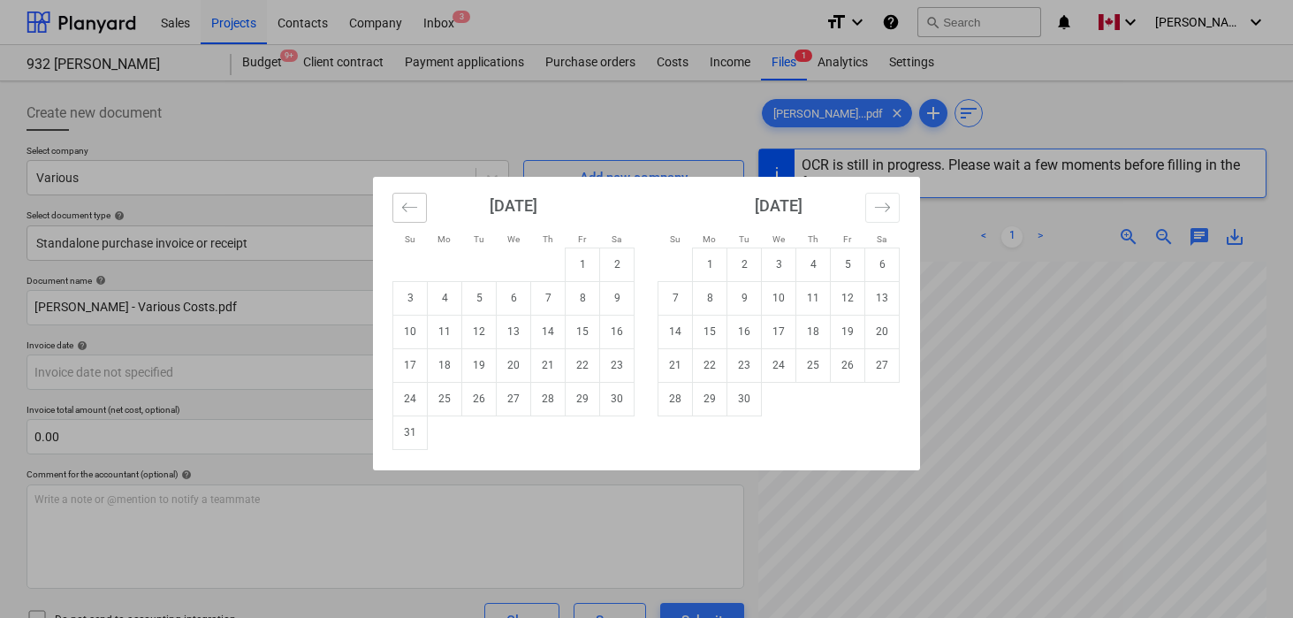
click at [413, 210] on icon "Move backward to switch to the previous month." at bounding box center [409, 207] width 17 height 17
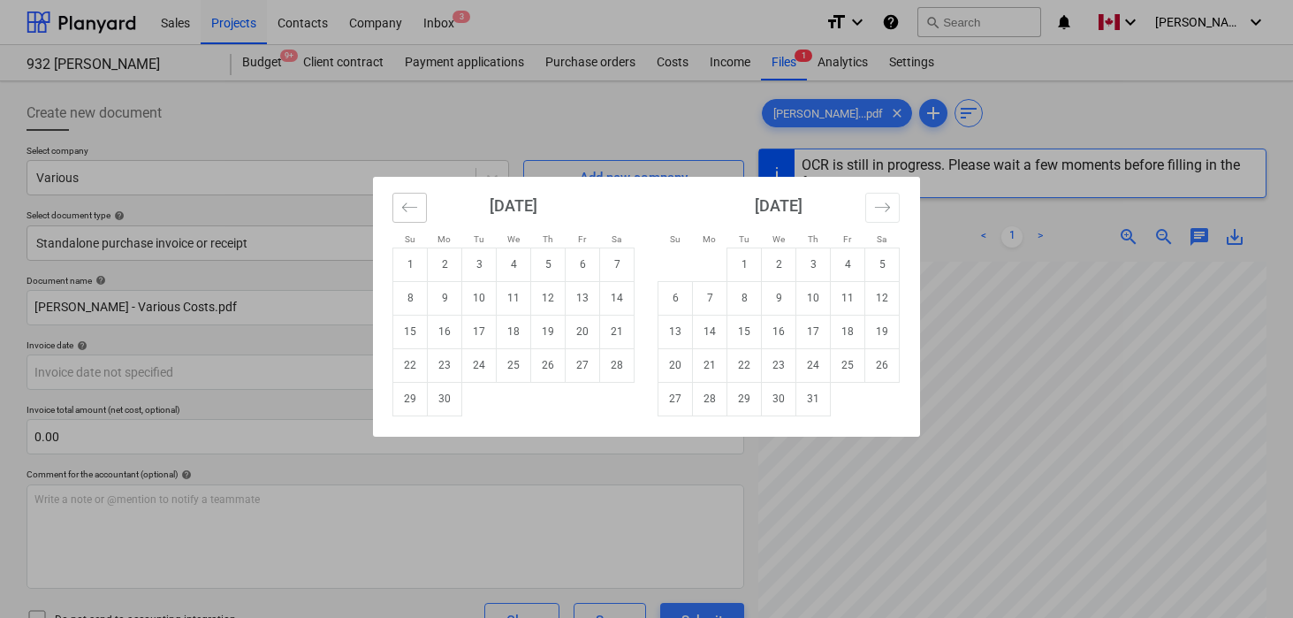
click at [413, 210] on icon "Move backward to switch to the previous month." at bounding box center [409, 207] width 17 height 17
click at [617, 394] on td "31" at bounding box center [617, 399] width 34 height 34
type input "[DATE]"
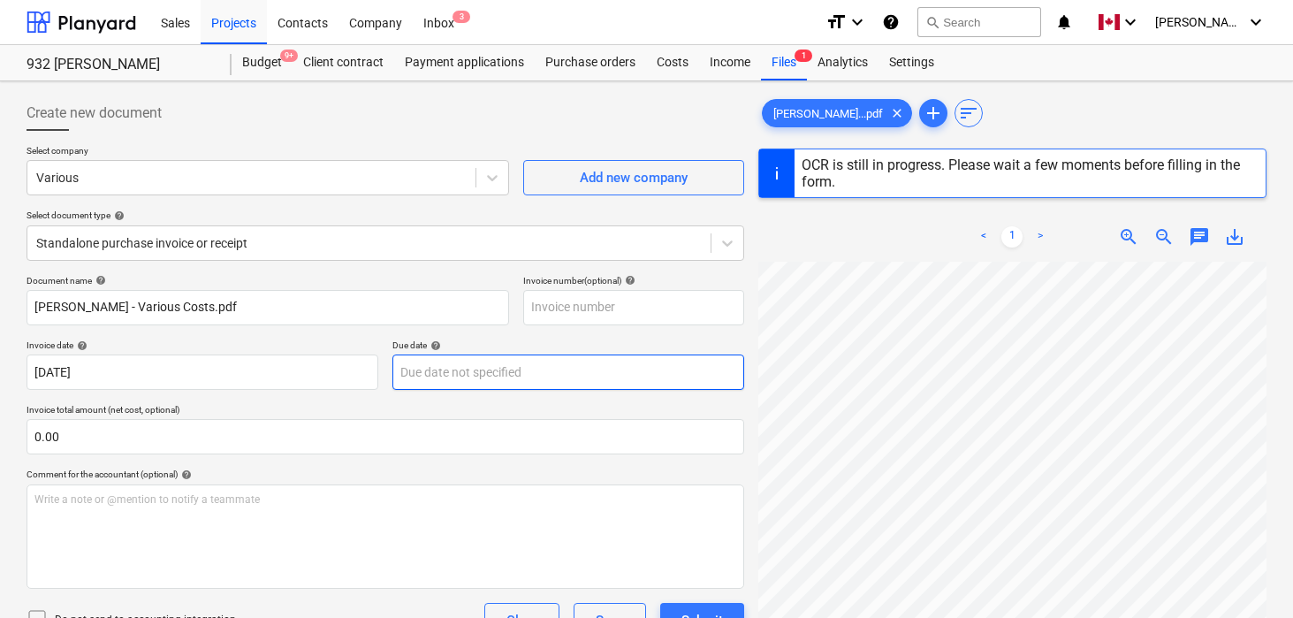
click at [530, 365] on body "Sales Projects Contacts Company Inbox 3 format_size keyboard_arrow_down help se…" at bounding box center [646, 309] width 1293 height 618
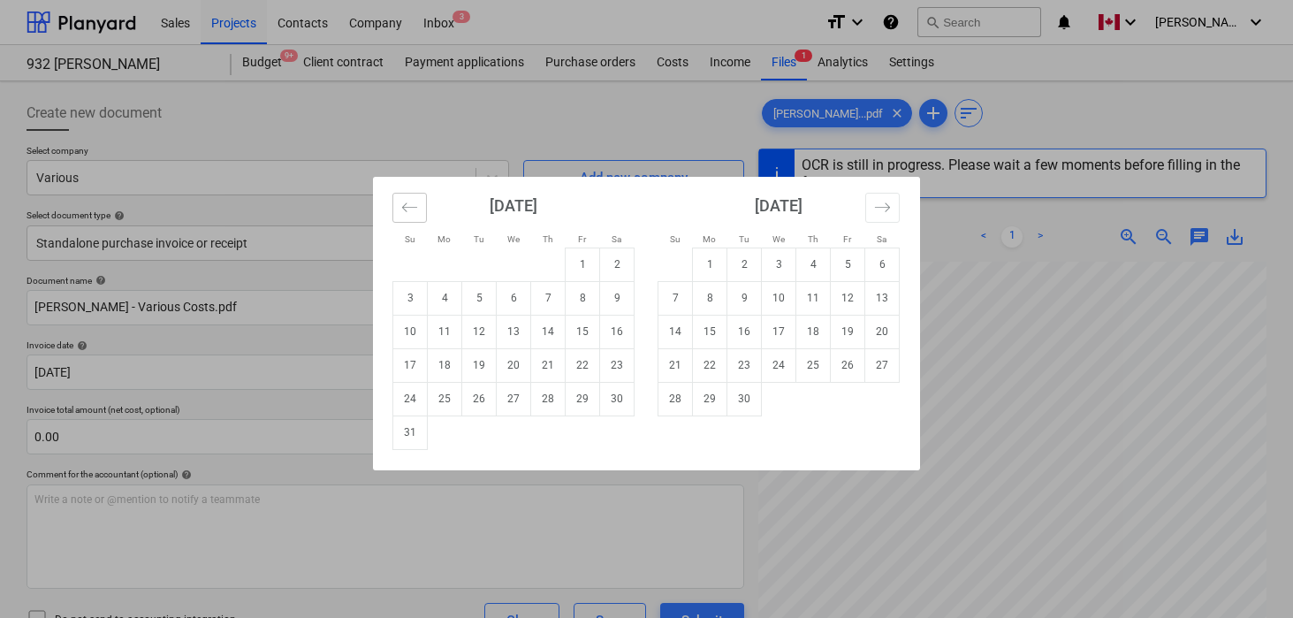
click at [413, 209] on icon "Move backward to switch to the previous month." at bounding box center [409, 207] width 17 height 17
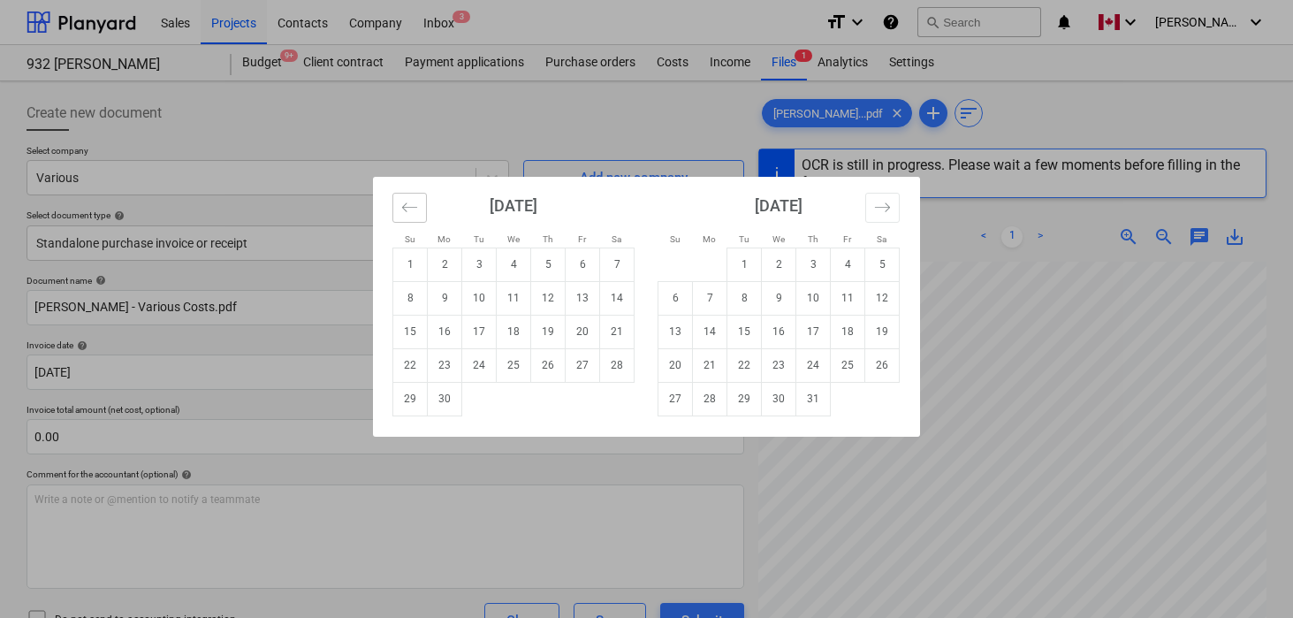
click at [413, 209] on icon "Move backward to switch to the previous month." at bounding box center [409, 207] width 17 height 17
click at [616, 399] on td "31" at bounding box center [617, 399] width 34 height 34
type input "[DATE]"
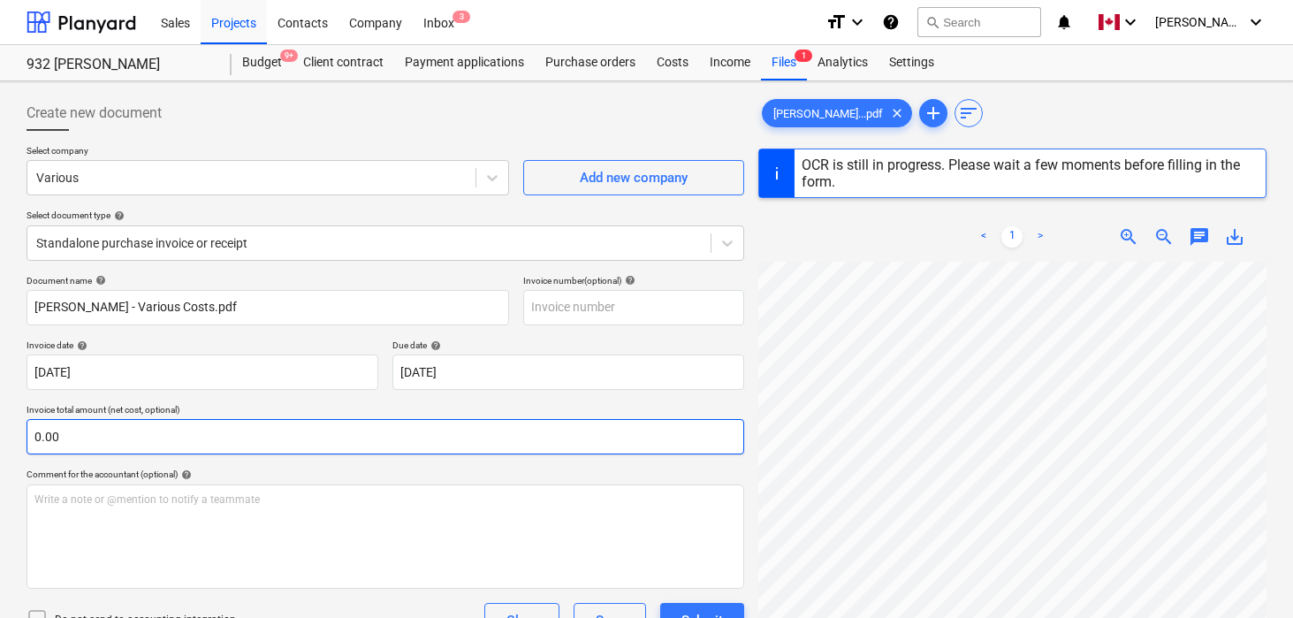
click at [505, 437] on input "0.00" at bounding box center [386, 436] width 718 height 35
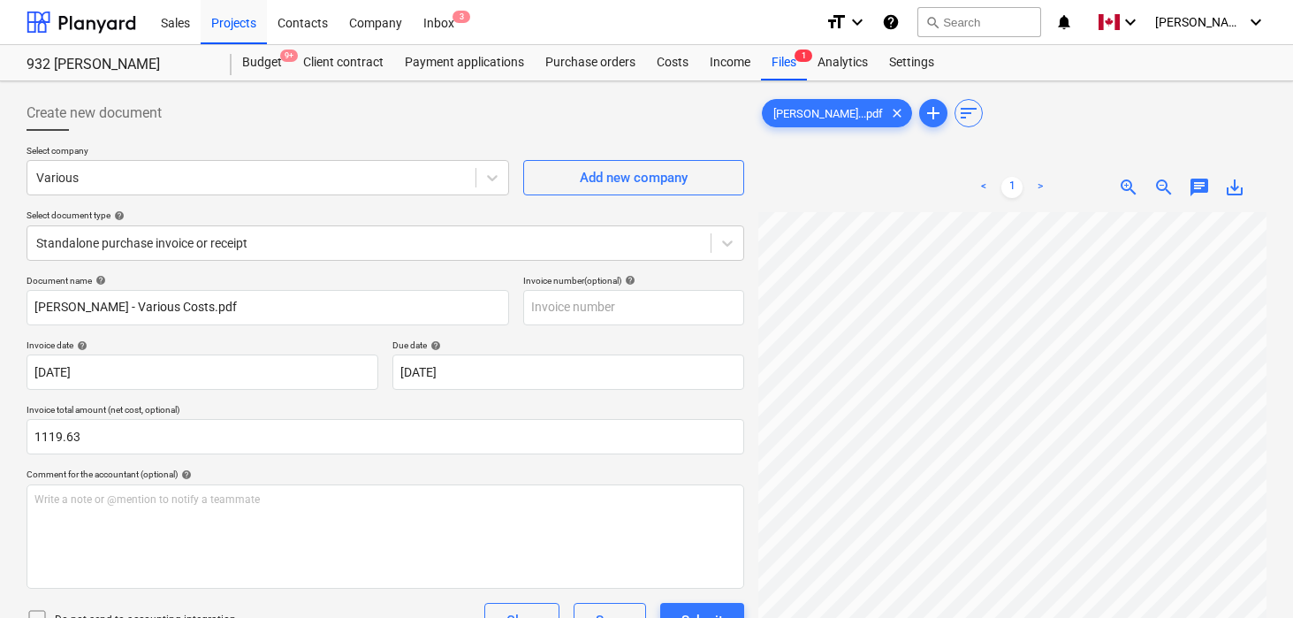
click at [604, 405] on p "Invoice total amount (net cost, optional)" at bounding box center [386, 411] width 718 height 15
type input "1,119.63"
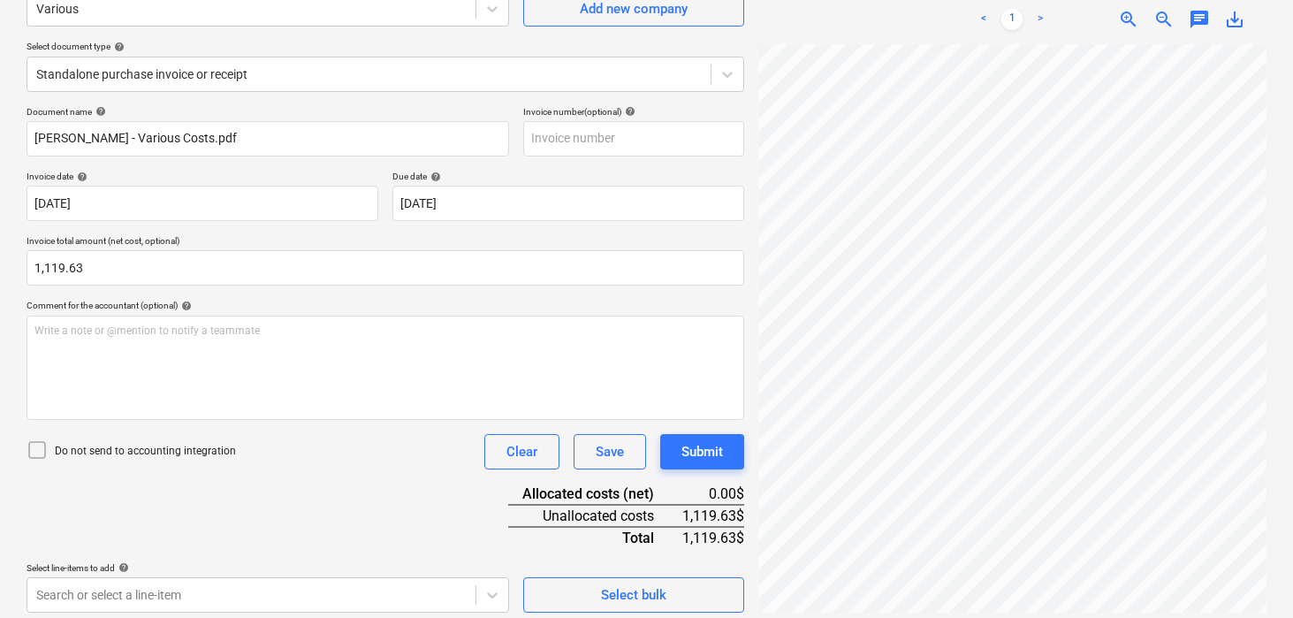
click at [362, 453] on div "Do not send to accounting integration Clear Save Submit" at bounding box center [386, 451] width 718 height 35
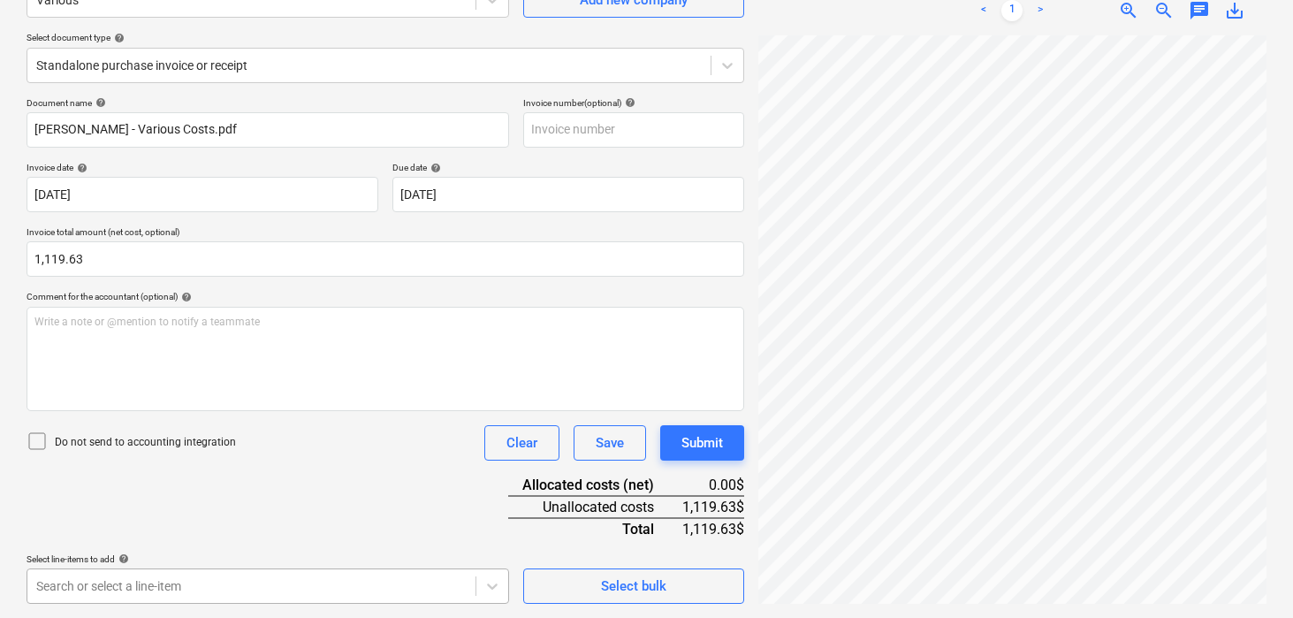
click at [321, 440] on body "Sales Projects Contacts Company Inbox 3 format_size keyboard_arrow_down help se…" at bounding box center [646, 131] width 1293 height 618
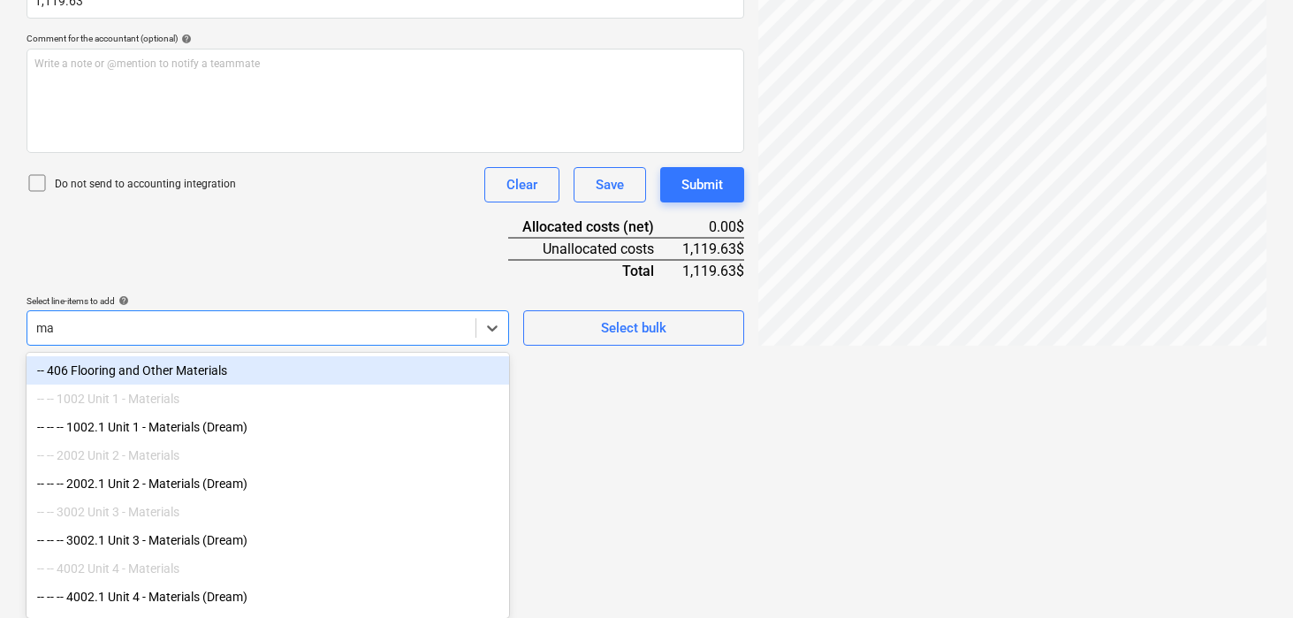
scroll to position [436, 0]
type input "materials"
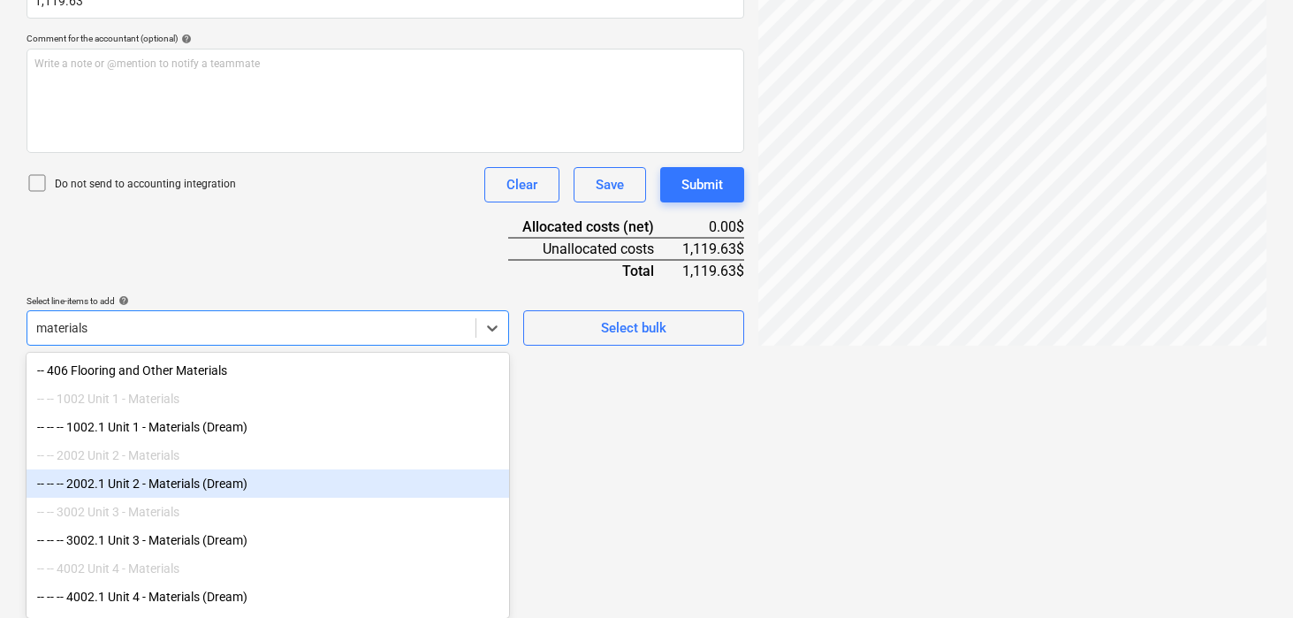
scroll to position [110, 0]
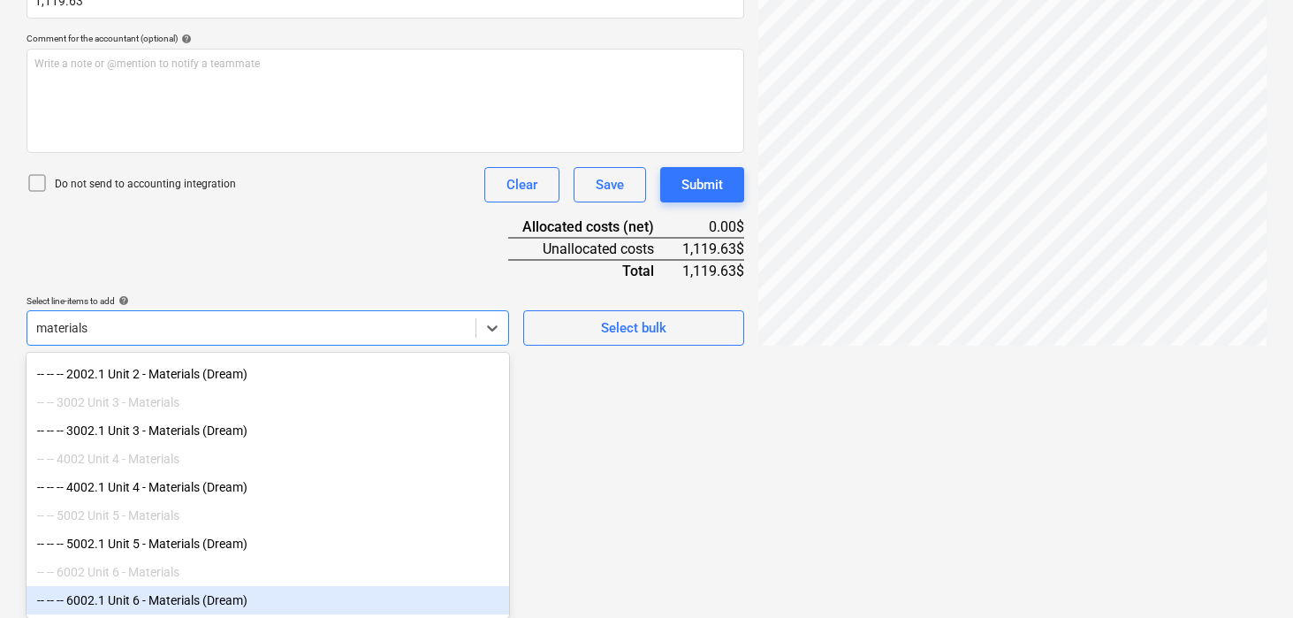
click at [197, 595] on div "-- -- -- 6002.1 Unit 6 - Materials (Dream)" at bounding box center [268, 600] width 483 height 28
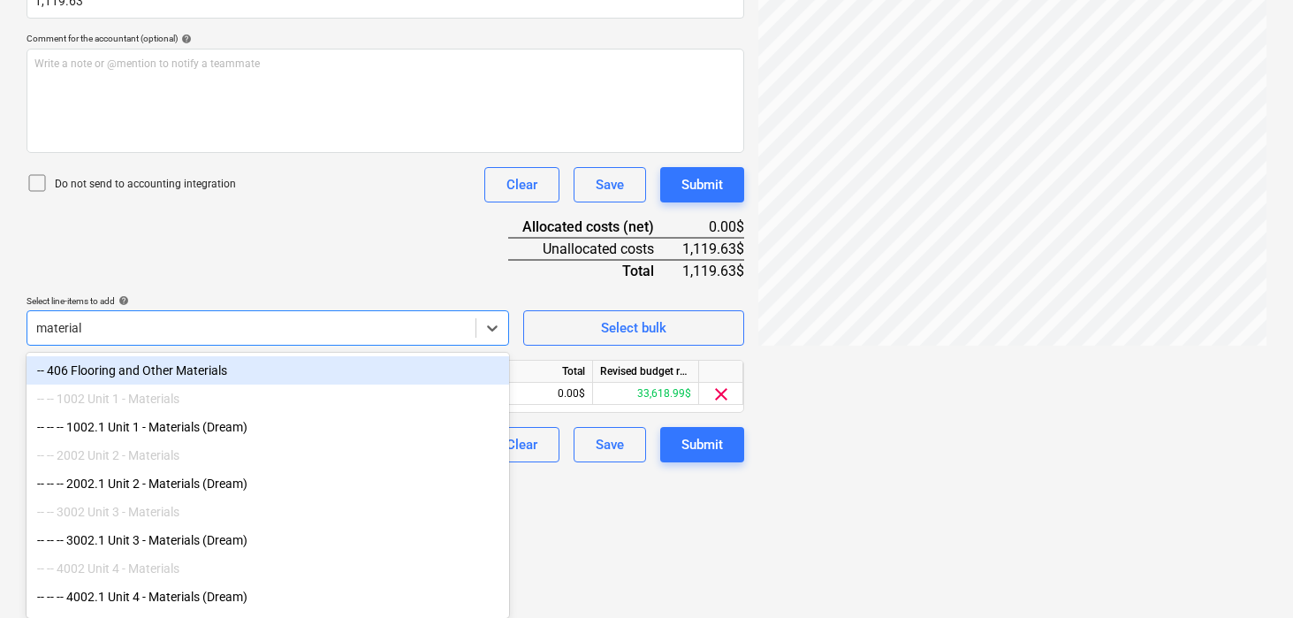
type input "materials"
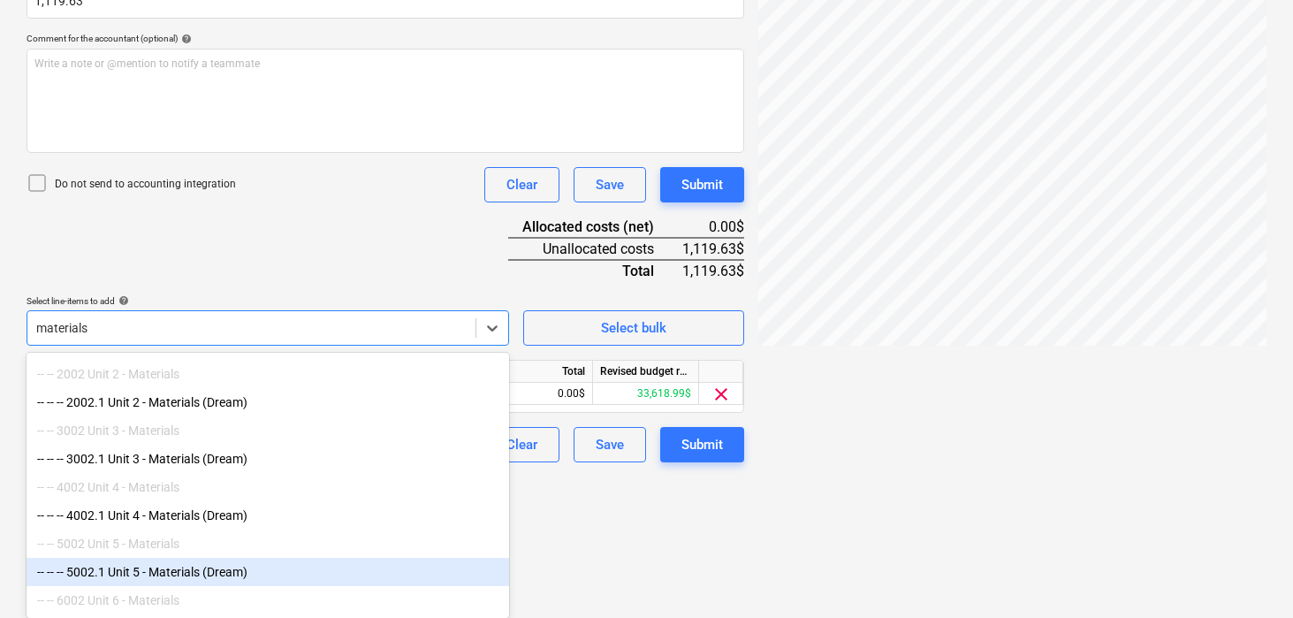
click at [164, 569] on div "-- -- -- 5002.1 Unit 5 - Materials (Dream)" at bounding box center [268, 572] width 483 height 28
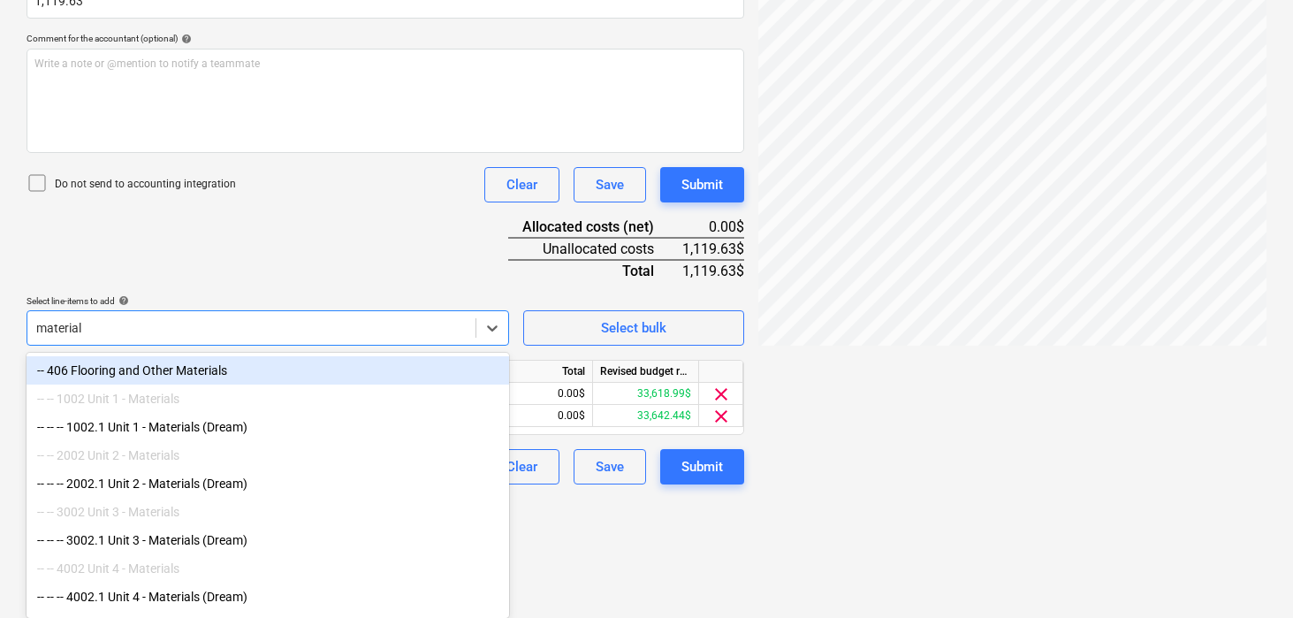
type input "materials"
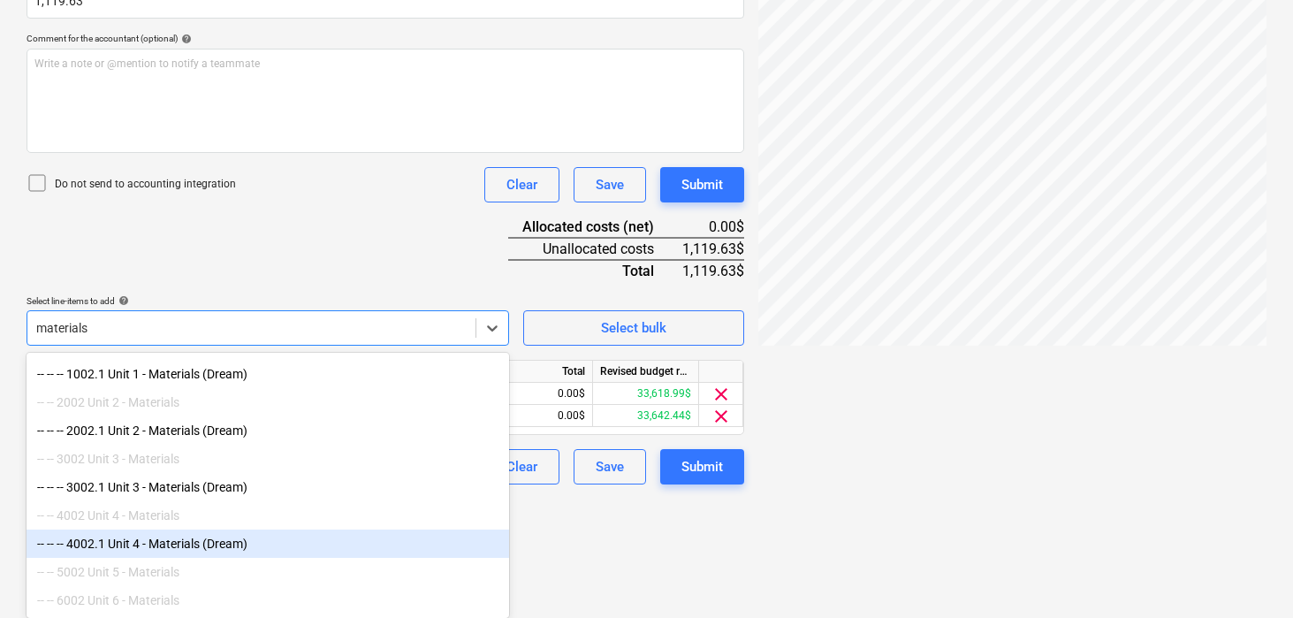
click at [184, 542] on div "-- -- -- 4002.1 Unit 4 - Materials (Dream)" at bounding box center [268, 544] width 483 height 28
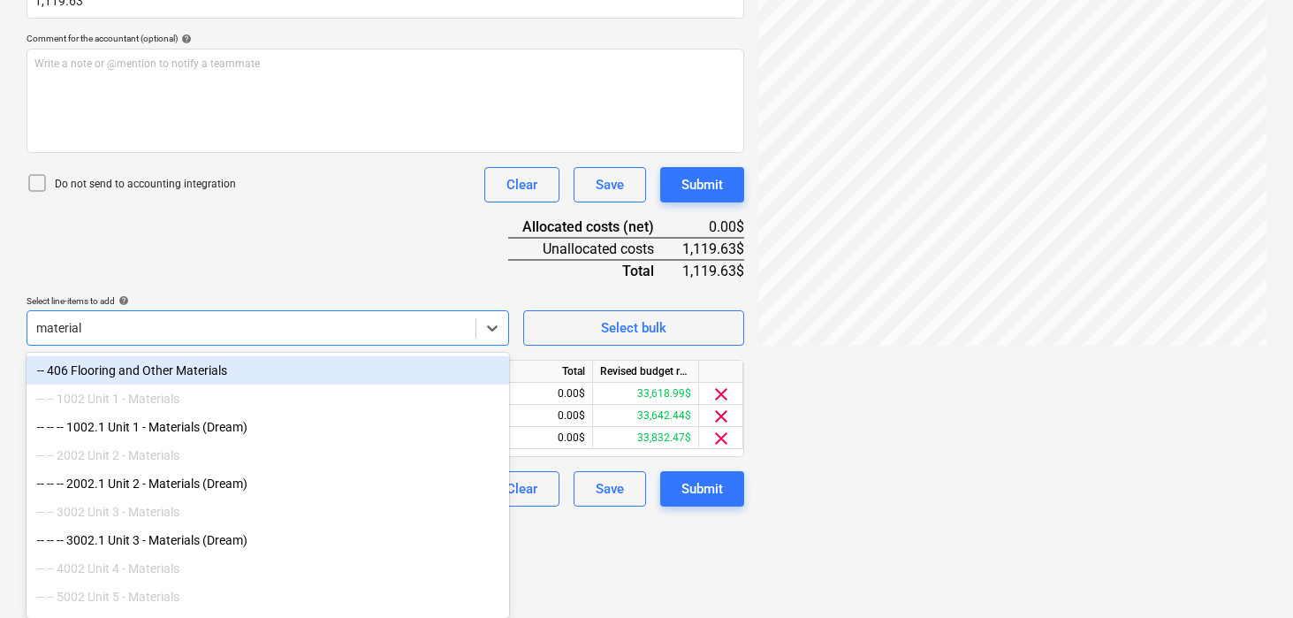
type input "materials"
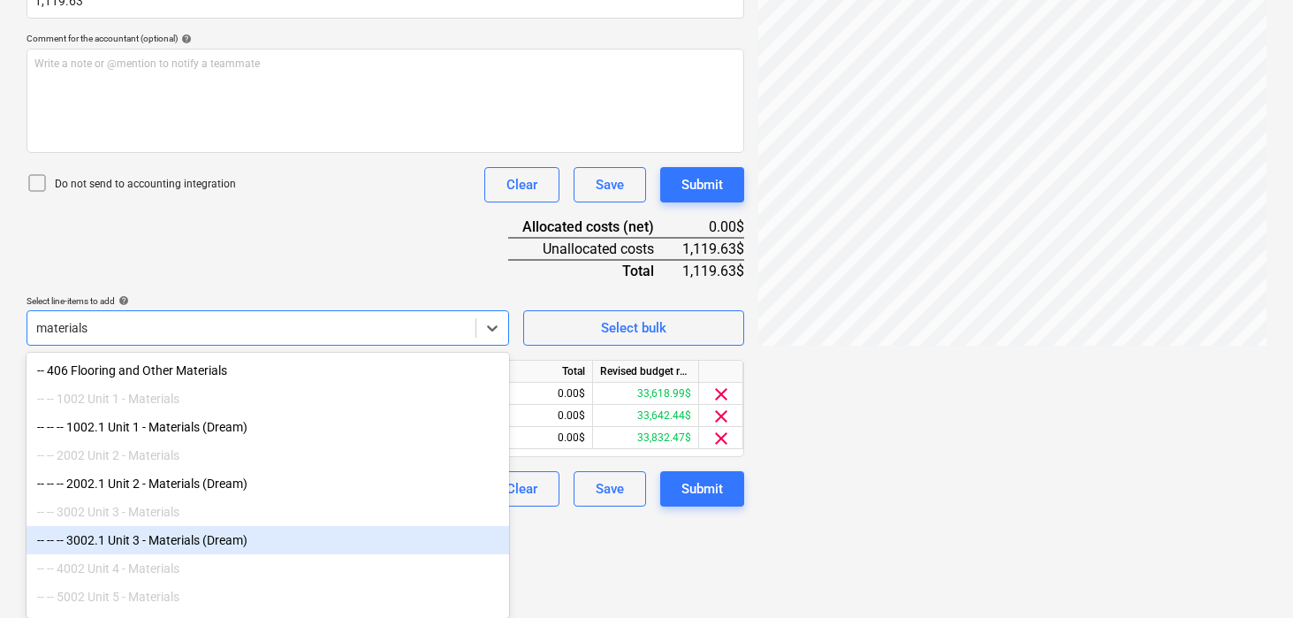
click at [202, 537] on div "-- -- -- 3002.1 Unit 3 - Materials (Dream)" at bounding box center [268, 540] width 483 height 28
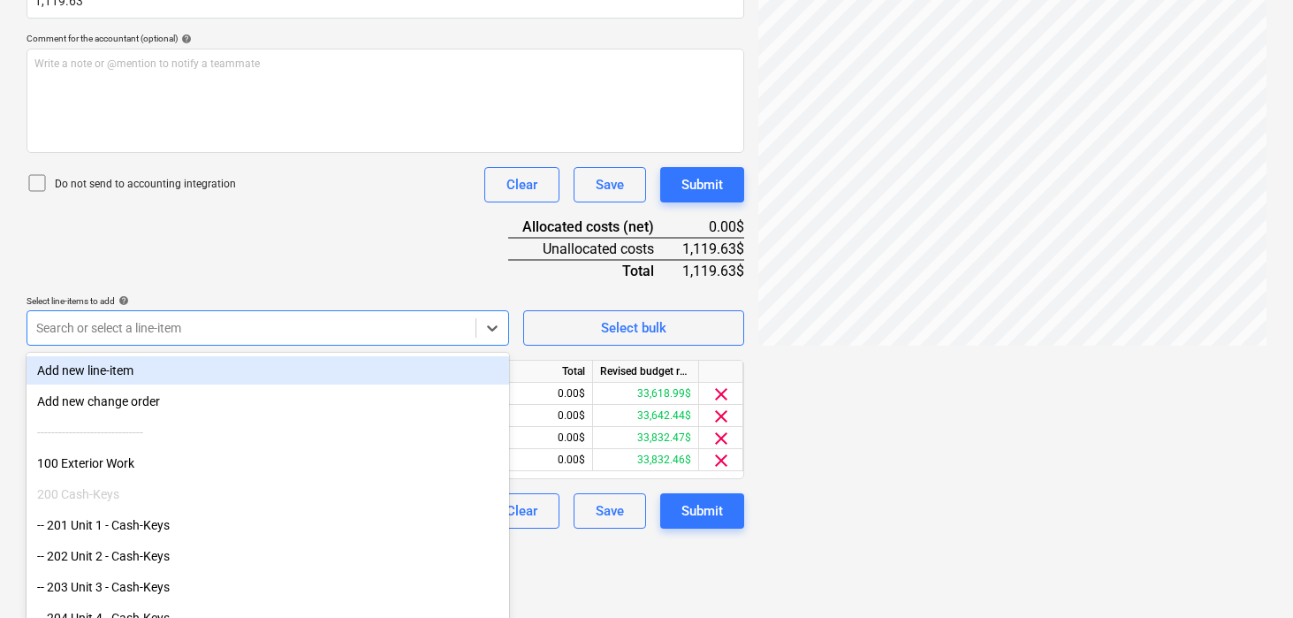
click at [254, 233] on div "Document name help [PERSON_NAME] - Various Costs.pdf Invoice number (optional) …" at bounding box center [386, 184] width 718 height 690
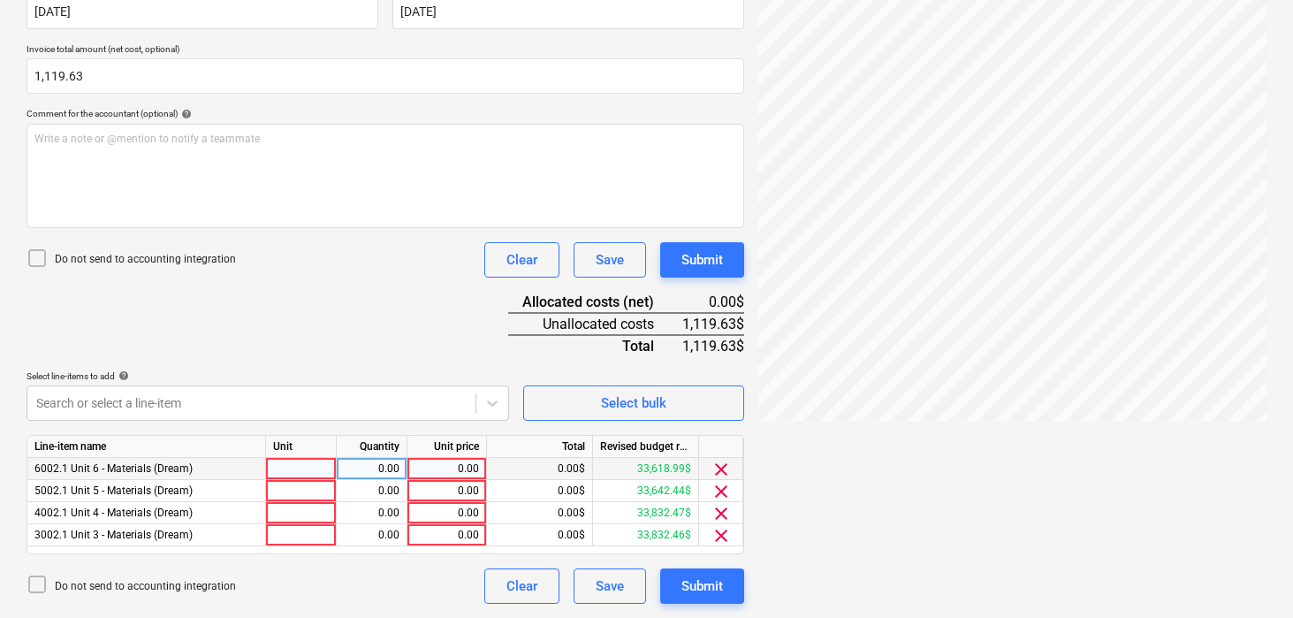
click at [288, 467] on div at bounding box center [301, 469] width 71 height 22
type input "pcs"
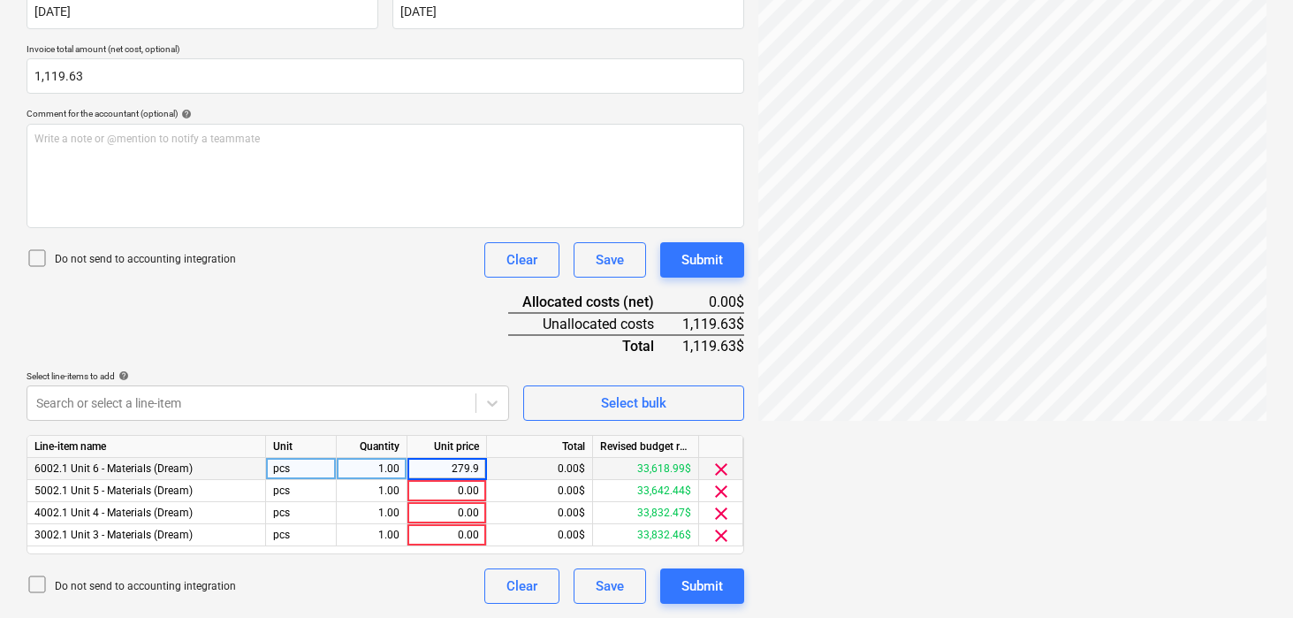
type input "279.91"
click at [391, 312] on div "Document name help [PERSON_NAME] - Various Costs.pdf Invoice number (optional) …" at bounding box center [386, 259] width 718 height 690
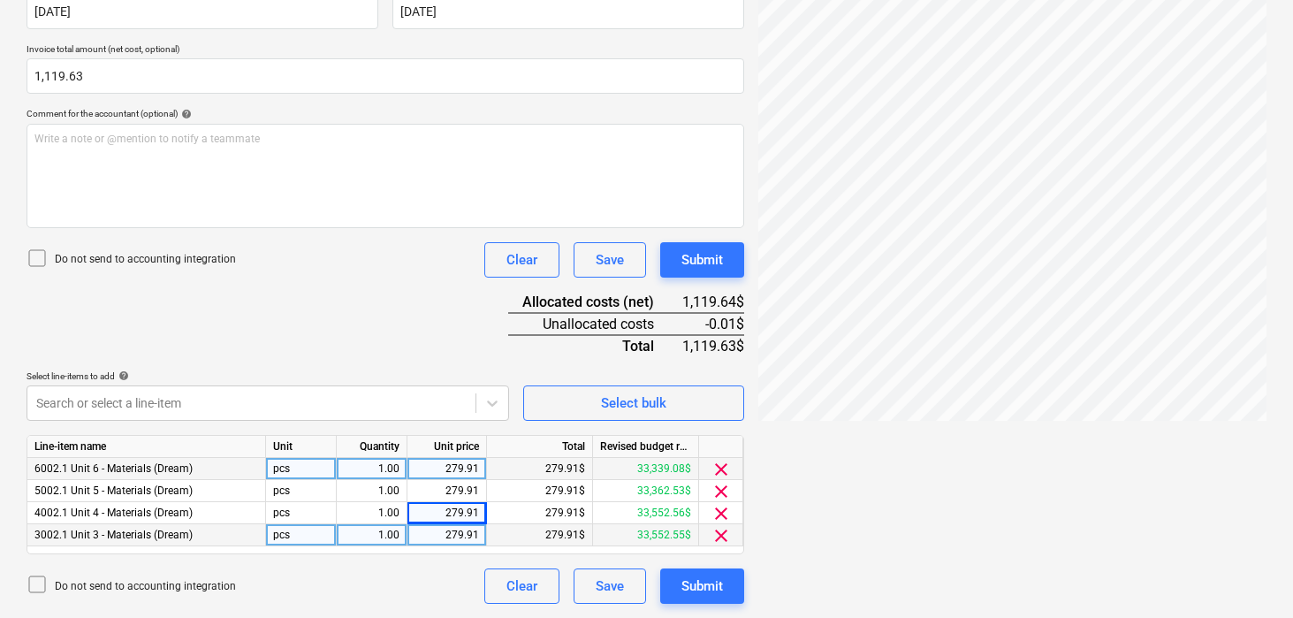
click at [471, 530] on div "279.91" at bounding box center [447, 535] width 65 height 22
click at [482, 537] on input "279.91" at bounding box center [447, 534] width 79 height 21
type input "279.92"
click at [478, 536] on div "279.92" at bounding box center [447, 535] width 65 height 22
type input "279.90"
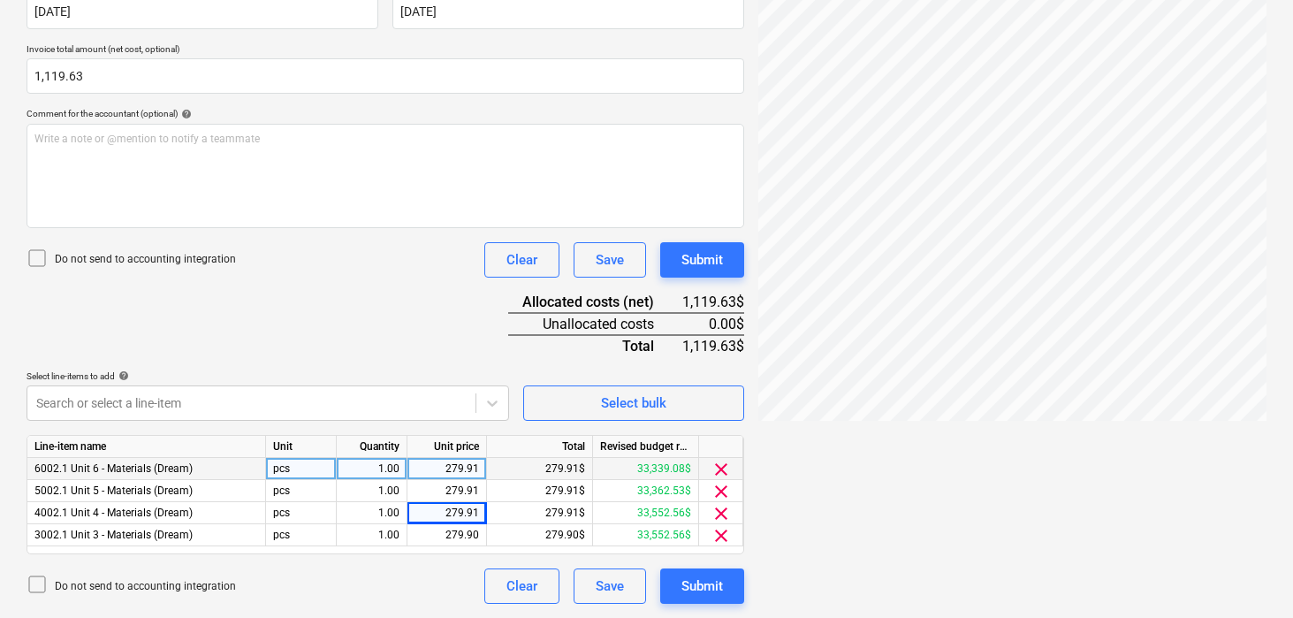
click at [432, 329] on div "Document name help [PERSON_NAME] - Various Costs.pdf Invoice number (optional) …" at bounding box center [386, 259] width 718 height 690
click at [711, 258] on div "Submit" at bounding box center [703, 259] width 42 height 23
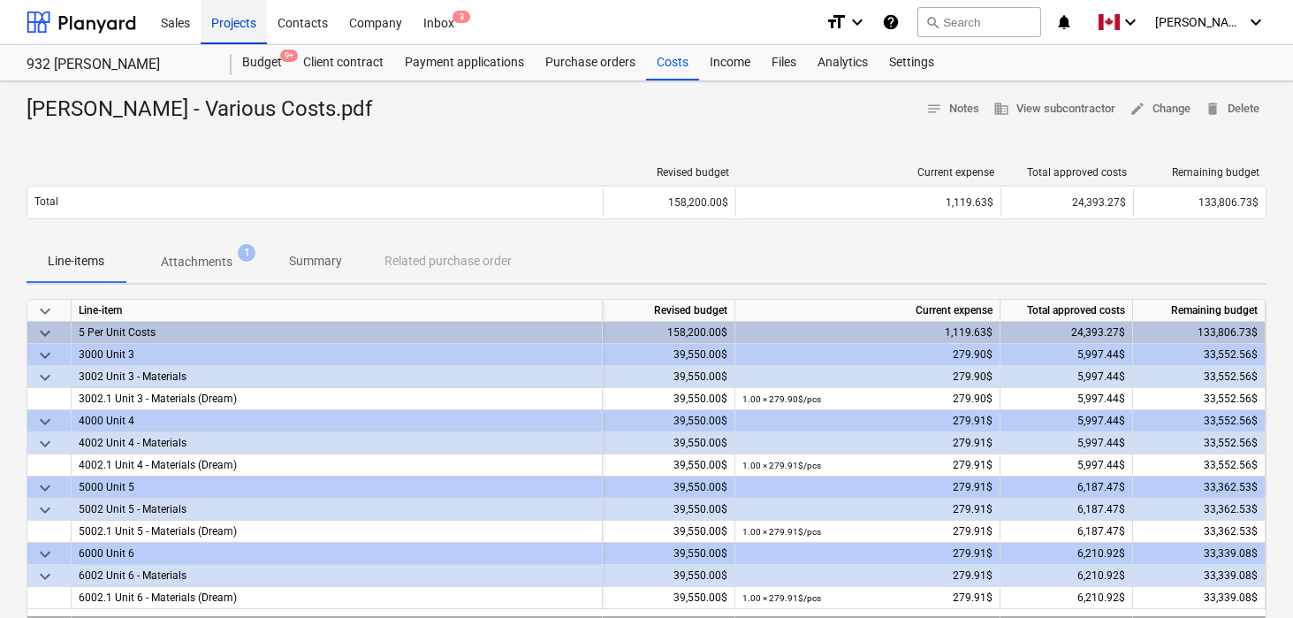
click at [240, 21] on div "Projects" at bounding box center [234, 21] width 66 height 45
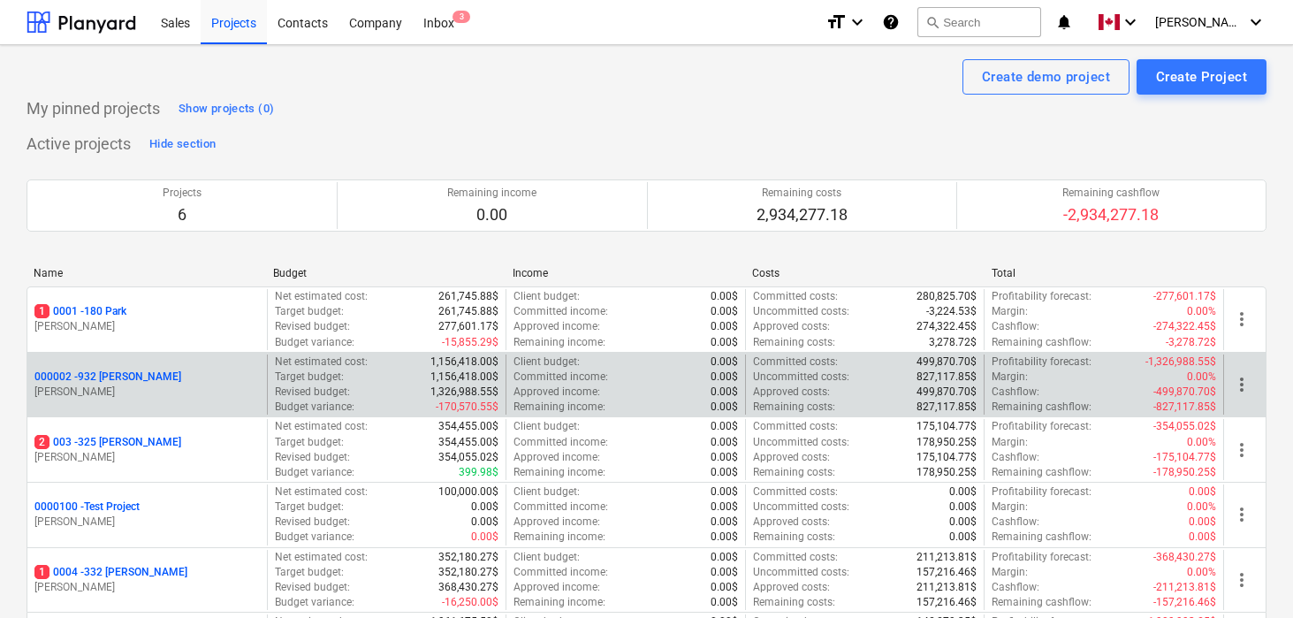
scroll to position [202, 0]
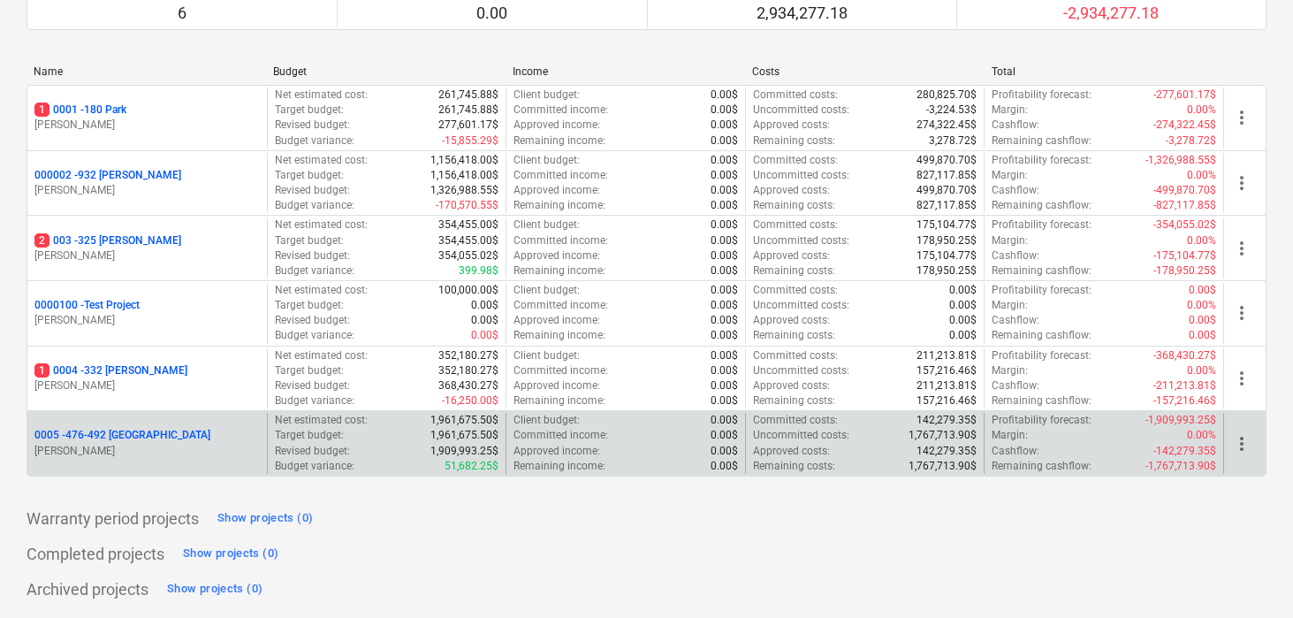
click at [124, 439] on p "0005 - 476-492 [GEOGRAPHIC_DATA]" at bounding box center [122, 435] width 176 height 15
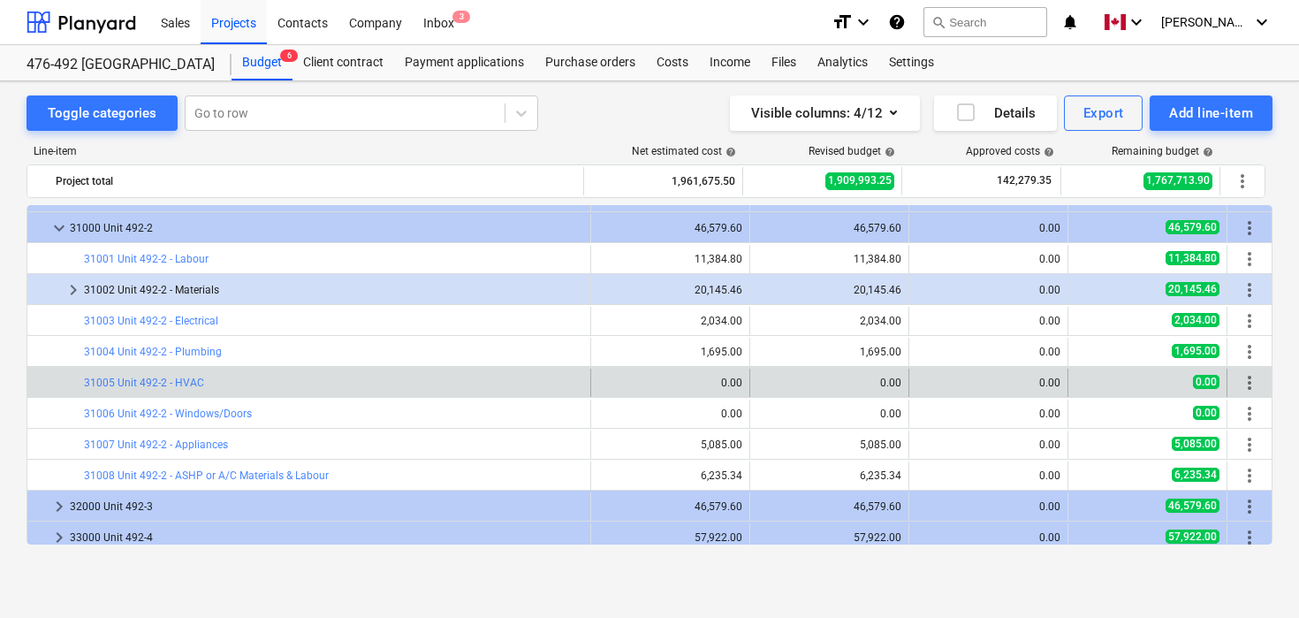
scroll to position [2136, 0]
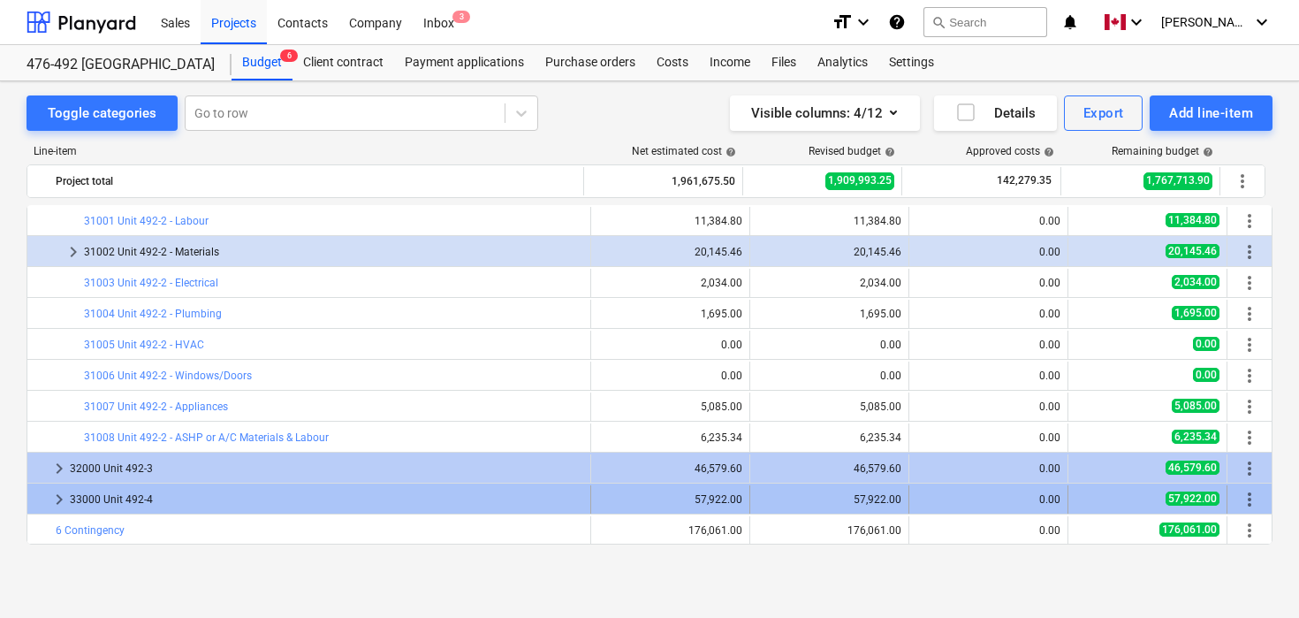
click at [55, 499] on span "keyboard_arrow_right" at bounding box center [59, 499] width 21 height 21
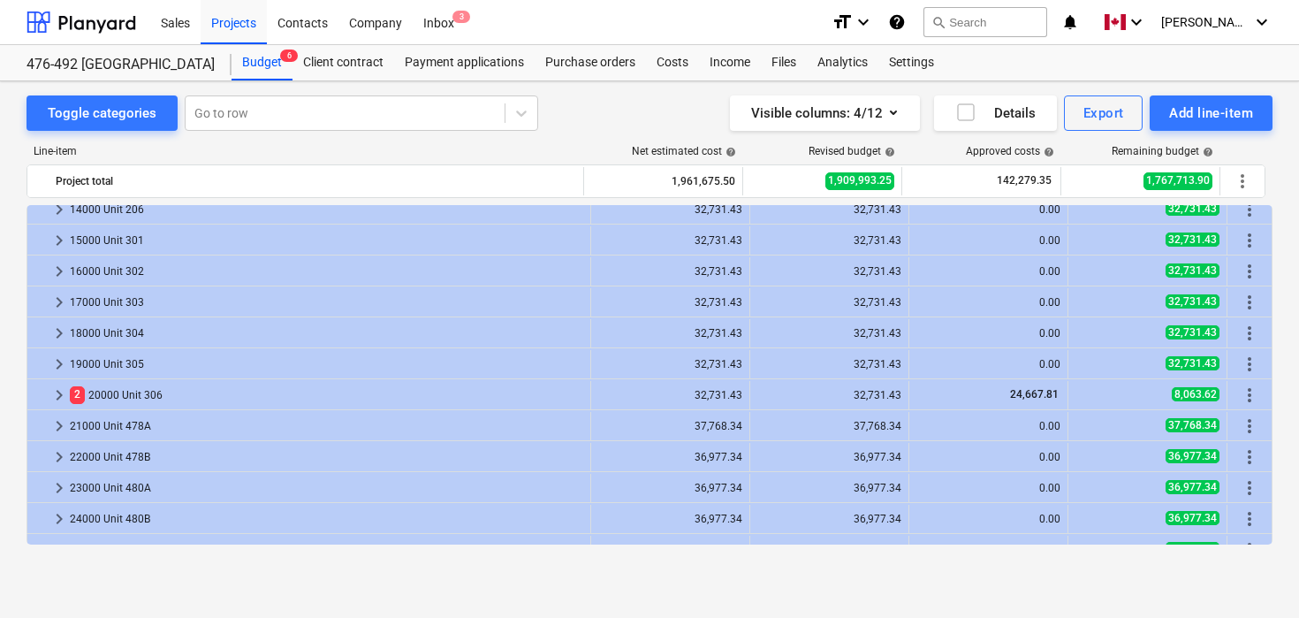
scroll to position [1568, 0]
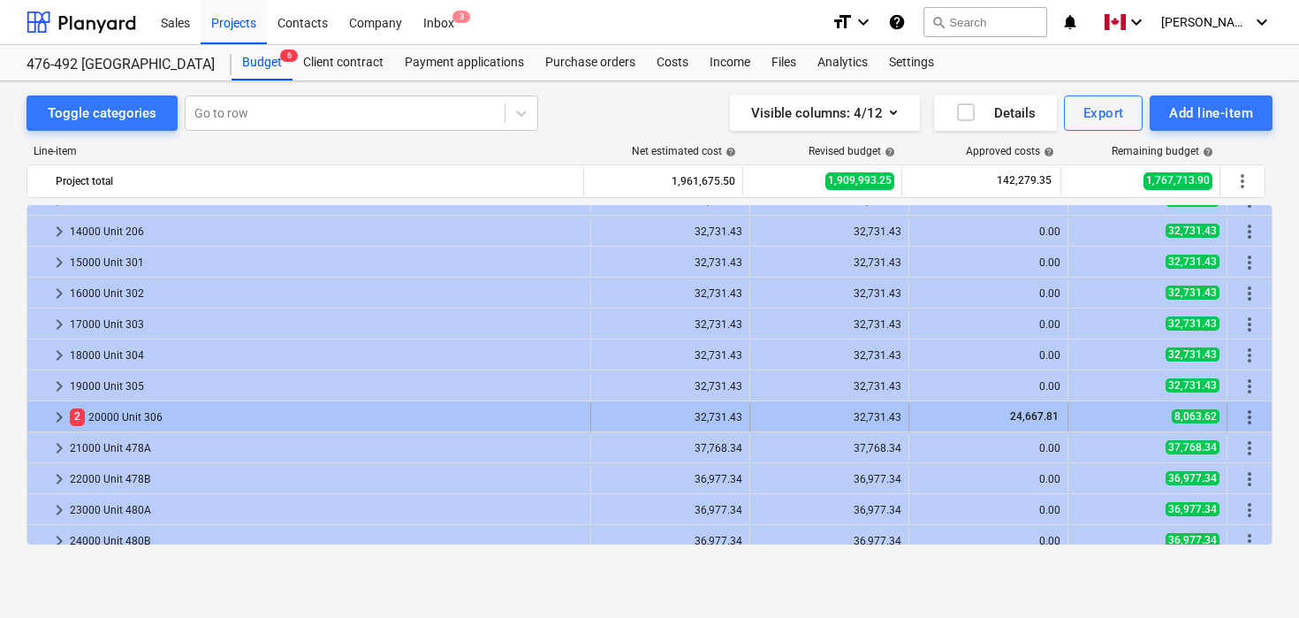
click at [56, 418] on span "keyboard_arrow_right" at bounding box center [59, 417] width 21 height 21
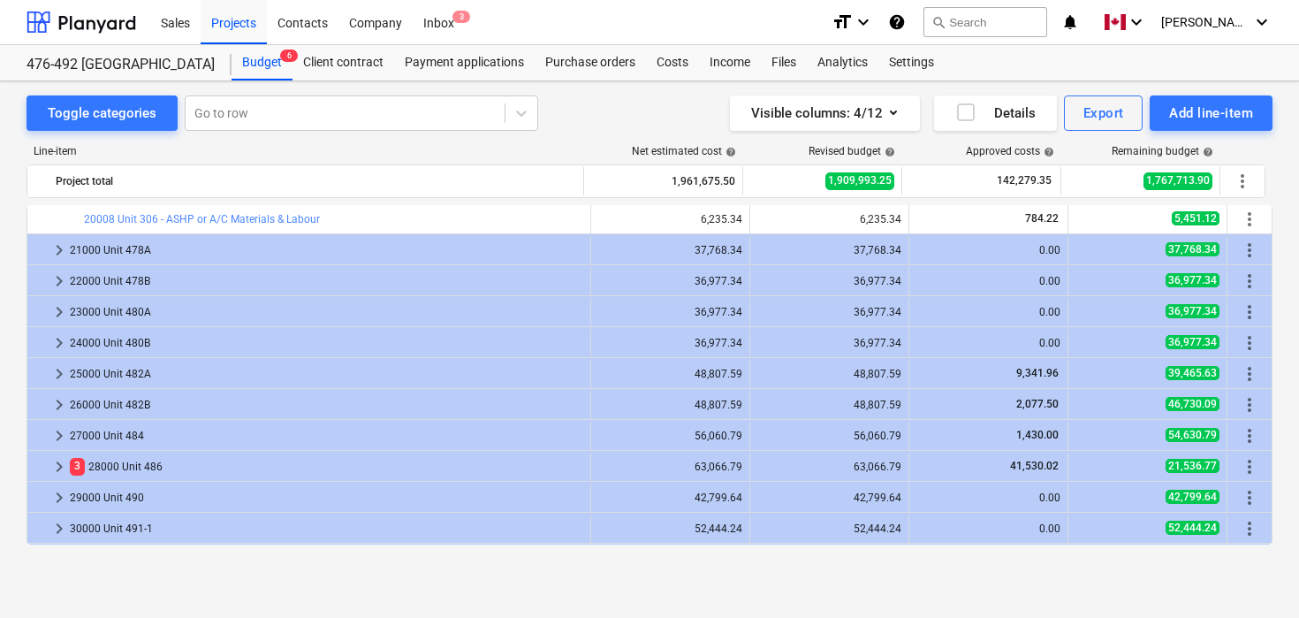
scroll to position [2076, 0]
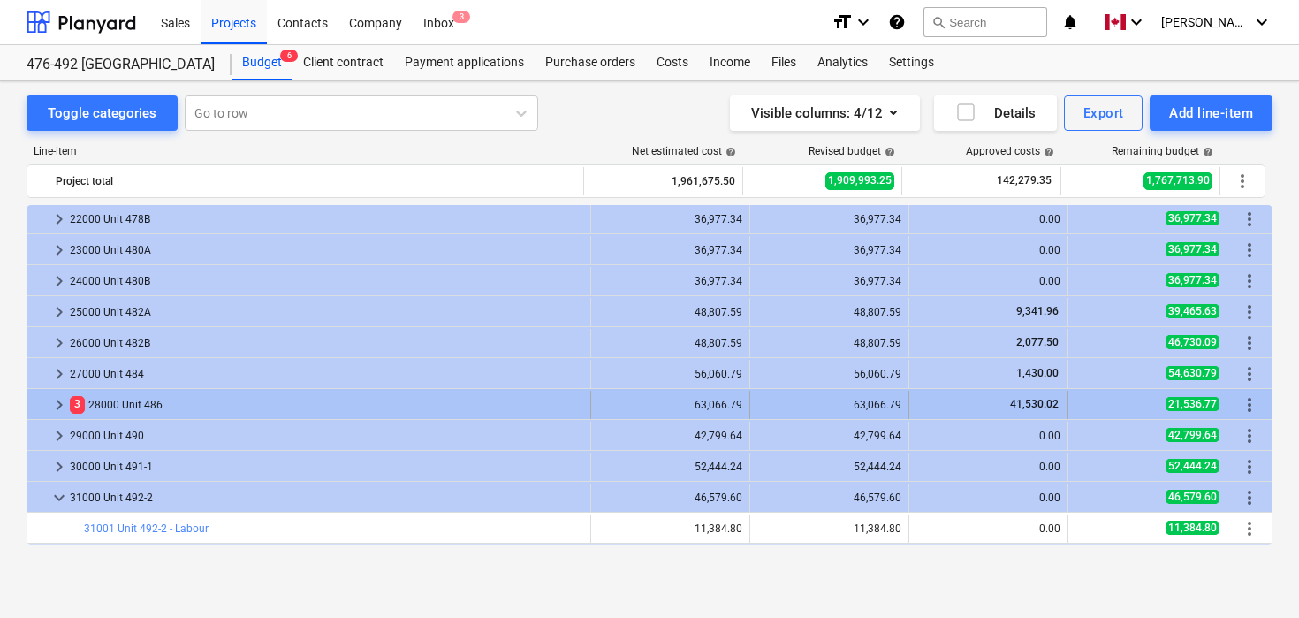
click at [145, 404] on div "[STREET_ADDRESS]" at bounding box center [327, 405] width 514 height 28
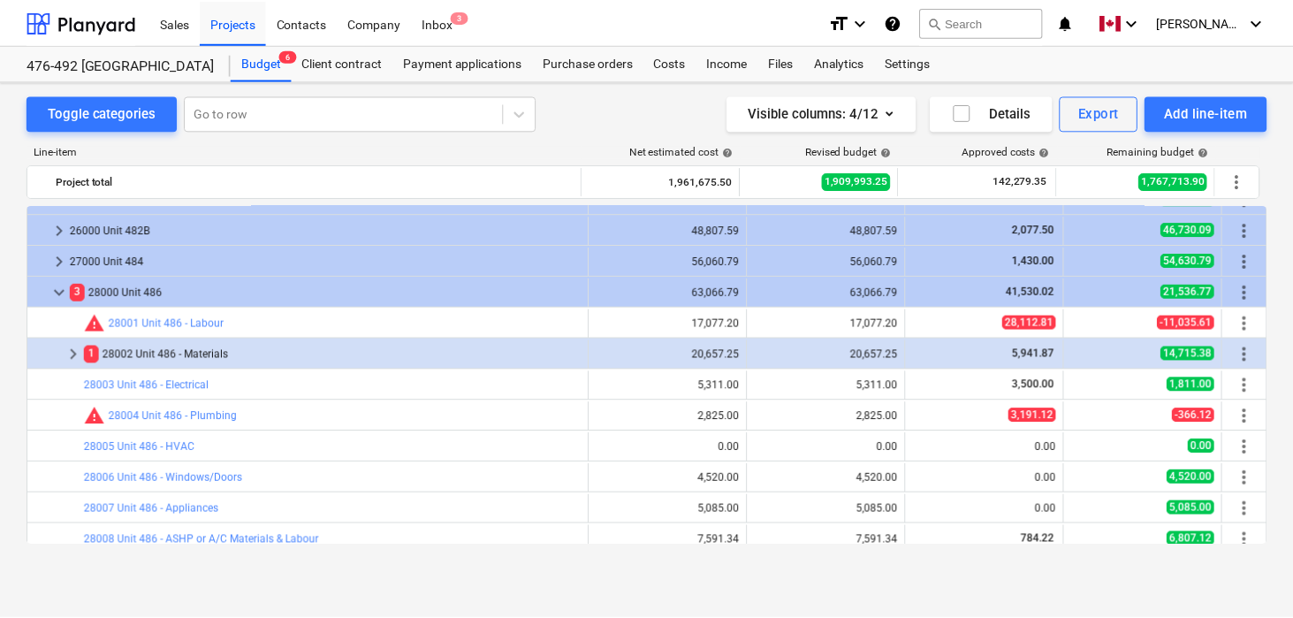
scroll to position [2249, 0]
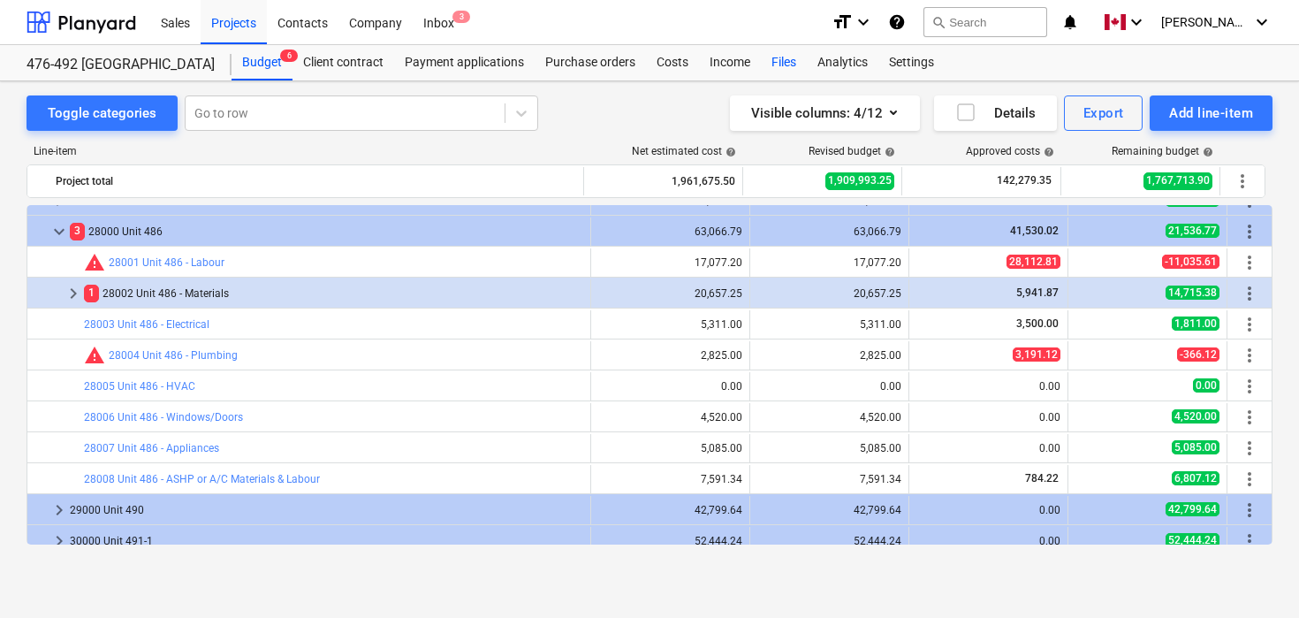
click at [781, 62] on div "Files" at bounding box center [784, 62] width 46 height 35
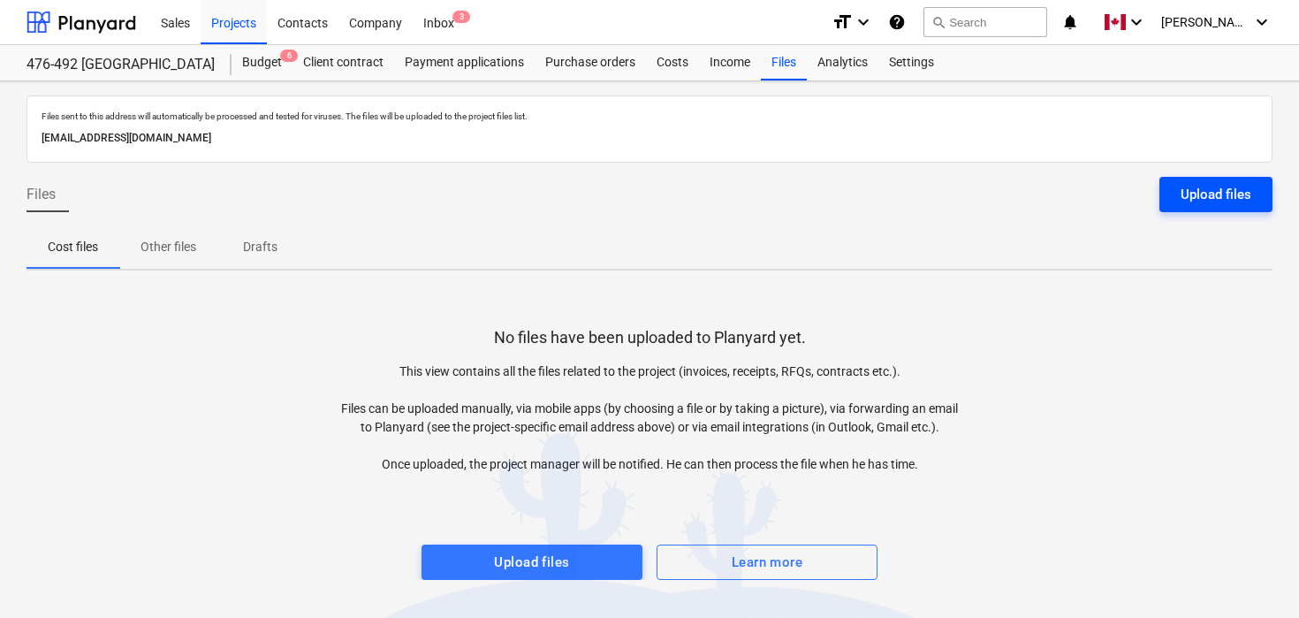
click at [1237, 189] on div "Upload files" at bounding box center [1216, 194] width 71 height 23
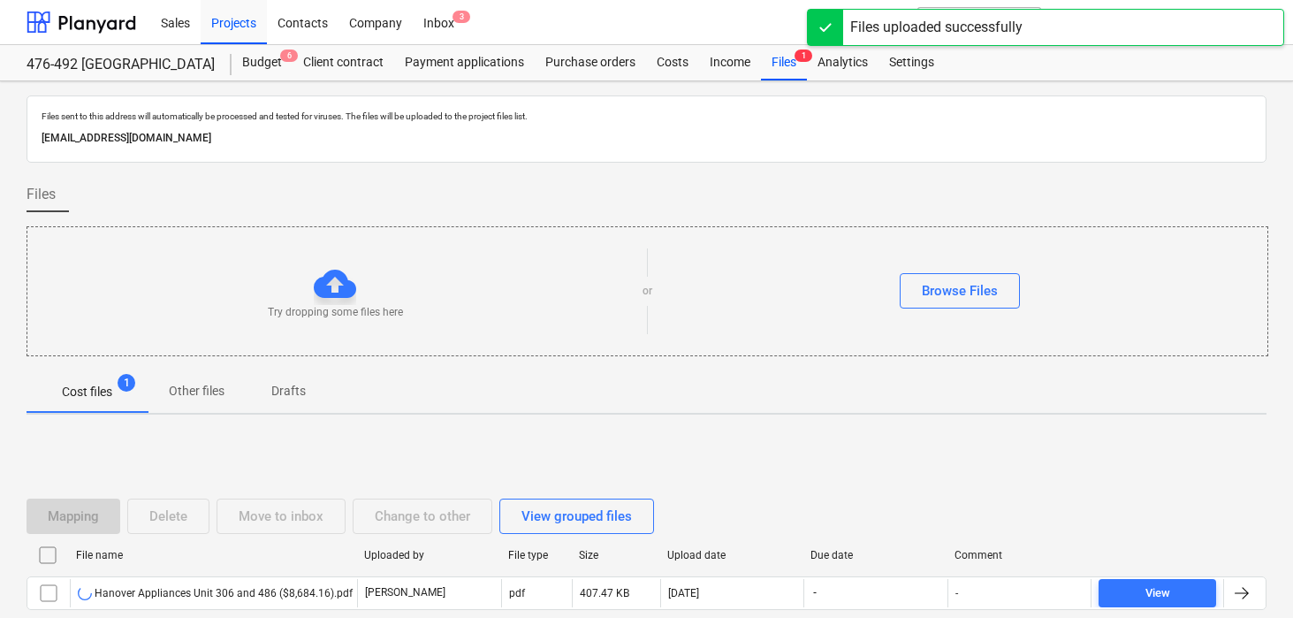
click at [831, 441] on div "Mapping Delete Move to inbox Change to other View grouped files File name Uploa…" at bounding box center [647, 561] width 1240 height 265
click at [947, 438] on div "Mapping Delete Move to inbox Change to other View grouped files File name Uploa…" at bounding box center [647, 561] width 1240 height 265
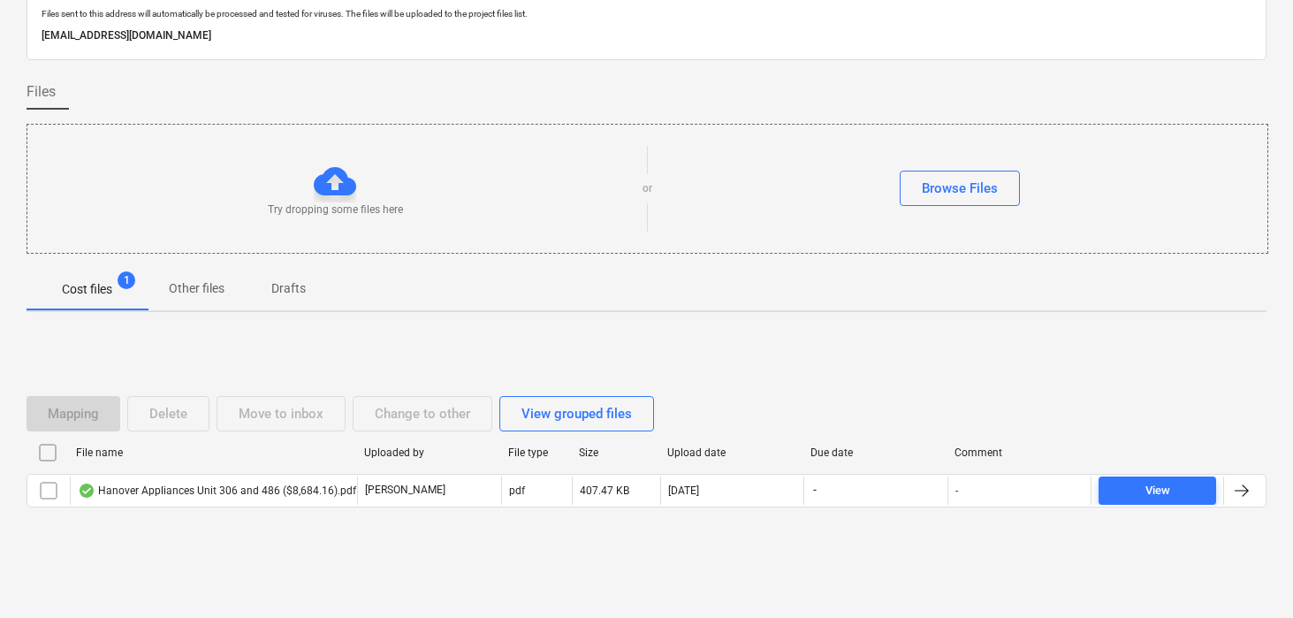
scroll to position [104, 0]
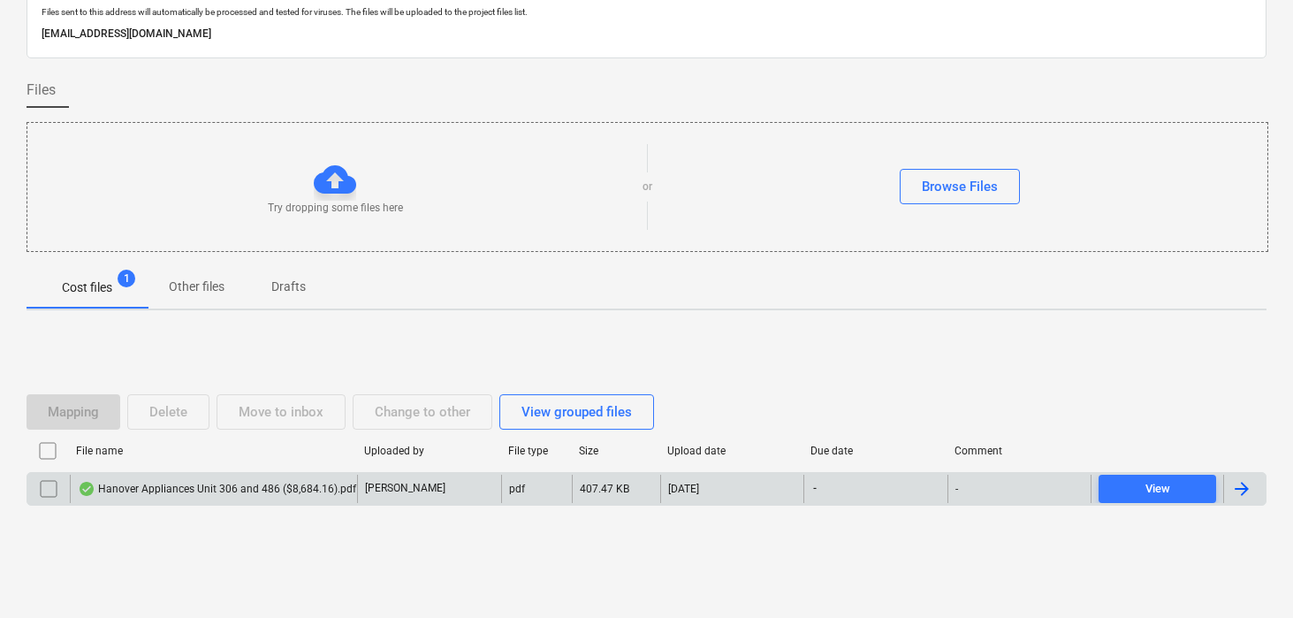
click at [1251, 485] on div at bounding box center [1241, 488] width 21 height 21
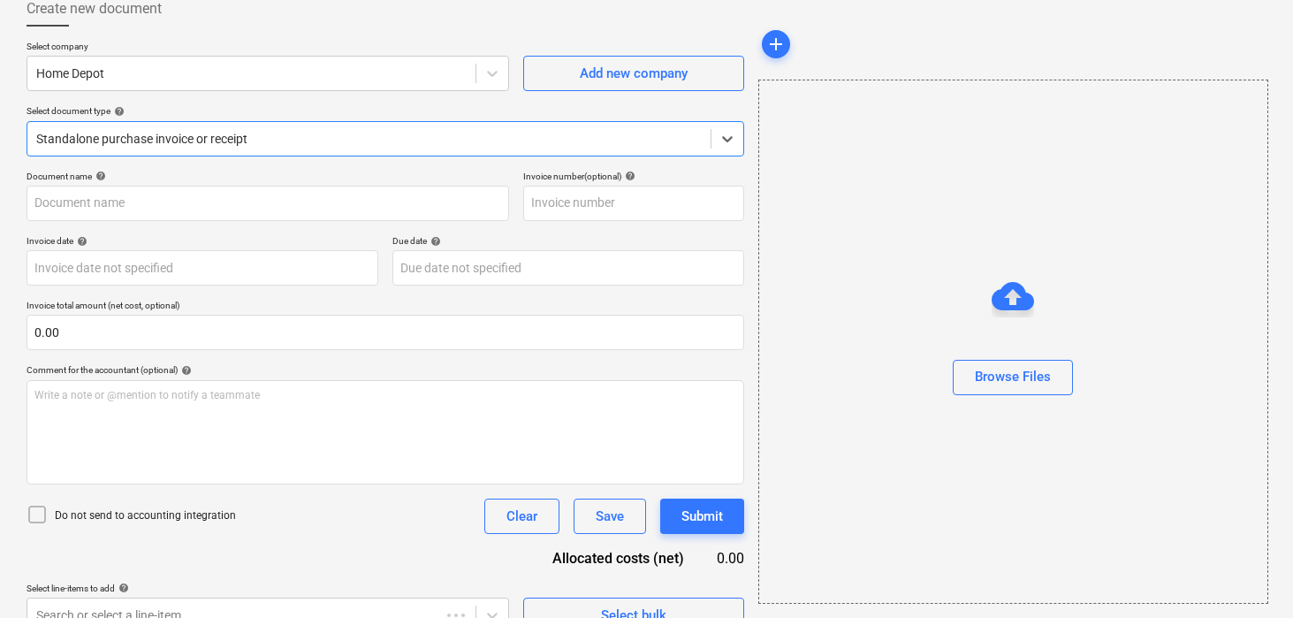
type input "Hanover Appliances Unit 306 and 486 ($8,684.16).pdf"
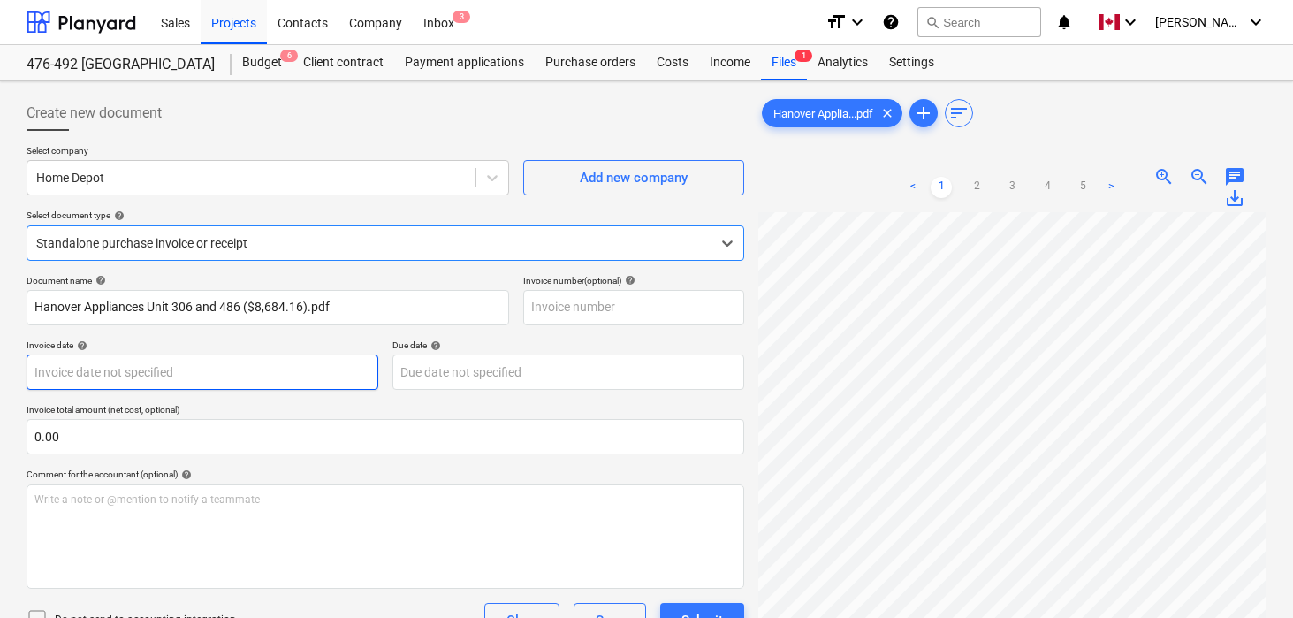
click at [234, 374] on body "Sales Projects Contacts Company Inbox 3 format_size keyboard_arrow_down help se…" at bounding box center [646, 309] width 1293 height 618
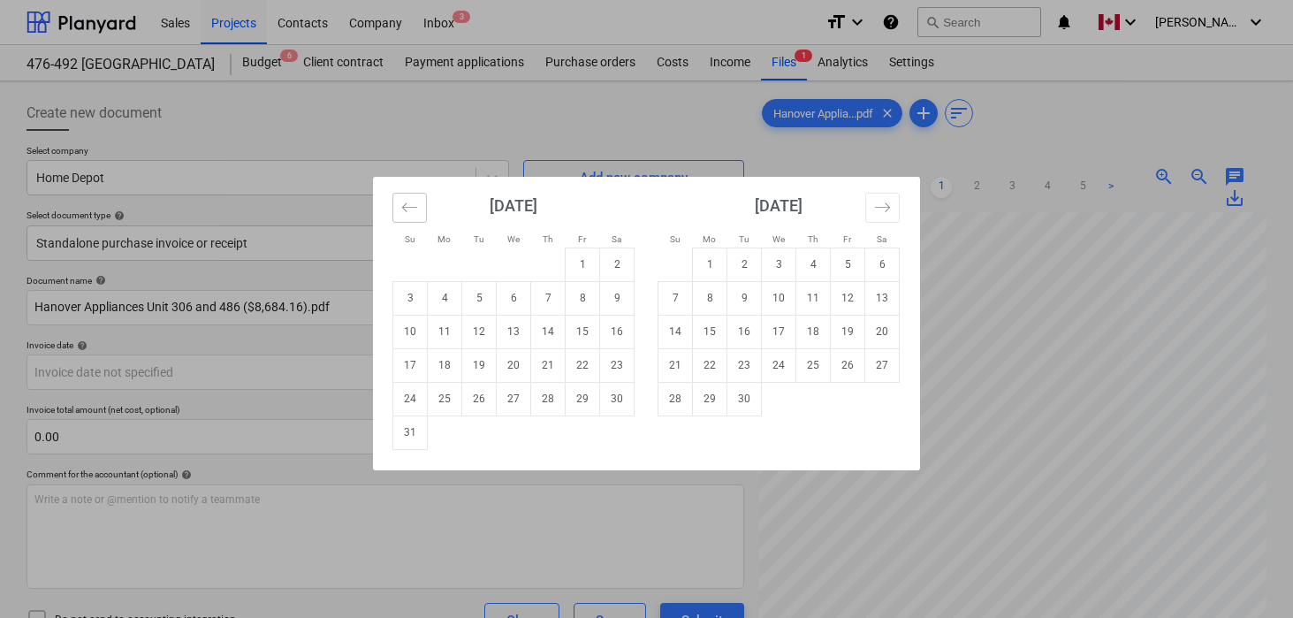
click at [411, 204] on icon "Move backward to switch to the previous month." at bounding box center [409, 207] width 17 height 17
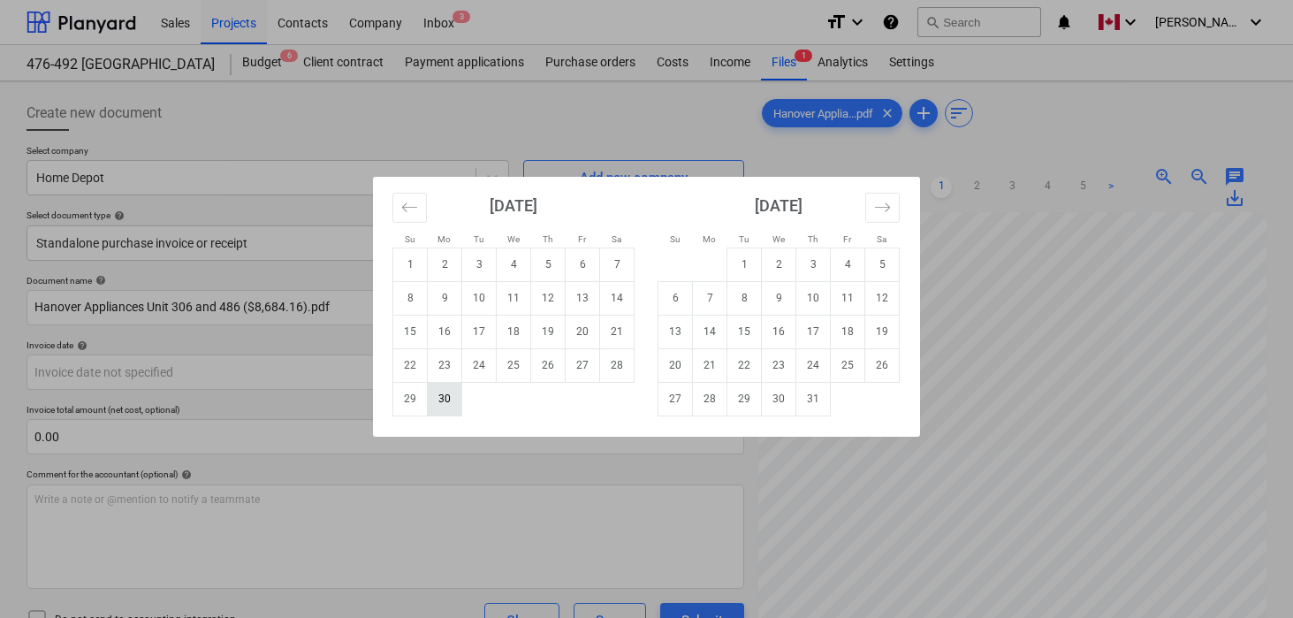
click at [445, 396] on td "30" at bounding box center [445, 399] width 34 height 34
type input "[DATE]"
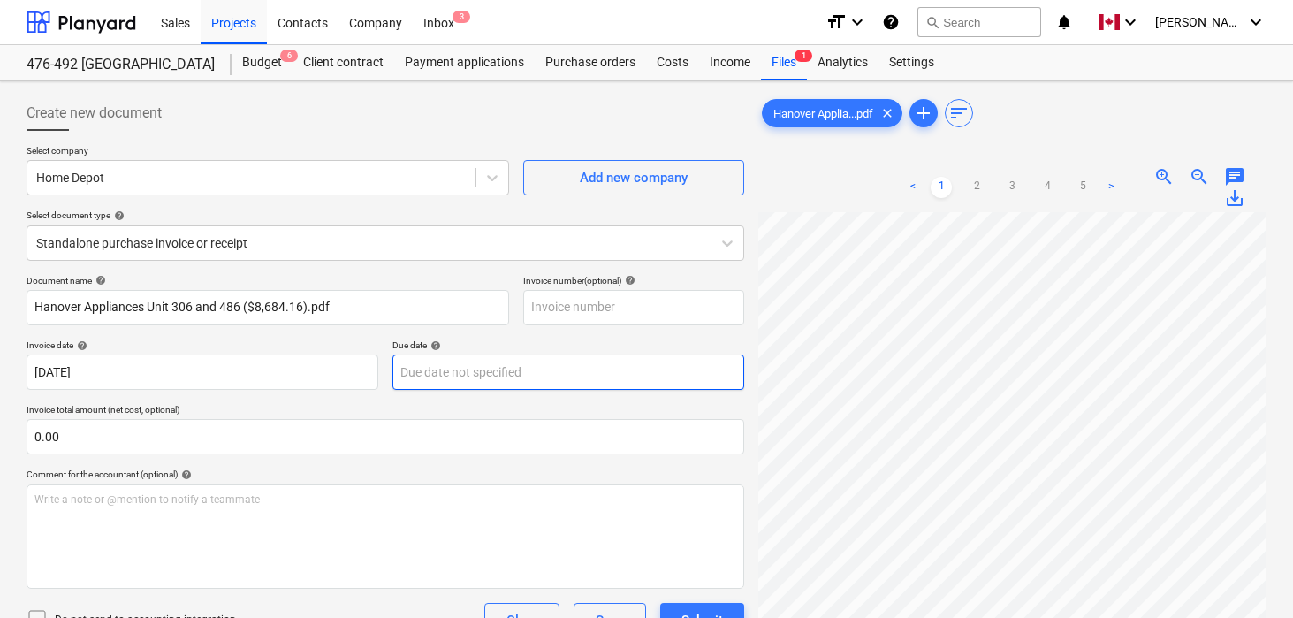
click at [502, 375] on body "Sales Projects Contacts Company Inbox 3 format_size keyboard_arrow_down help se…" at bounding box center [646, 309] width 1293 height 618
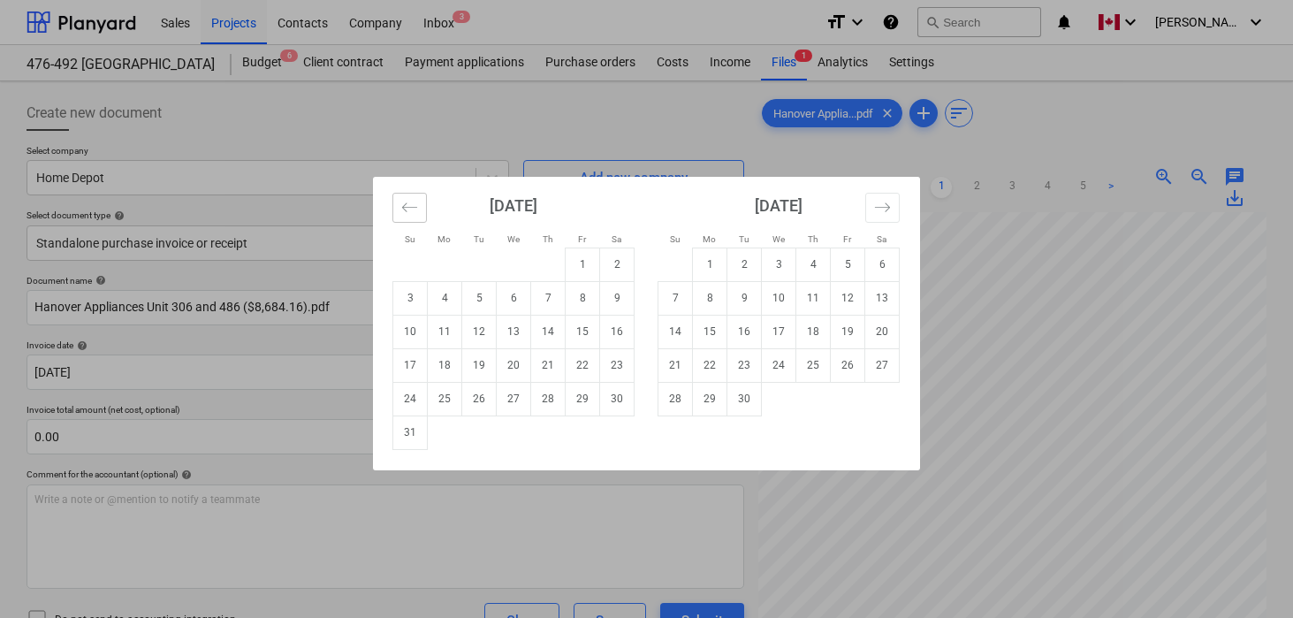
click at [412, 199] on icon "Move backward to switch to the previous month." at bounding box center [409, 207] width 17 height 17
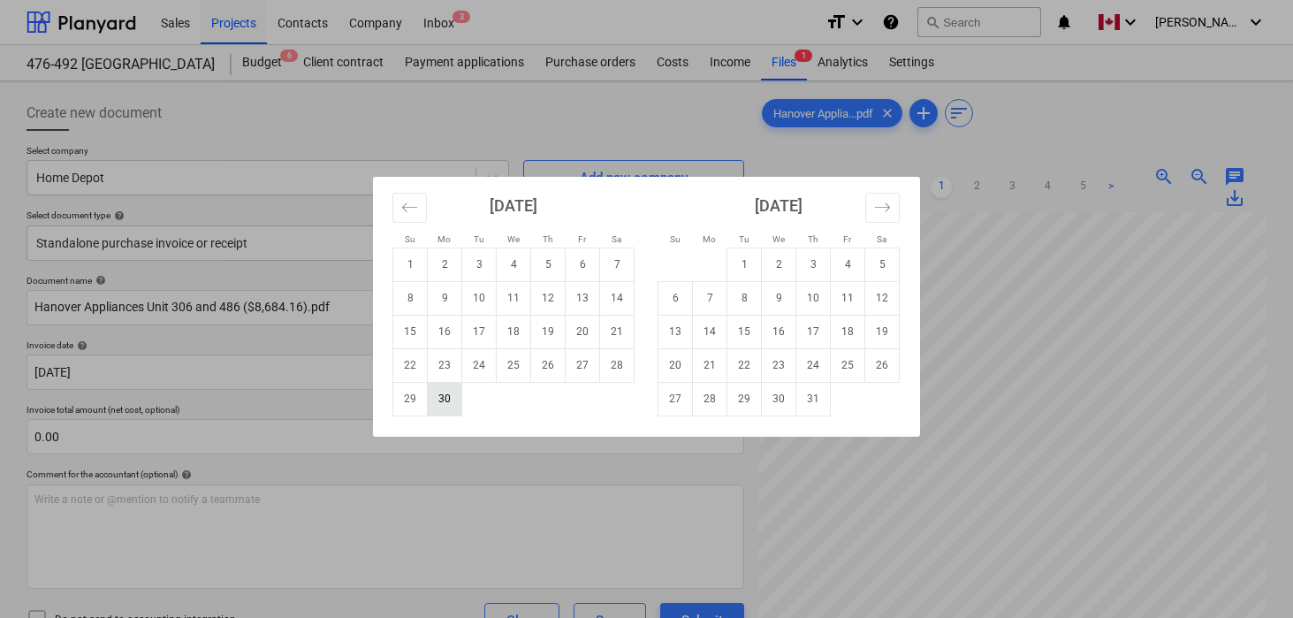
click at [460, 395] on td "30" at bounding box center [445, 399] width 34 height 34
type input "[DATE]"
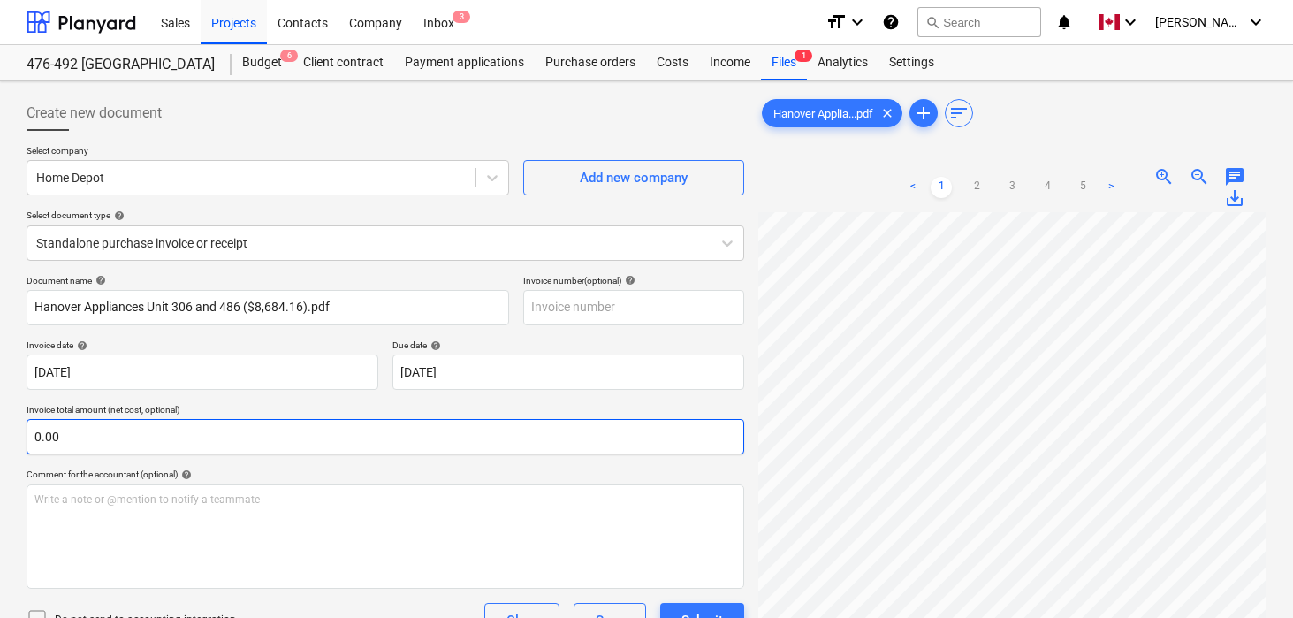
click at [357, 428] on input "0.00" at bounding box center [386, 436] width 718 height 35
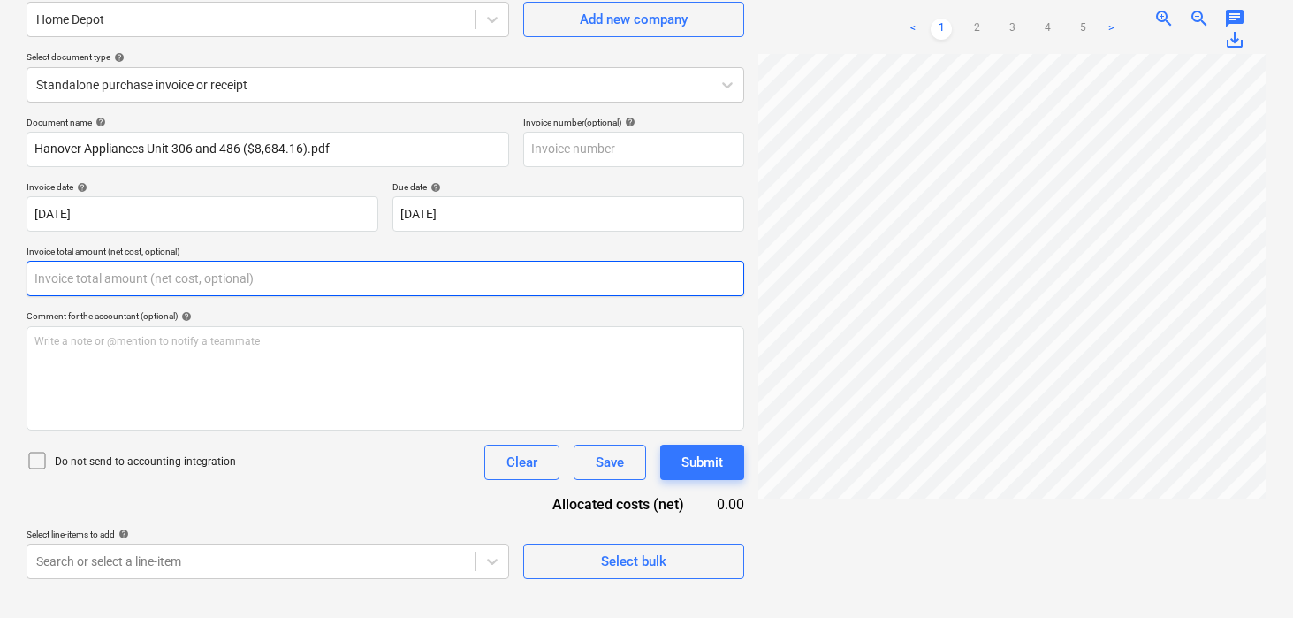
scroll to position [177, 0]
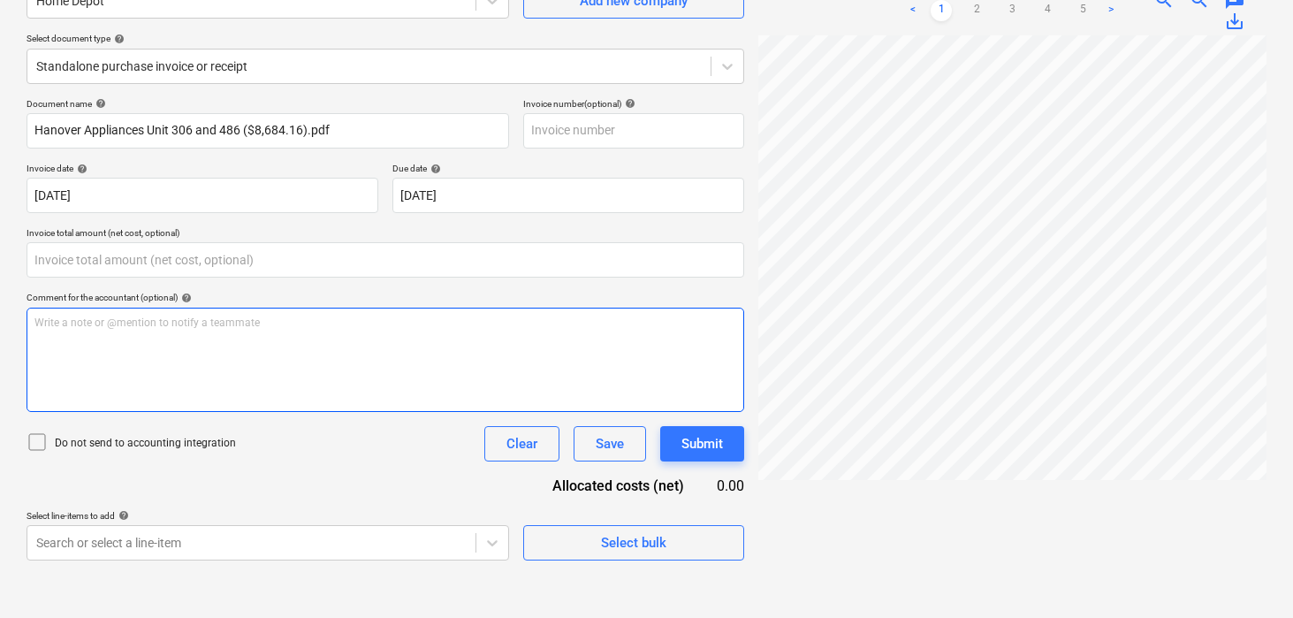
type input "0.00"
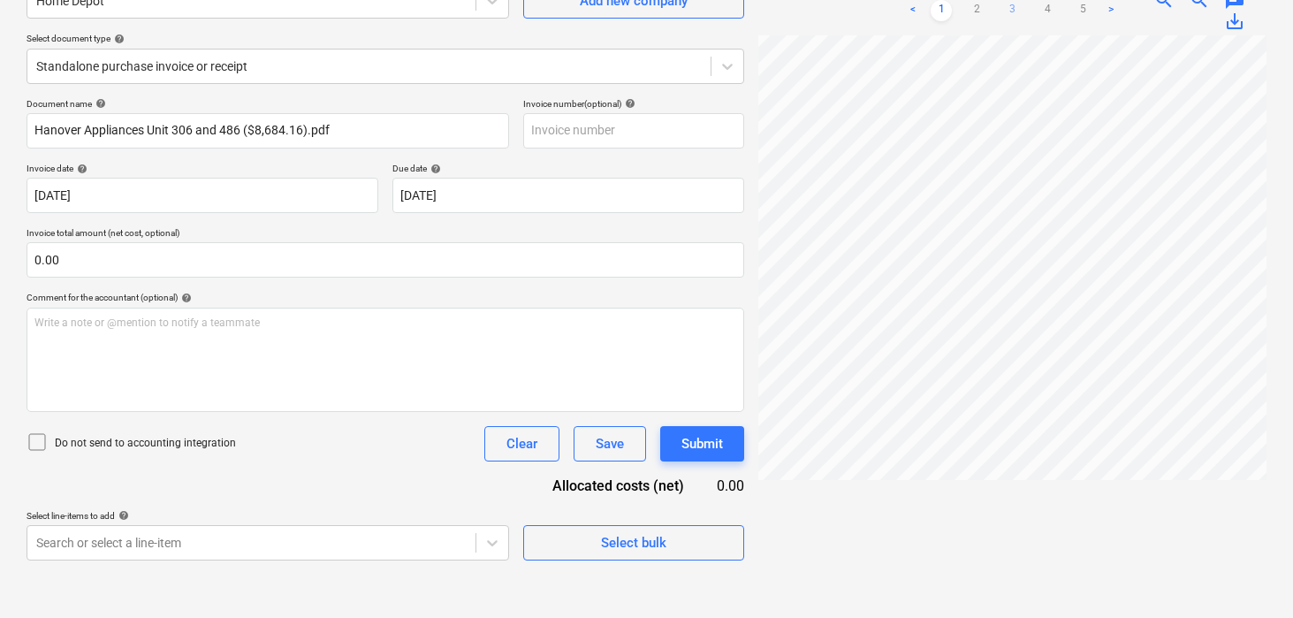
click at [1011, 9] on link "3" at bounding box center [1012, 10] width 21 height 21
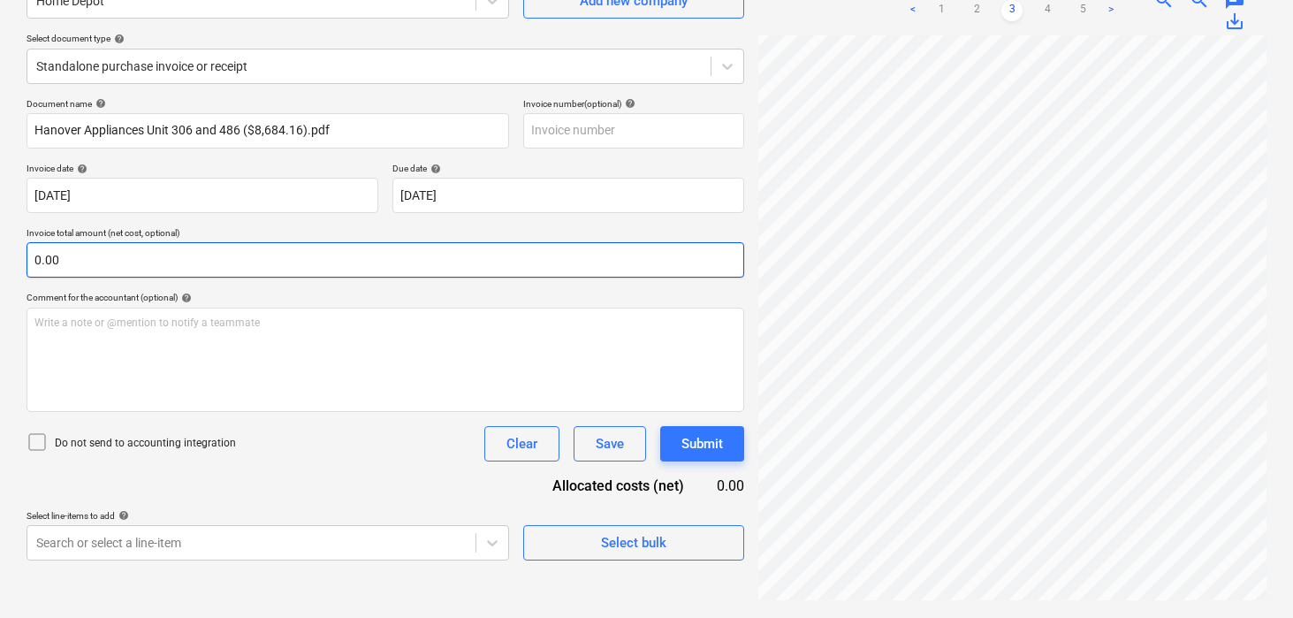
click at [133, 259] on input "0.00" at bounding box center [386, 259] width 718 height 35
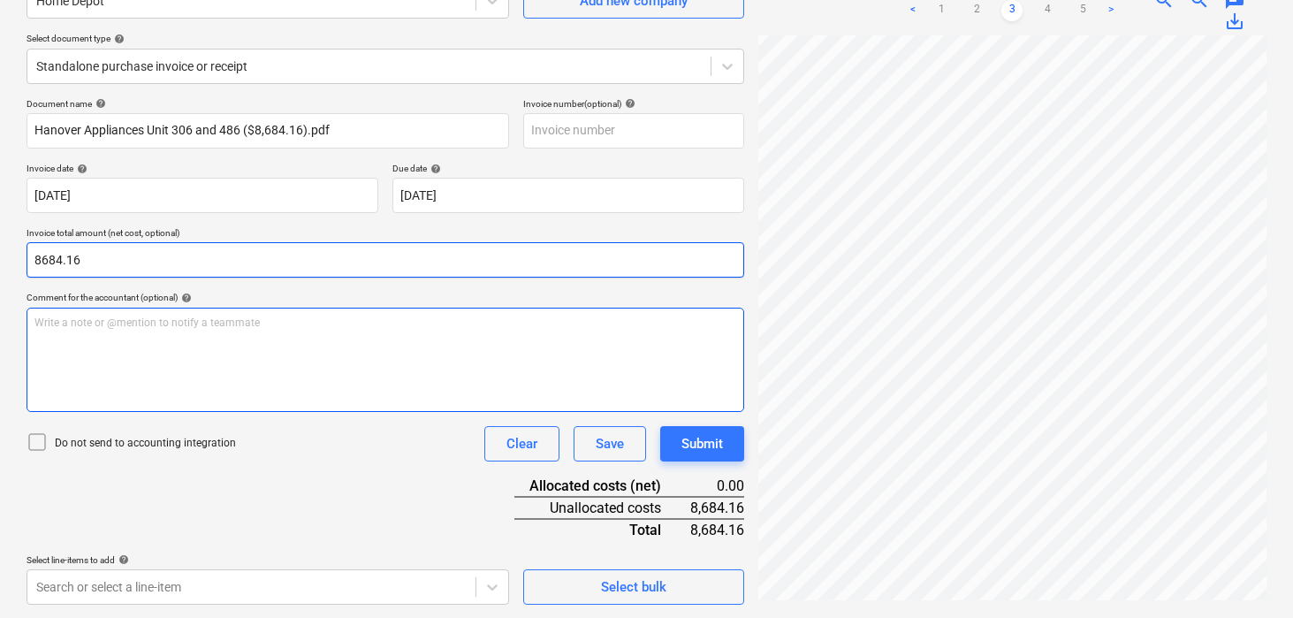
type input "8,684.16"
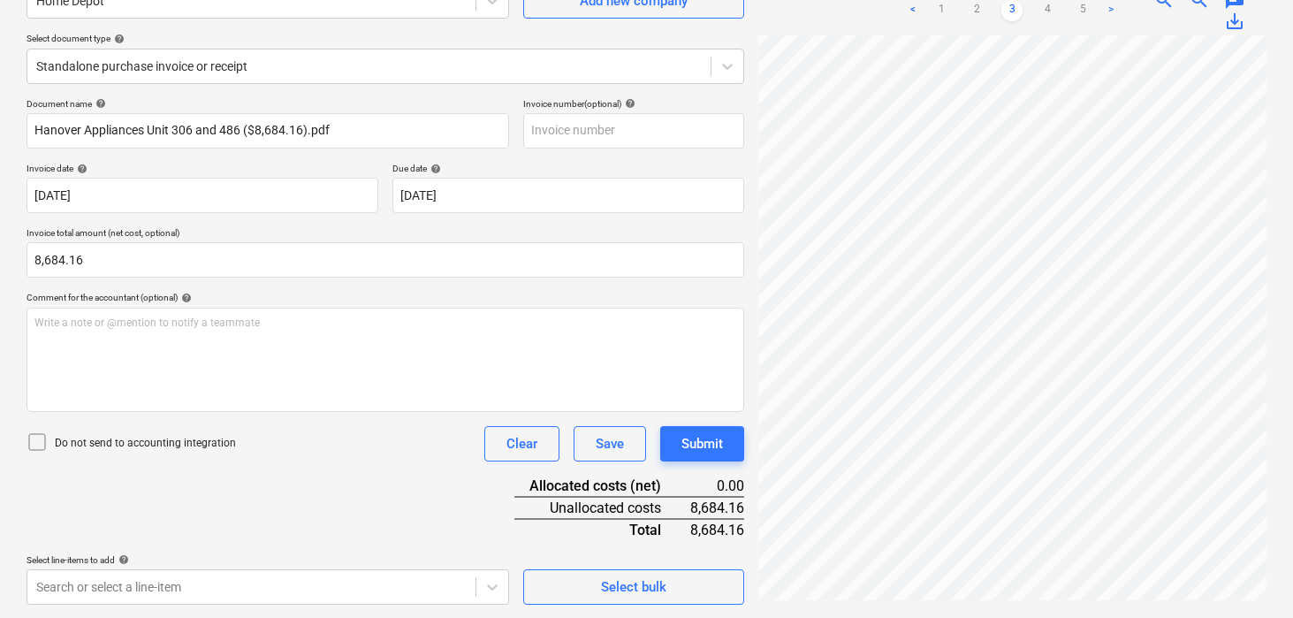
click at [238, 474] on div "Document name help Hanover Appliances Unit 306 and 486 ($8,684.16).pdf Invoice …" at bounding box center [386, 351] width 718 height 507
click at [250, 440] on body "Sales Projects Contacts Company Inbox 3 format_size keyboard_arrow_down help se…" at bounding box center [646, 131] width 1293 height 618
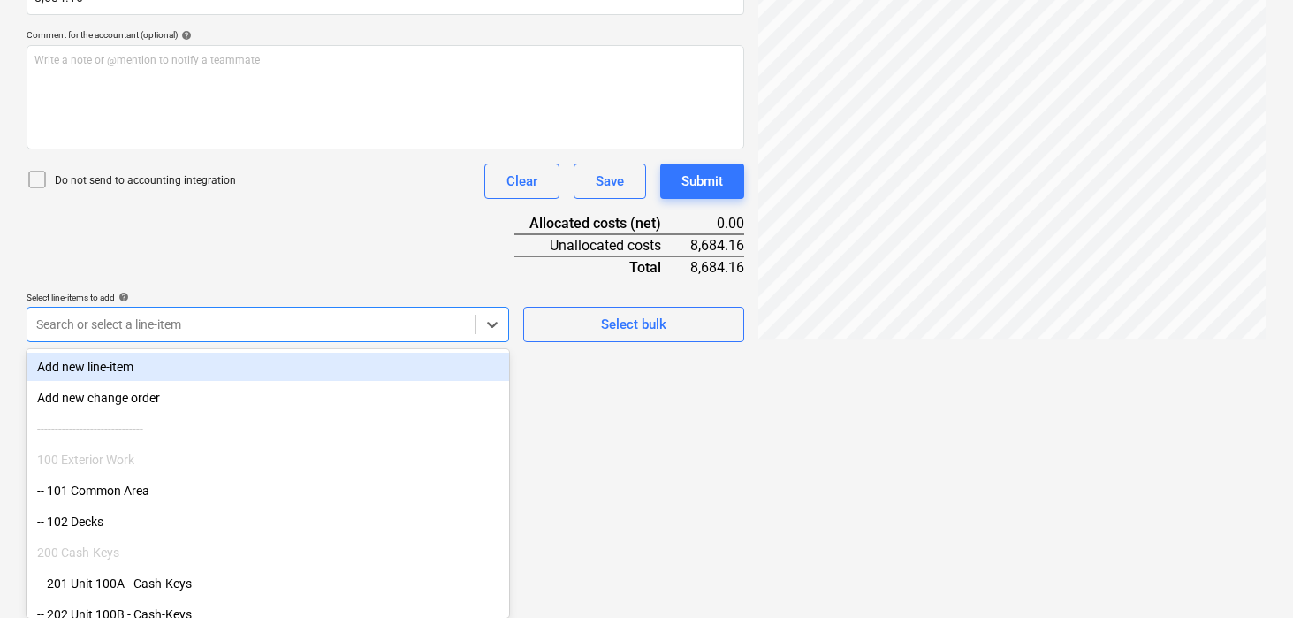
click at [271, 270] on div "Document name help Hanover Appliances Unit 306 and 486 ($8,684.16).pdf Invoice …" at bounding box center [386, 89] width 718 height 507
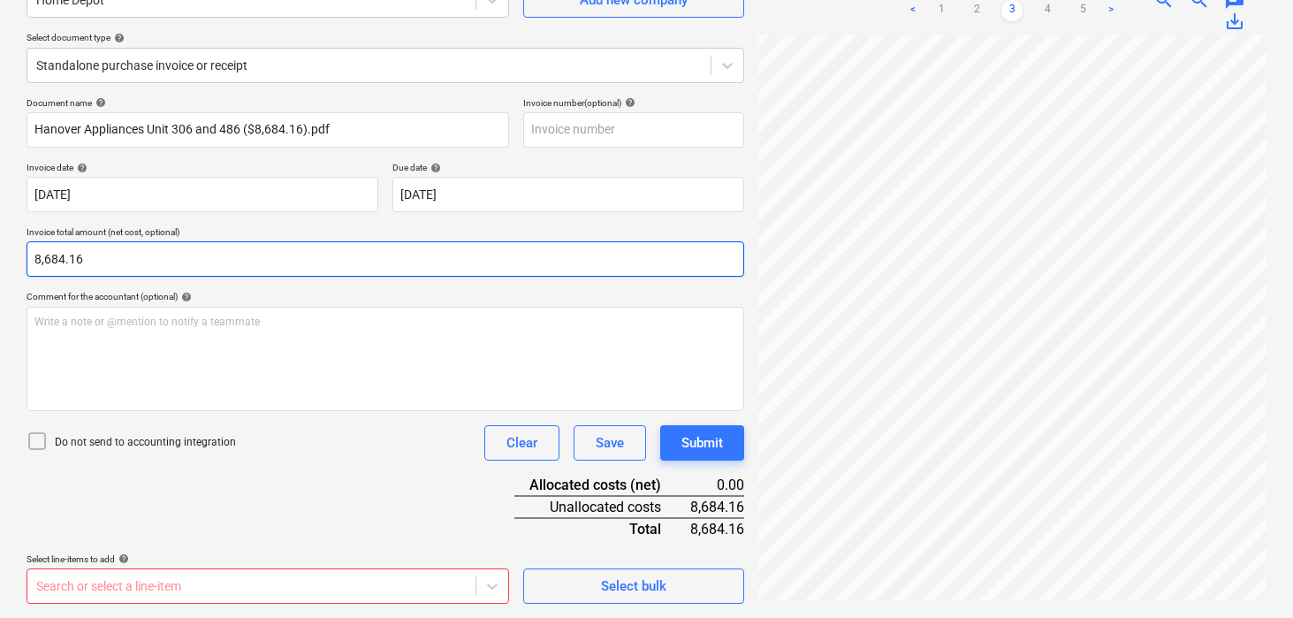
scroll to position [0, 40]
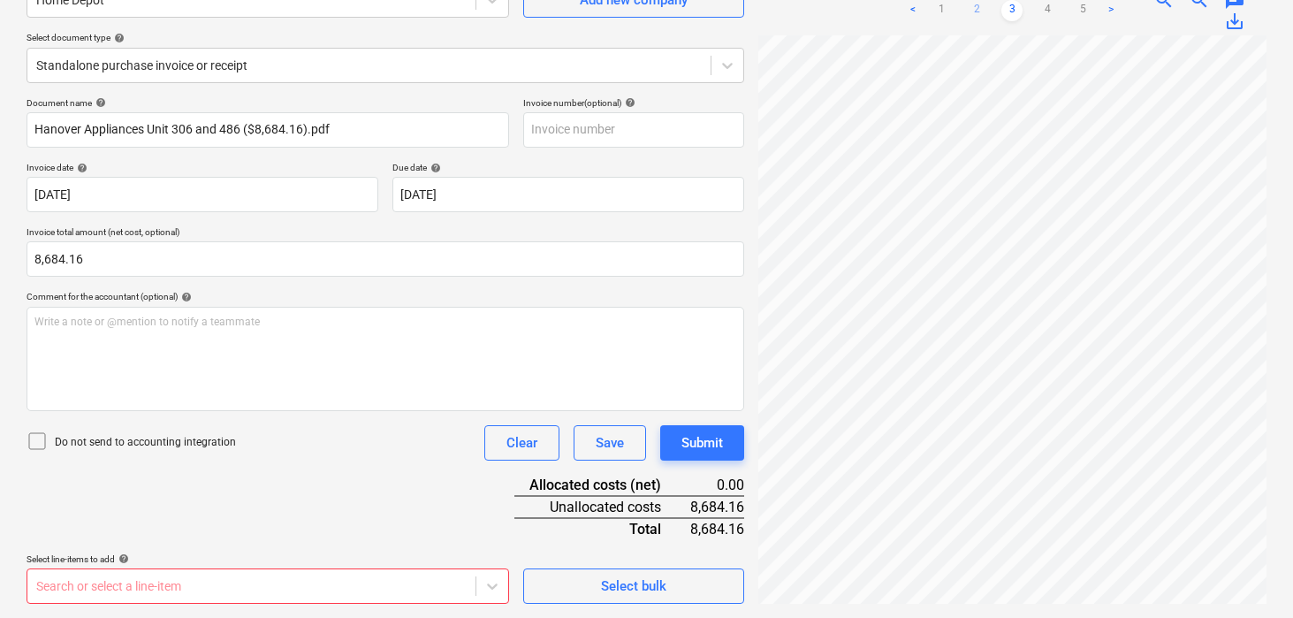
click at [976, 10] on link "2" at bounding box center [976, 10] width 21 height 21
click at [937, 11] on link "1" at bounding box center [941, 10] width 21 height 21
click at [283, 440] on body "Sales Projects Contacts Company Inbox 3 format_size keyboard_arrow_down help se…" at bounding box center [646, 131] width 1293 height 618
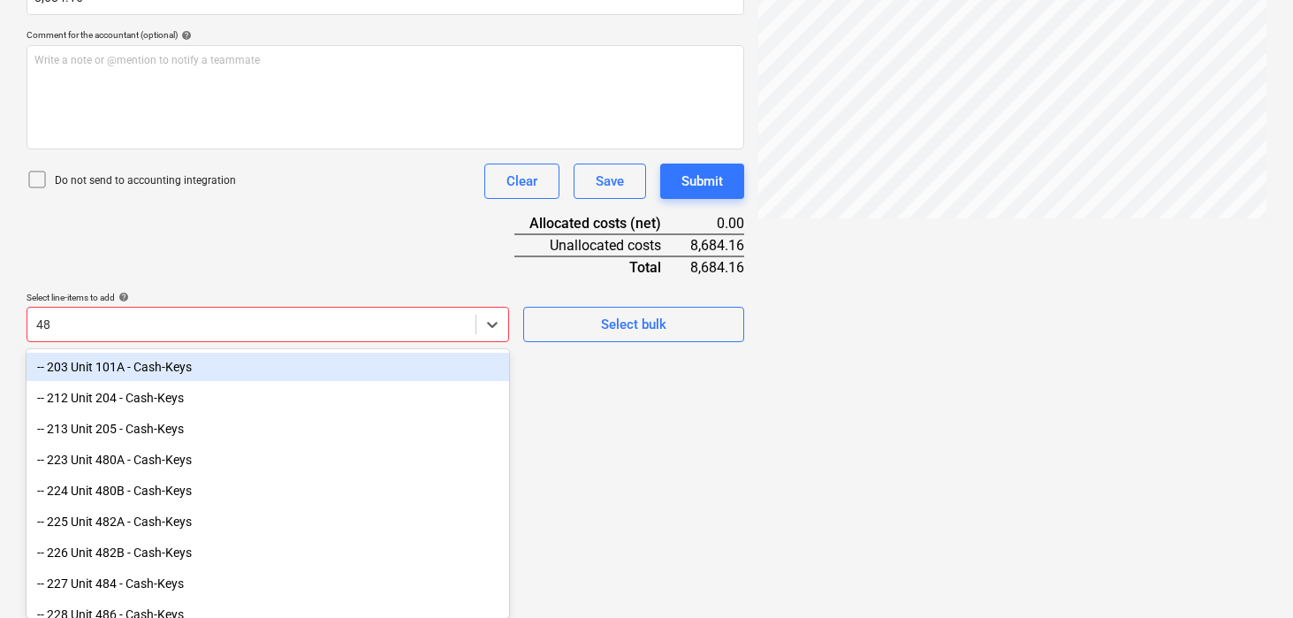
type input "486"
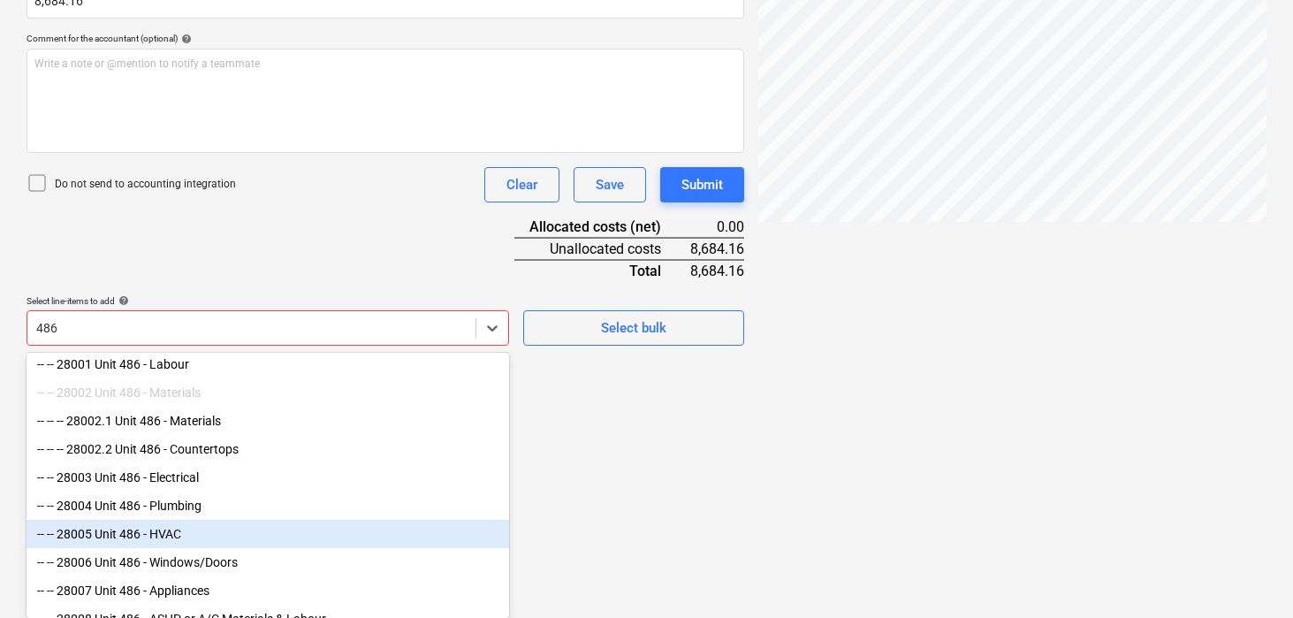
scroll to position [138, 0]
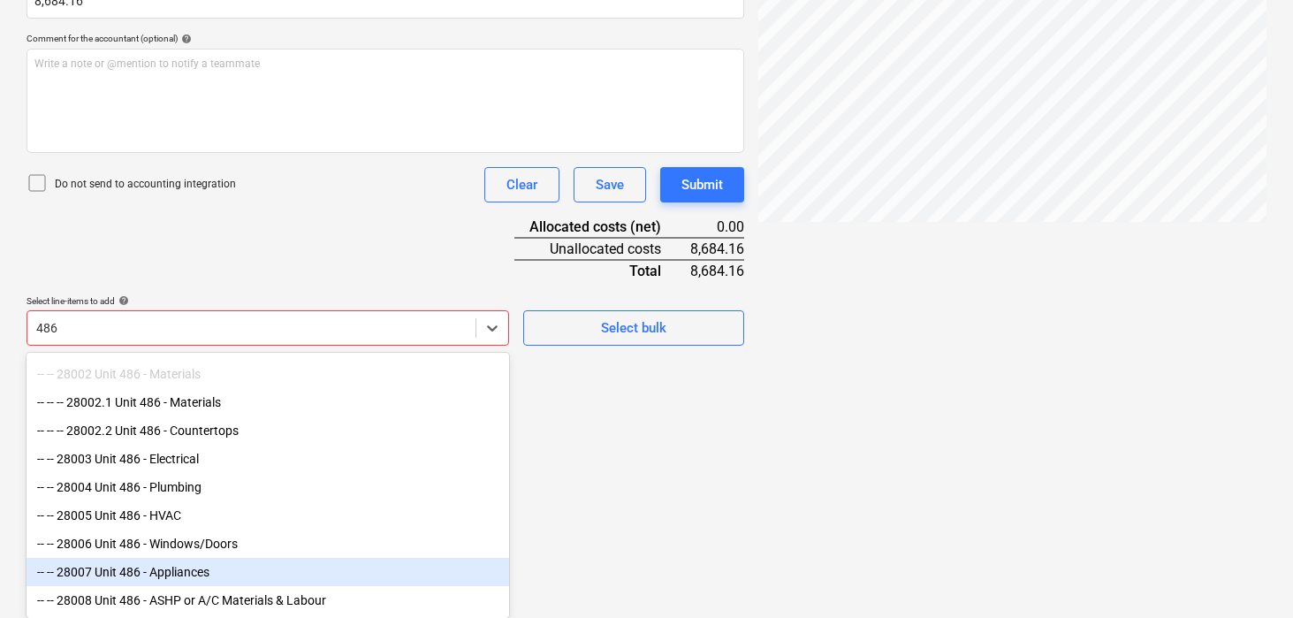
click at [171, 572] on div "-- -- 28007 Unit 486 - Appliances" at bounding box center [268, 572] width 483 height 28
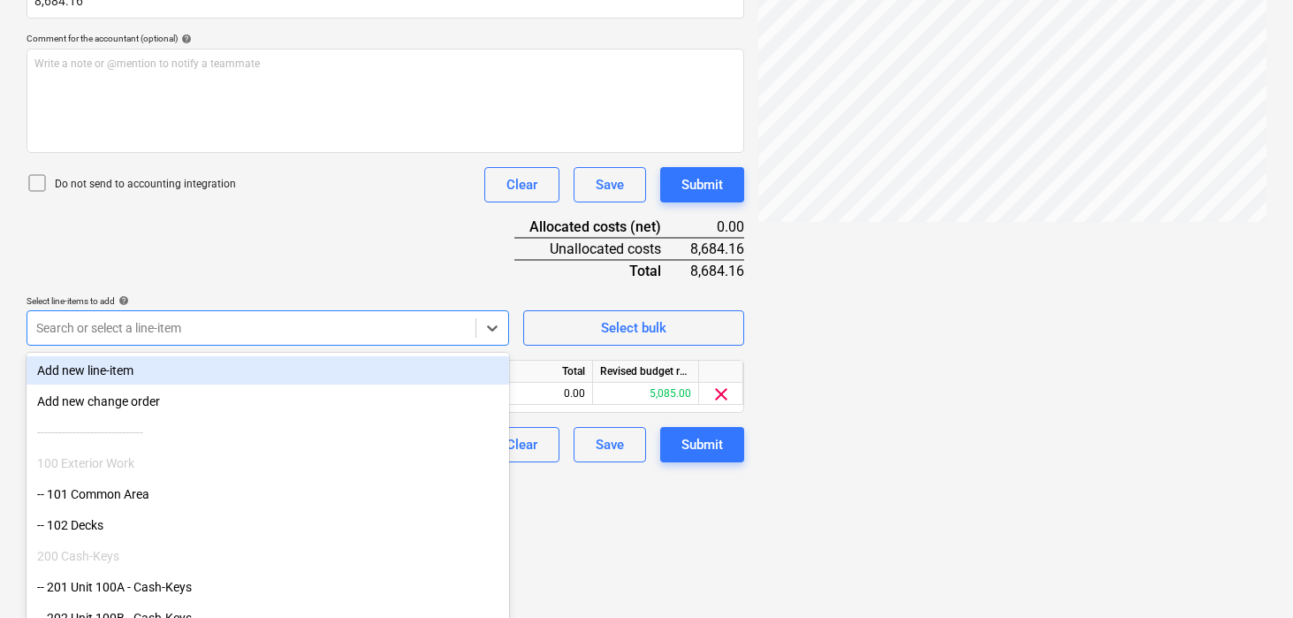
click at [169, 332] on div "Document name help Hanover Appliances Unit 306 and 486 ($8,684.16).pdf Invoice …" at bounding box center [386, 150] width 718 height 623
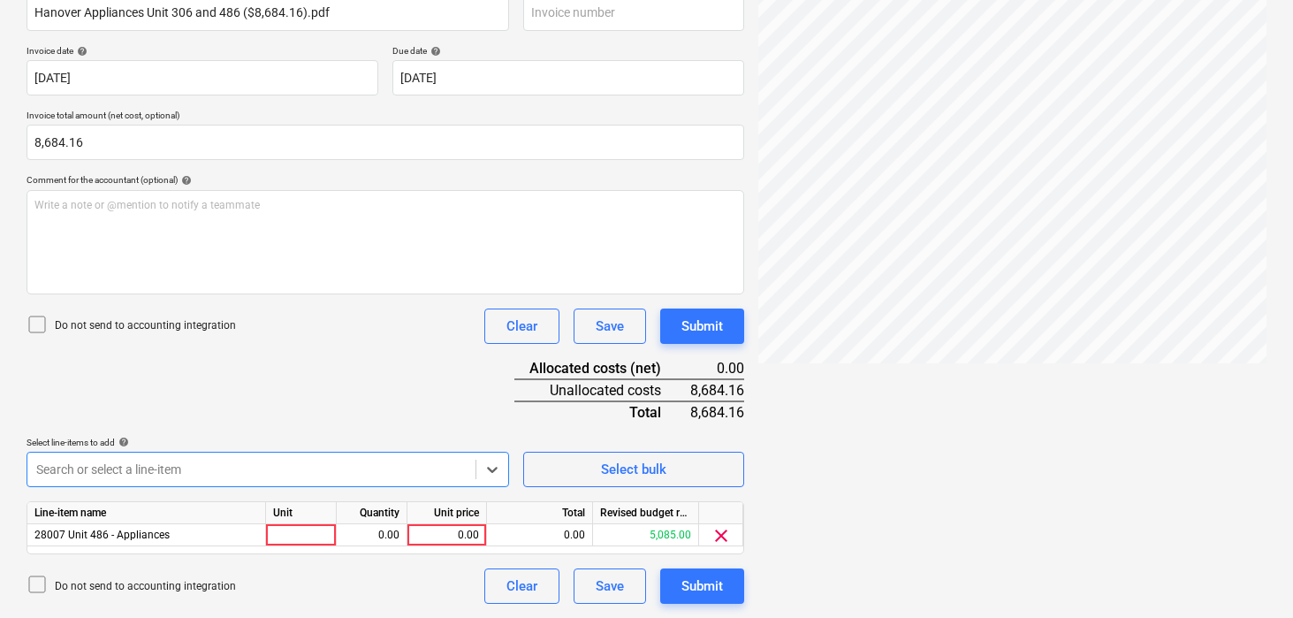
click at [118, 324] on body "Sales Projects Contacts Company Inbox 3 format_size keyboard_arrow_down help se…" at bounding box center [646, 15] width 1293 height 618
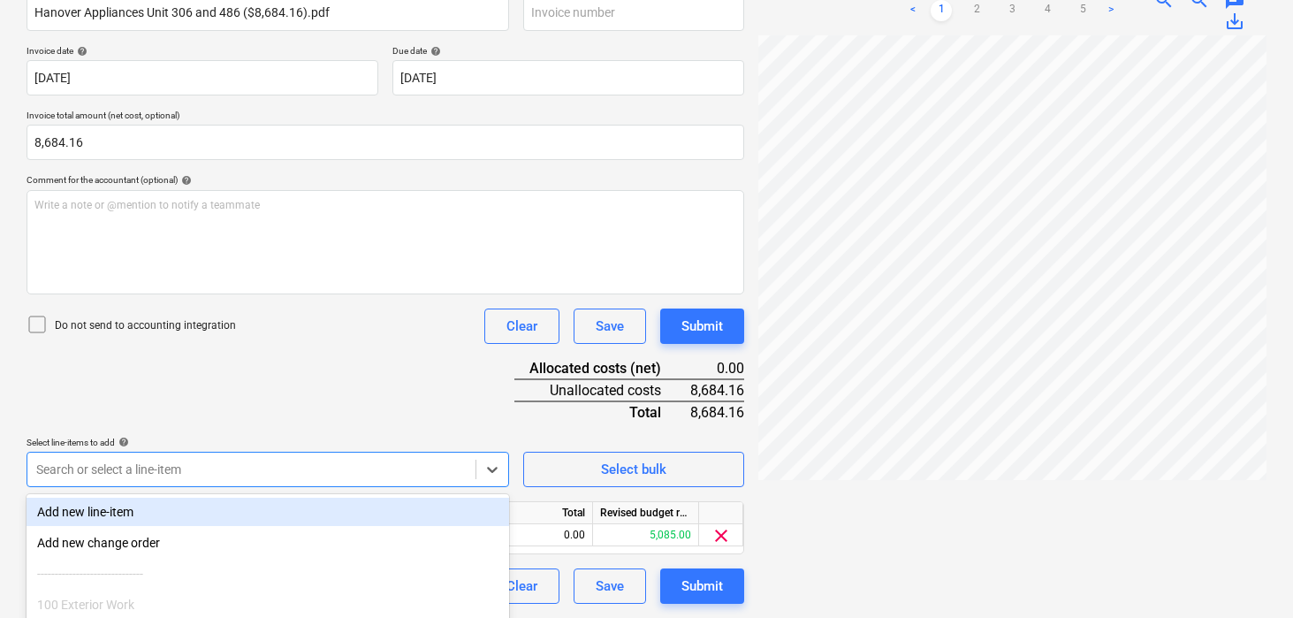
scroll to position [439, 0]
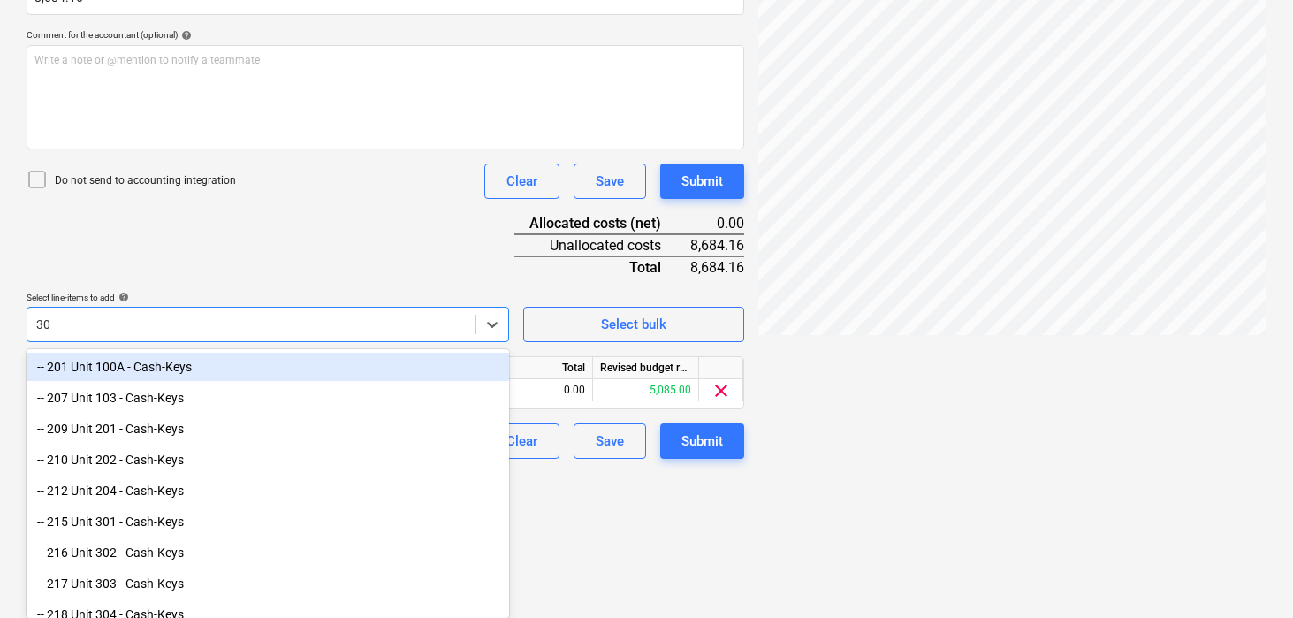
type input "306"
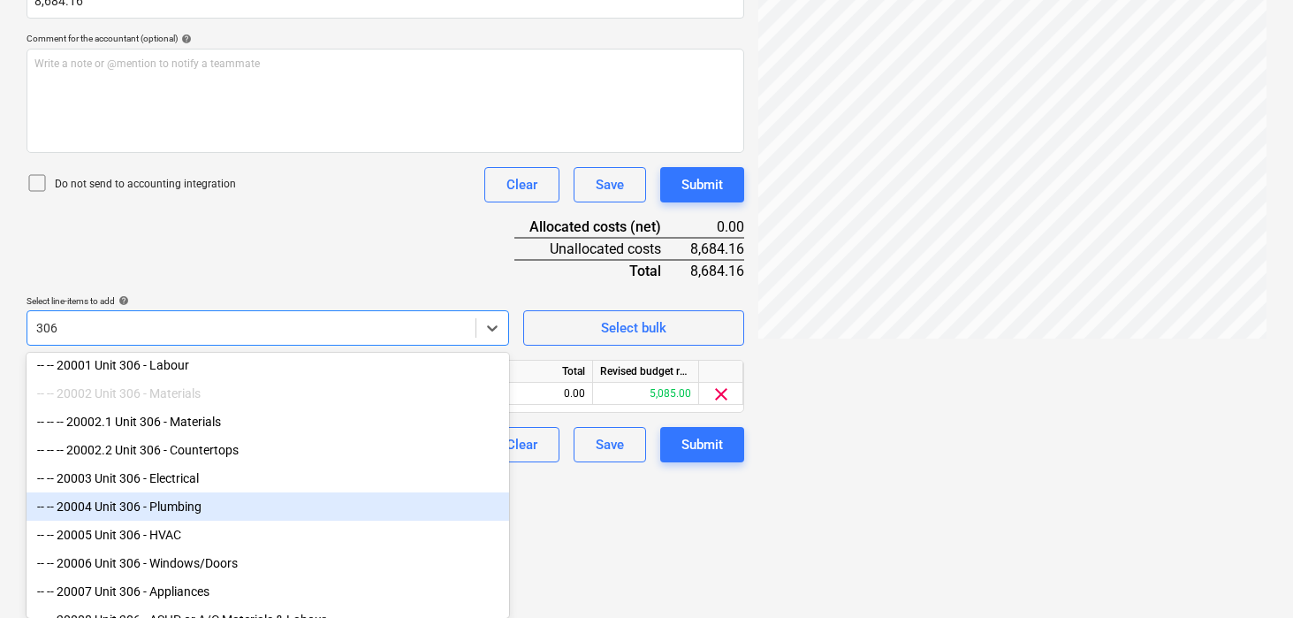
scroll to position [110, 0]
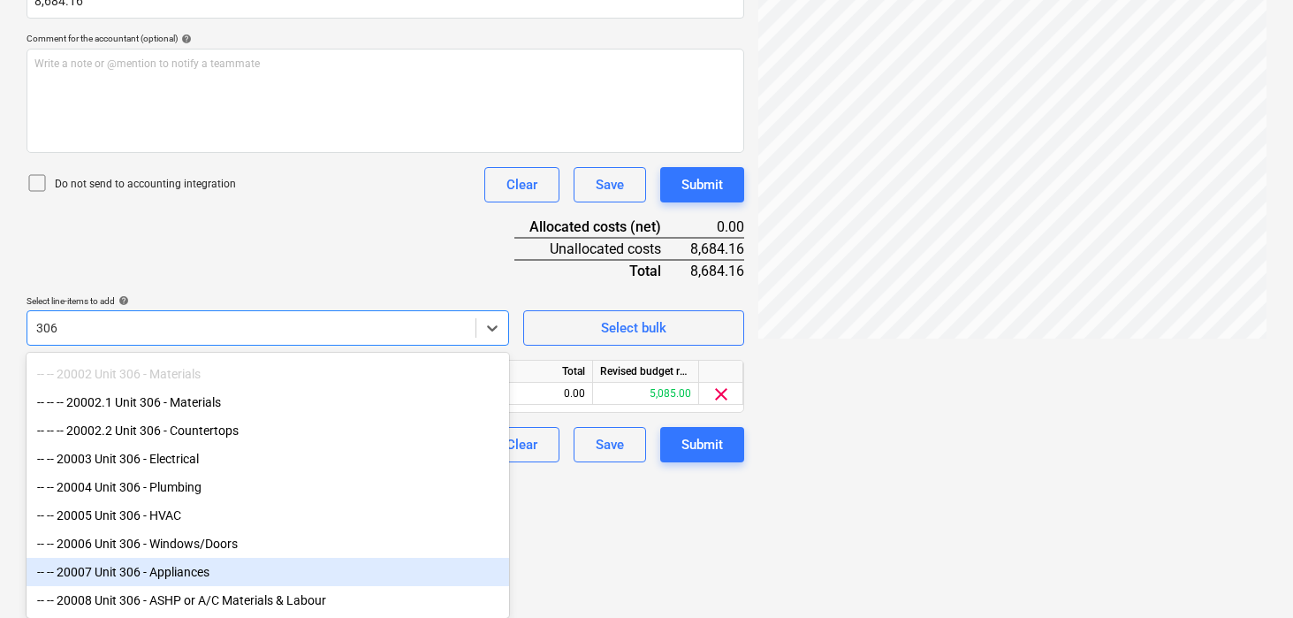
click at [171, 567] on div "-- -- 20007 Unit 306 - Appliances" at bounding box center [268, 572] width 483 height 28
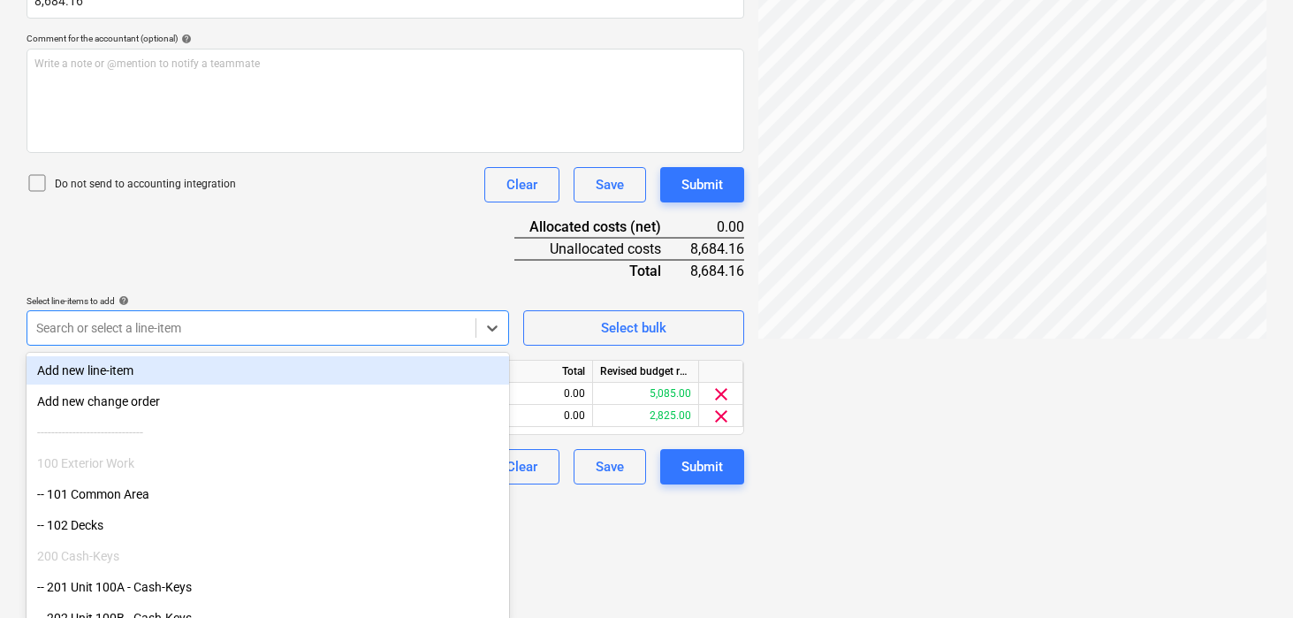
click at [256, 281] on div "Document name help Hanover Appliances Unit 306 and 486 ($8,684.16).pdf Invoice …" at bounding box center [386, 161] width 718 height 645
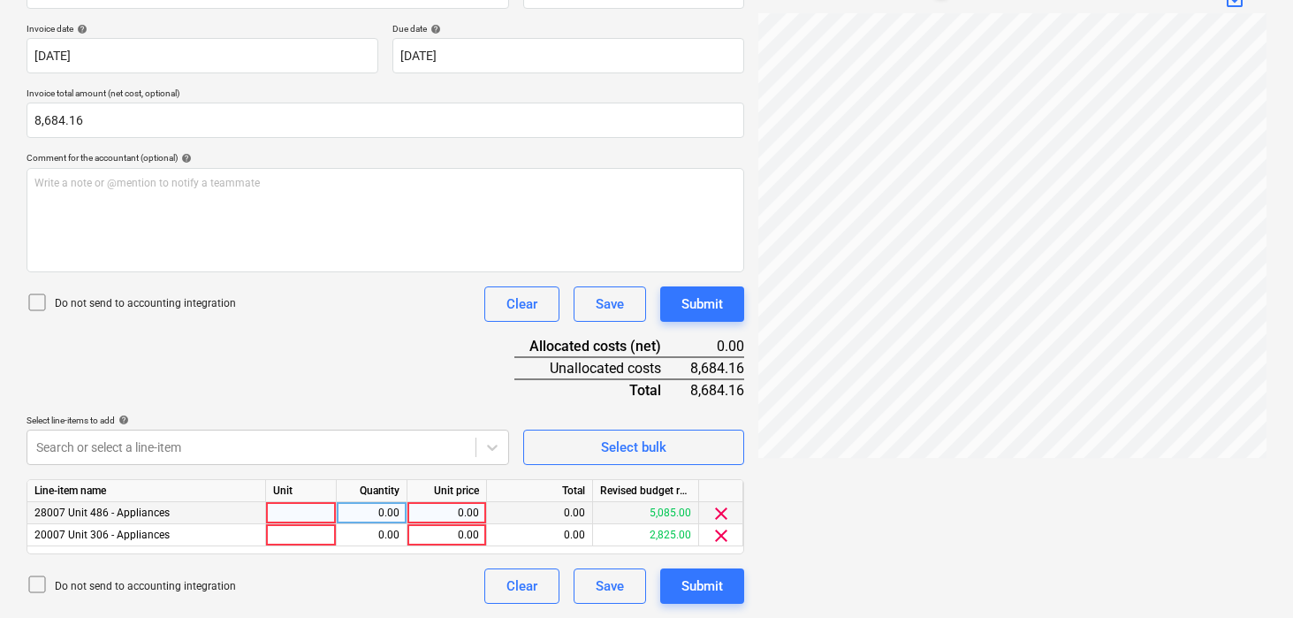
click at [291, 508] on div at bounding box center [301, 513] width 71 height 22
type input "pcs"
click at [448, 513] on div "0.00" at bounding box center [447, 513] width 65 height 22
type input "4634.13"
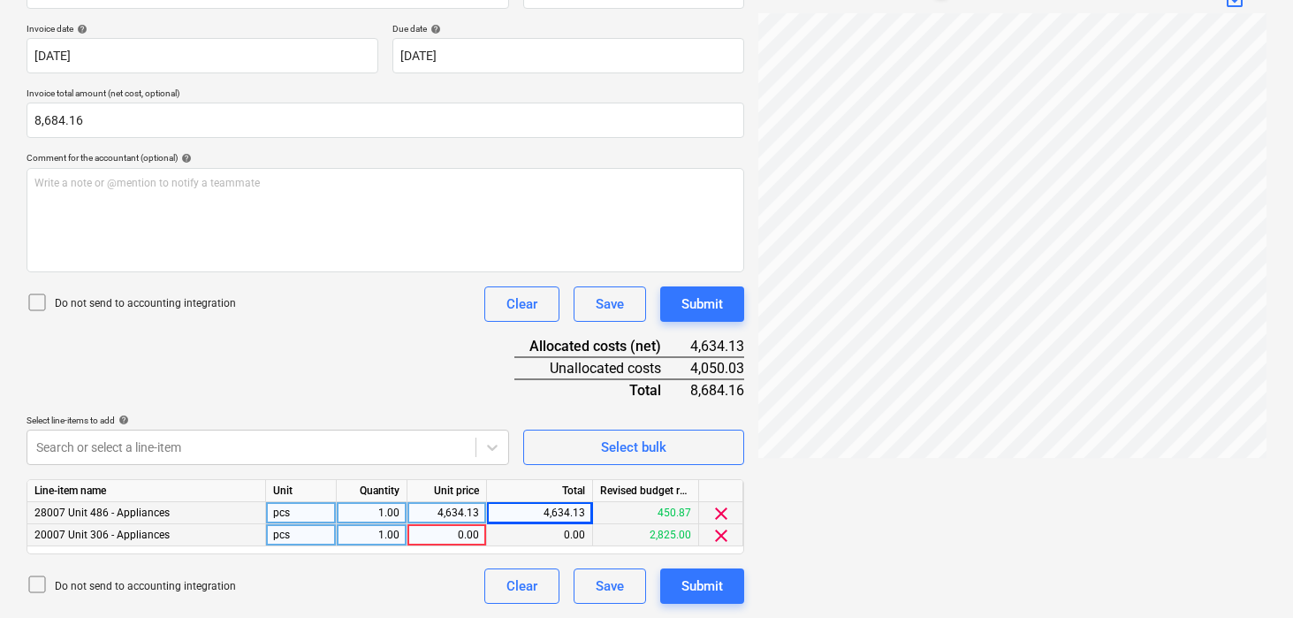
click at [450, 530] on div "0.00" at bounding box center [447, 535] width 65 height 22
click at [451, 540] on input at bounding box center [447, 534] width 79 height 21
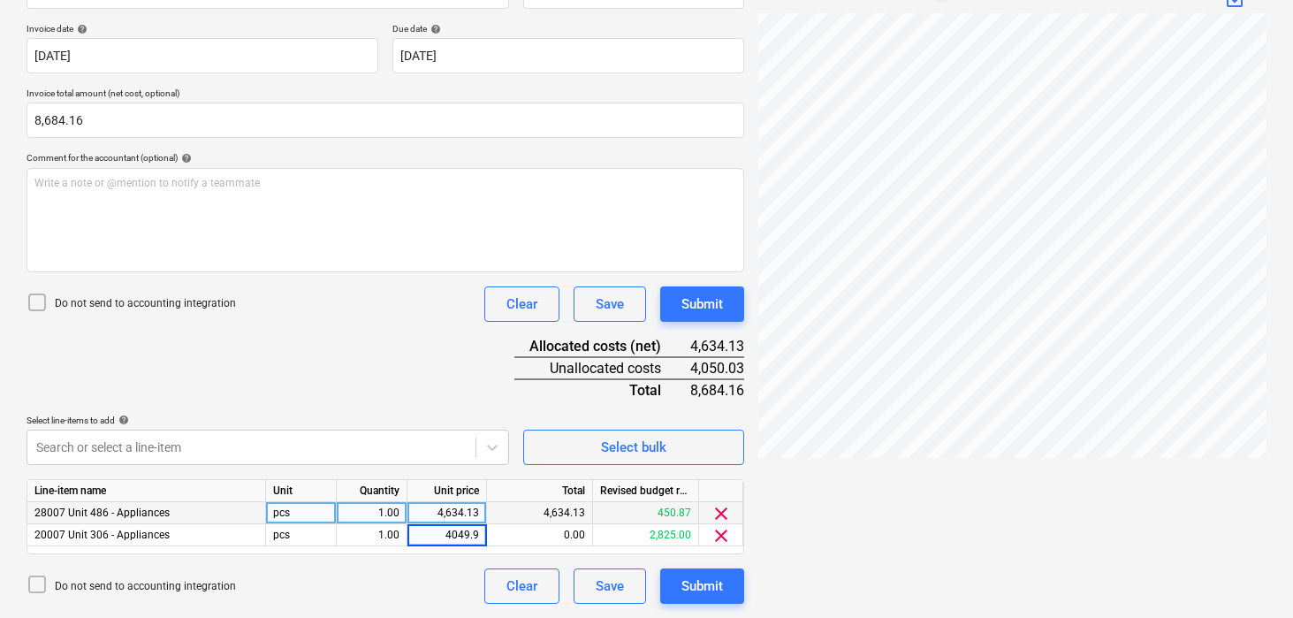
type input "4049.92"
click at [420, 376] on div "Document name help Hanover Appliances Unit 306 and 486 ($8,684.16).pdf Invoice …" at bounding box center [386, 280] width 718 height 645
click at [478, 513] on div "4,634.13" at bounding box center [447, 513] width 65 height 22
type input "4634.17"
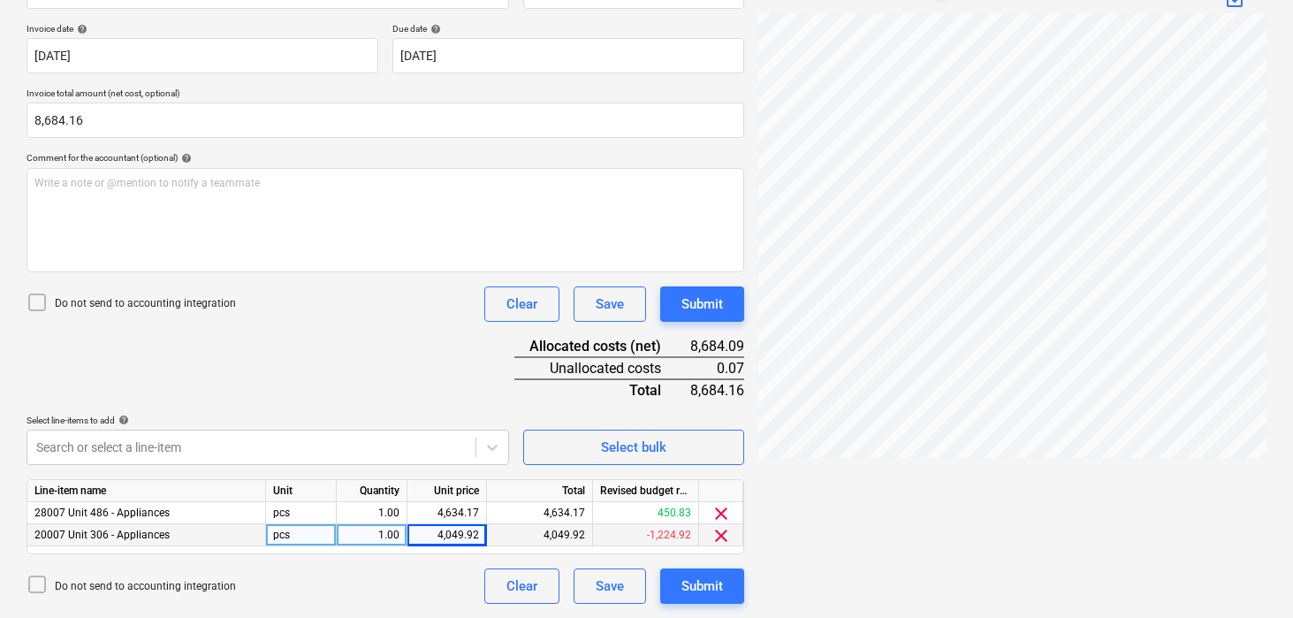
click at [479, 537] on div "4,049.92" at bounding box center [448, 535] width 80 height 22
type input "4049.99"
click at [449, 369] on div "Document name help Hanover Appliances Unit 306 and 486 ($8,684.16).pdf Invoice …" at bounding box center [386, 280] width 718 height 645
click at [417, 341] on div "Document name help Hanover Appliances Unit 306 and 486 ($8,684.16).pdf Invoice …" at bounding box center [386, 280] width 718 height 645
click at [698, 582] on div "Submit" at bounding box center [703, 586] width 42 height 23
